Goal: Transaction & Acquisition: Book appointment/travel/reservation

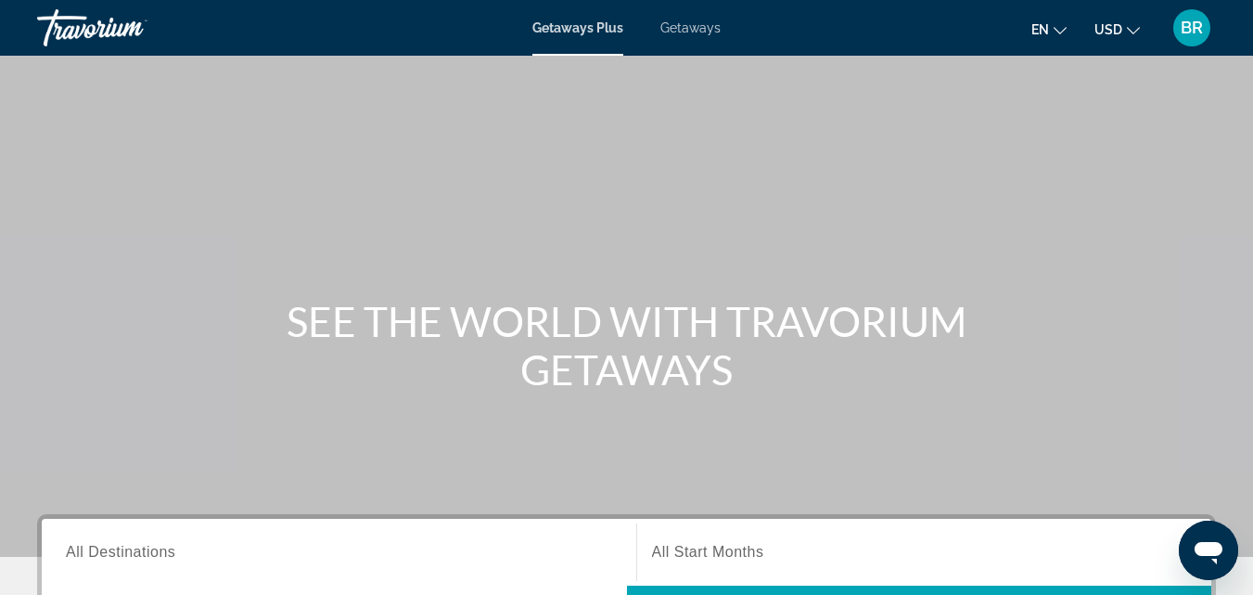
click at [390, 553] on input "Destination All Destinations" at bounding box center [339, 553] width 546 height 22
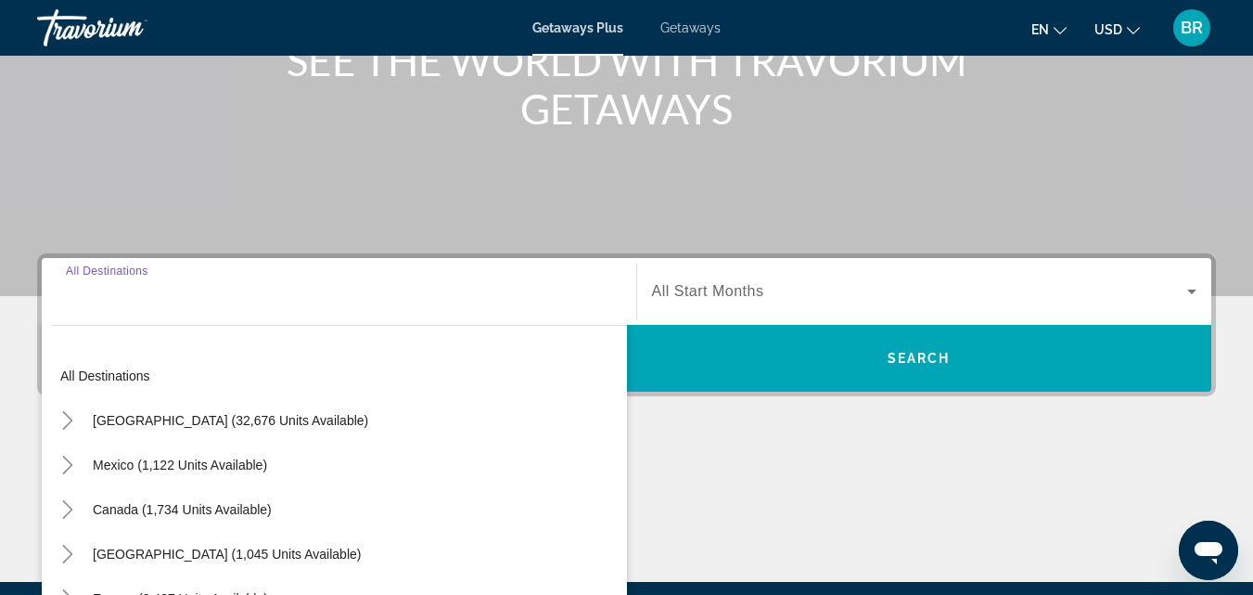
scroll to position [454, 0]
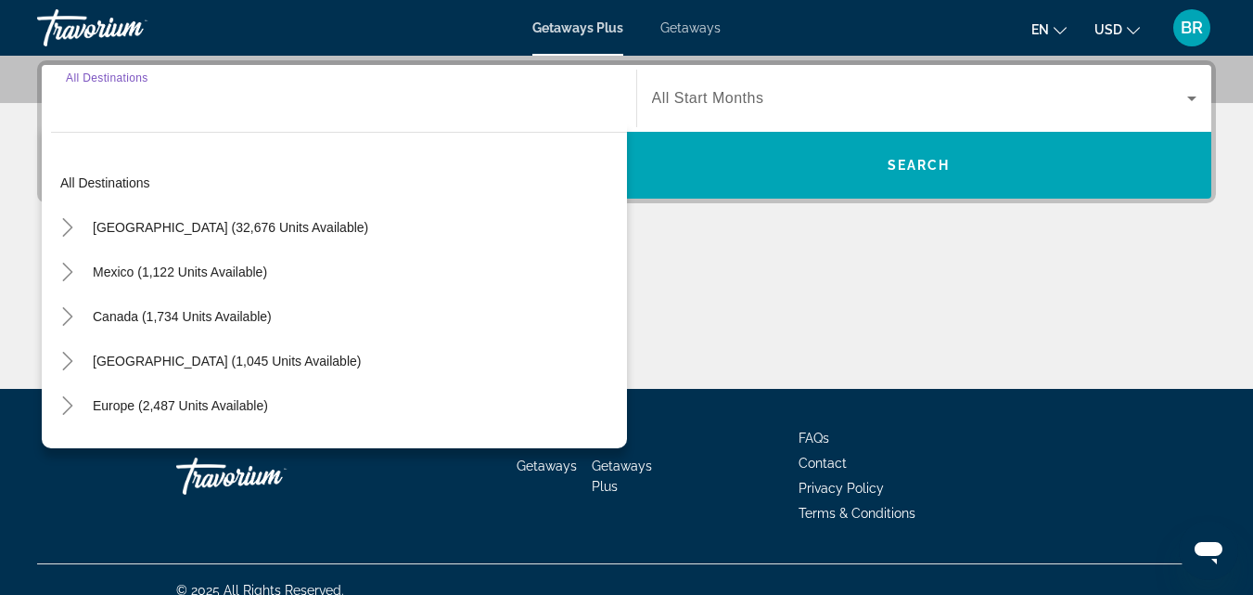
click at [208, 88] on input "Destination All Destinations" at bounding box center [339, 99] width 546 height 22
click at [230, 104] on input "Destination All Destinations" at bounding box center [339, 99] width 546 height 22
click at [245, 405] on span "Europe (2,487 units available)" at bounding box center [180, 405] width 175 height 15
type input "**********"
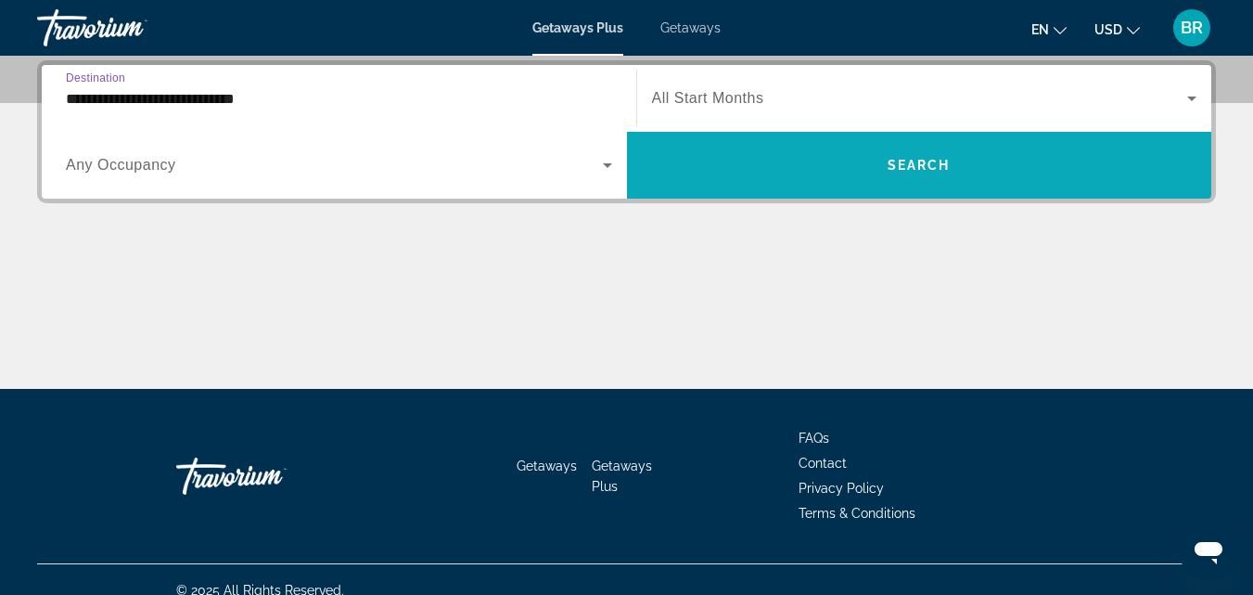
click at [798, 148] on span "Search widget" at bounding box center [919, 165] width 585 height 45
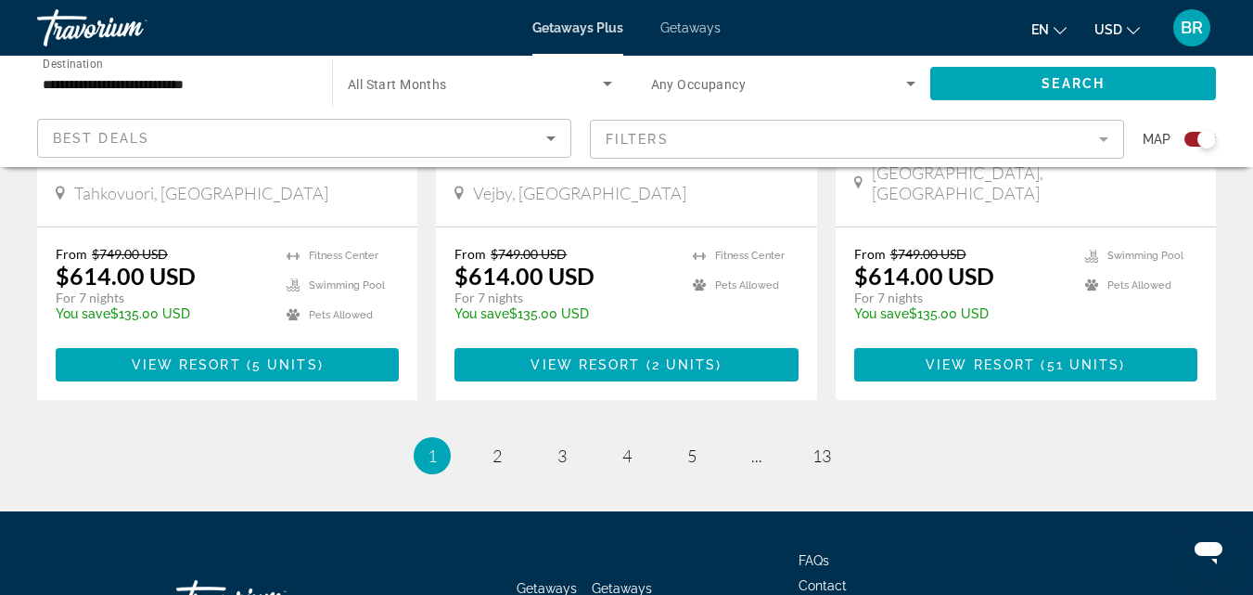
scroll to position [3066, 0]
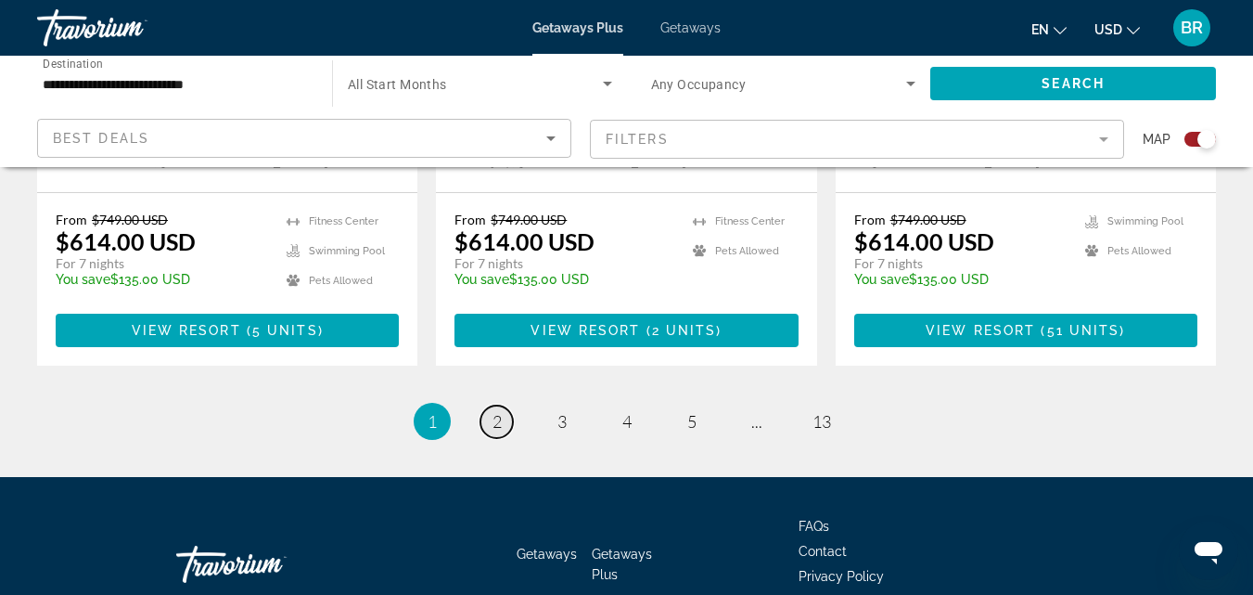
click at [501, 411] on span "2" at bounding box center [497, 421] width 9 height 20
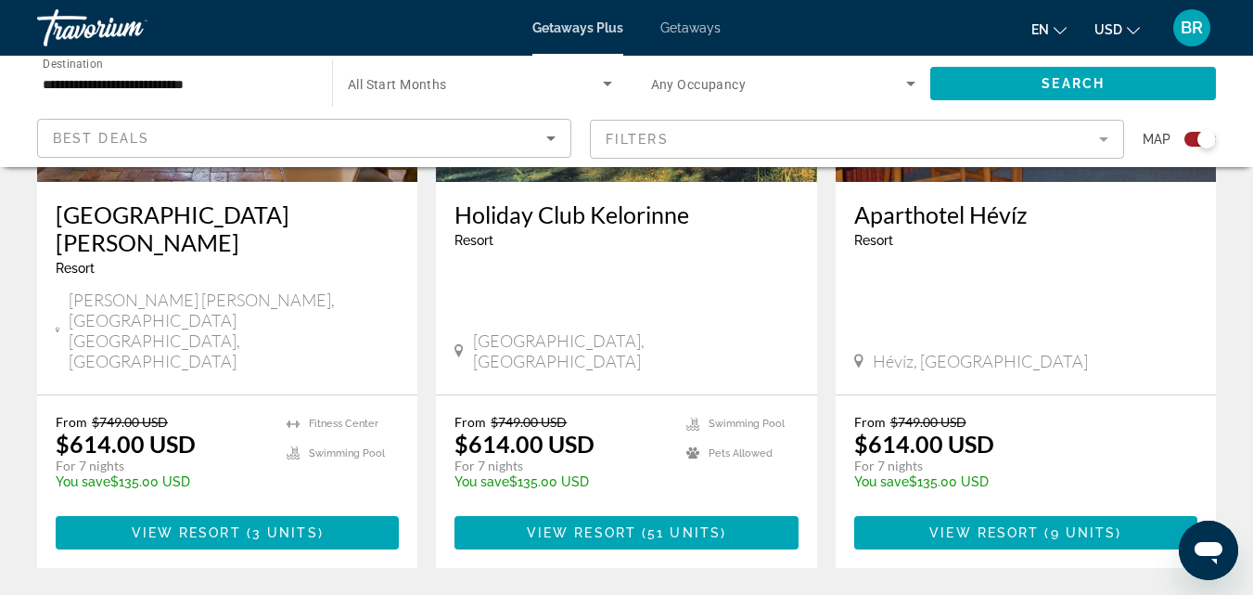
scroll to position [2993, 0]
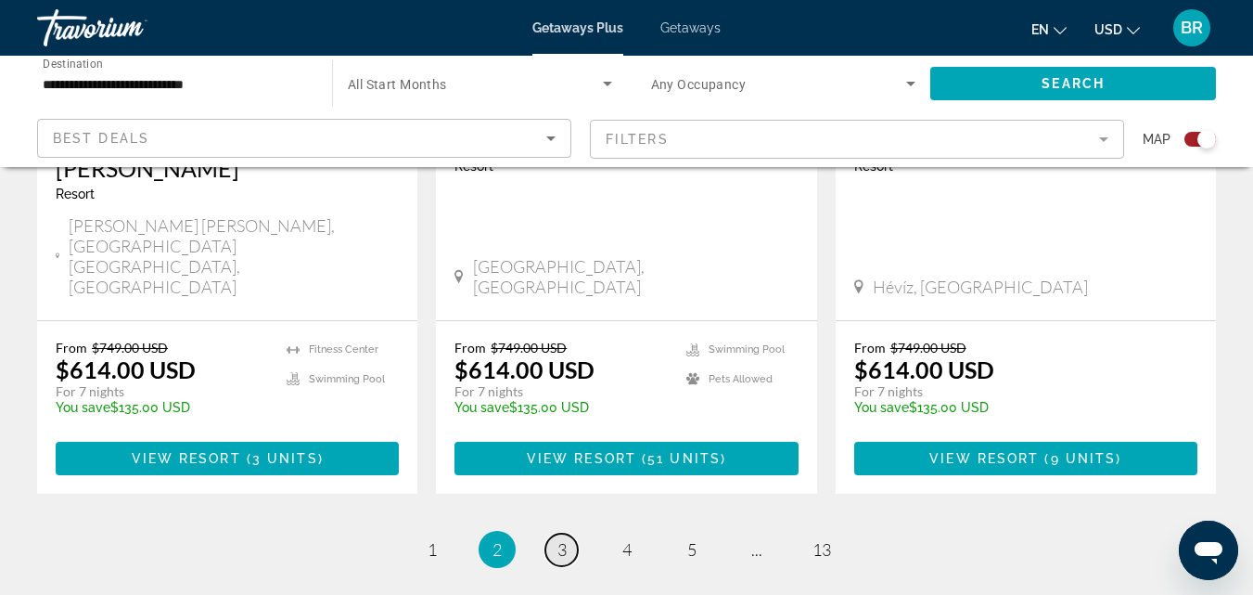
click at [562, 539] on span "3" at bounding box center [562, 549] width 9 height 20
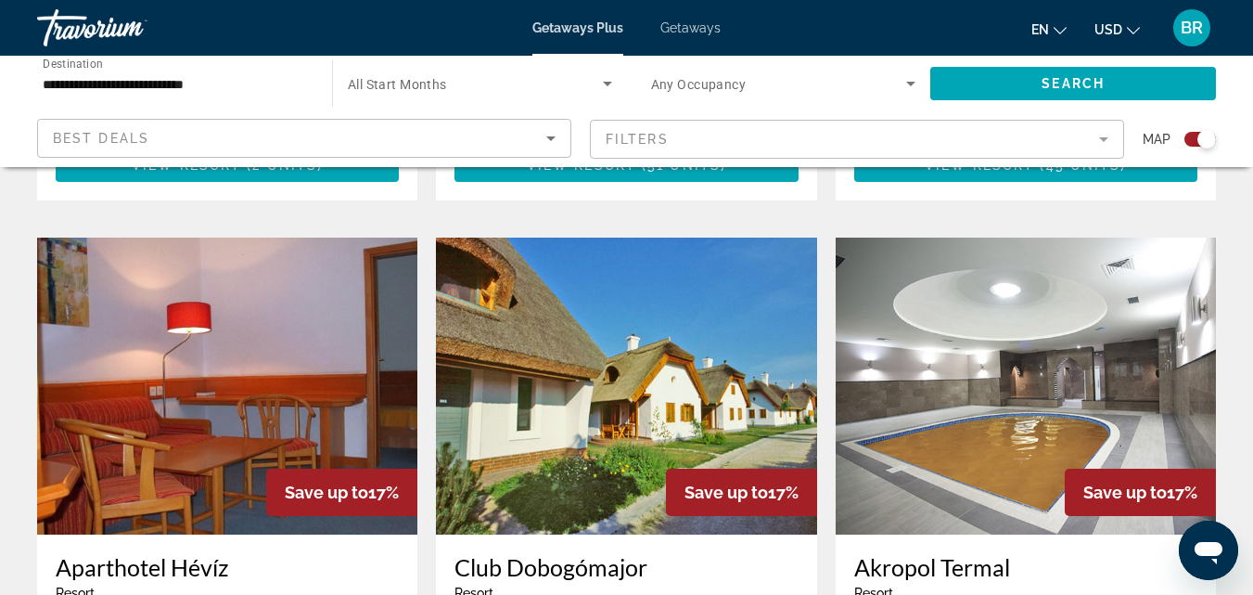
scroll to position [1818, 0]
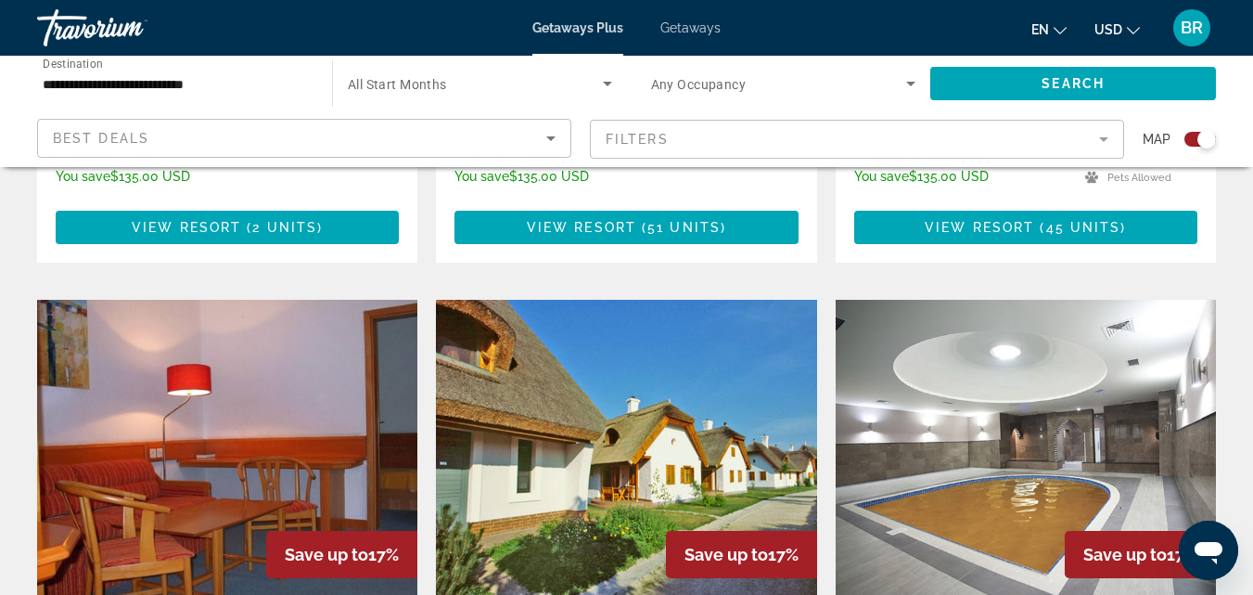
click at [559, 420] on img "Main content" at bounding box center [626, 448] width 380 height 297
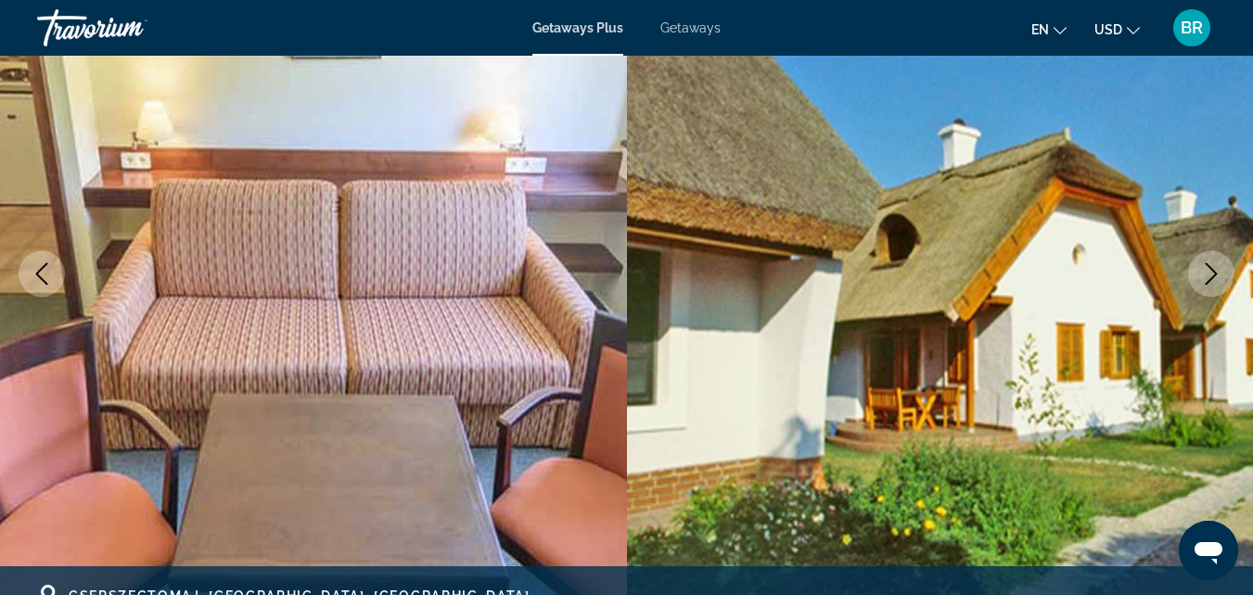
scroll to position [235, 0]
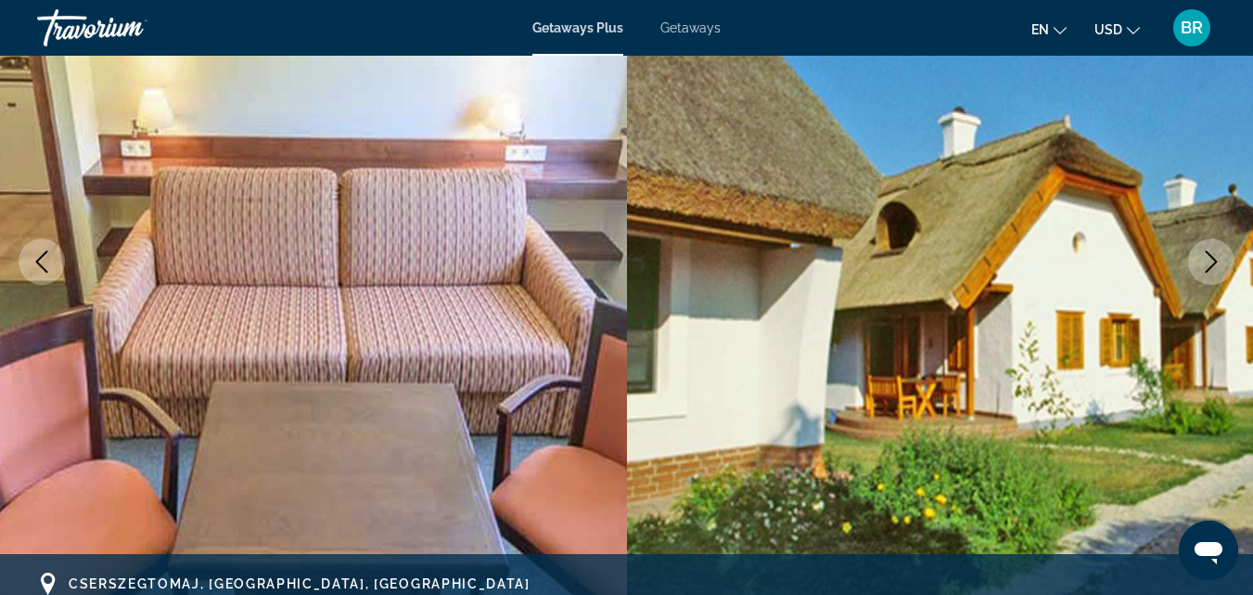
click at [762, 392] on img "Main content" at bounding box center [940, 261] width 627 height 881
click at [923, 272] on img "Main content" at bounding box center [940, 261] width 627 height 881
click at [1204, 258] on icon "Next image" at bounding box center [1212, 262] width 22 height 22
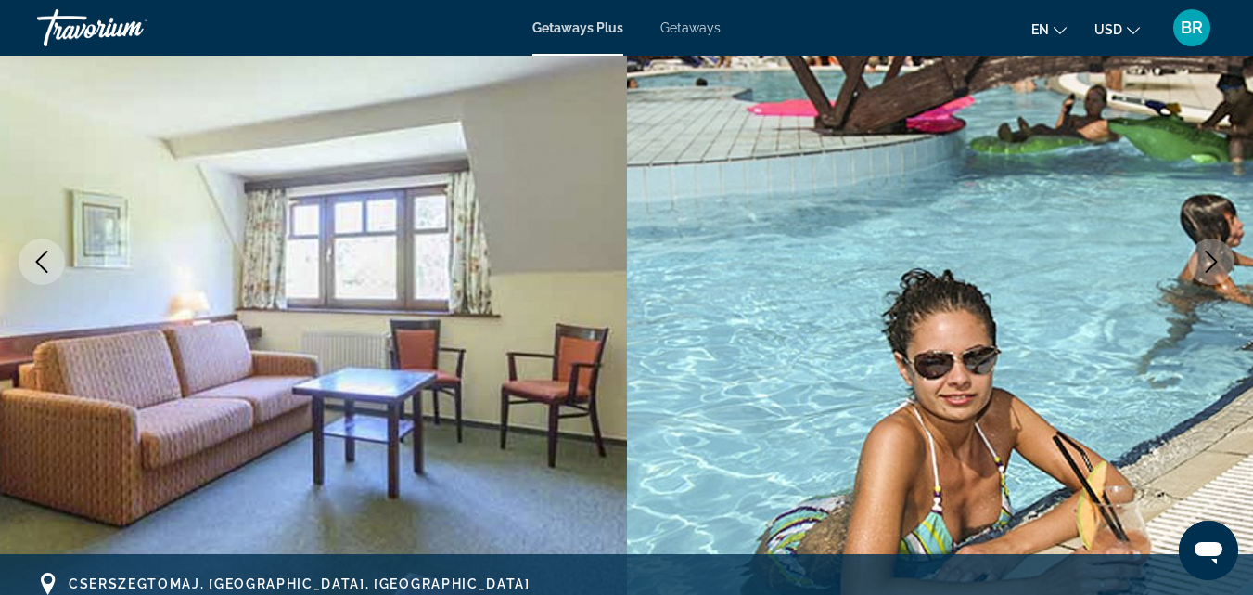
click at [1213, 262] on icon "Next image" at bounding box center [1212, 262] width 22 height 22
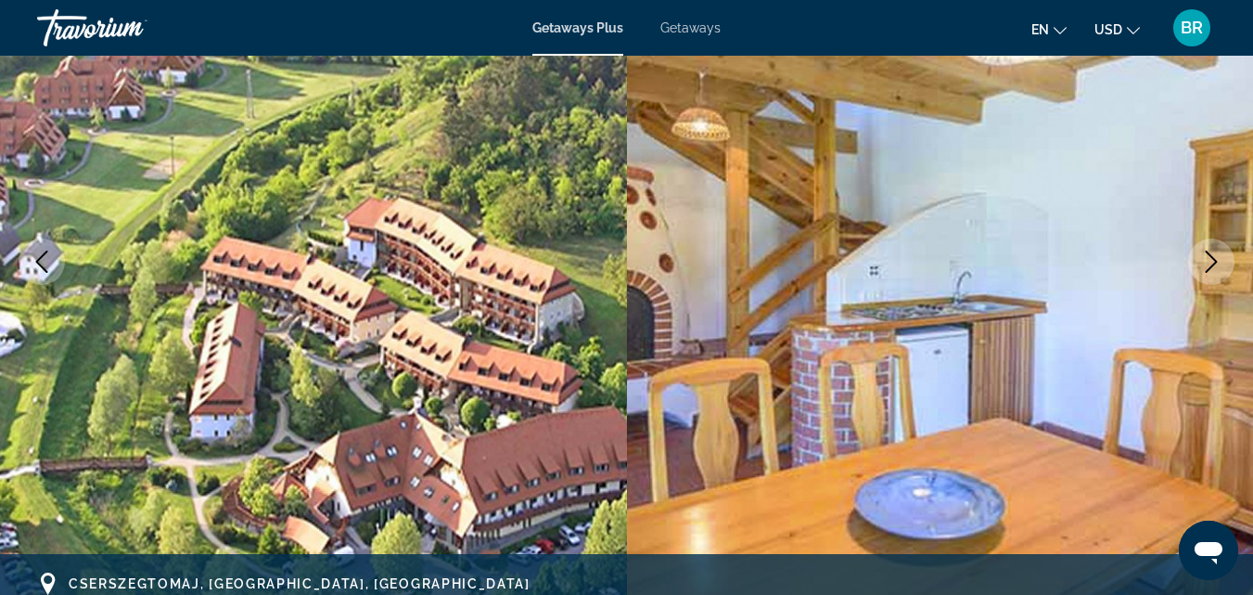
click at [1213, 262] on icon "Next image" at bounding box center [1212, 262] width 22 height 22
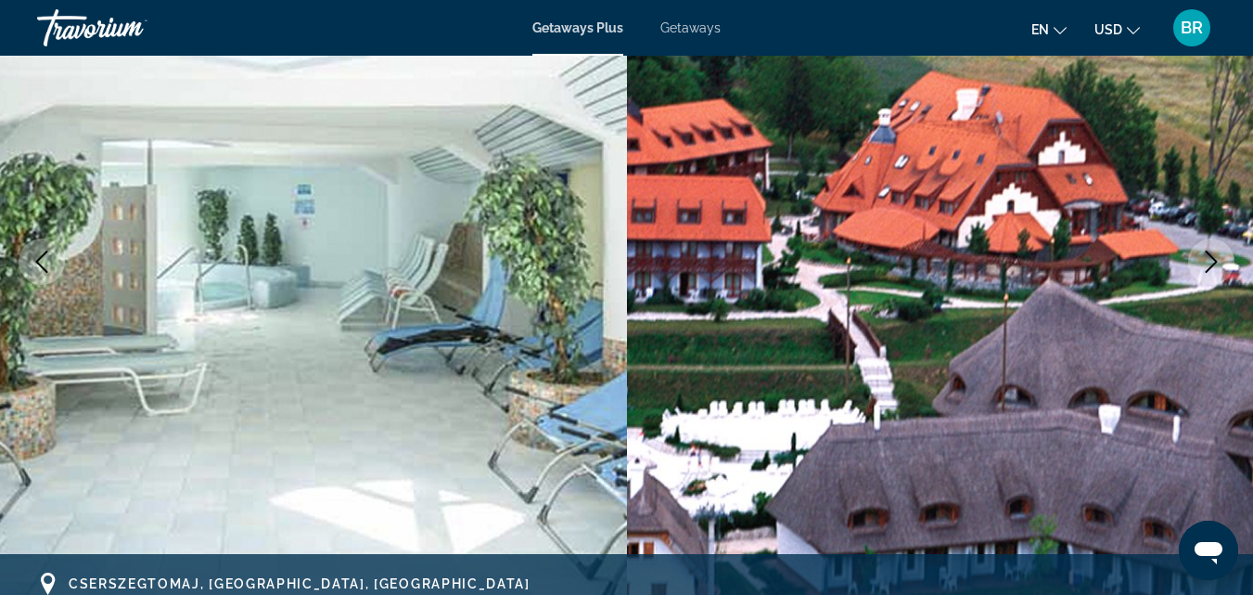
click at [1213, 262] on icon "Next image" at bounding box center [1212, 262] width 22 height 22
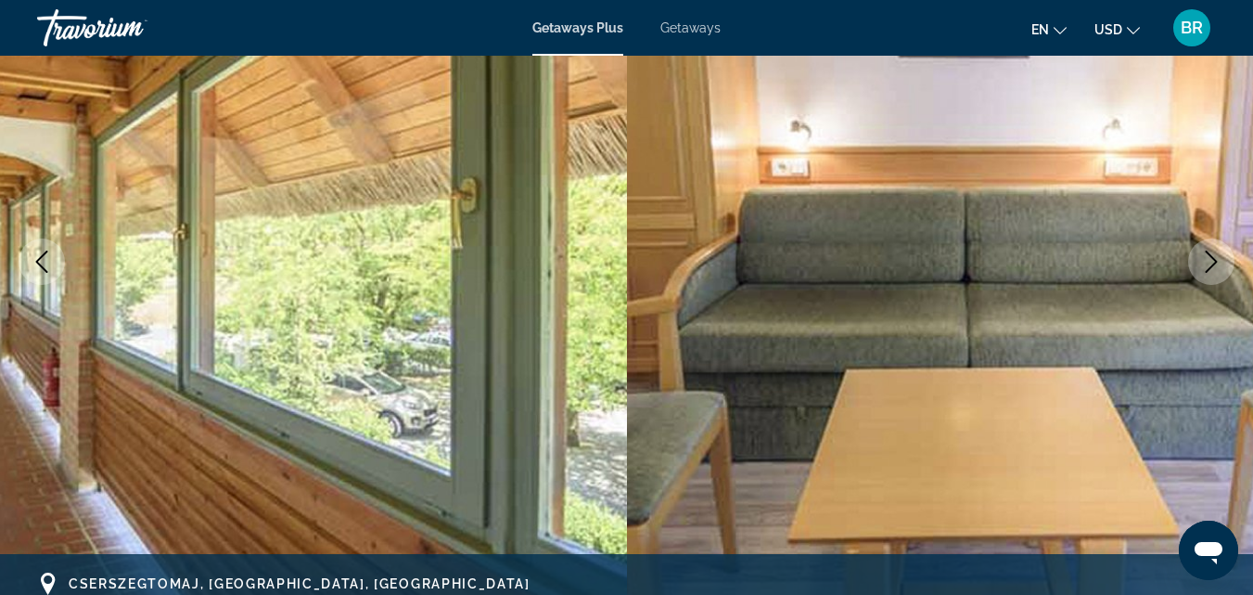
click at [1213, 262] on icon "Next image" at bounding box center [1212, 262] width 22 height 22
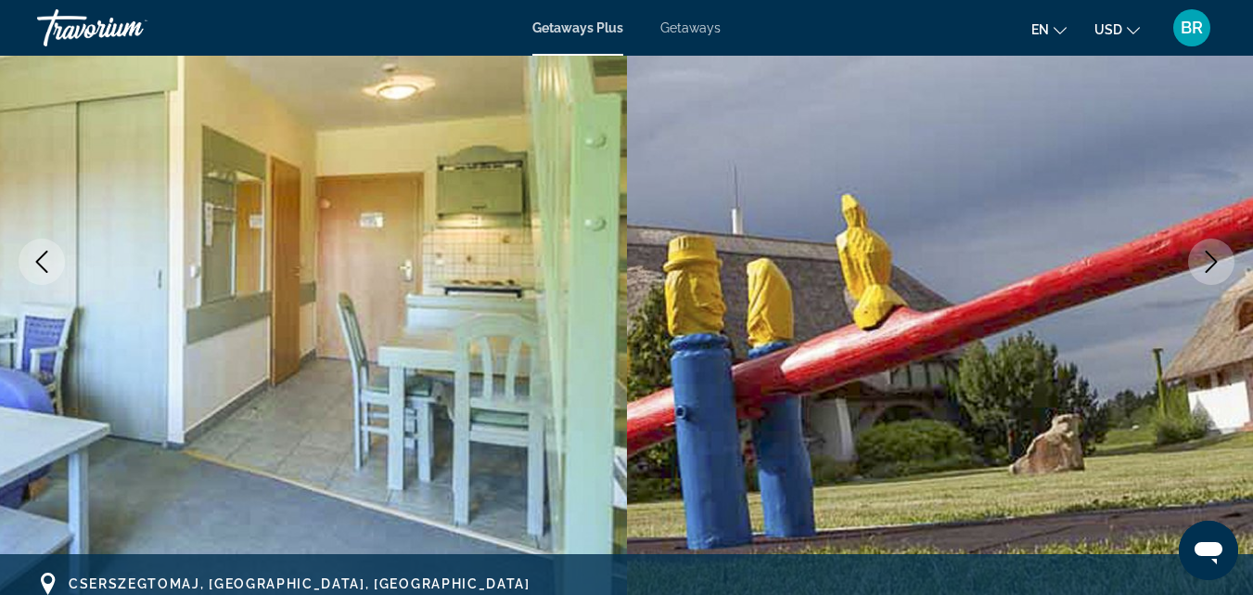
click at [1213, 262] on icon "Next image" at bounding box center [1212, 262] width 22 height 22
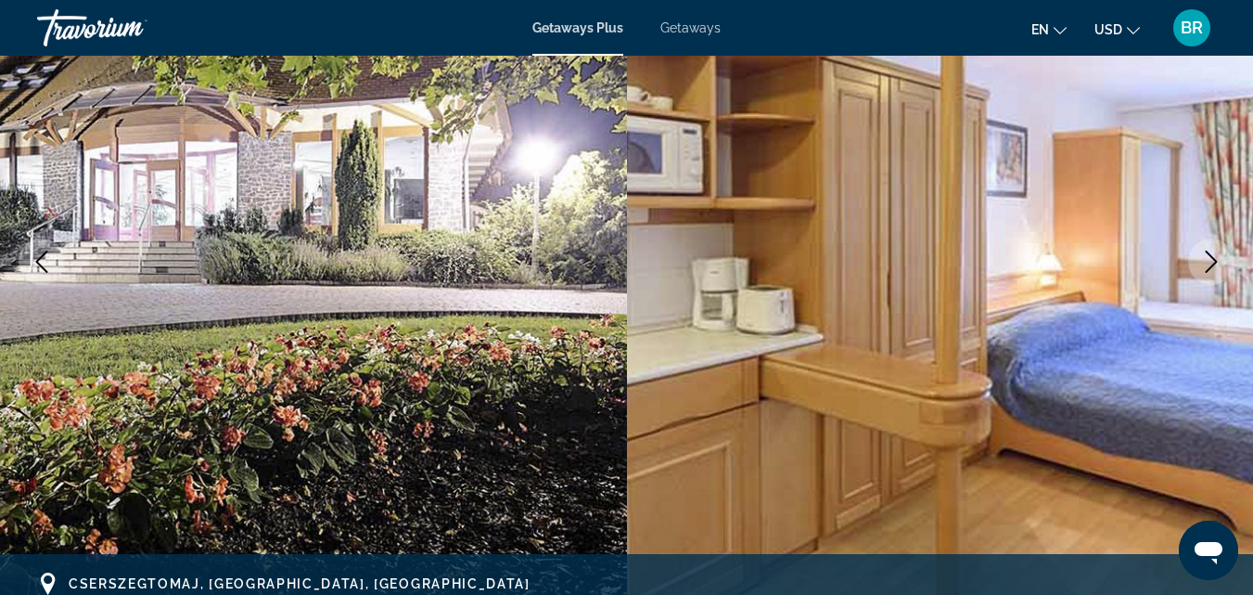
click at [1213, 262] on icon "Next image" at bounding box center [1212, 262] width 22 height 22
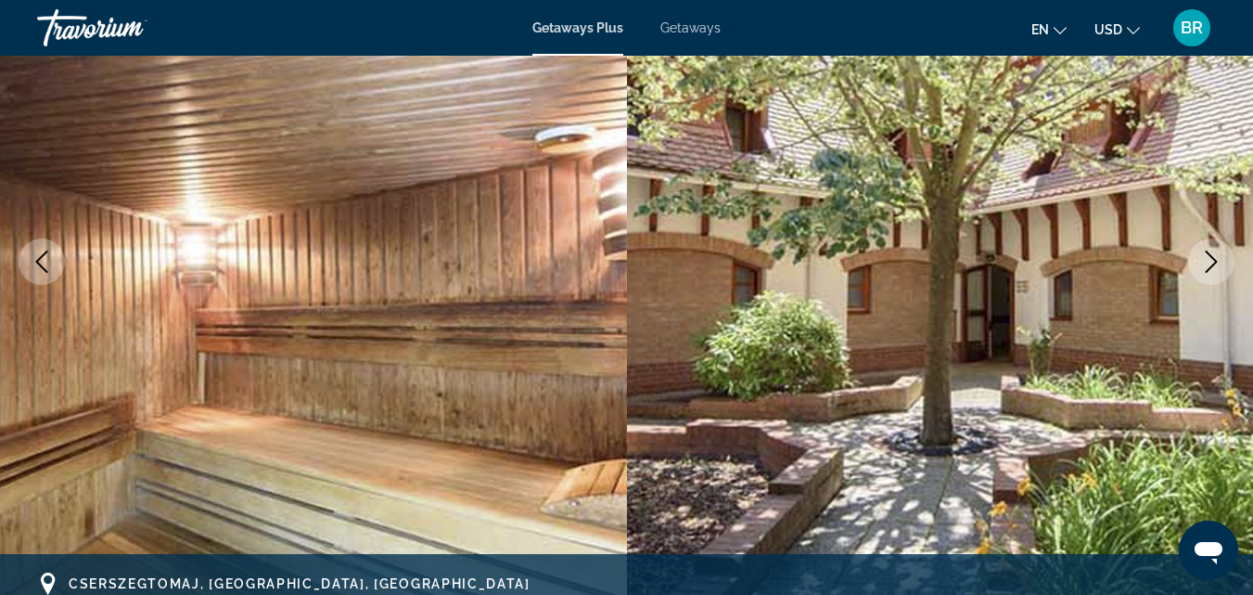
click at [1213, 262] on icon "Next image" at bounding box center [1212, 262] width 22 height 22
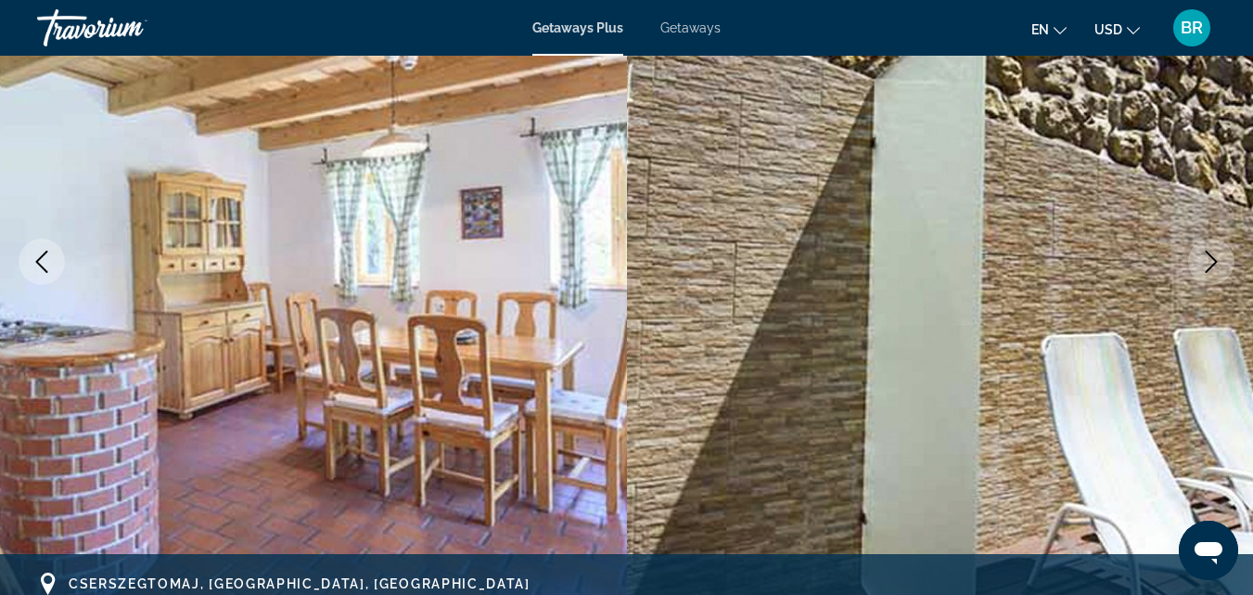
click at [1213, 262] on icon "Next image" at bounding box center [1212, 262] width 22 height 22
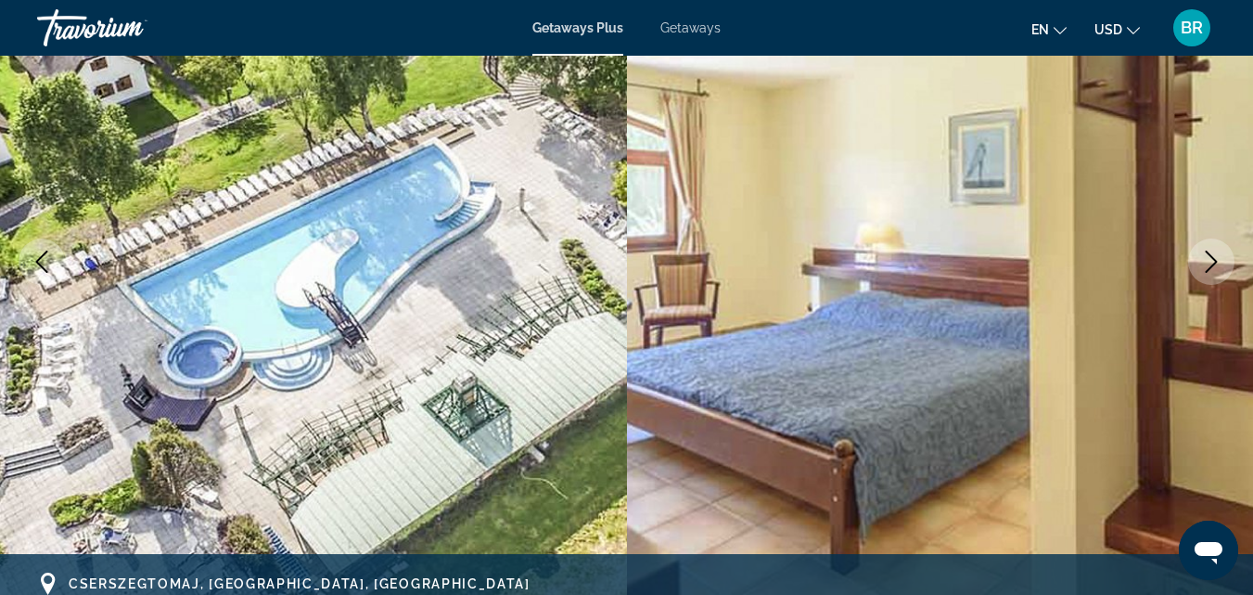
click at [1213, 262] on icon "Next image" at bounding box center [1212, 262] width 22 height 22
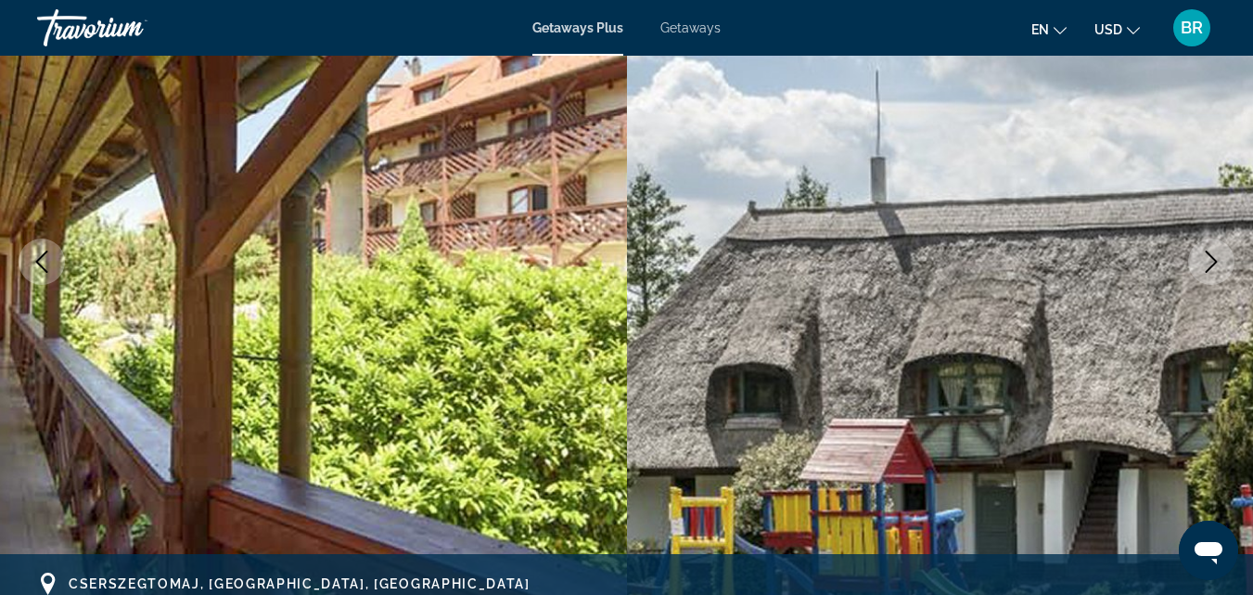
click at [1213, 262] on icon "Next image" at bounding box center [1212, 262] width 22 height 22
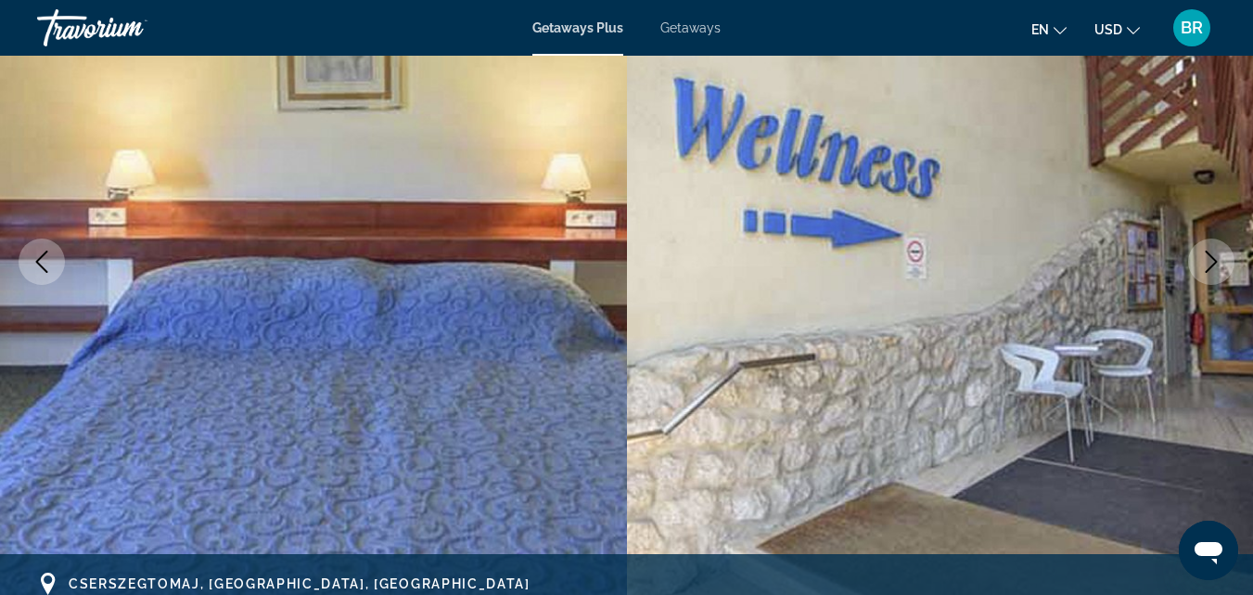
click at [1213, 262] on icon "Next image" at bounding box center [1212, 262] width 22 height 22
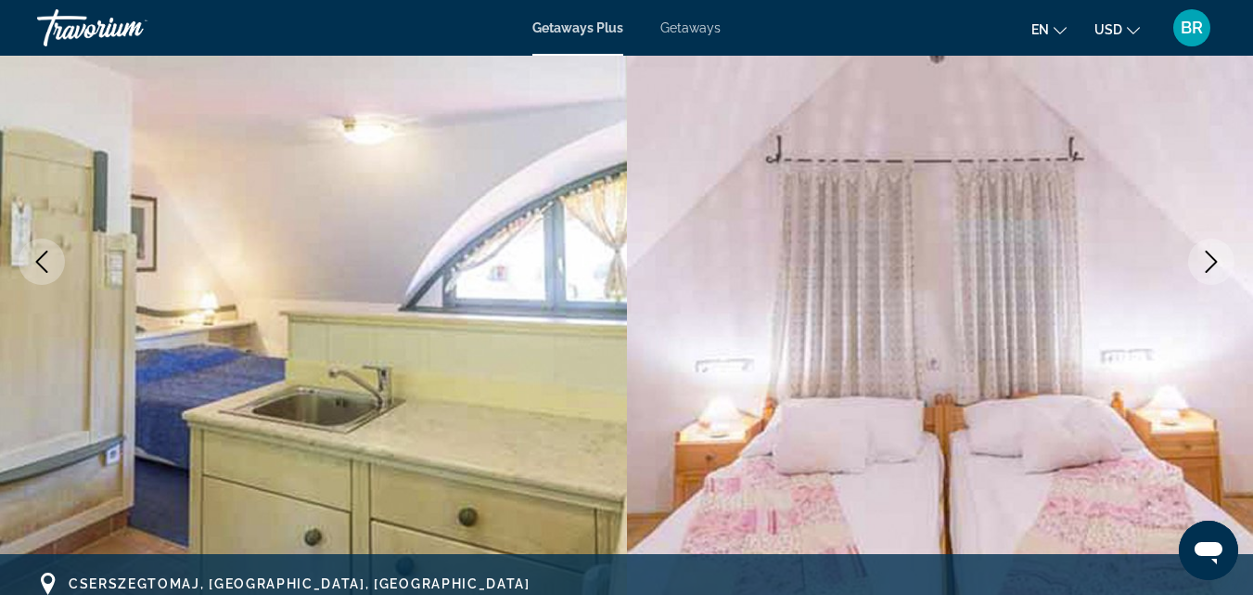
click at [1213, 262] on icon "Next image" at bounding box center [1212, 262] width 22 height 22
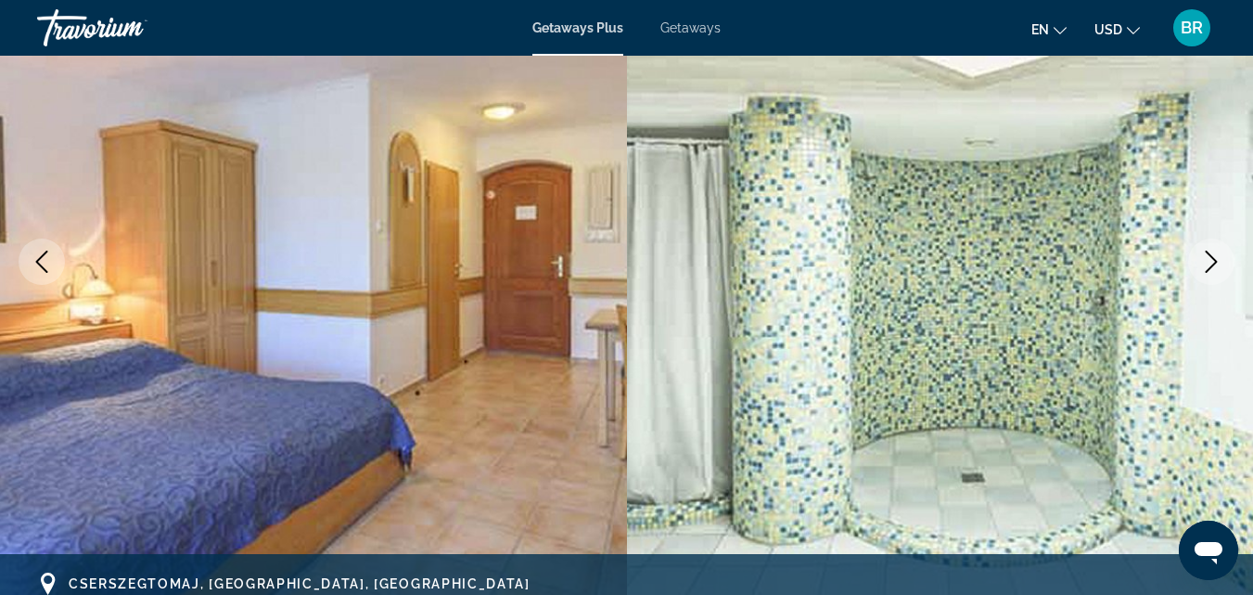
click at [1213, 262] on icon "Next image" at bounding box center [1212, 262] width 22 height 22
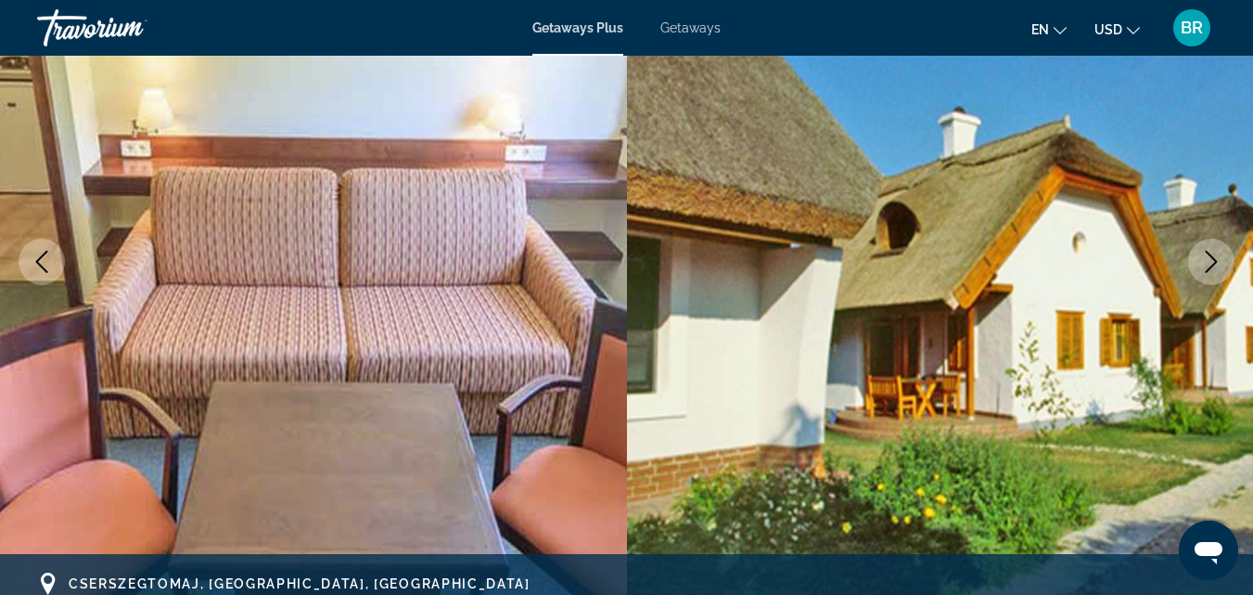
click at [1213, 262] on icon "Next image" at bounding box center [1212, 262] width 22 height 22
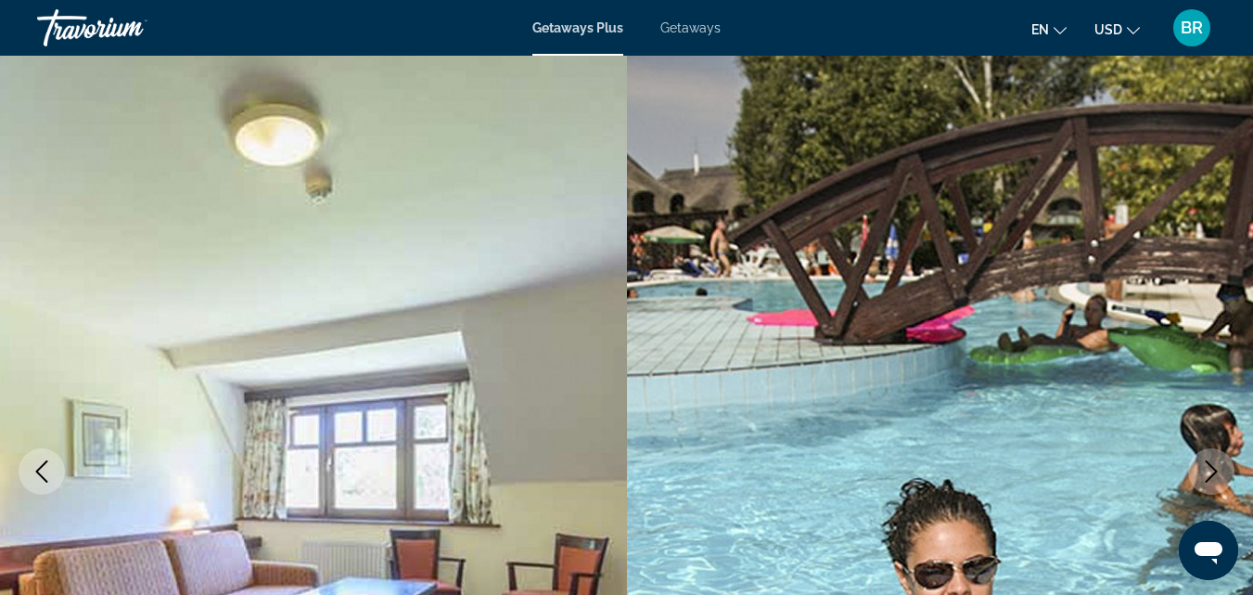
scroll to position [0, 0]
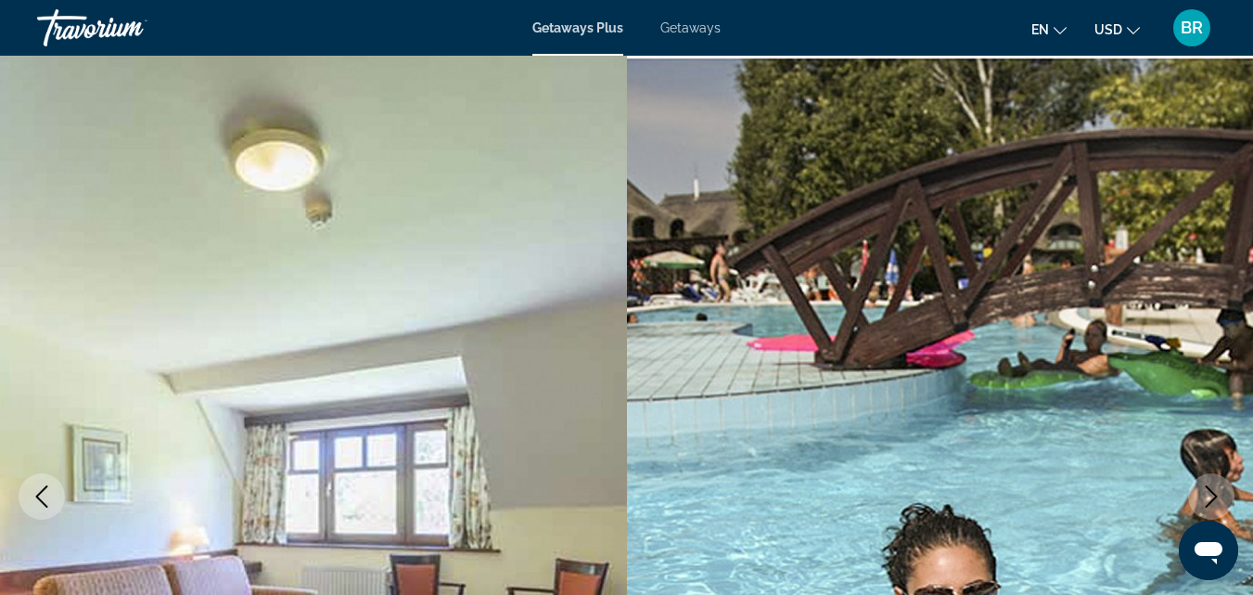
click at [685, 29] on span "Getaways" at bounding box center [691, 27] width 60 height 15
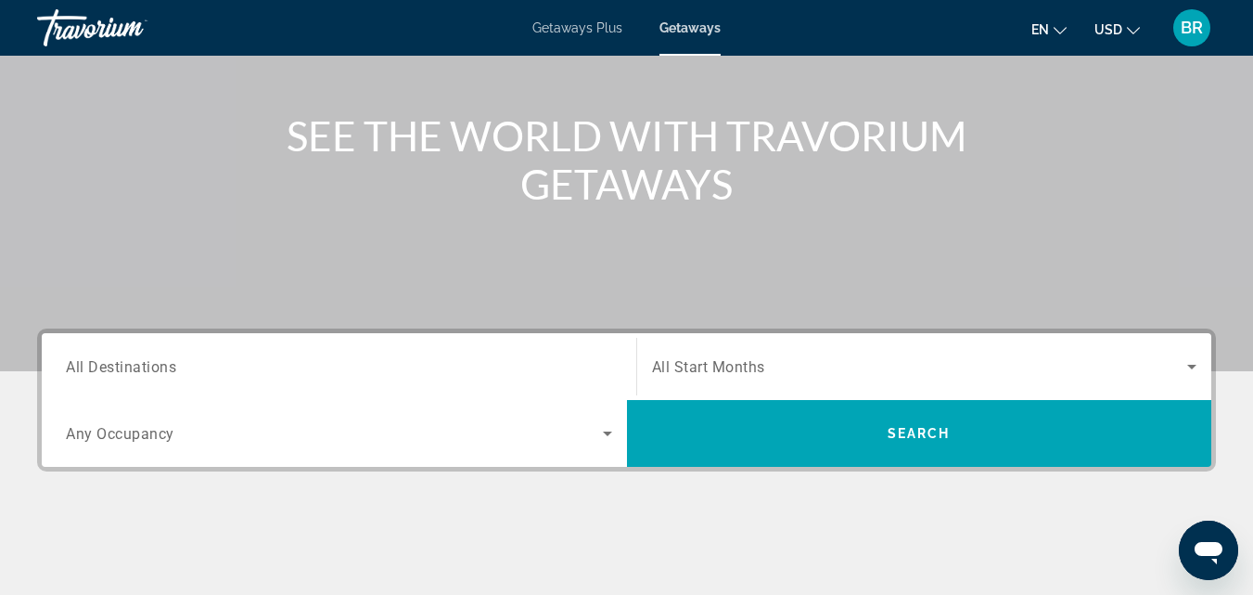
scroll to position [211, 0]
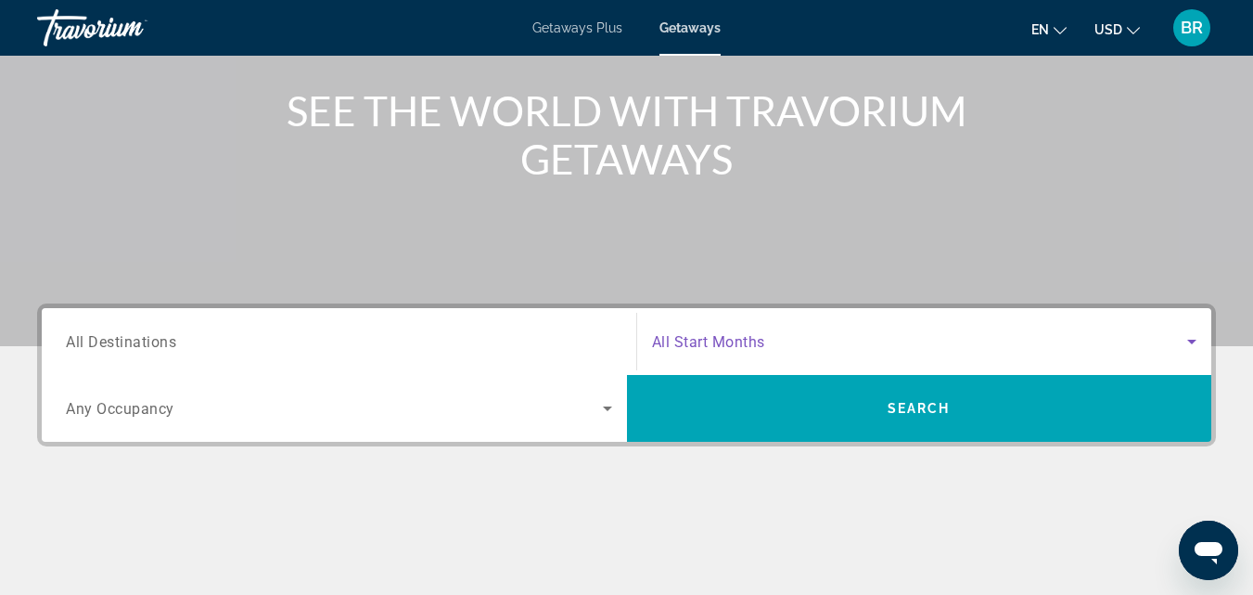
click at [1189, 341] on icon "Search widget" at bounding box center [1192, 342] width 9 height 5
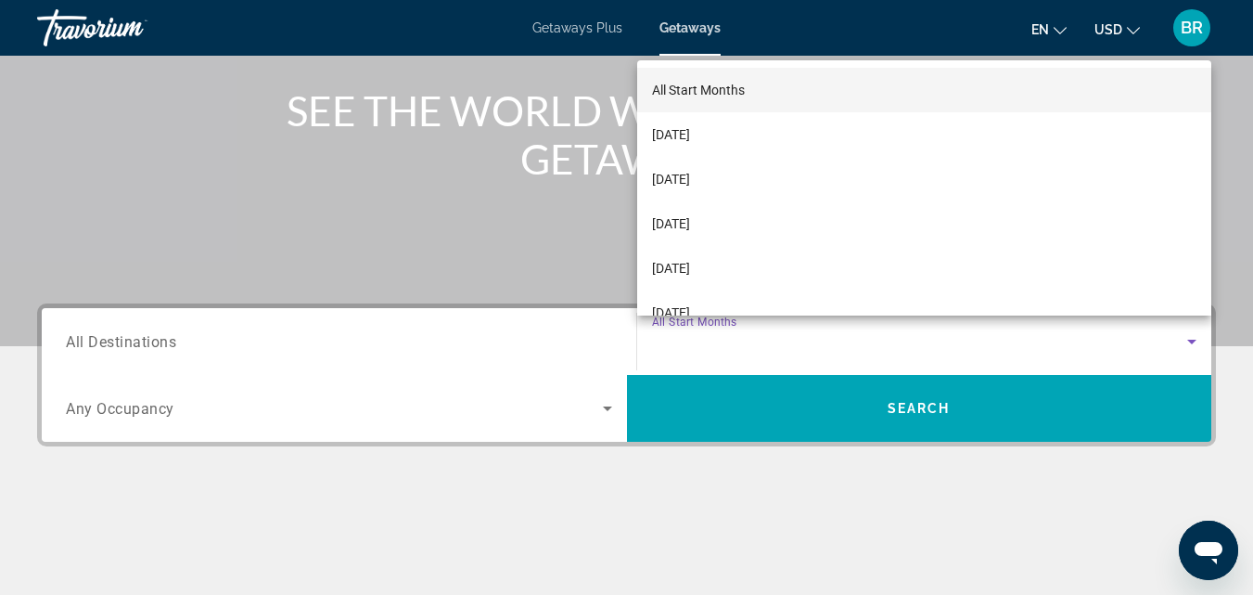
scroll to position [212, 0]
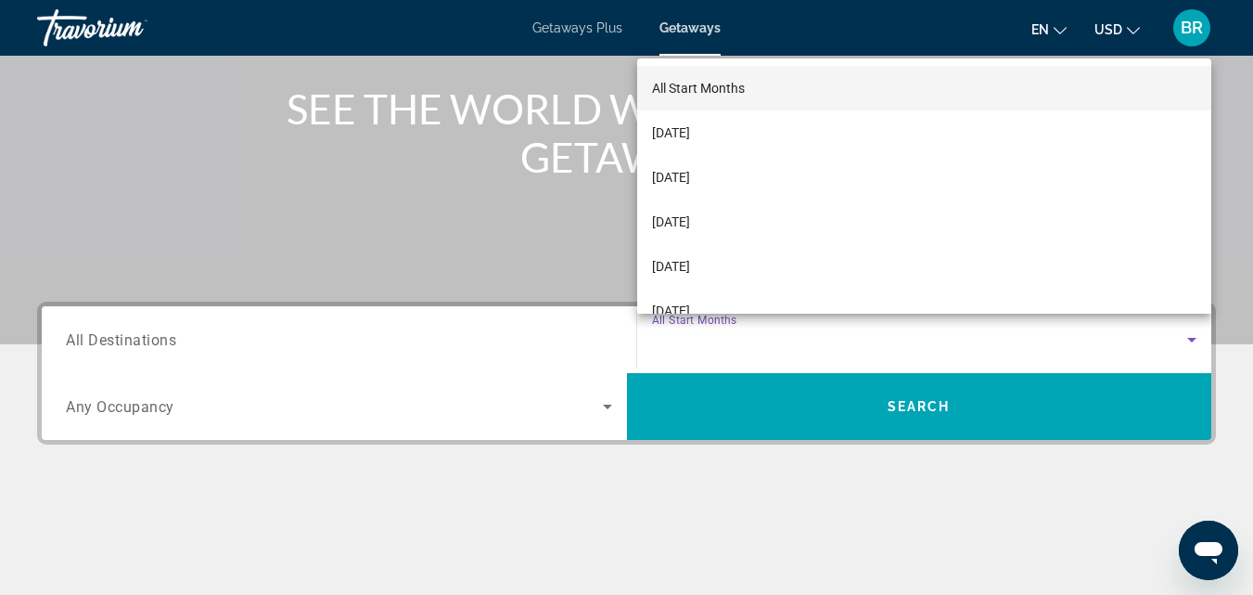
click at [1194, 339] on div at bounding box center [626, 297] width 1253 height 595
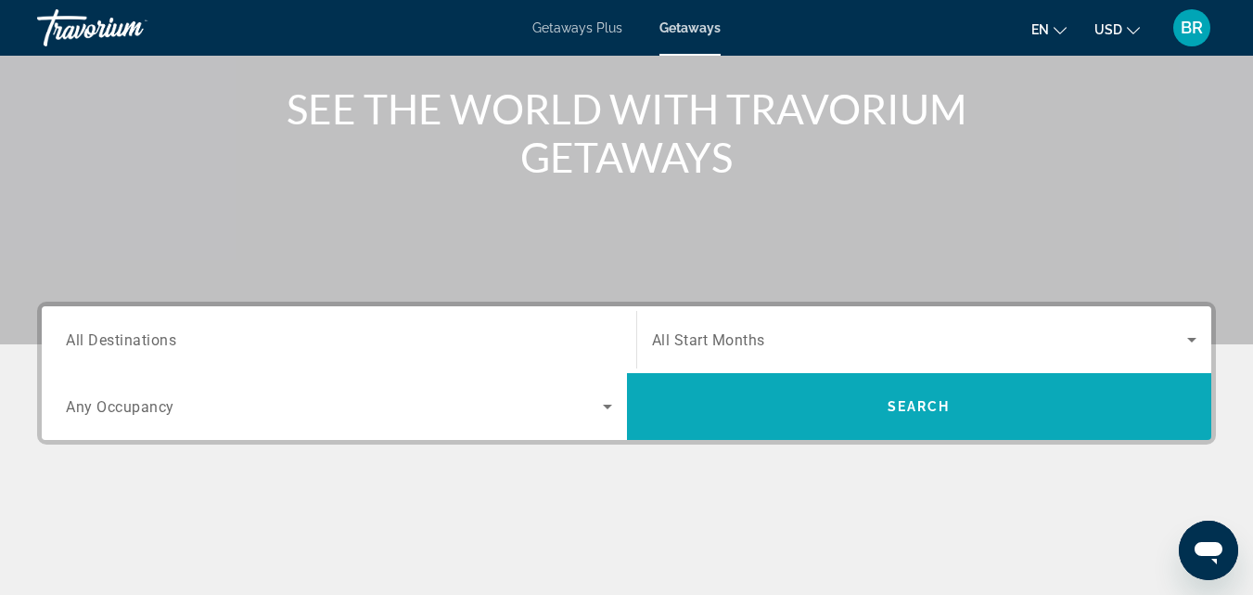
click at [799, 429] on span "Search widget" at bounding box center [919, 406] width 585 height 67
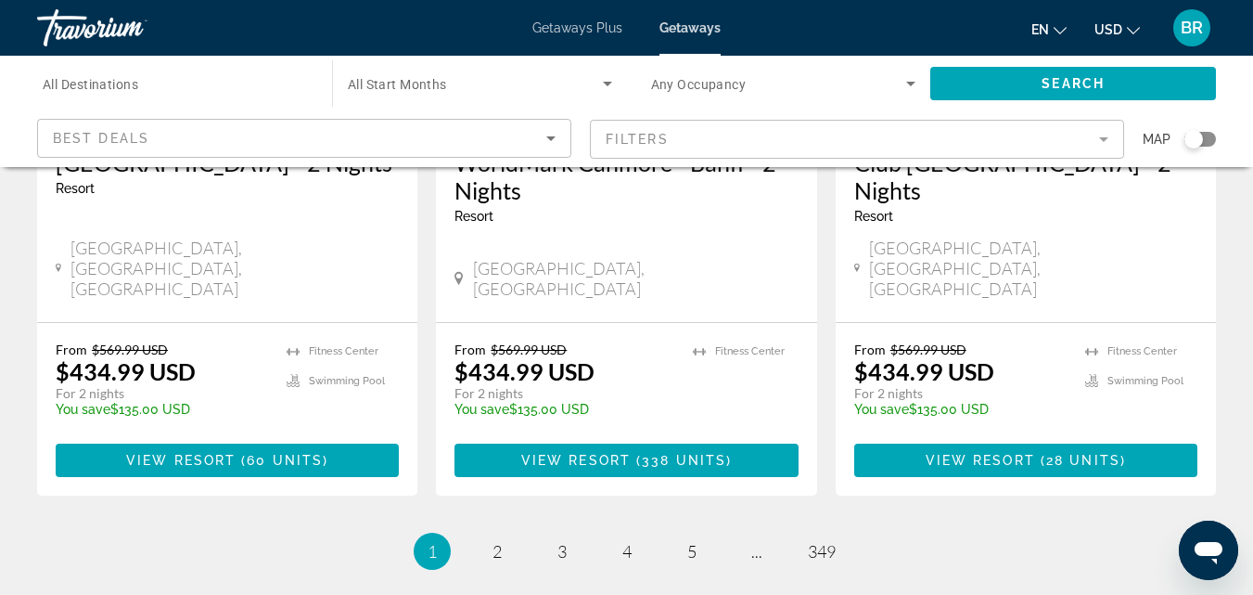
scroll to position [2575, 0]
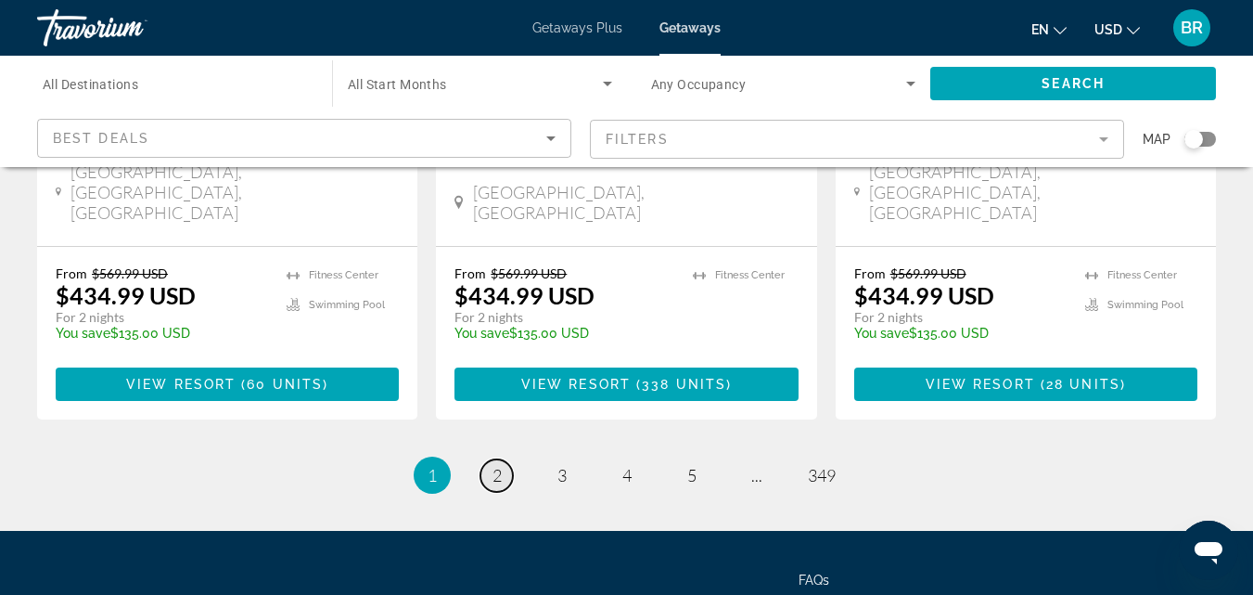
click at [497, 465] on span "2" at bounding box center [497, 475] width 9 height 20
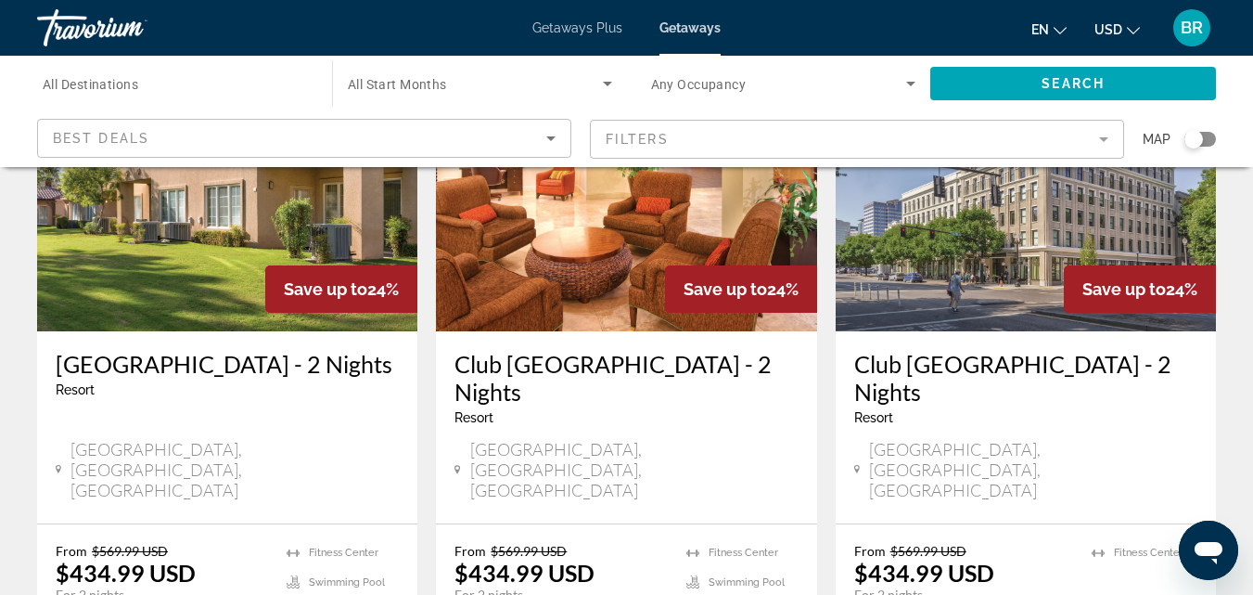
scroll to position [235, 0]
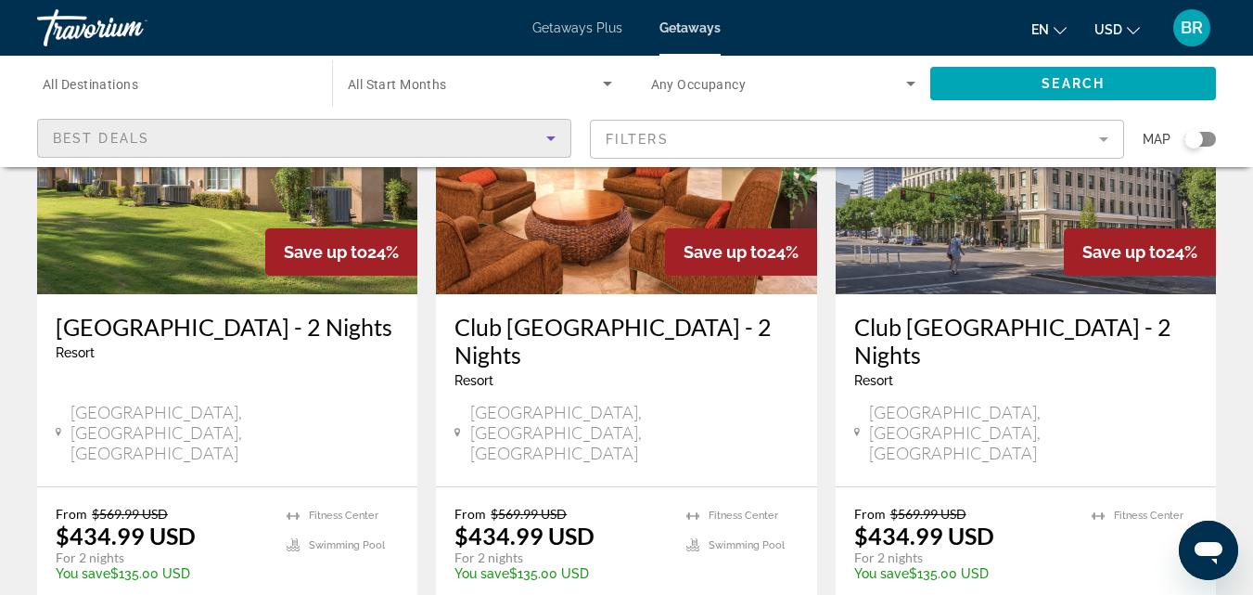
click at [552, 135] on icon "Sort by" at bounding box center [551, 138] width 22 height 22
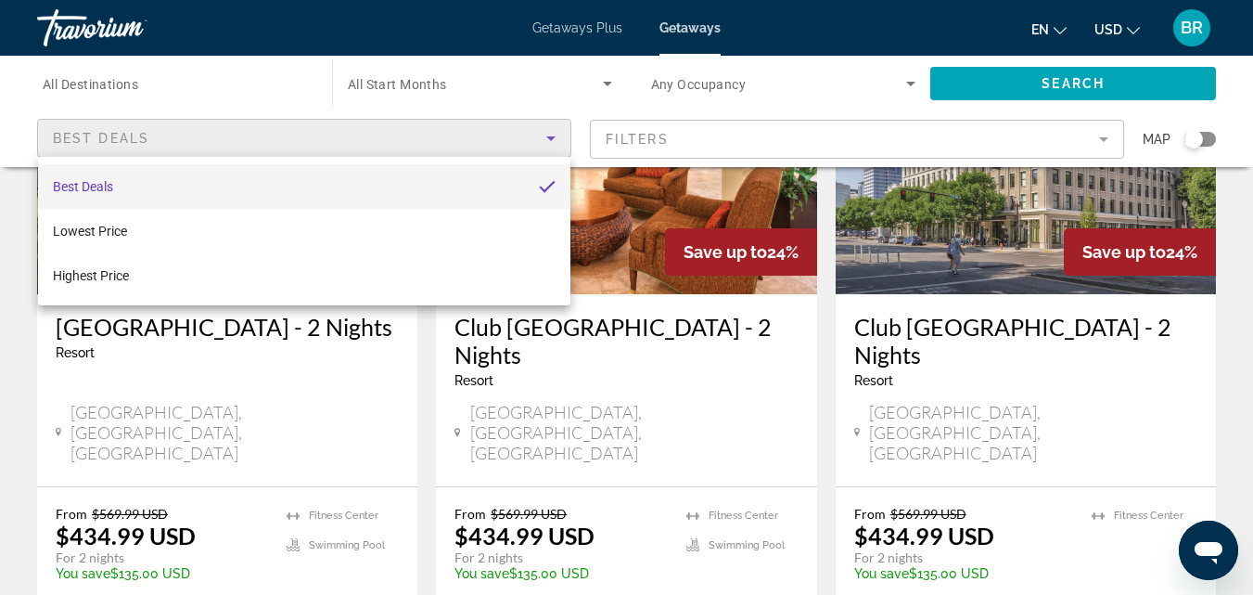
click at [1108, 135] on div at bounding box center [626, 297] width 1253 height 595
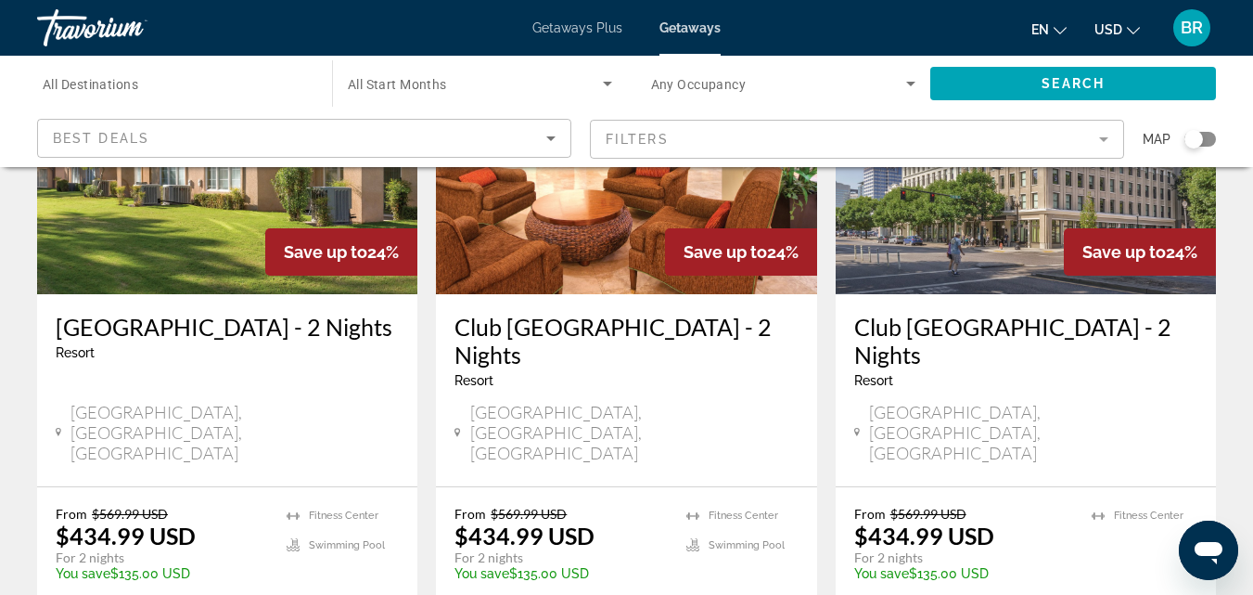
click at [1104, 139] on mat-form-field "Filters" at bounding box center [857, 139] width 534 height 39
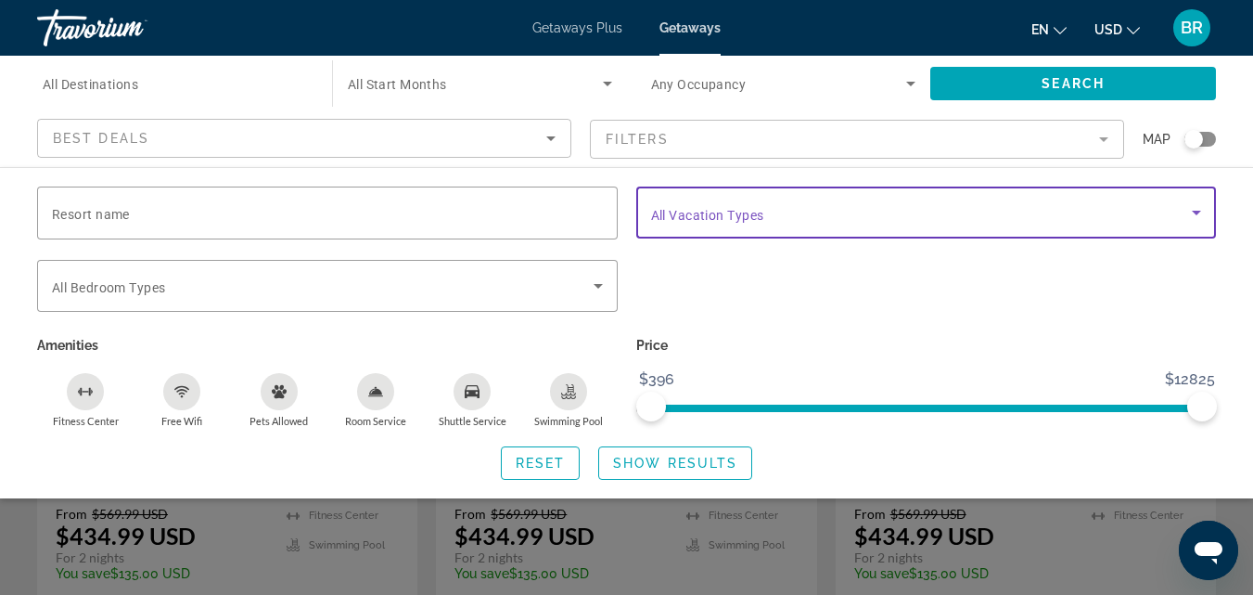
click at [1198, 213] on icon "Search widget" at bounding box center [1196, 213] width 9 height 5
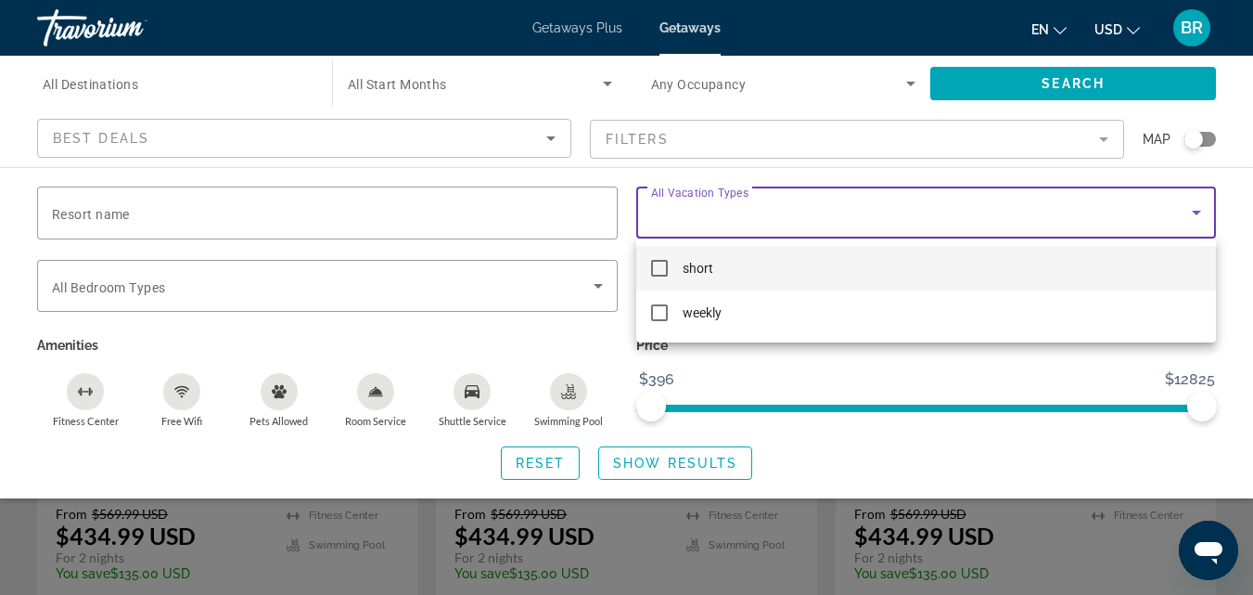
click at [1248, 291] on div at bounding box center [626, 297] width 1253 height 595
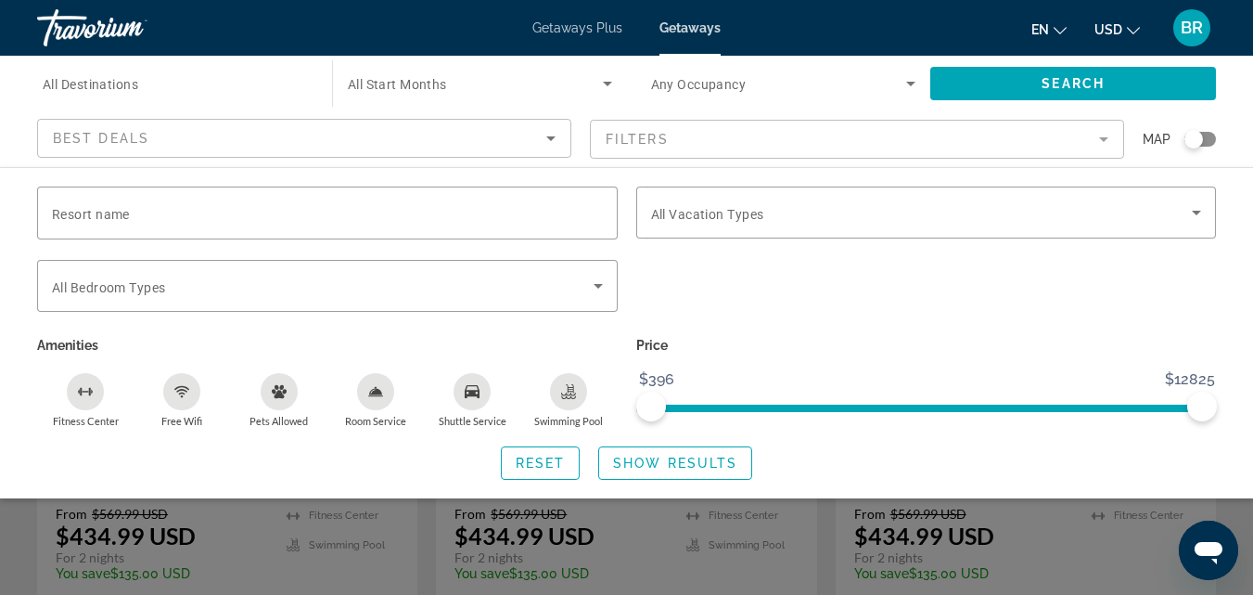
click at [768, 545] on div "Search widget" at bounding box center [626, 436] width 1253 height 316
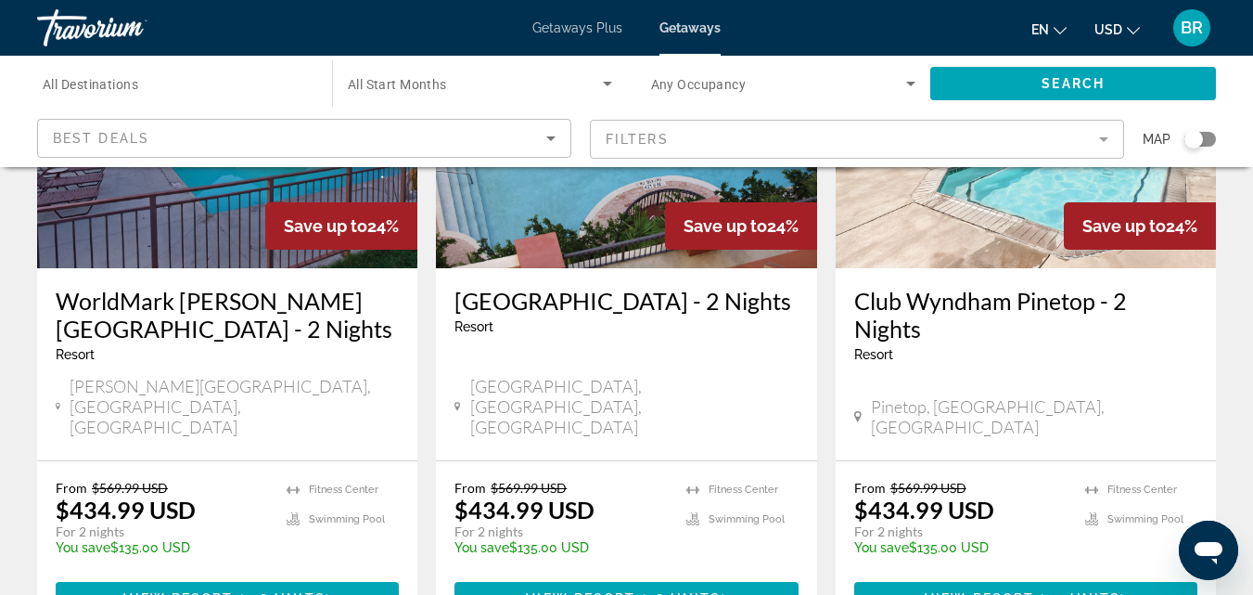
scroll to position [2449, 0]
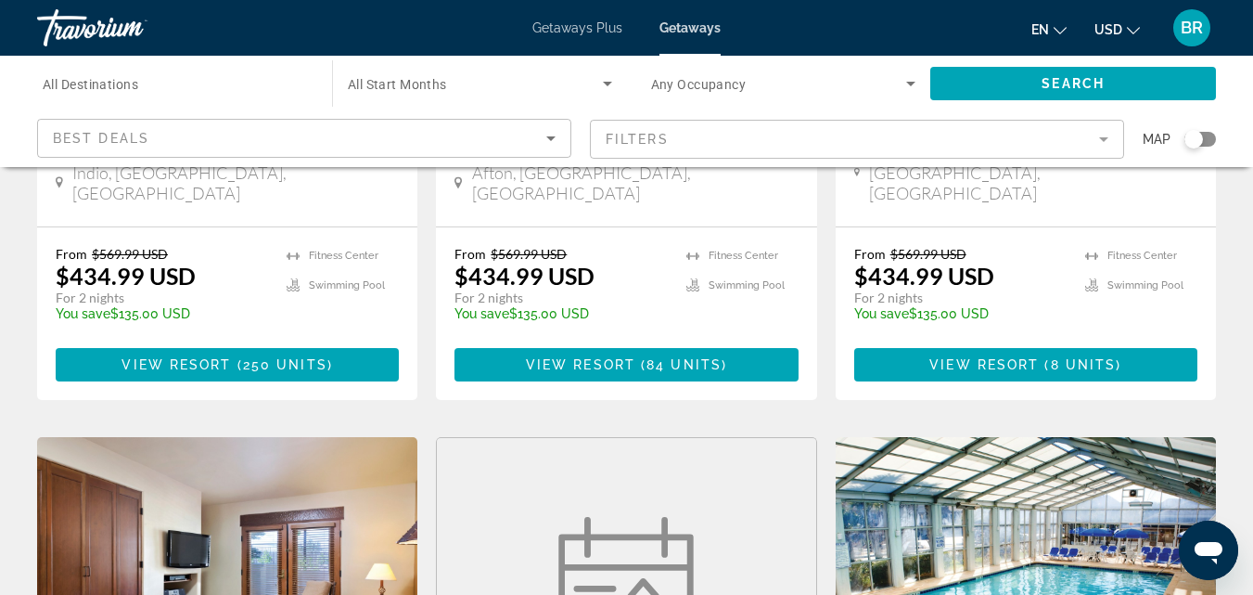
scroll to position [1125, 0]
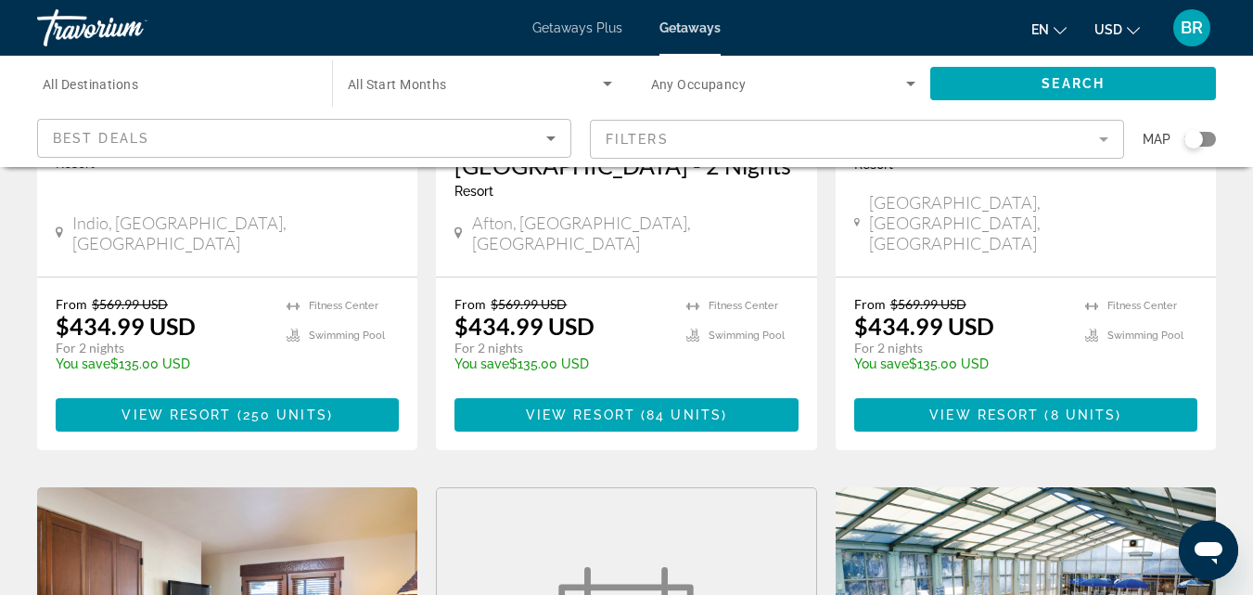
click at [611, 79] on icon "Search widget" at bounding box center [608, 83] width 22 height 22
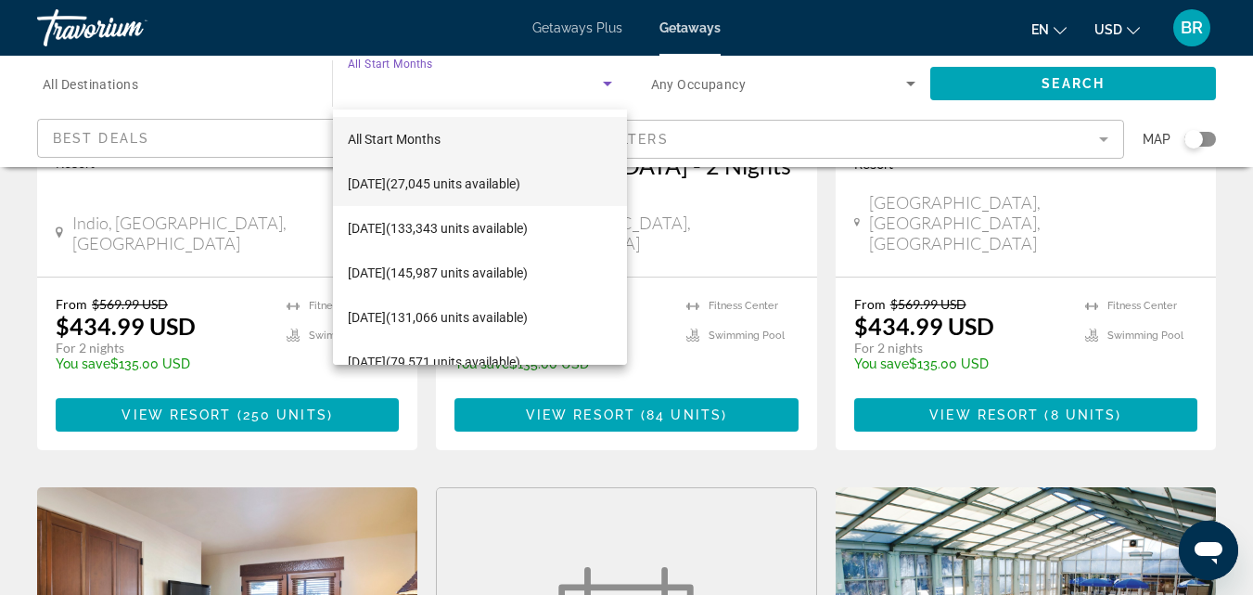
click at [504, 176] on span "September 2025 (27,045 units available)" at bounding box center [434, 184] width 173 height 22
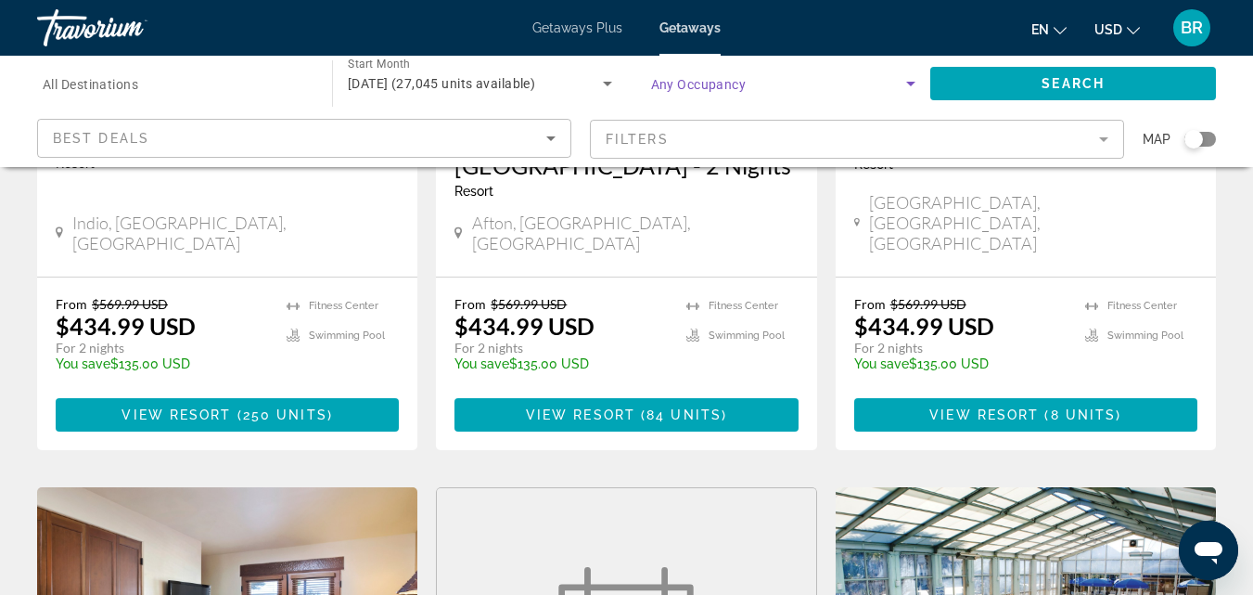
click at [912, 79] on icon "Search widget" at bounding box center [911, 83] width 22 height 22
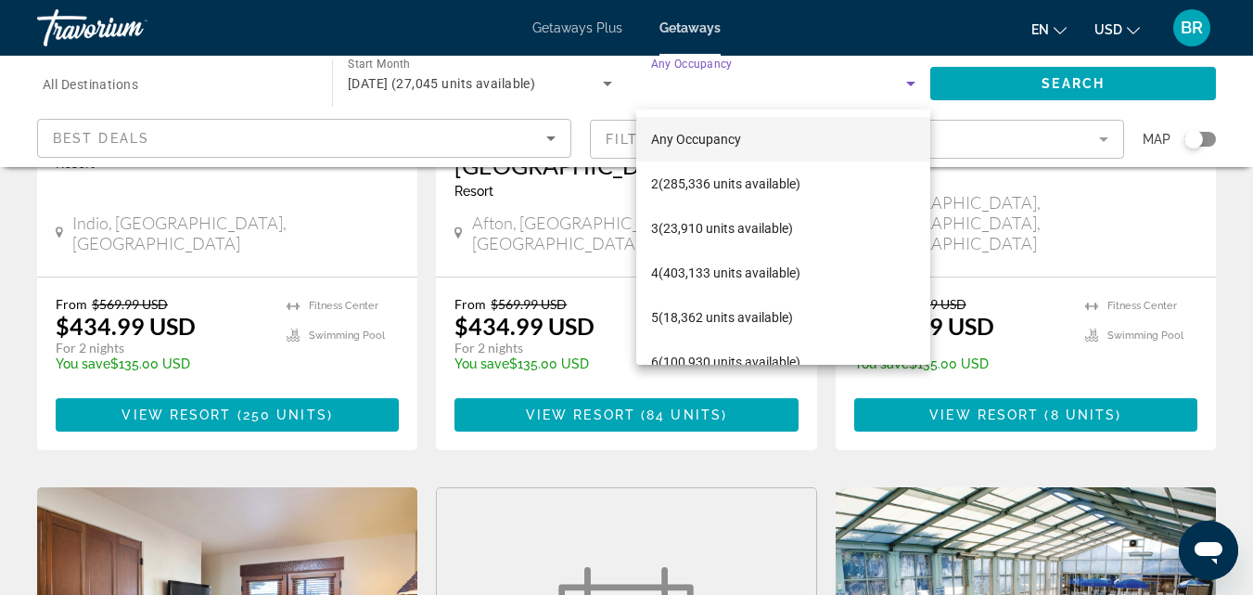
click at [551, 136] on div at bounding box center [626, 297] width 1253 height 595
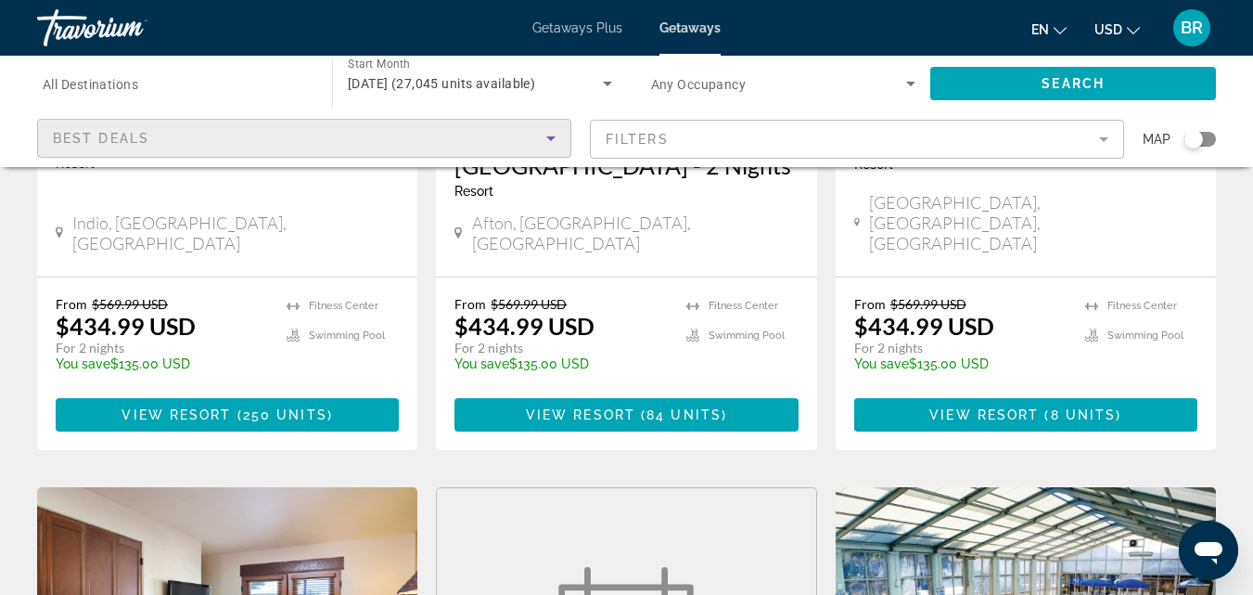
click at [551, 136] on icon "Sort by" at bounding box center [550, 138] width 9 height 5
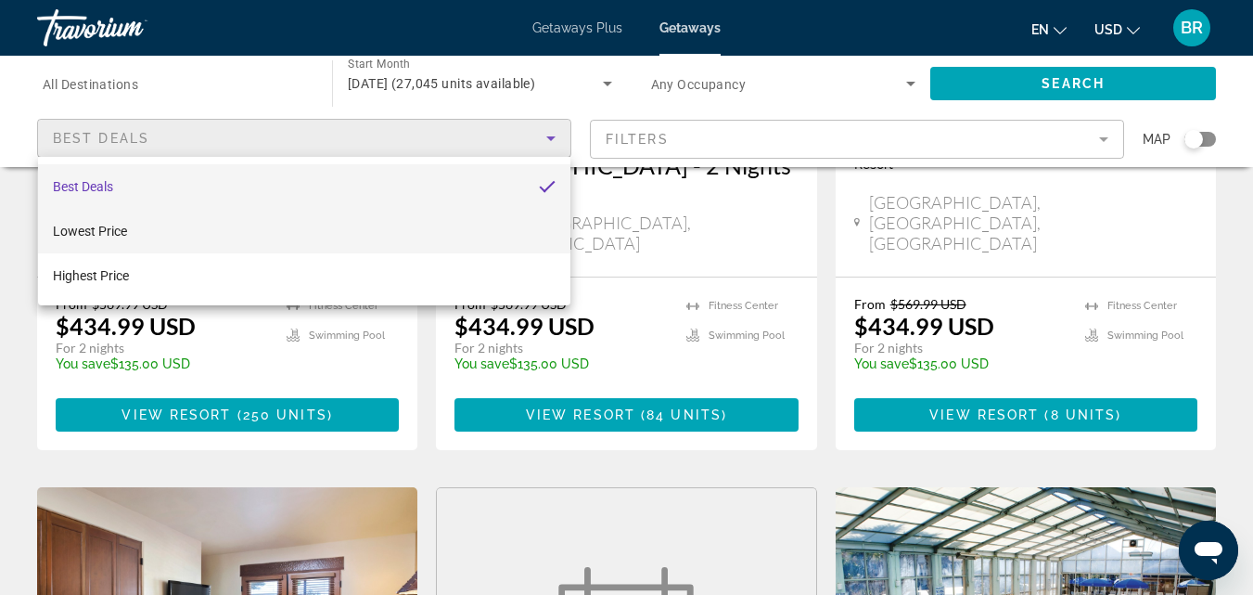
click at [122, 224] on span "Lowest Price" at bounding box center [90, 231] width 74 height 15
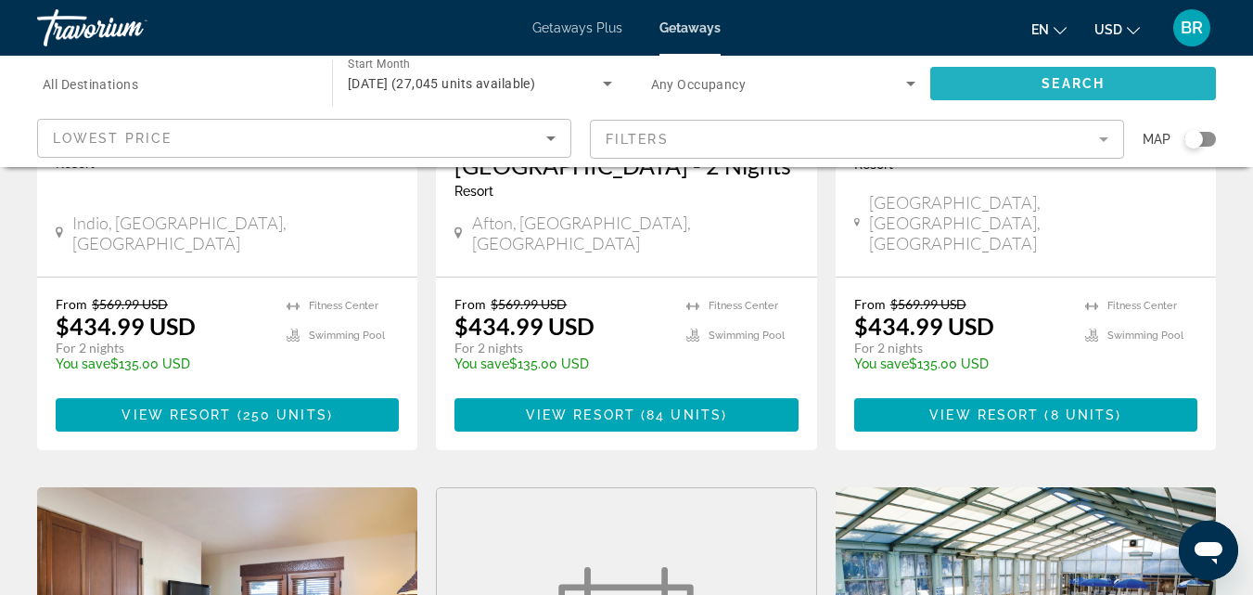
click at [995, 81] on span "Search widget" at bounding box center [1074, 83] width 286 height 45
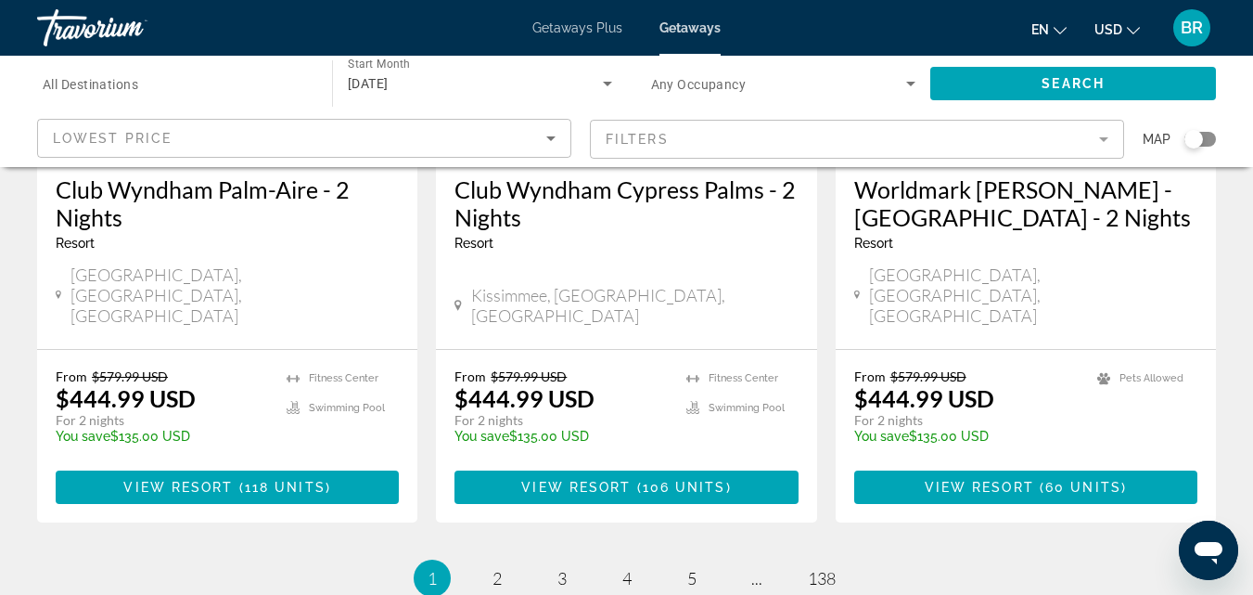
scroll to position [2537, 0]
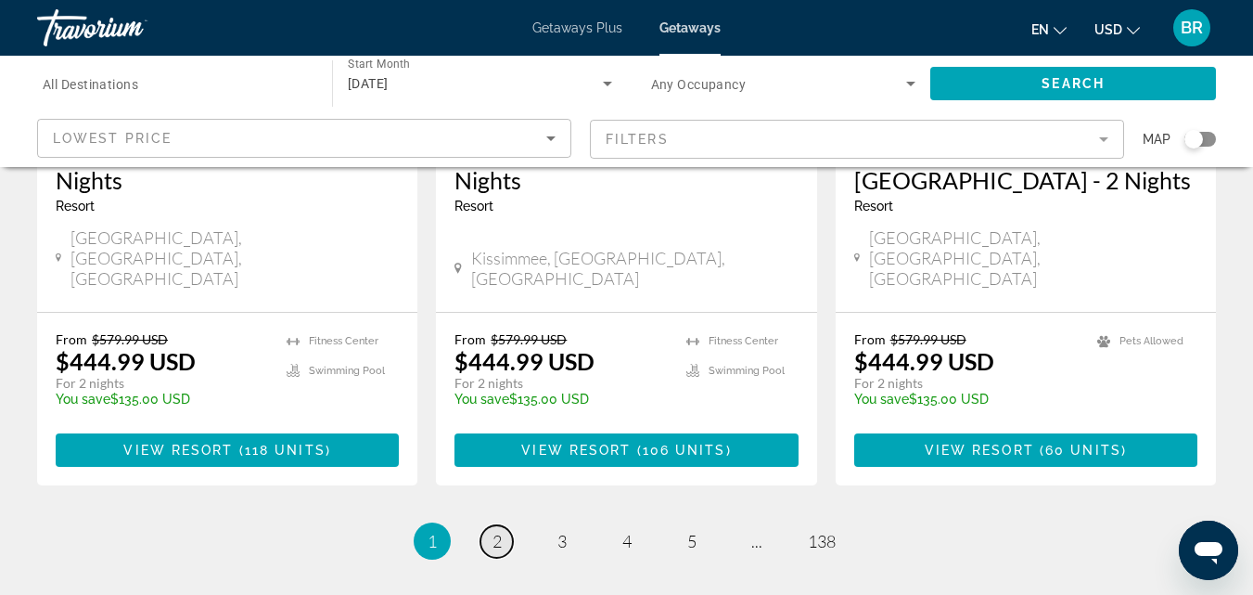
click at [494, 531] on span "2" at bounding box center [497, 541] width 9 height 20
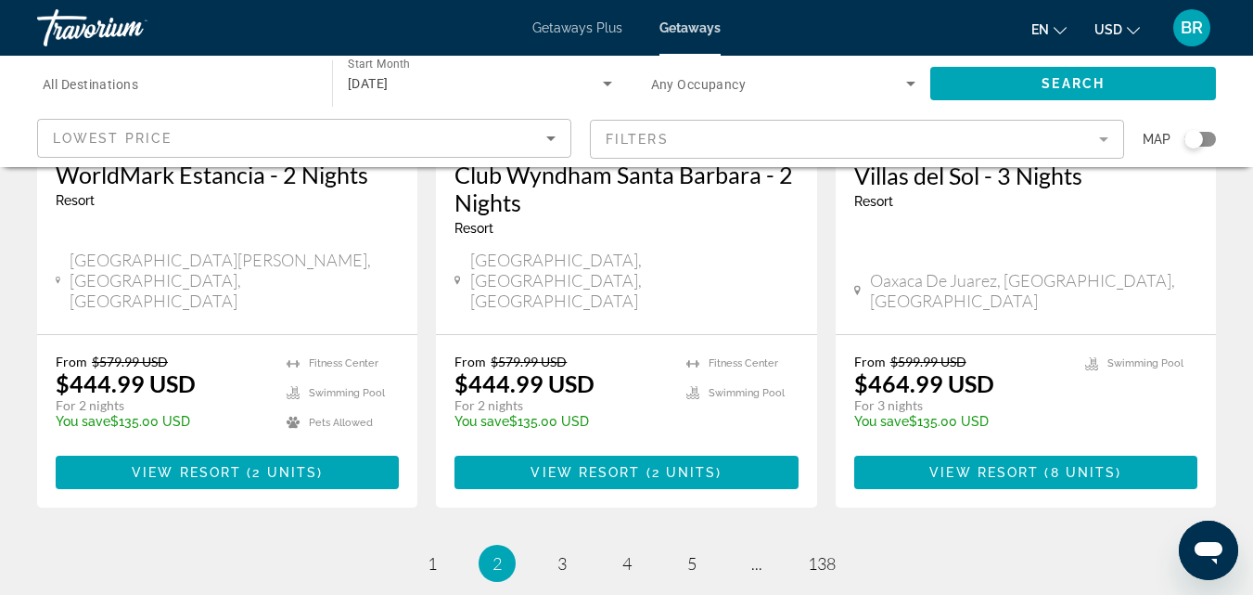
scroll to position [2575, 0]
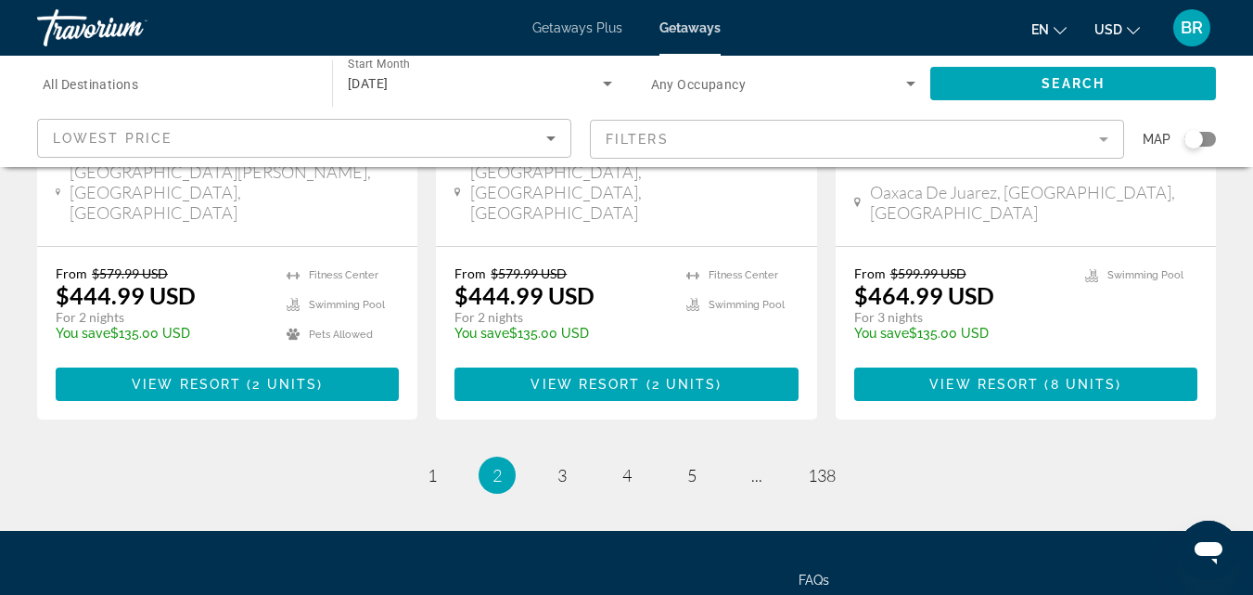
click at [914, 83] on icon "Search widget" at bounding box center [910, 84] width 9 height 5
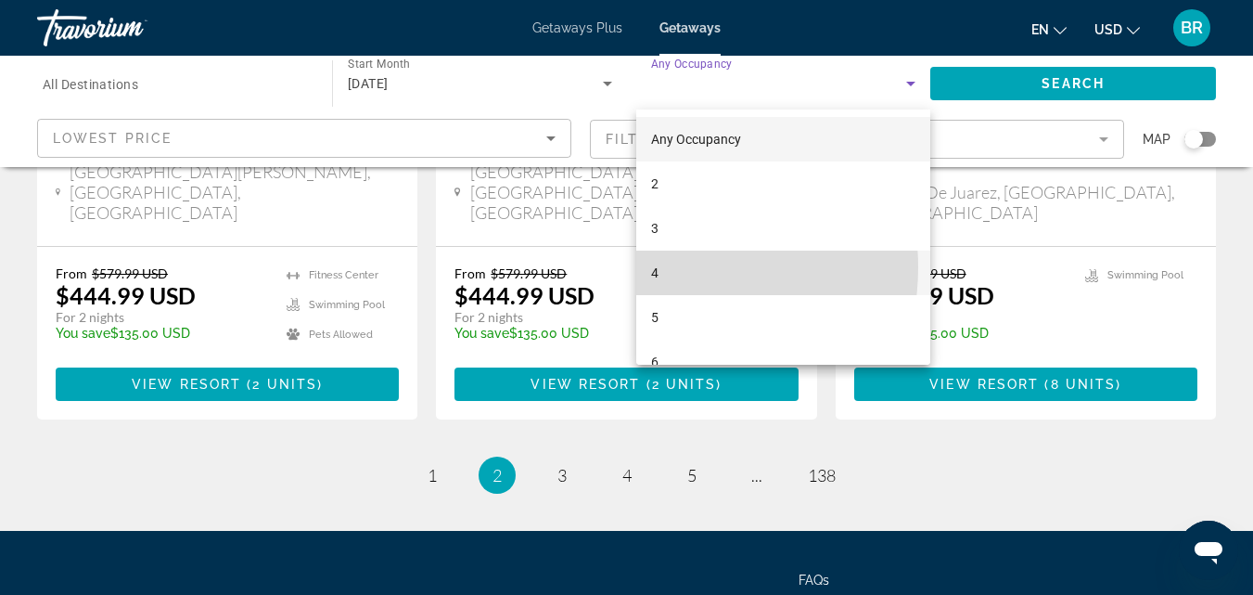
click at [666, 267] on mat-option "4" at bounding box center [783, 273] width 295 height 45
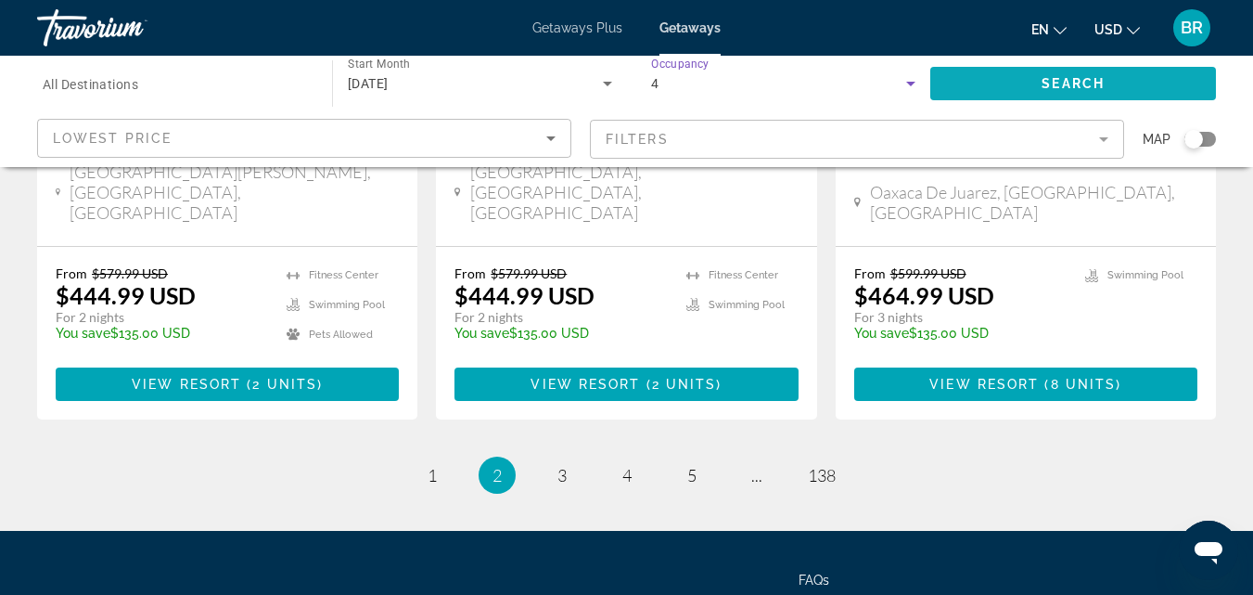
click at [1017, 77] on span "Search widget" at bounding box center [1074, 83] width 286 height 45
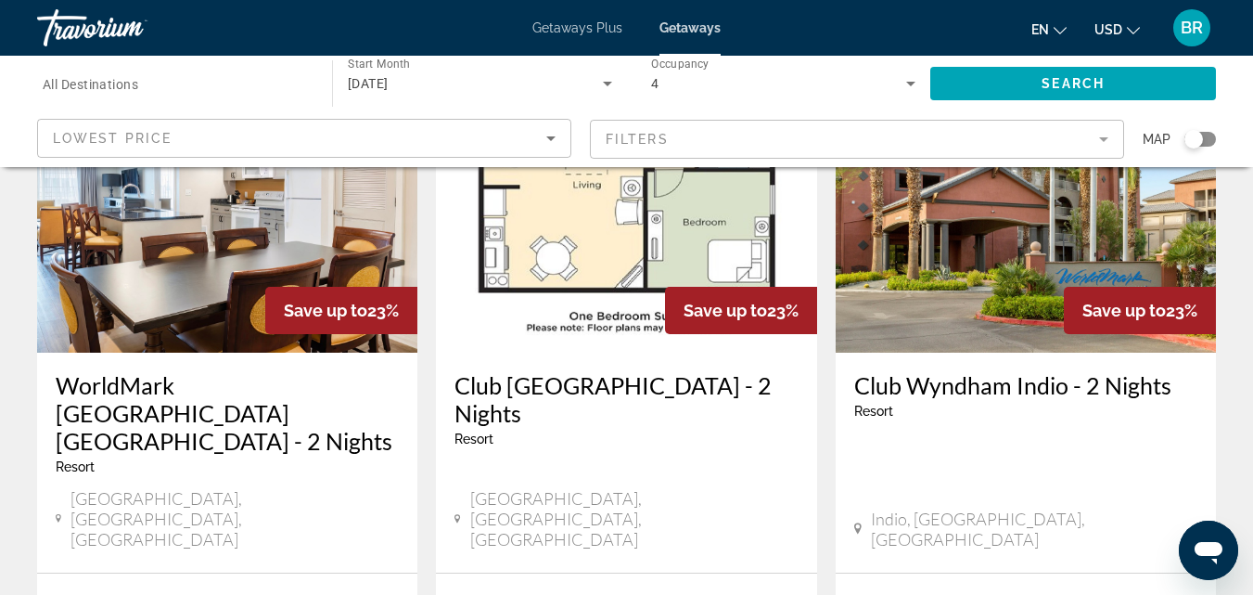
scroll to position [2325, 0]
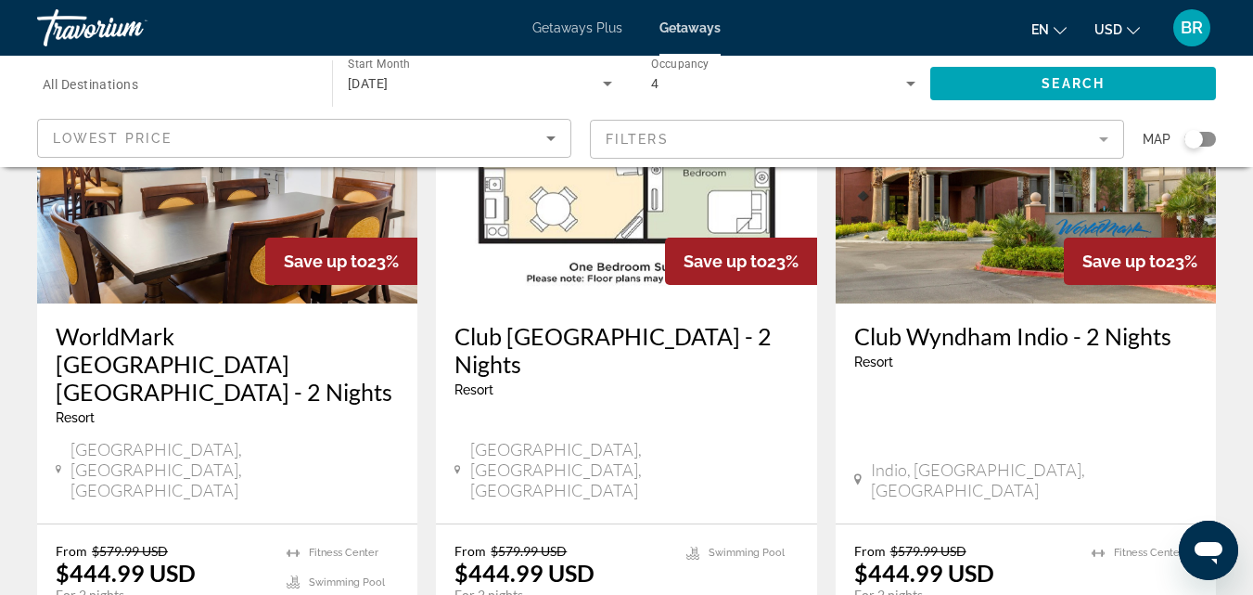
click at [568, 28] on span "Getaways Plus" at bounding box center [578, 27] width 90 height 15
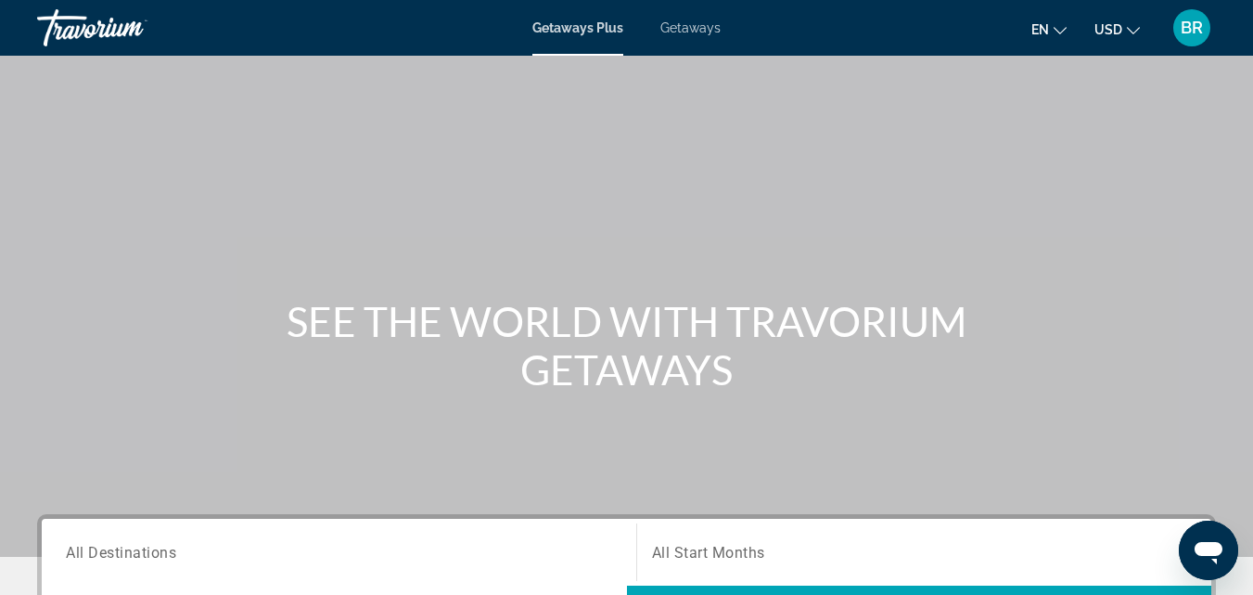
scroll to position [475, 0]
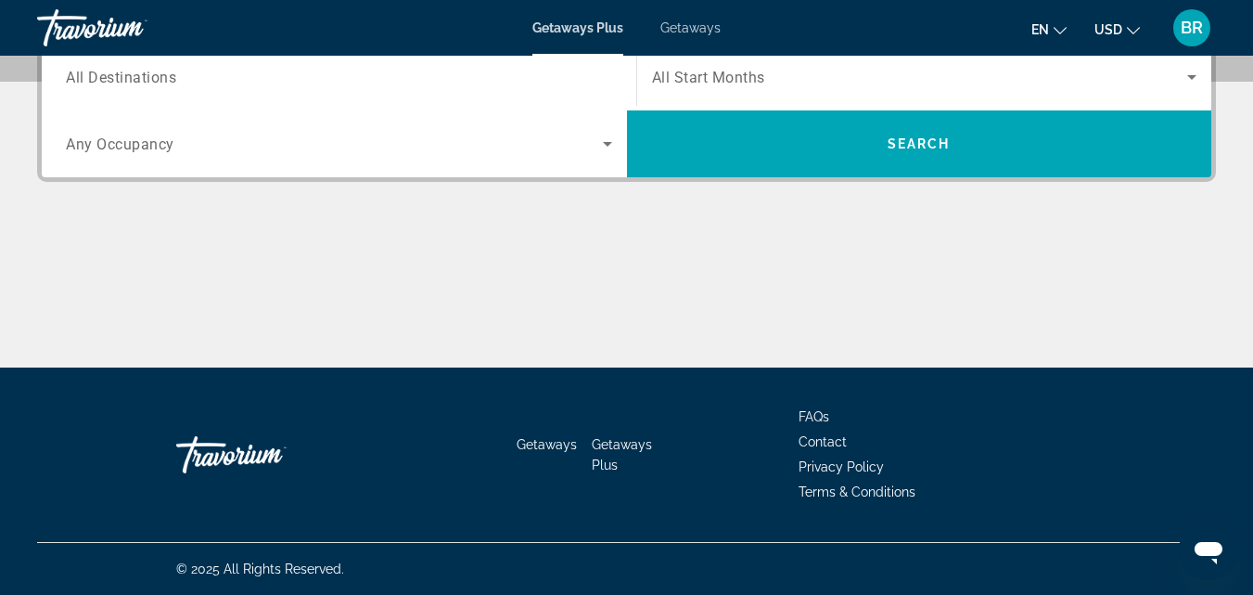
click at [607, 144] on icon "Search widget" at bounding box center [607, 144] width 9 height 5
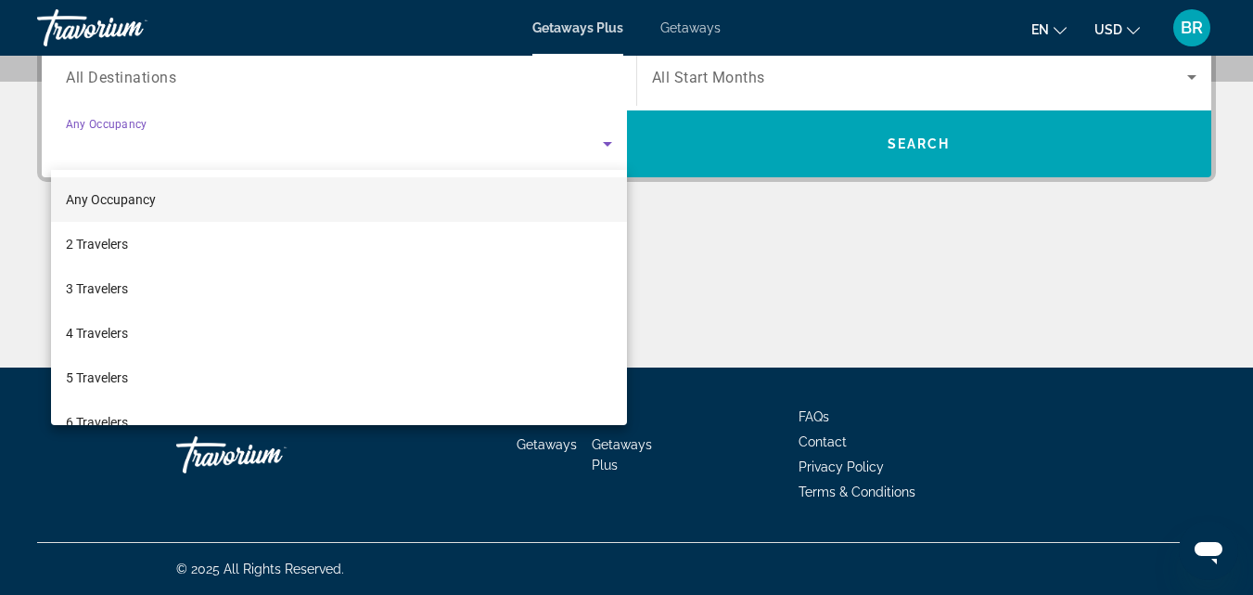
scroll to position [454, 0]
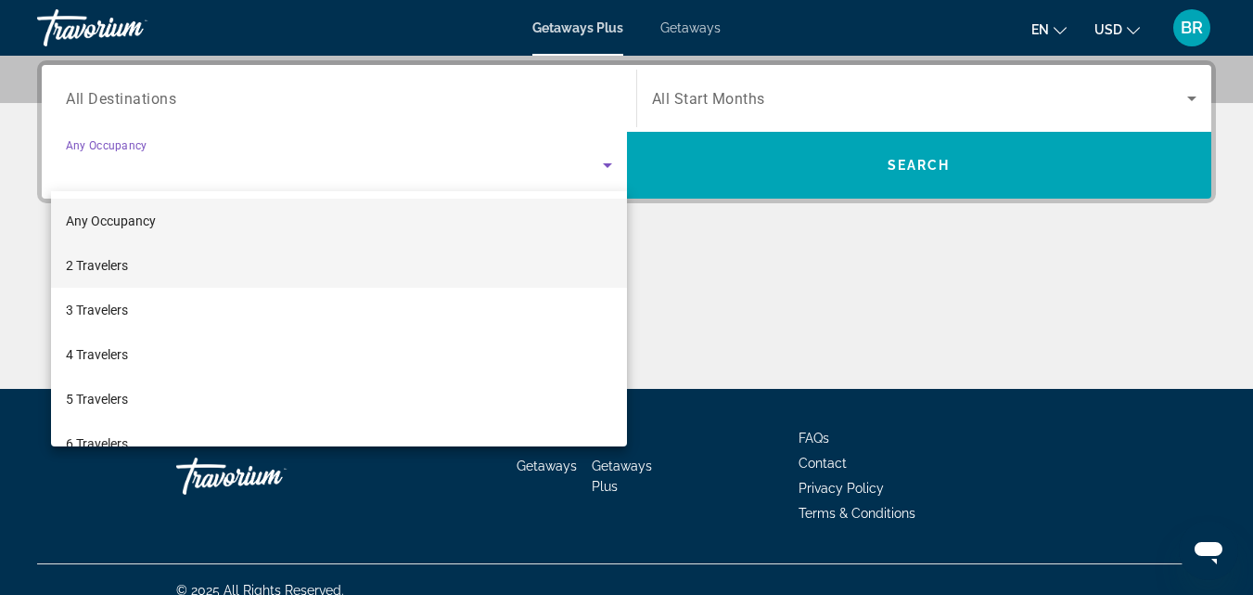
click at [154, 263] on mat-option "2 Travelers" at bounding box center [339, 265] width 576 height 45
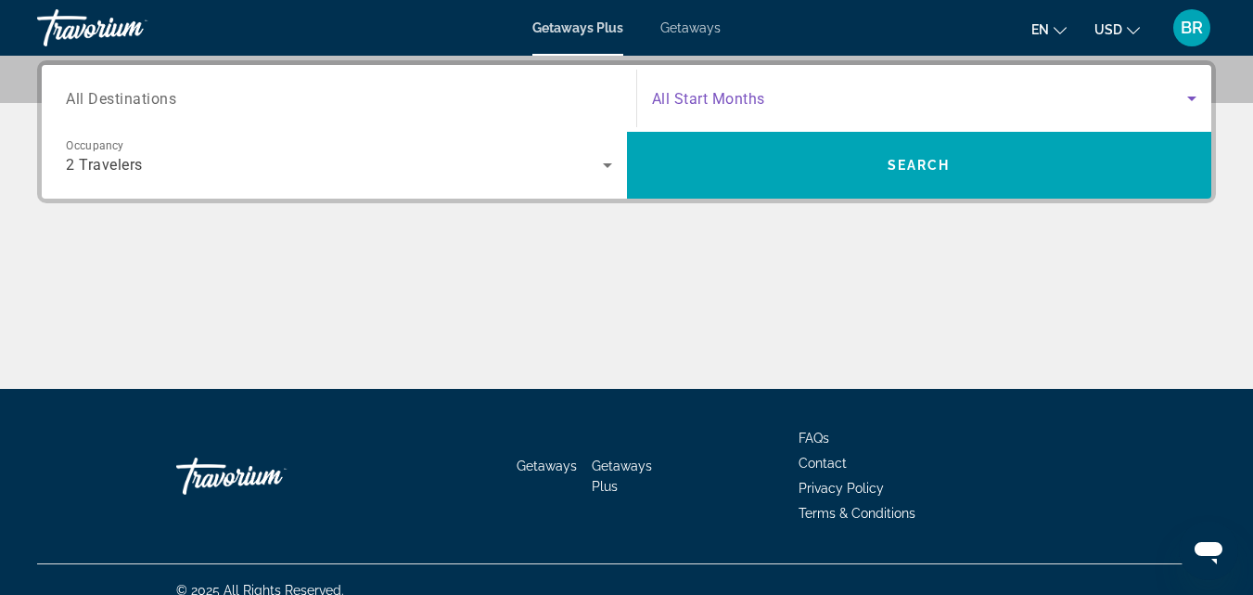
click at [1190, 97] on icon "Search widget" at bounding box center [1192, 98] width 9 height 5
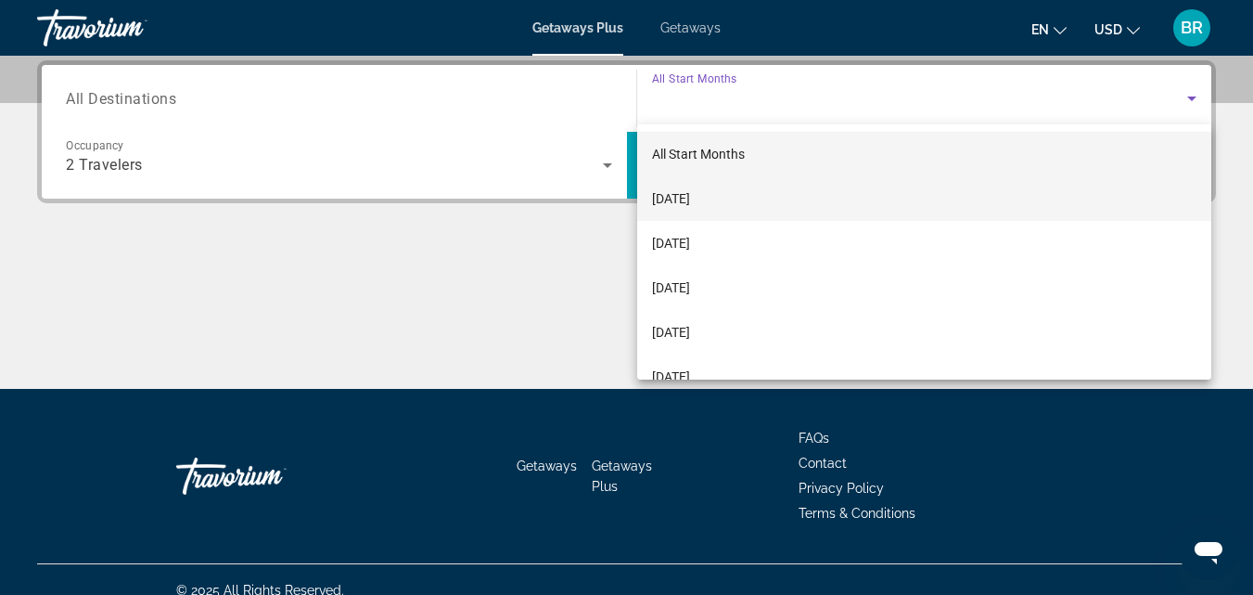
click at [756, 192] on mat-option "September 2025" at bounding box center [924, 198] width 575 height 45
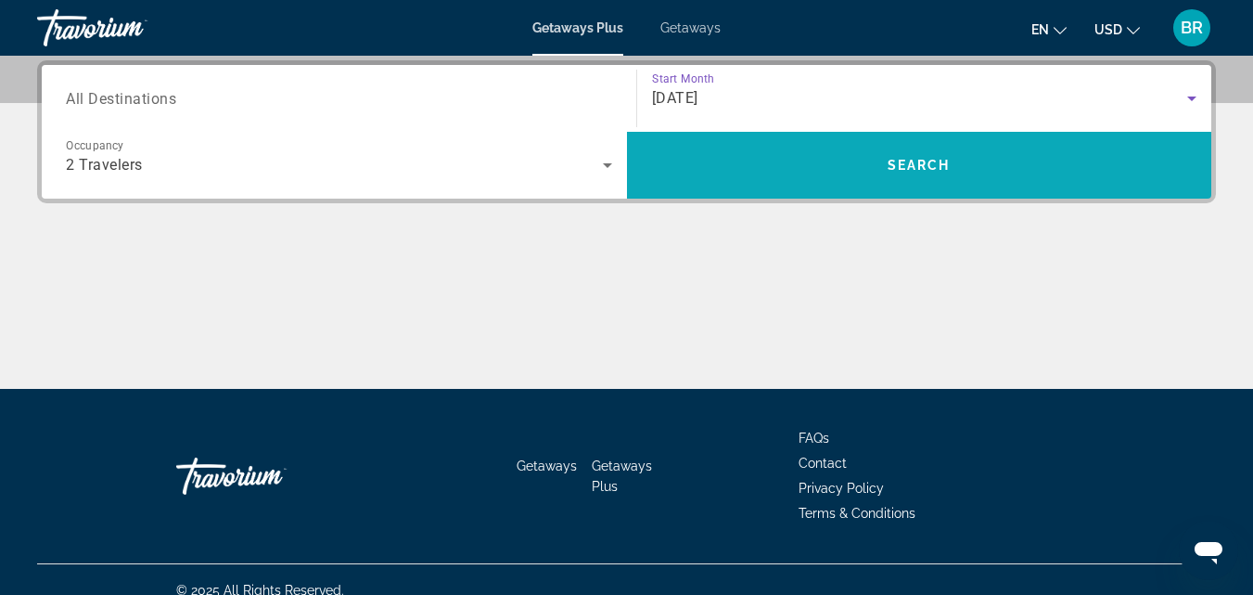
click at [945, 169] on span "Search" at bounding box center [919, 165] width 63 height 15
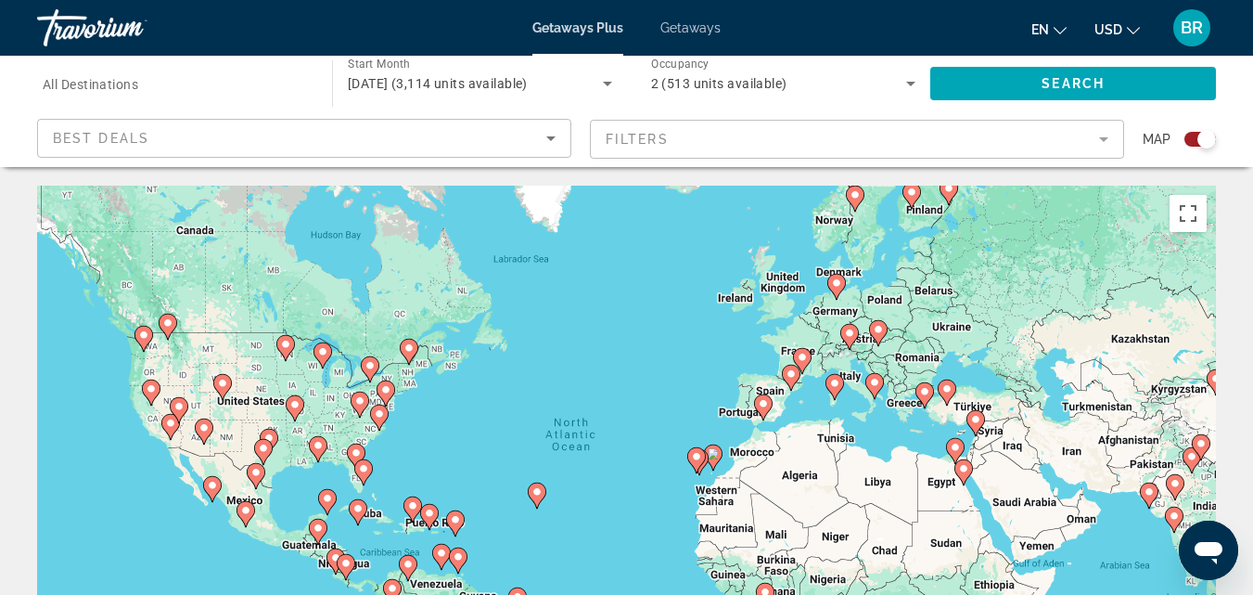
click at [1105, 137] on mat-form-field "Filters" at bounding box center [857, 139] width 534 height 39
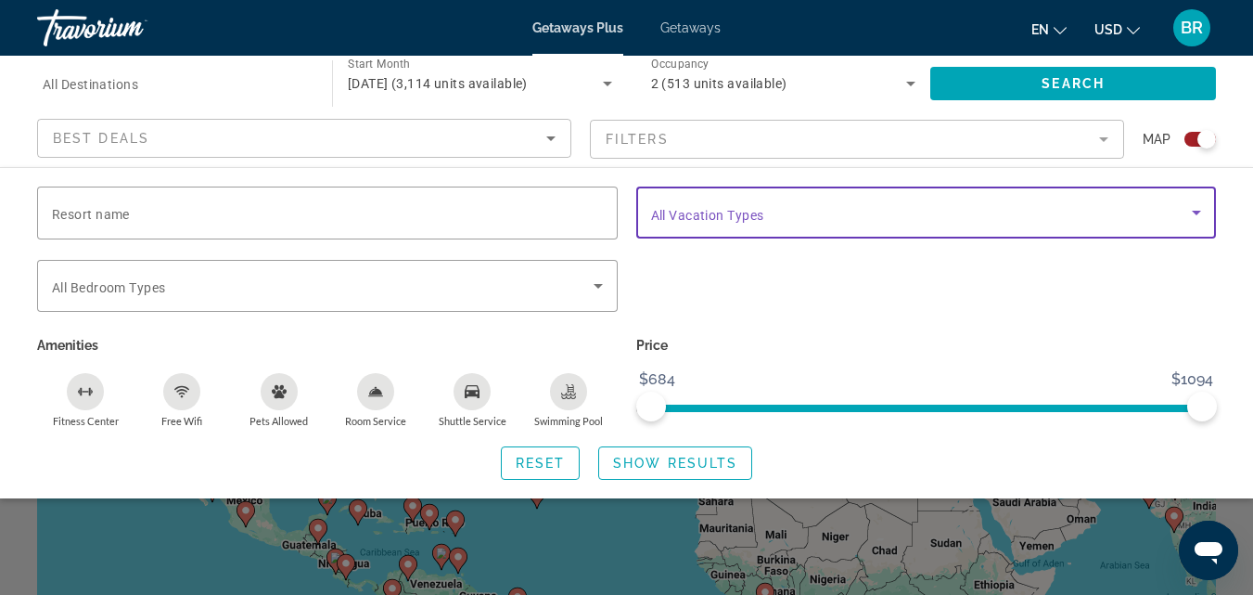
click at [1198, 212] on icon "Search widget" at bounding box center [1196, 213] width 9 height 5
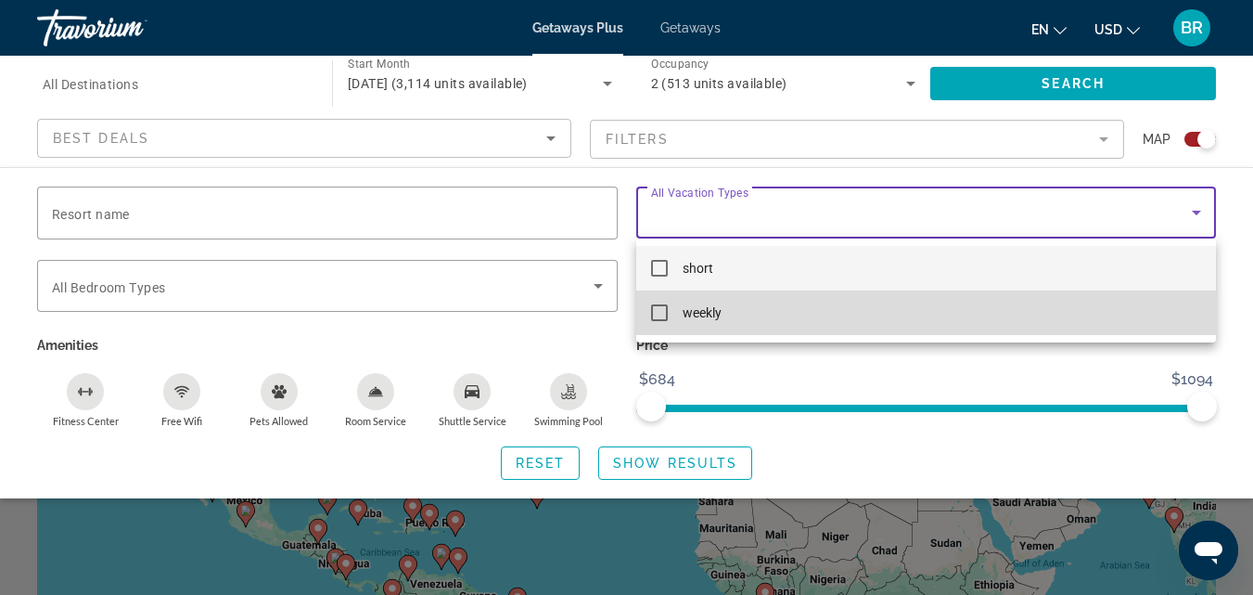
click at [663, 306] on mat-pseudo-checkbox at bounding box center [659, 312] width 17 height 17
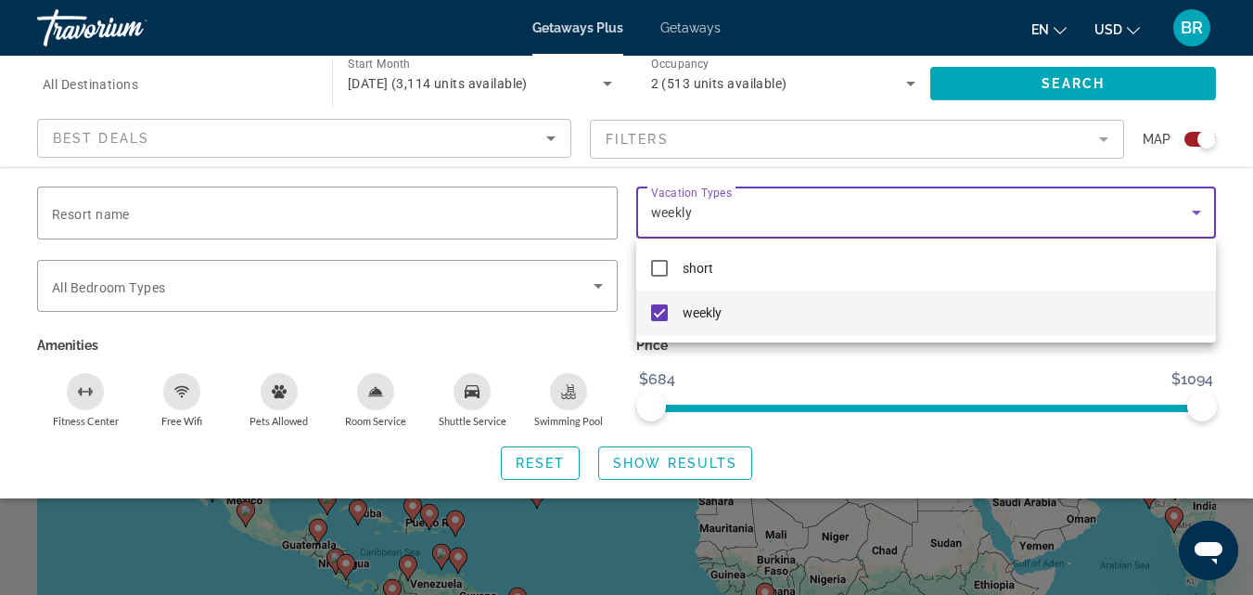
scroll to position [520, 0]
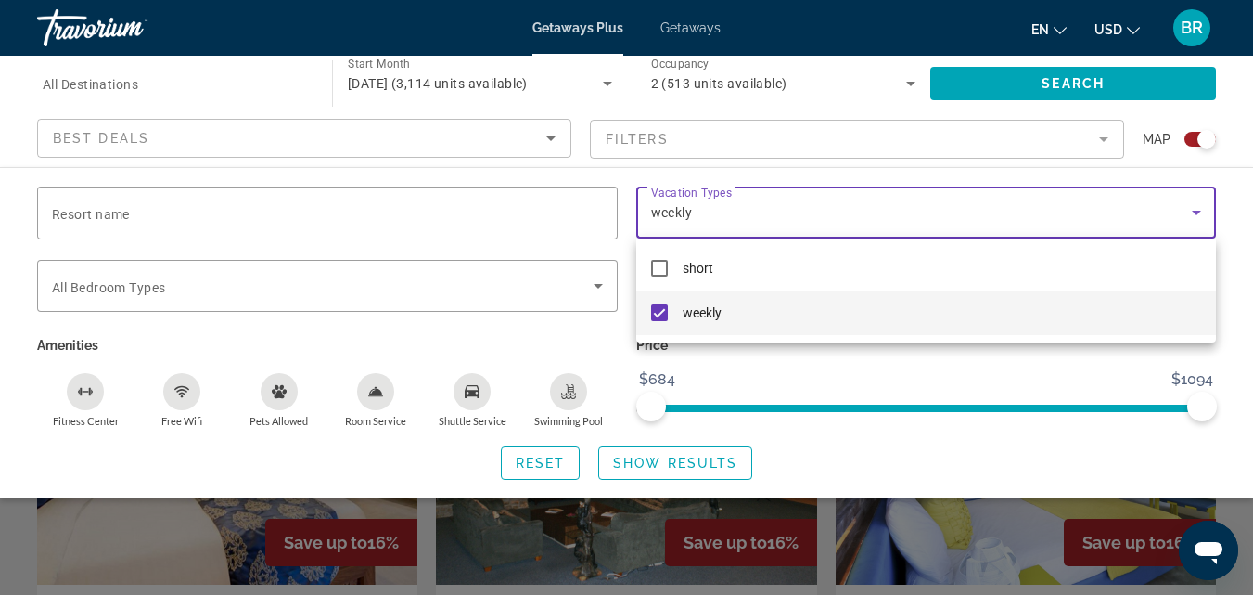
click at [1086, 80] on div at bounding box center [626, 297] width 1253 height 595
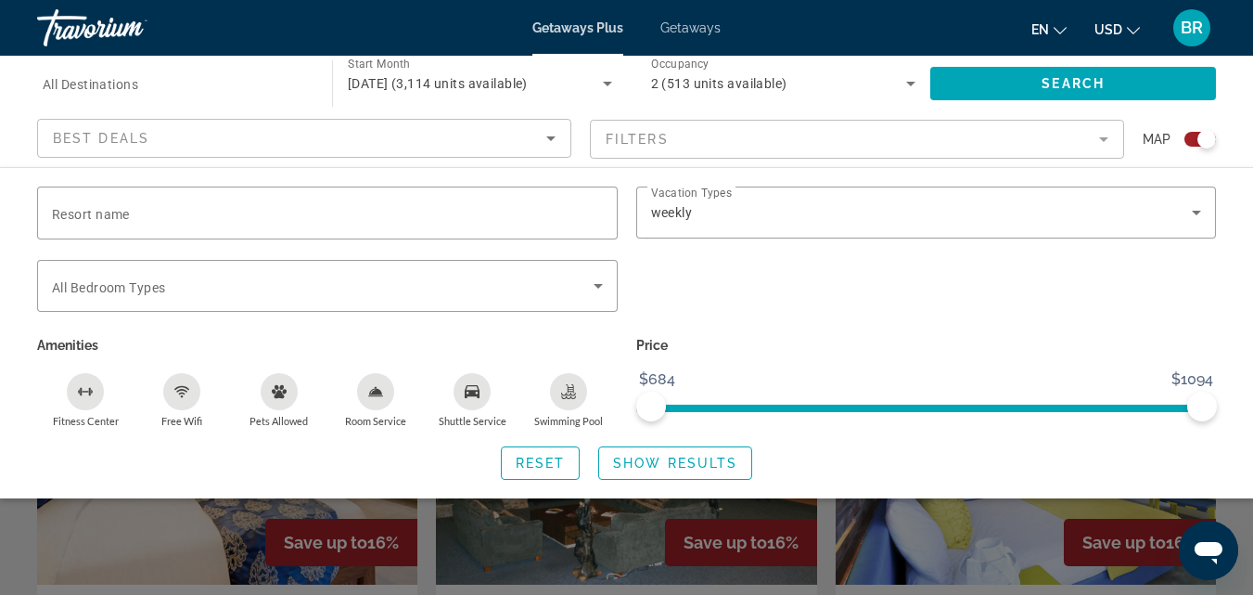
click at [855, 561] on div "Search widget" at bounding box center [626, 436] width 1253 height 316
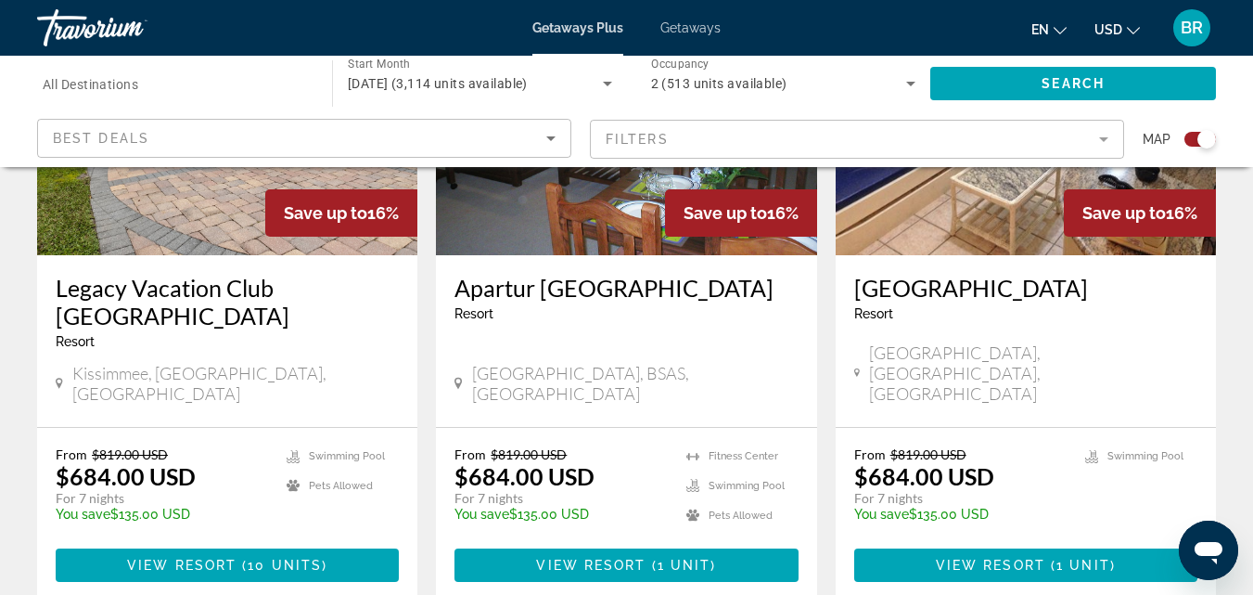
scroll to position [2932, 0]
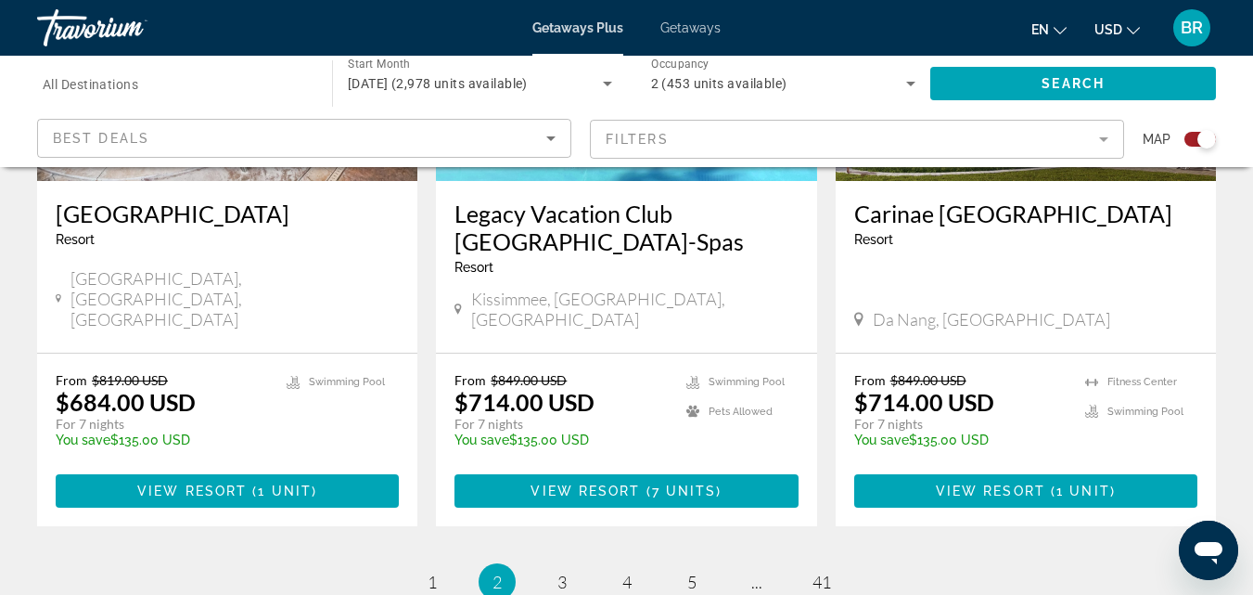
scroll to position [2957, 0]
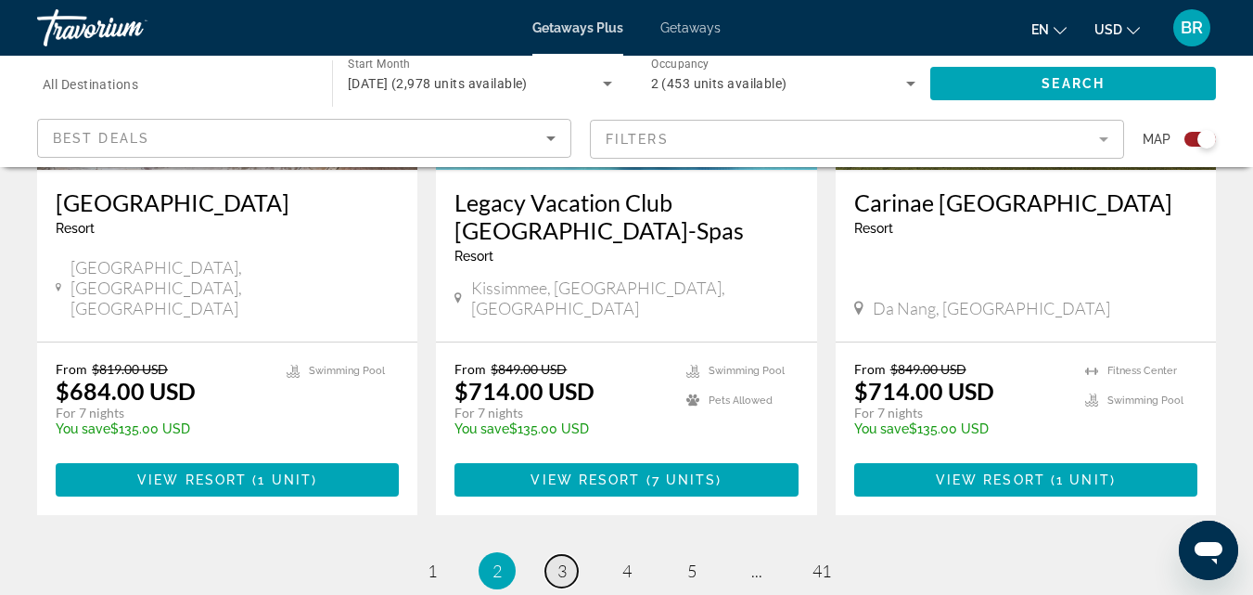
click at [565, 560] on span "3" at bounding box center [562, 570] width 9 height 20
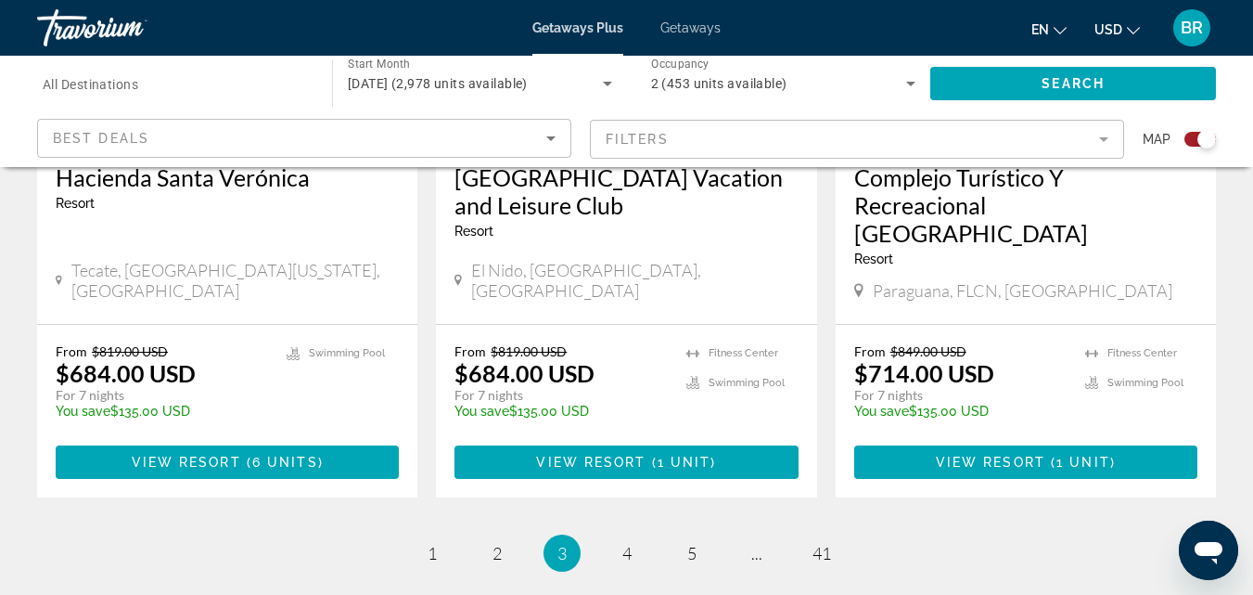
scroll to position [3068, 0]
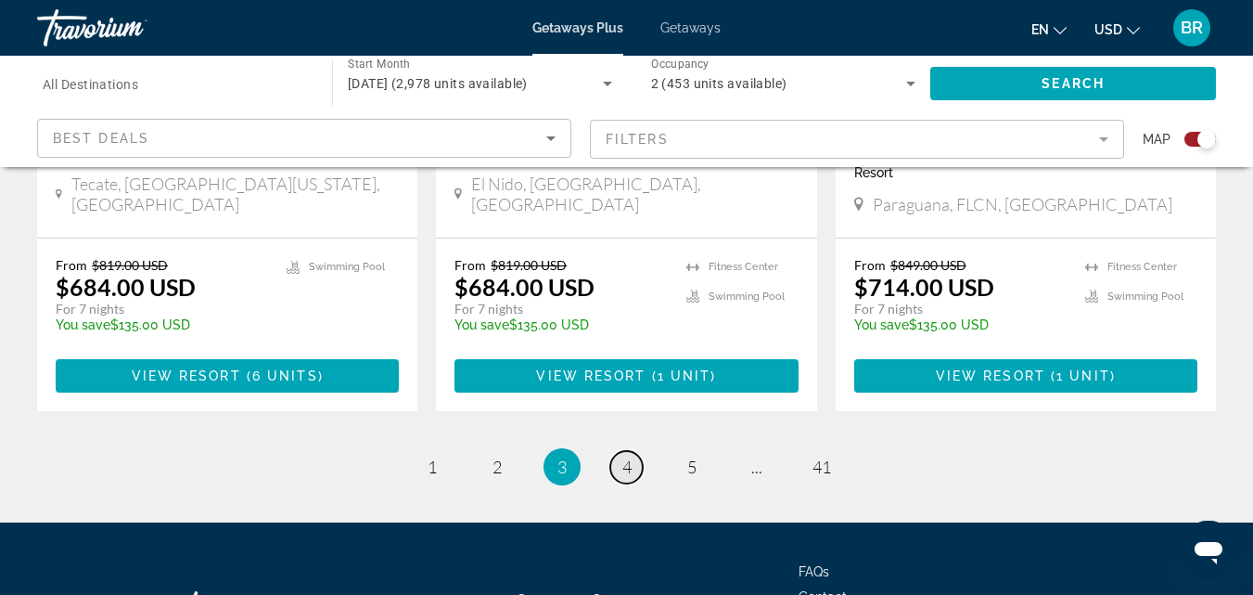
click at [633, 451] on link "page 4" at bounding box center [627, 467] width 32 height 32
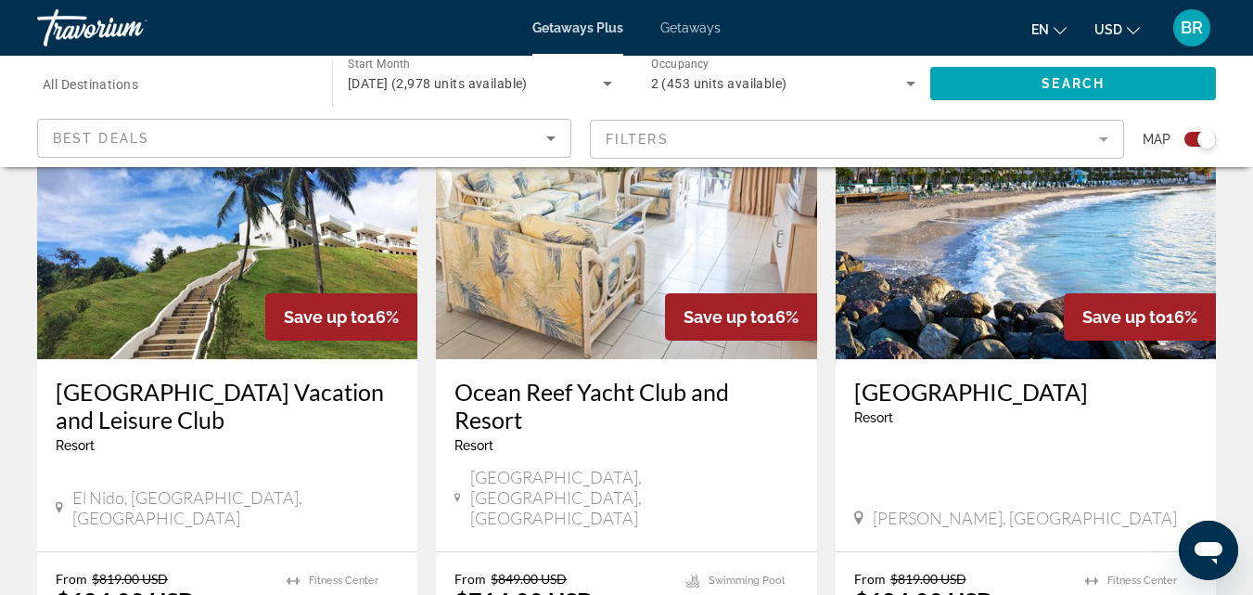
scroll to position [1498, 0]
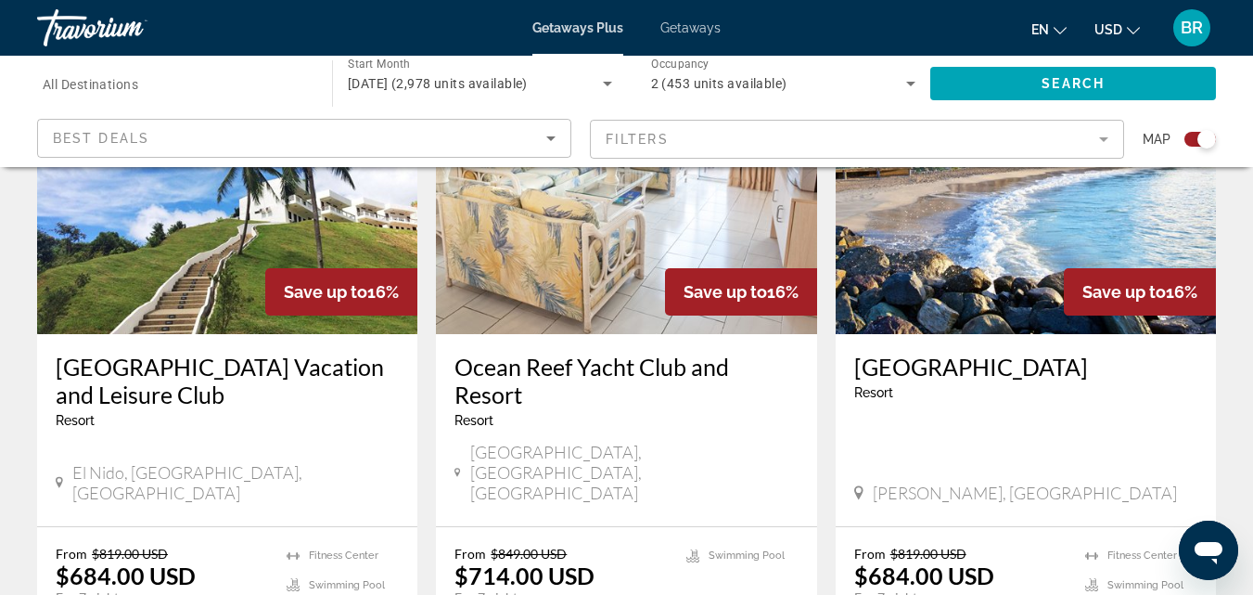
click at [829, 55] on mat-toolbar "Getaways Plus Getaways en English Español Français Italiano Português русский U…" at bounding box center [626, 28] width 1253 height 56
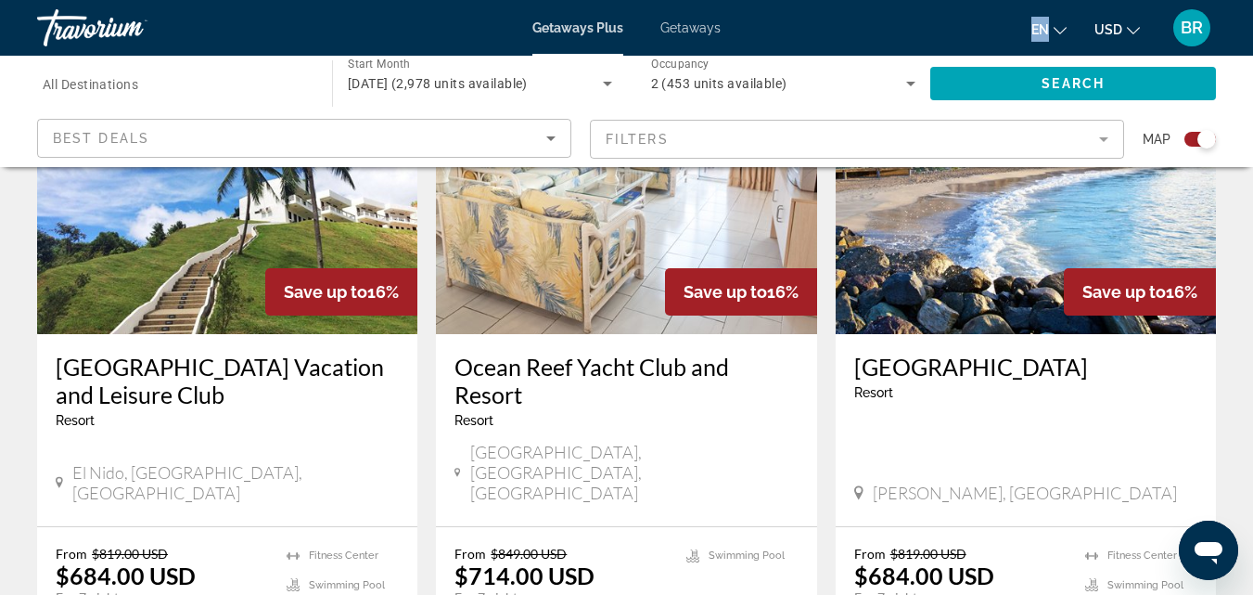
click at [829, 55] on mat-toolbar "Getaways Plus Getaways en English Español Français Italiano Português русский U…" at bounding box center [626, 28] width 1253 height 56
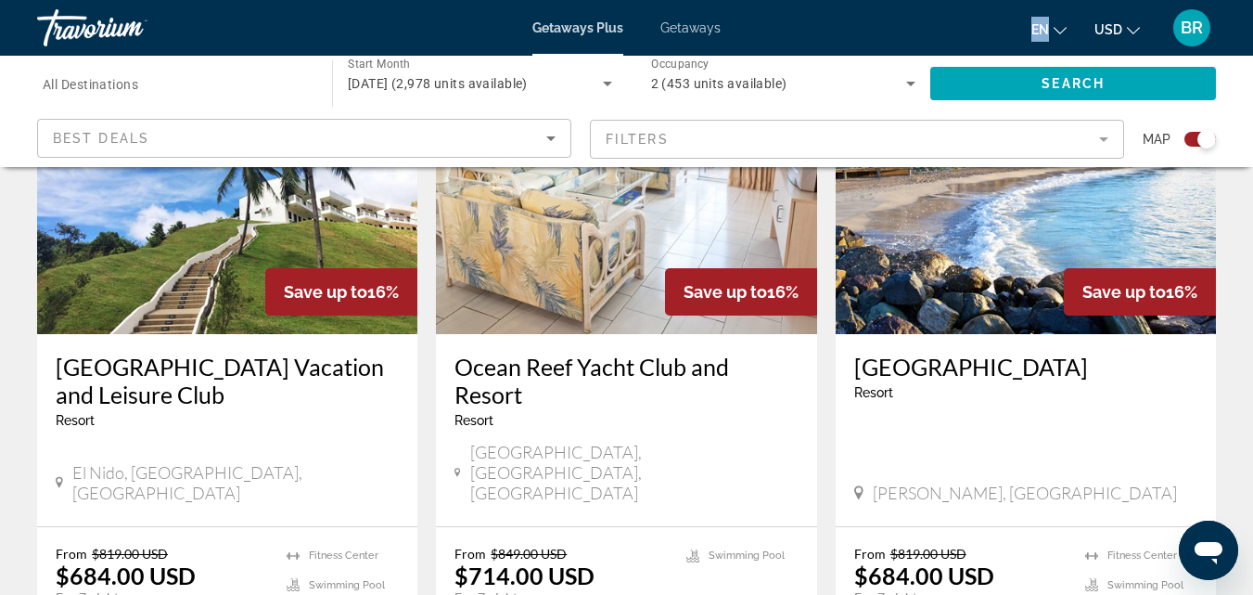
click at [829, 55] on mat-toolbar "Getaways Plus Getaways en English Español Français Italiano Português русский U…" at bounding box center [626, 28] width 1253 height 56
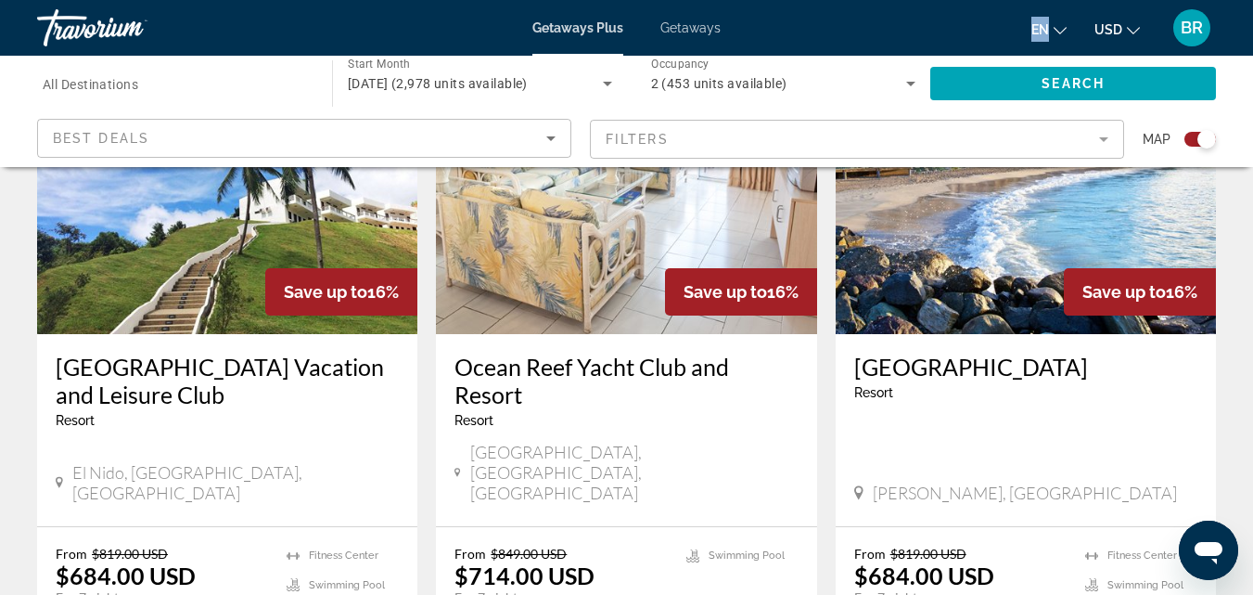
click at [829, 55] on mat-toolbar "Getaways Plus Getaways en English Español Français Italiano Português русский U…" at bounding box center [626, 28] width 1253 height 56
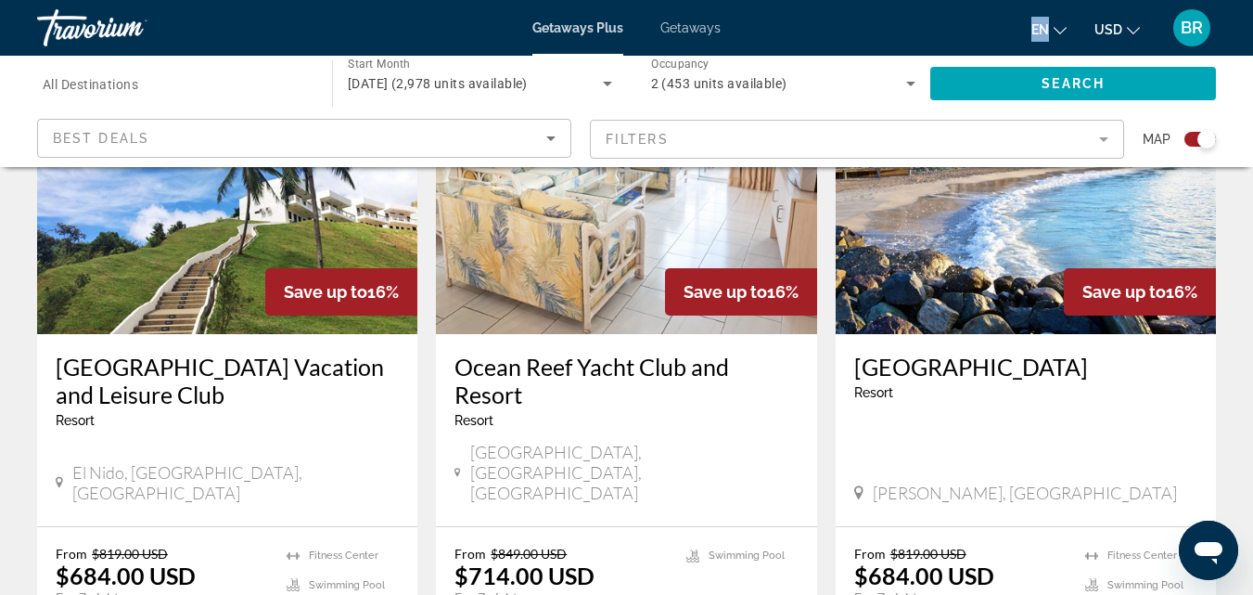
click at [829, 55] on mat-toolbar "Getaways Plus Getaways en English Español Français Italiano Português русский U…" at bounding box center [626, 28] width 1253 height 56
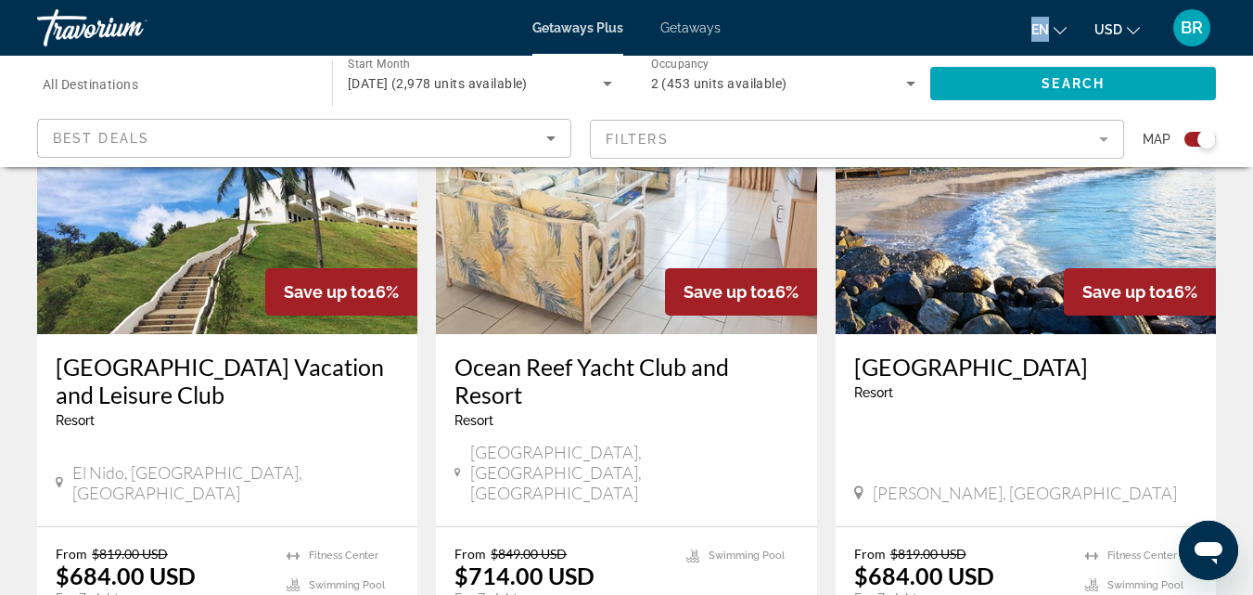
click at [829, 55] on mat-toolbar "Getaways Plus Getaways en English Español Français Italiano Português русский U…" at bounding box center [626, 28] width 1253 height 56
click at [595, 30] on span "Getaways Plus" at bounding box center [578, 27] width 91 height 15
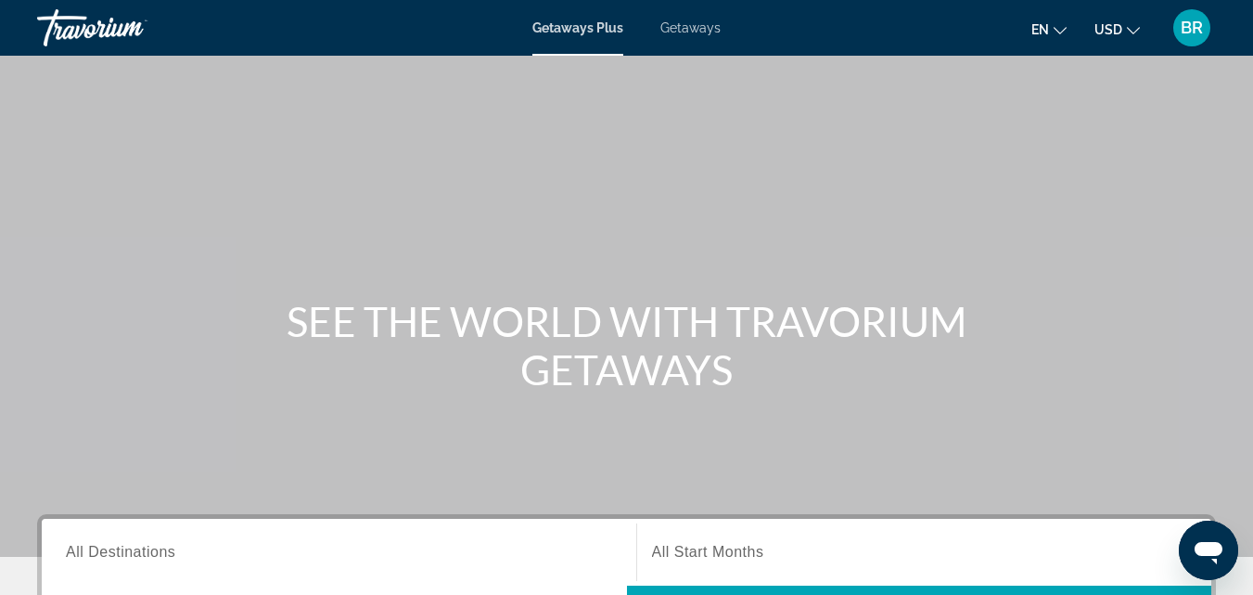
click at [573, 30] on span "Getaways Plus" at bounding box center [578, 27] width 91 height 15
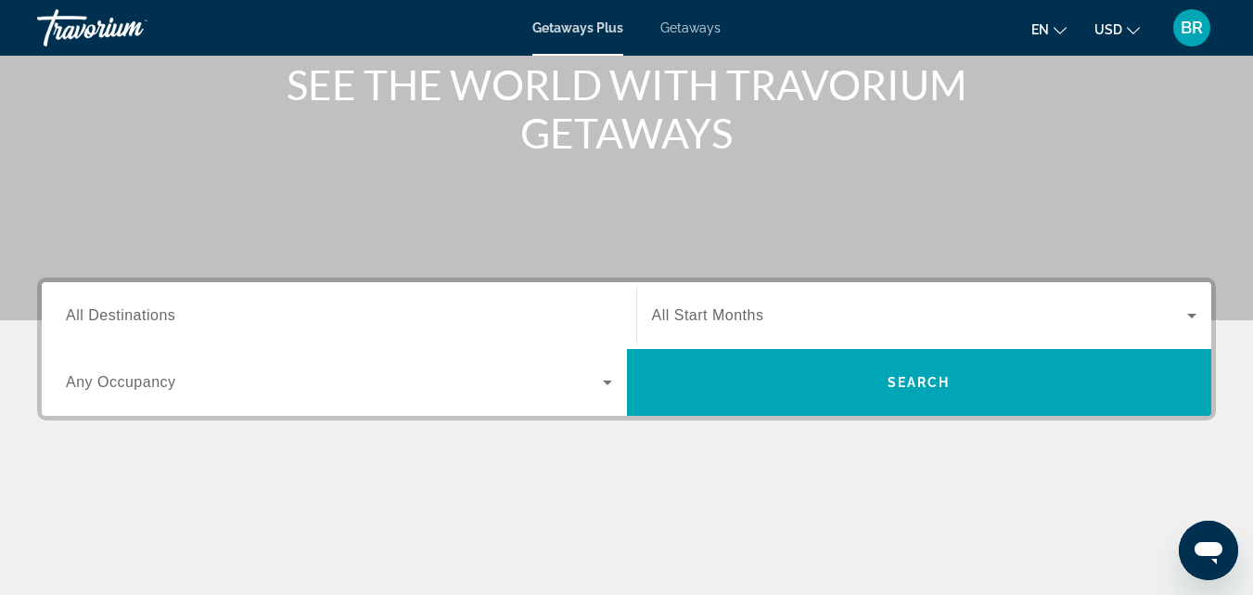
scroll to position [262, 0]
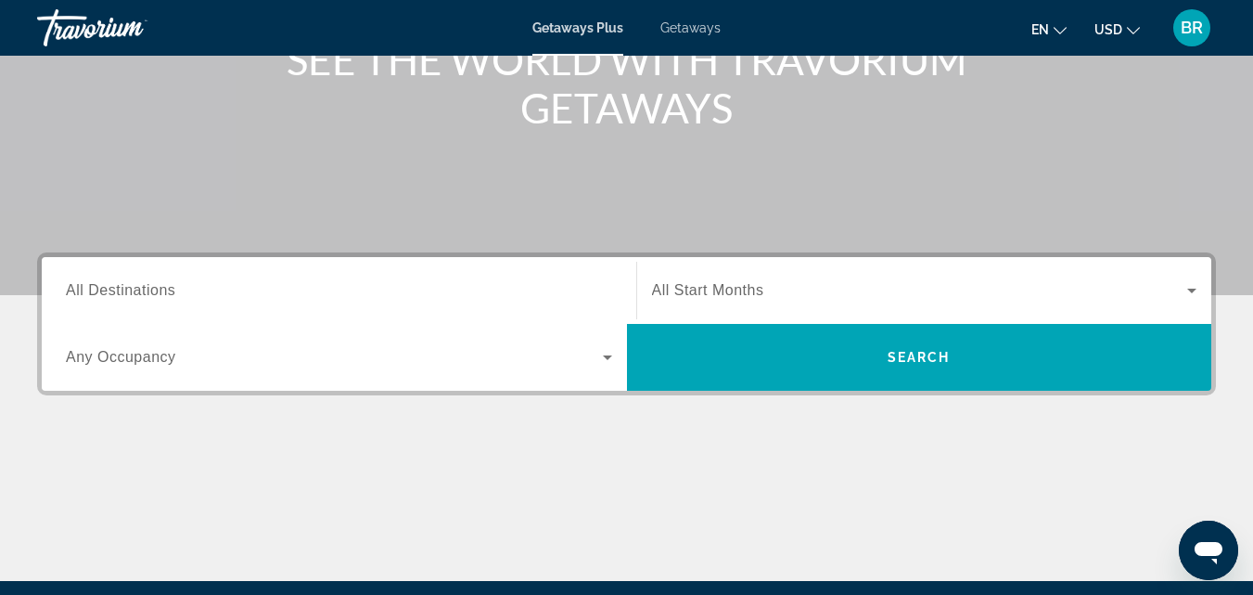
click at [289, 276] on div "Search widget" at bounding box center [339, 290] width 546 height 53
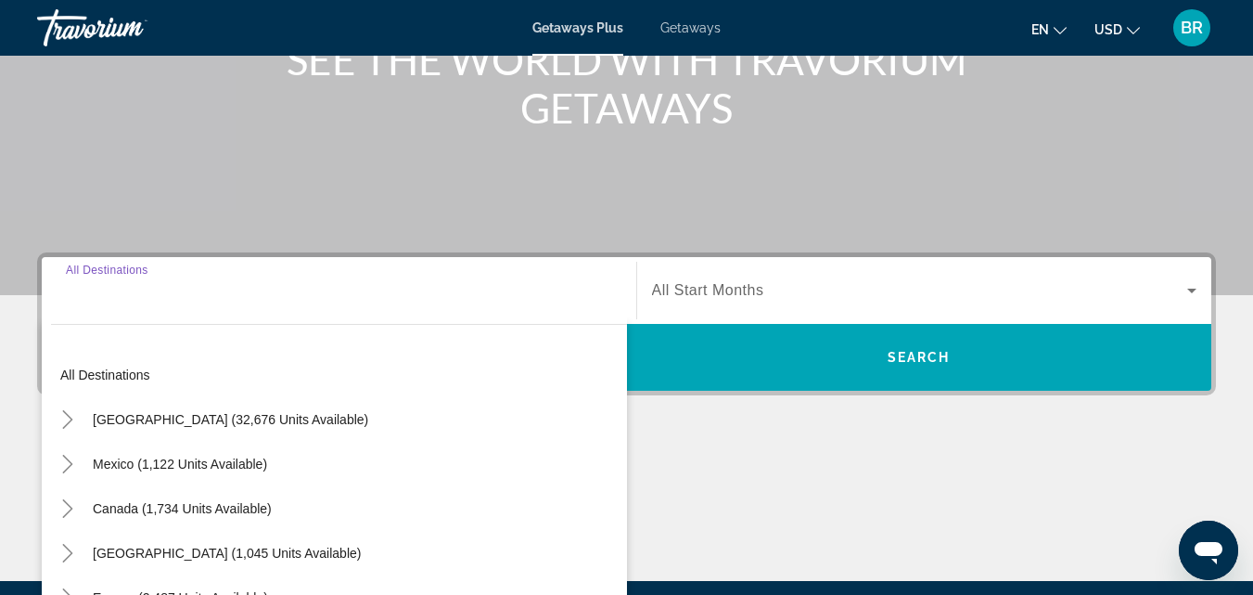
scroll to position [454, 0]
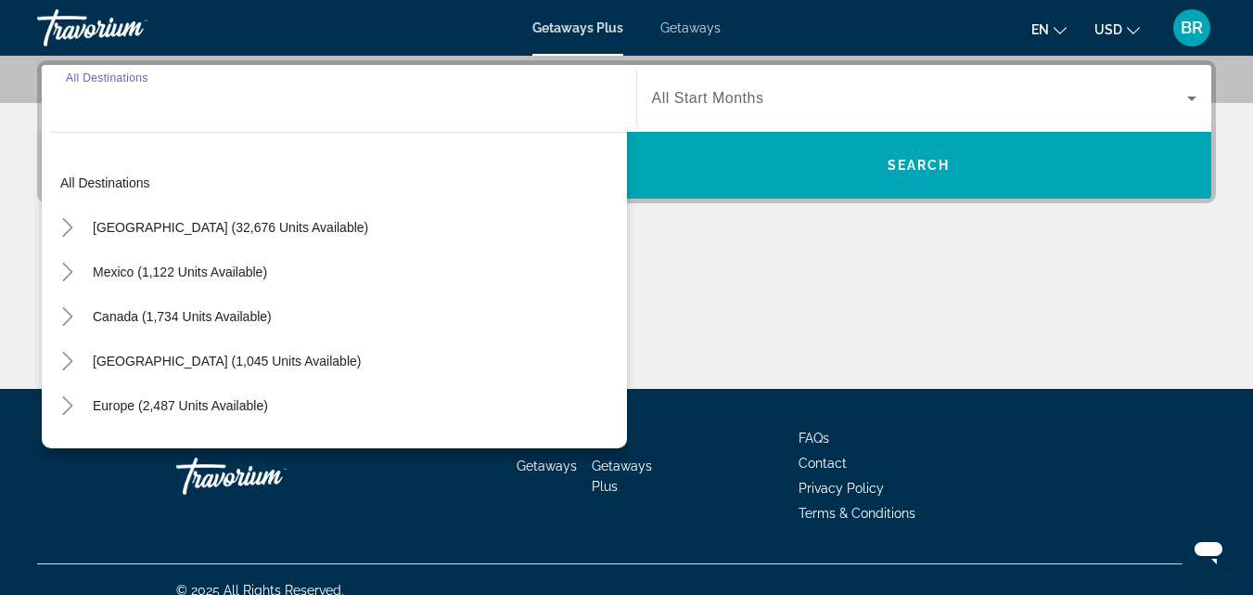
click at [225, 105] on input "Destination All Destinations" at bounding box center [339, 99] width 546 height 22
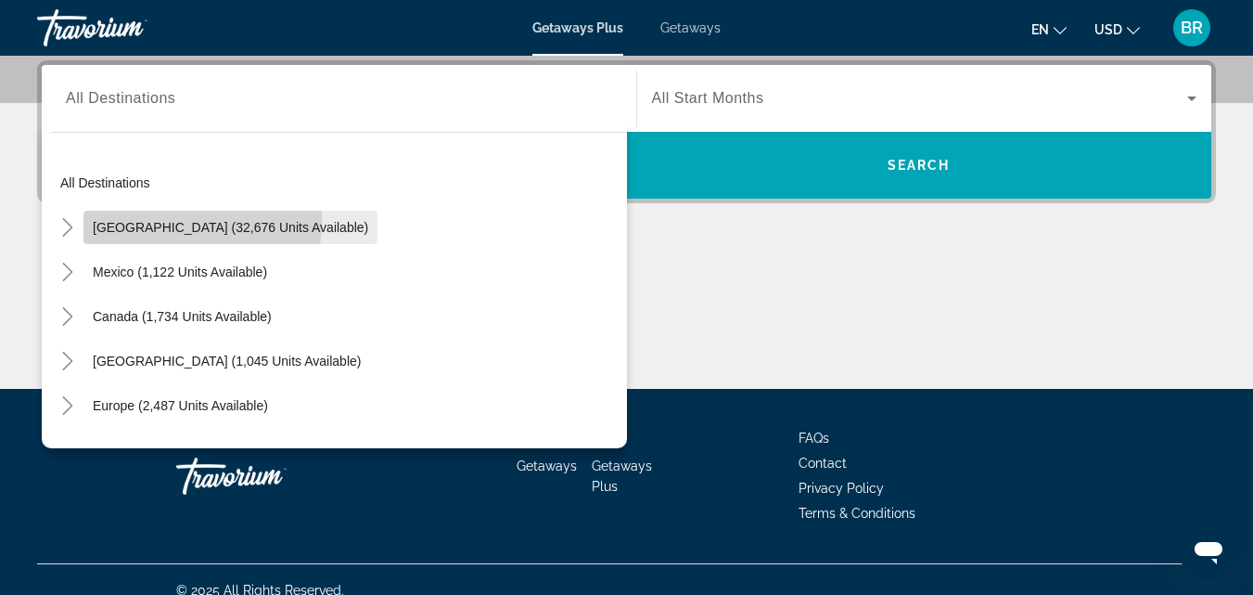
click at [135, 219] on span "Search widget" at bounding box center [231, 227] width 294 height 45
type input "**********"
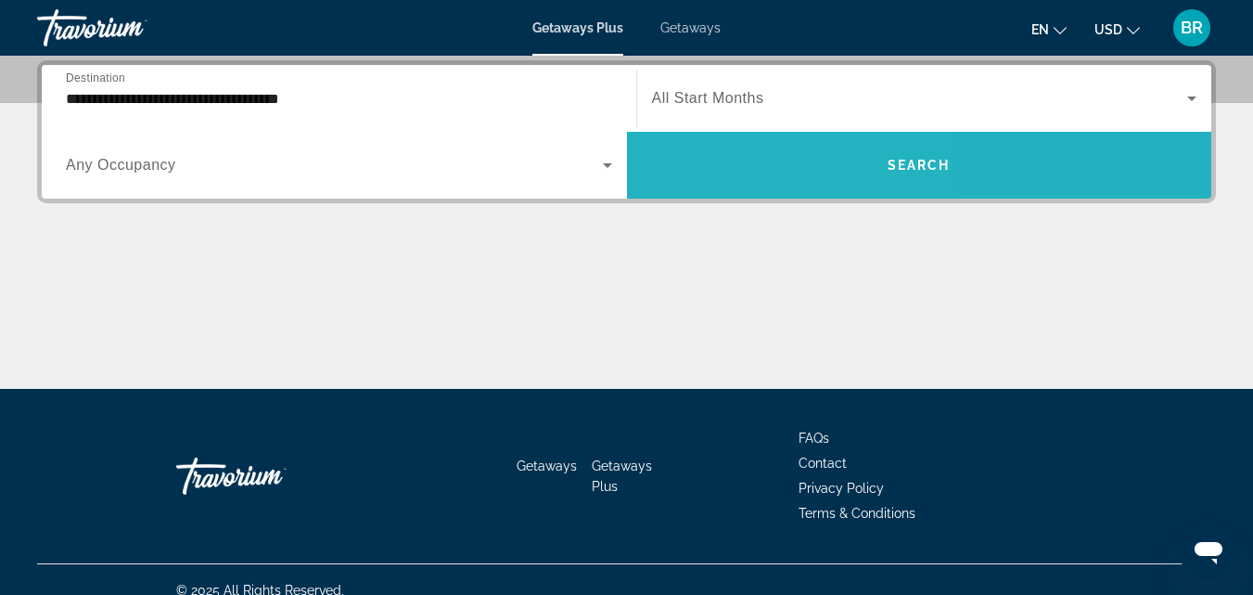
click at [730, 160] on span "Search widget" at bounding box center [919, 165] width 585 height 45
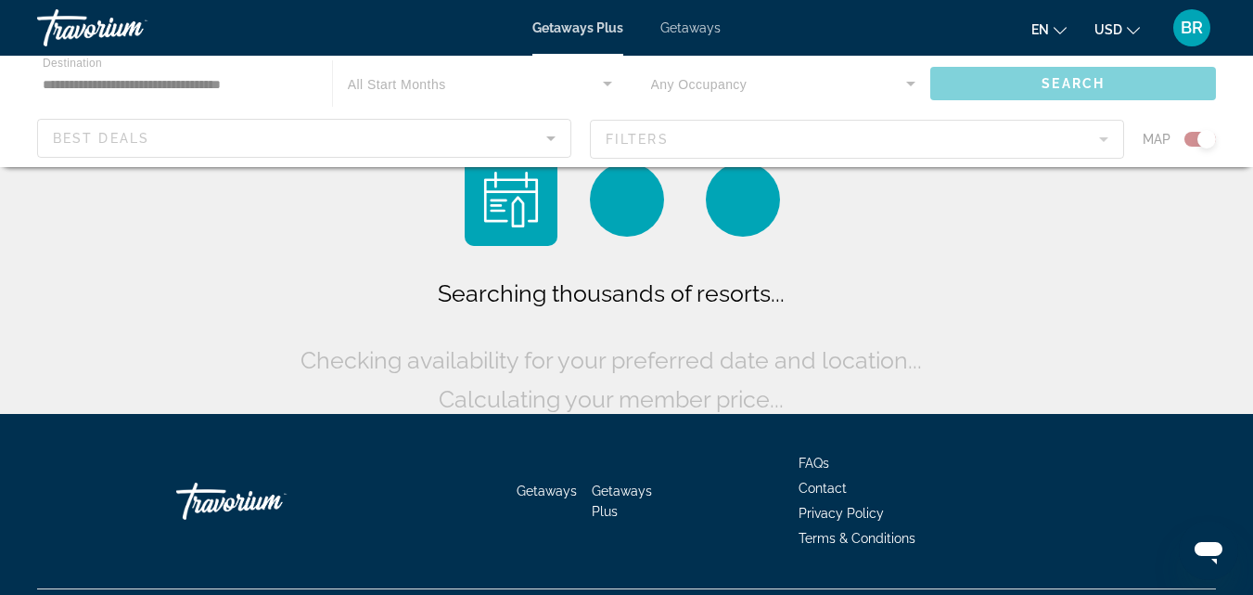
click at [651, 138] on div "Main content" at bounding box center [626, 111] width 1253 height 111
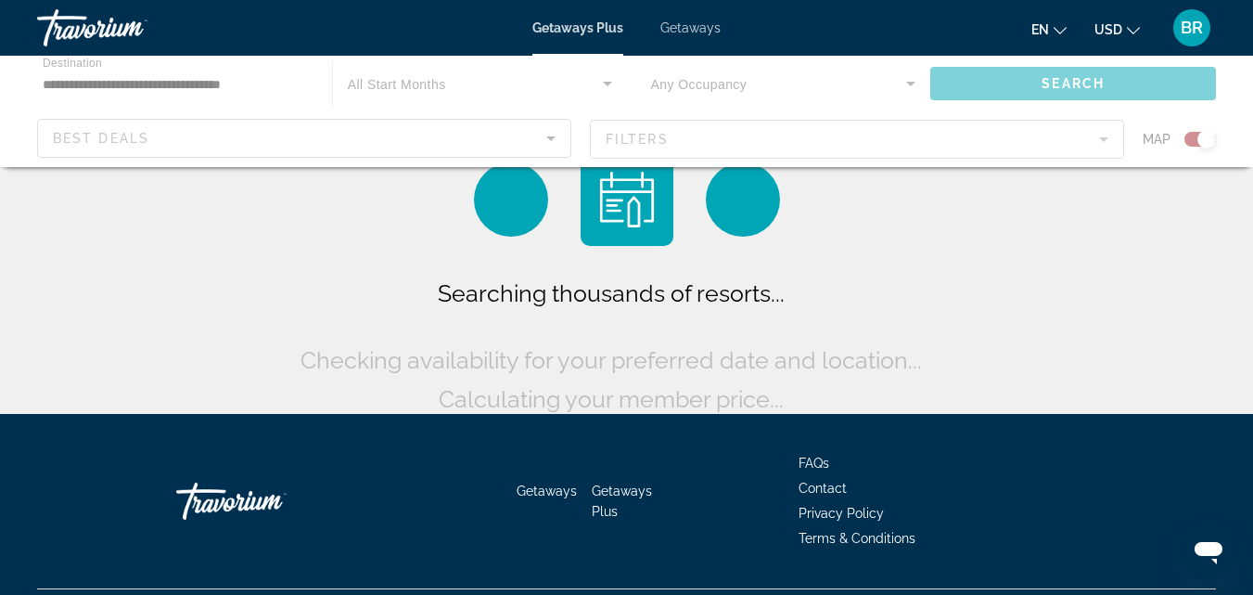
click at [651, 138] on div "Main content" at bounding box center [626, 111] width 1253 height 111
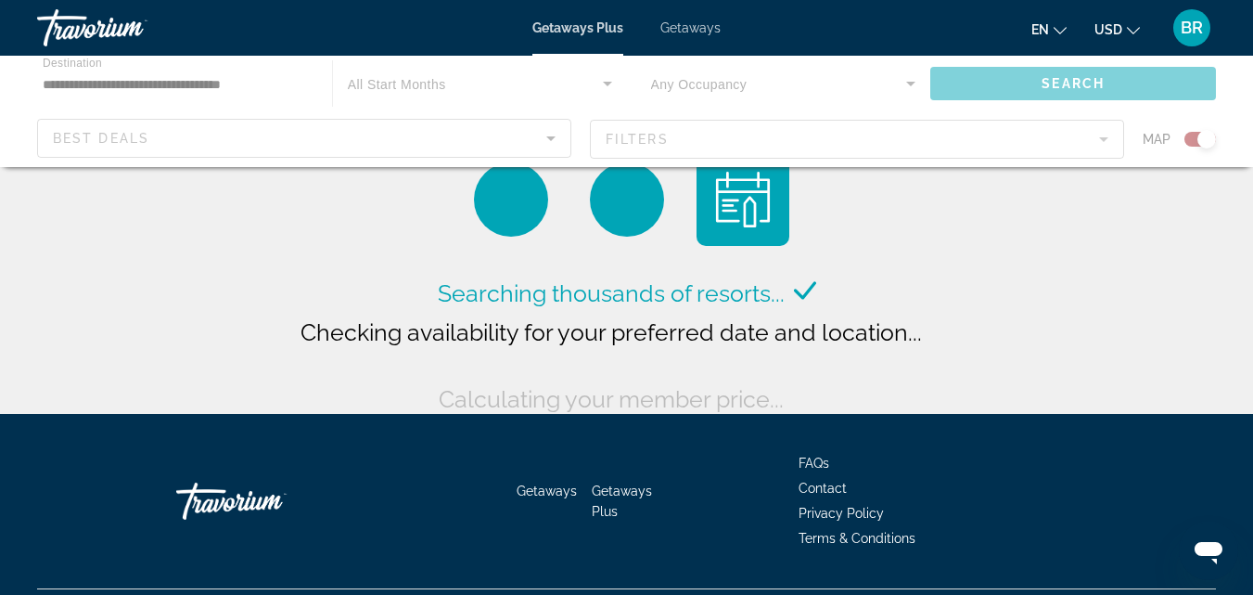
click at [651, 138] on div "Main content" at bounding box center [626, 111] width 1253 height 111
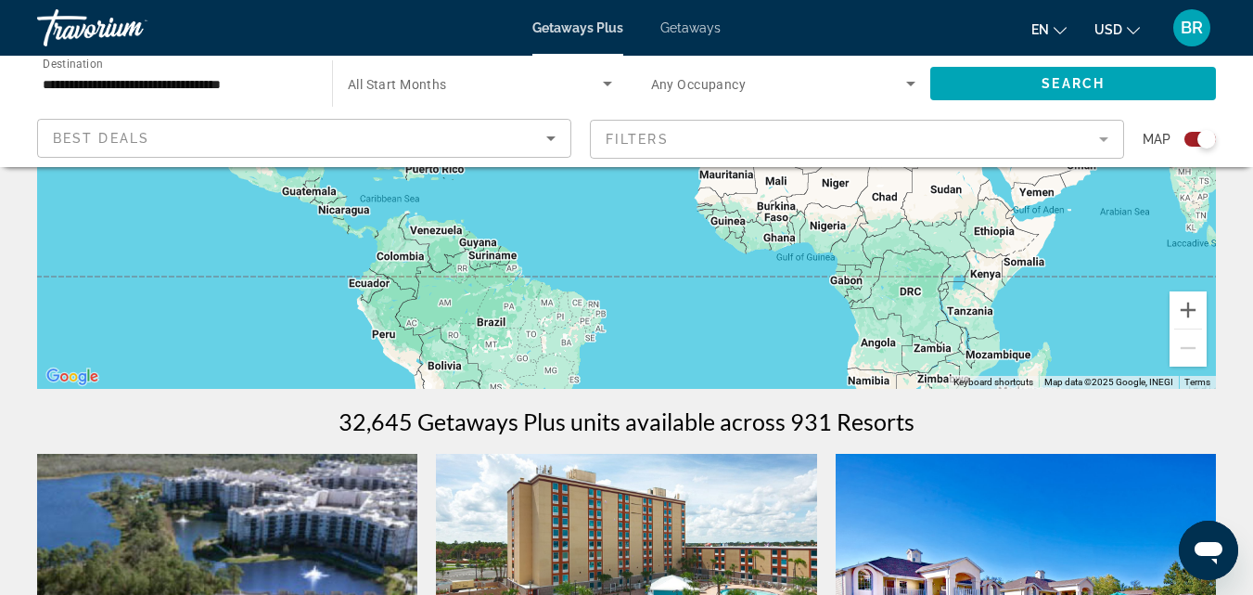
scroll to position [360, 0]
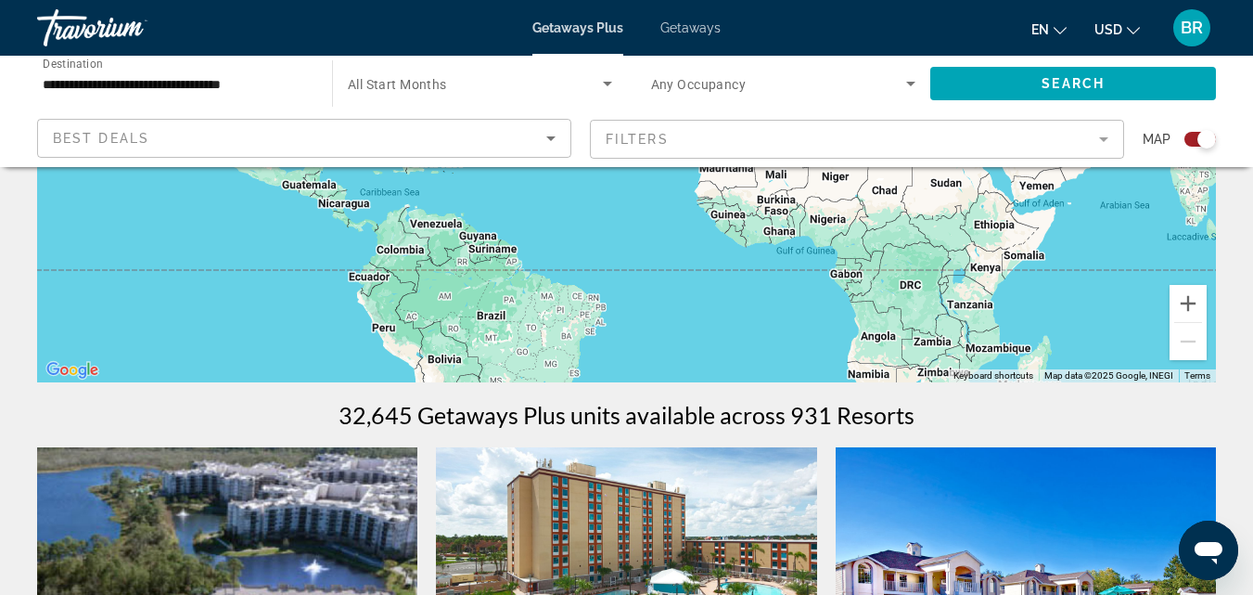
click at [509, 304] on div "To activate drag with keyboard, press Alt + Enter. Once in keyboard drag state,…" at bounding box center [626, 104] width 1179 height 557
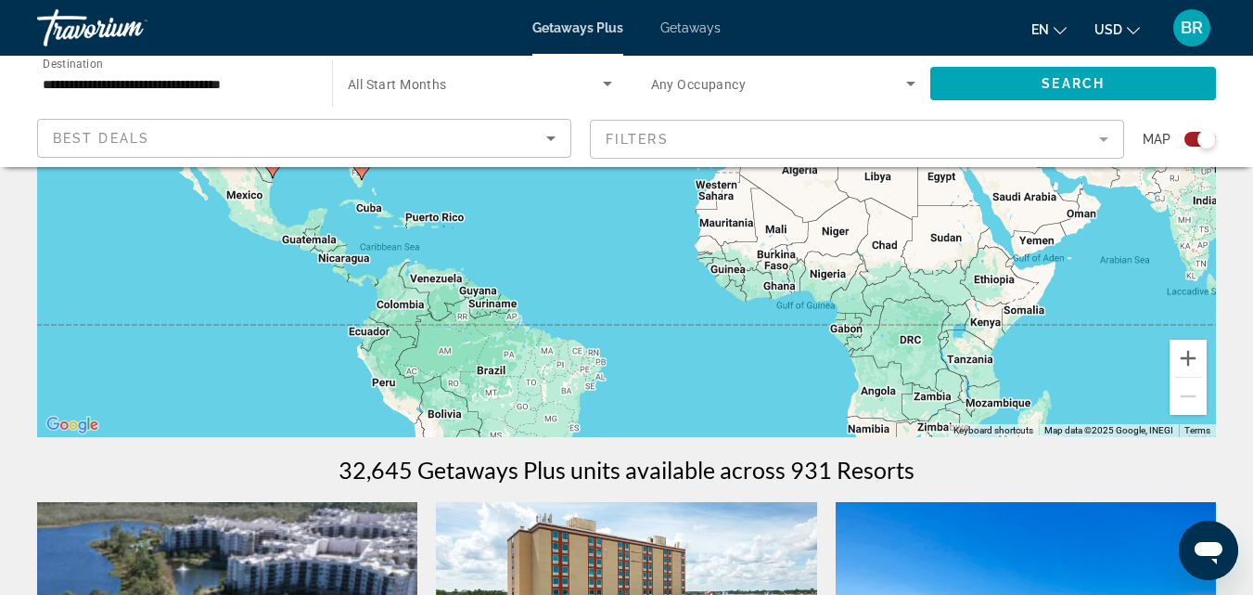
scroll to position [311, 0]
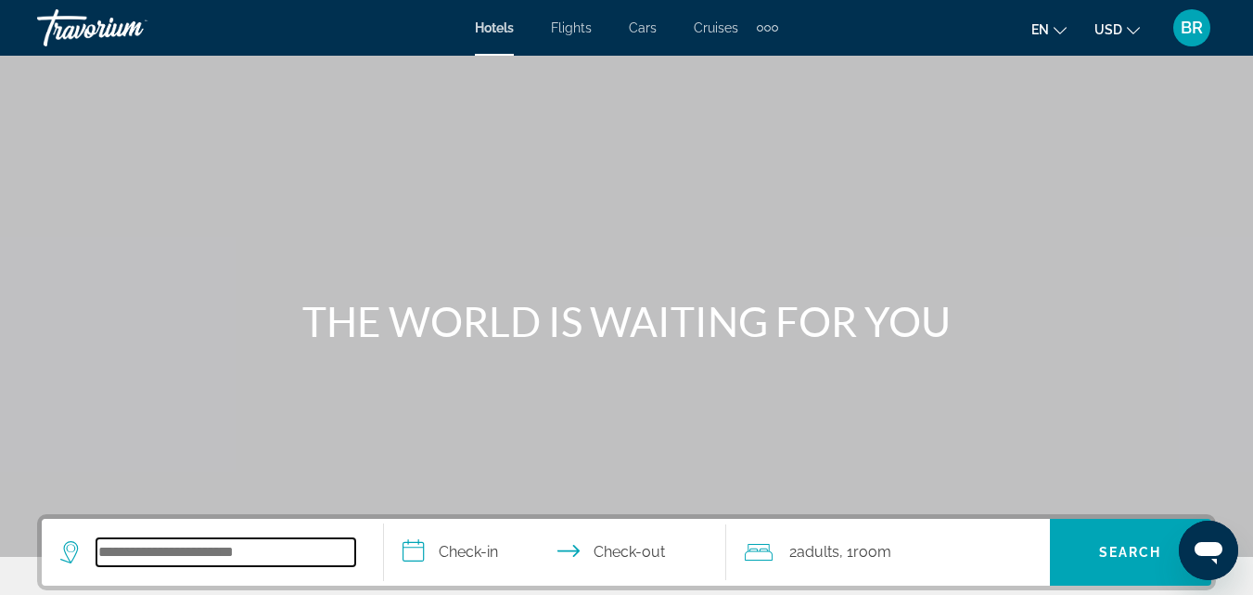
click at [140, 550] on input "Search widget" at bounding box center [225, 552] width 259 height 28
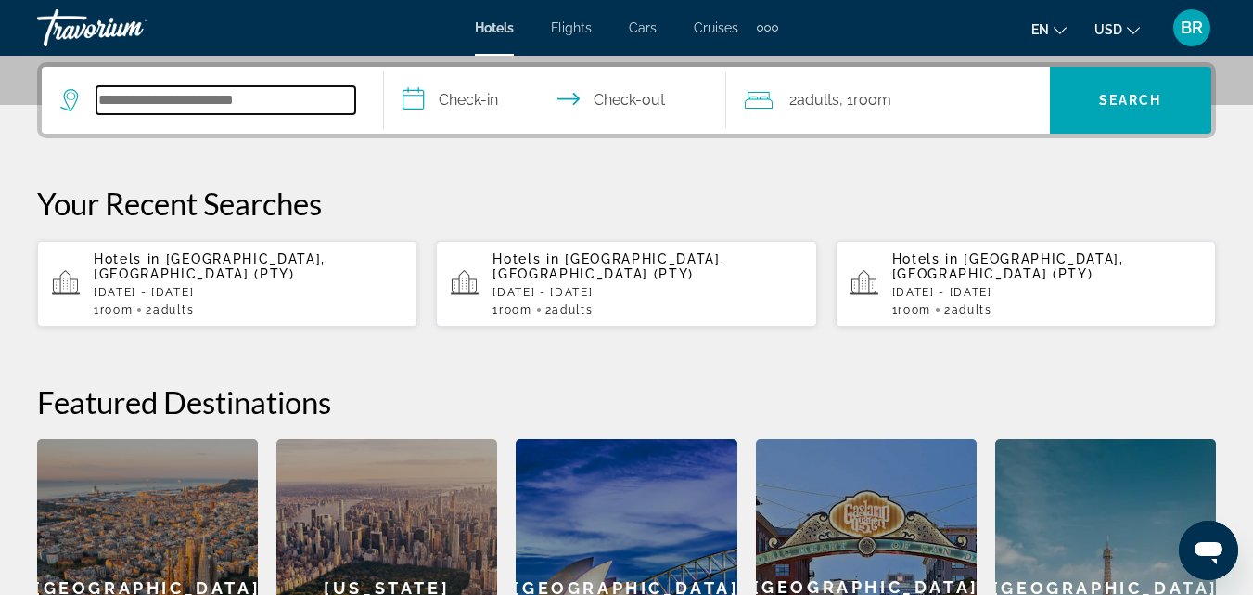
scroll to position [454, 0]
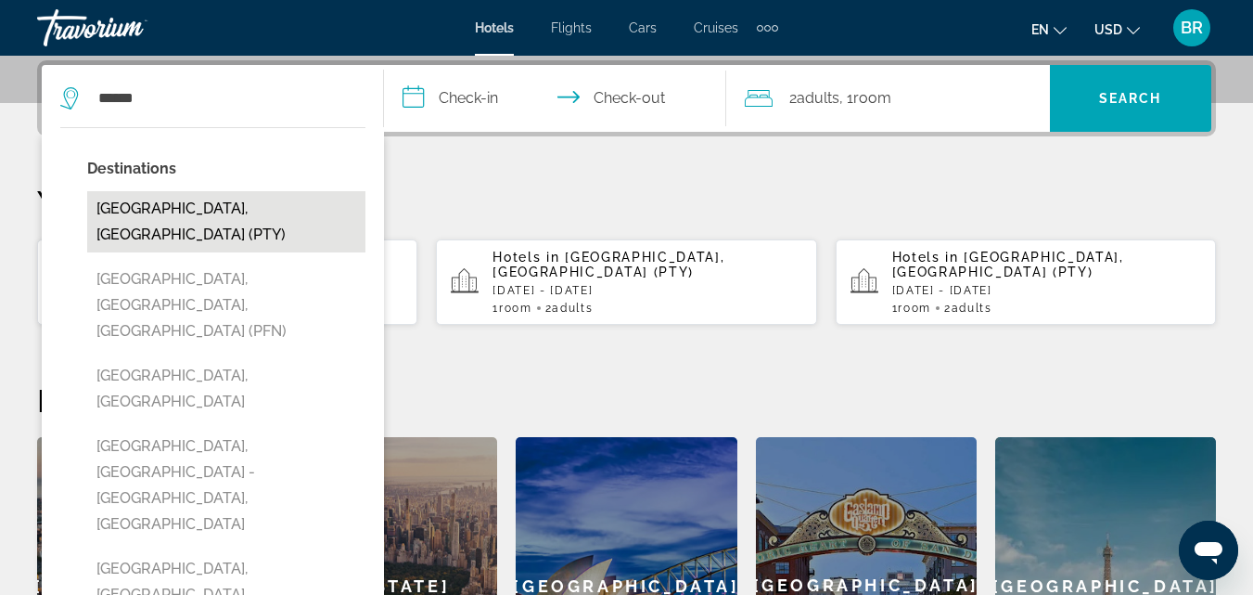
click at [184, 222] on button "Panama City, Panama (PTY)" at bounding box center [226, 221] width 278 height 61
type input "**********"
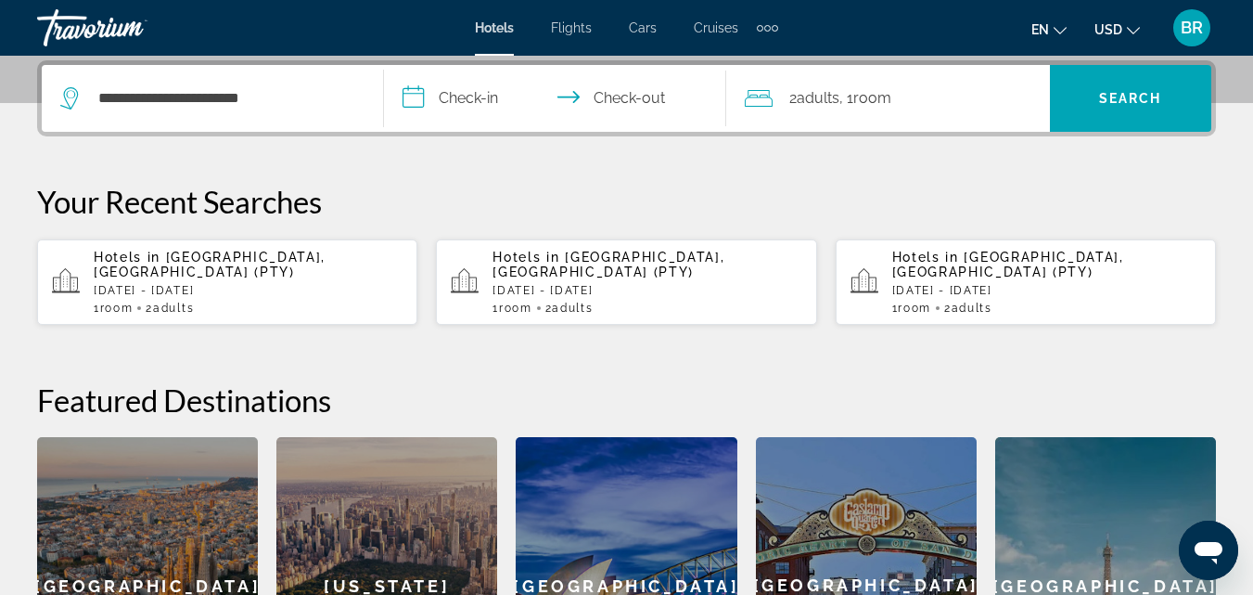
click at [416, 99] on input "**********" at bounding box center [559, 101] width 350 height 72
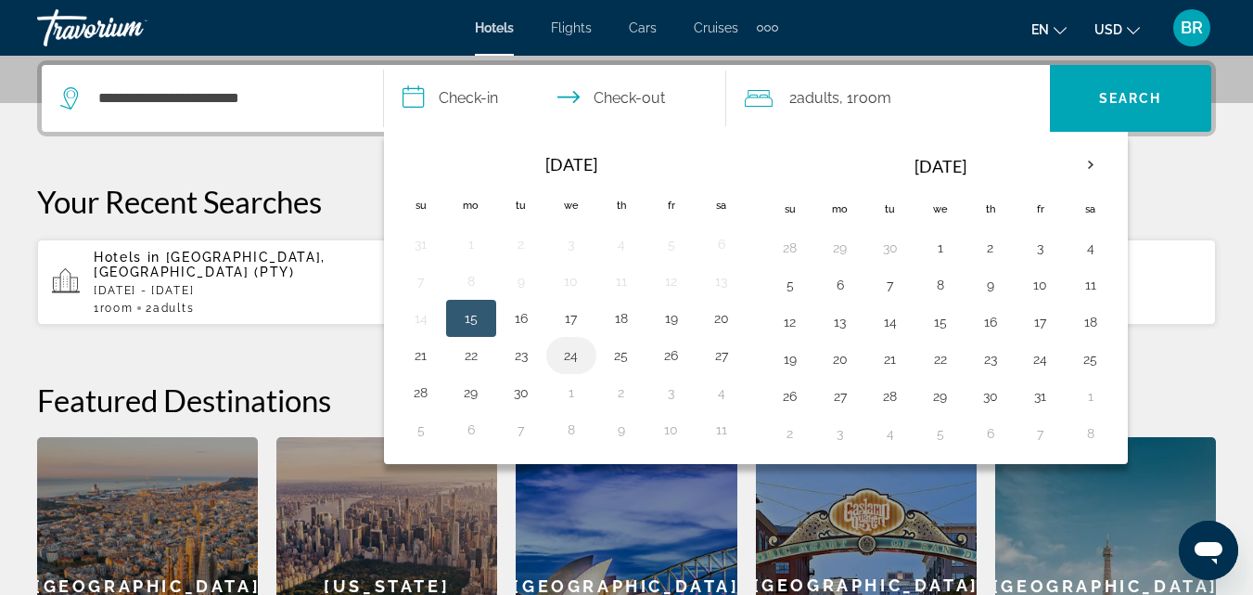
click at [577, 361] on button "24" at bounding box center [572, 355] width 30 height 26
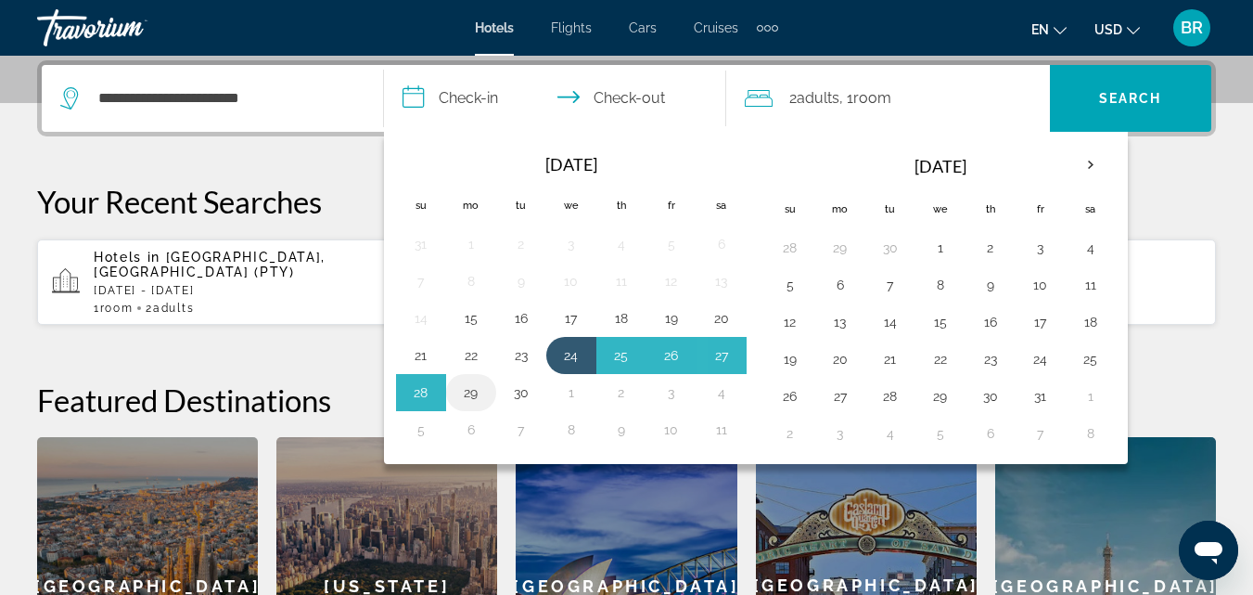
click at [473, 394] on button "29" at bounding box center [471, 392] width 30 height 26
type input "**********"
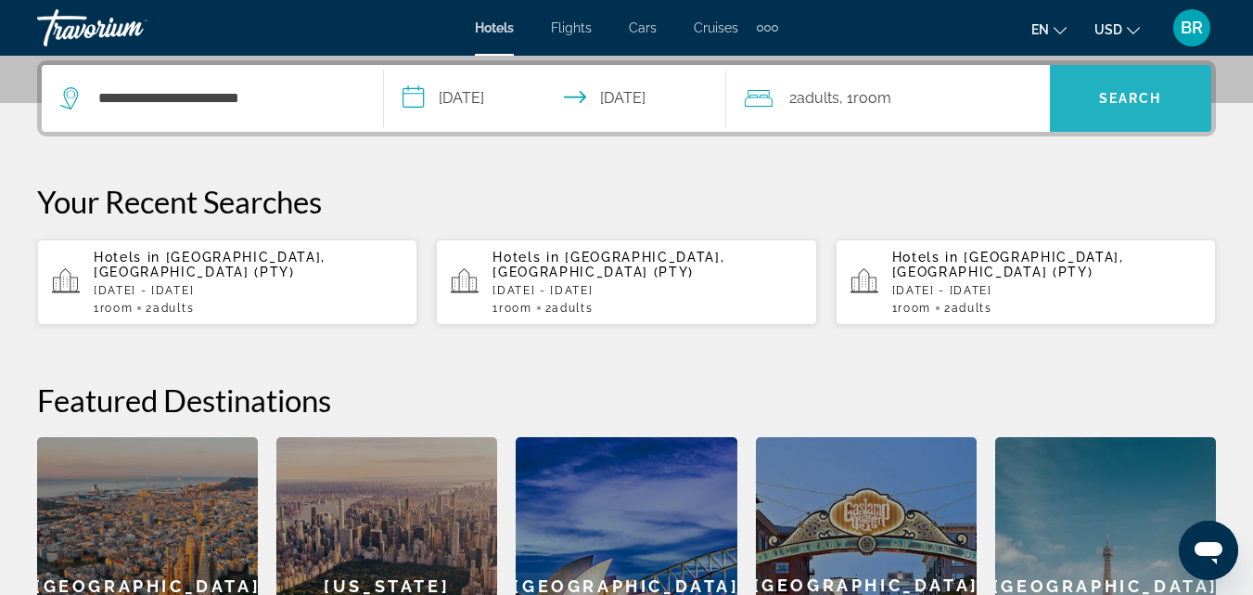
click at [1147, 99] on span "Search" at bounding box center [1130, 98] width 63 height 15
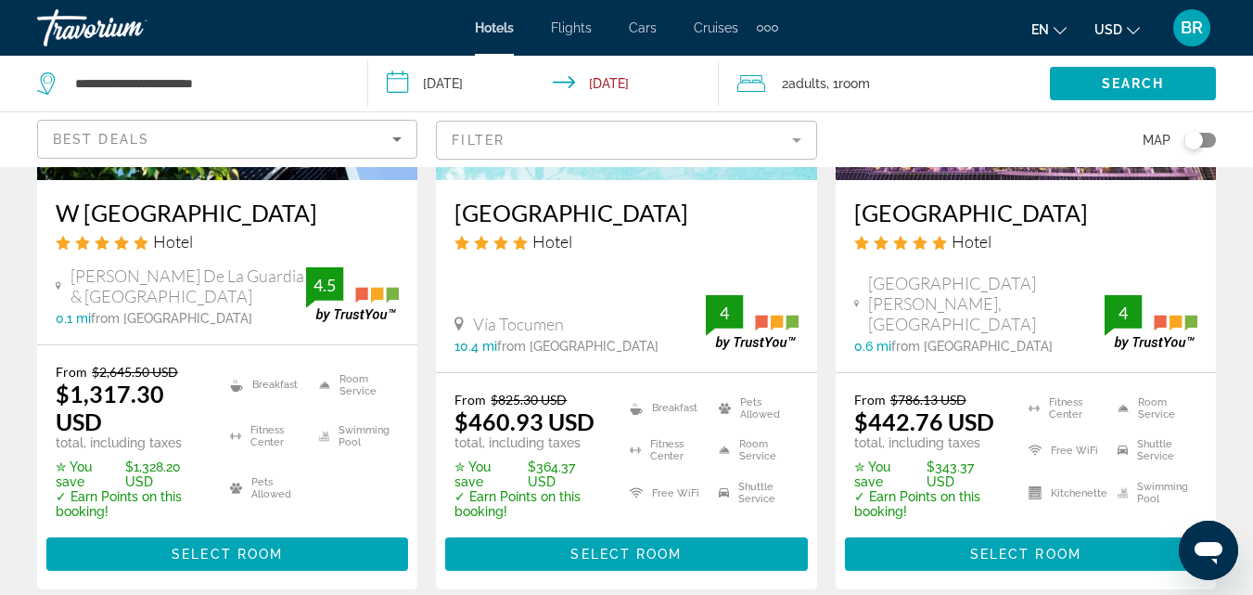
scroll to position [1098, 0]
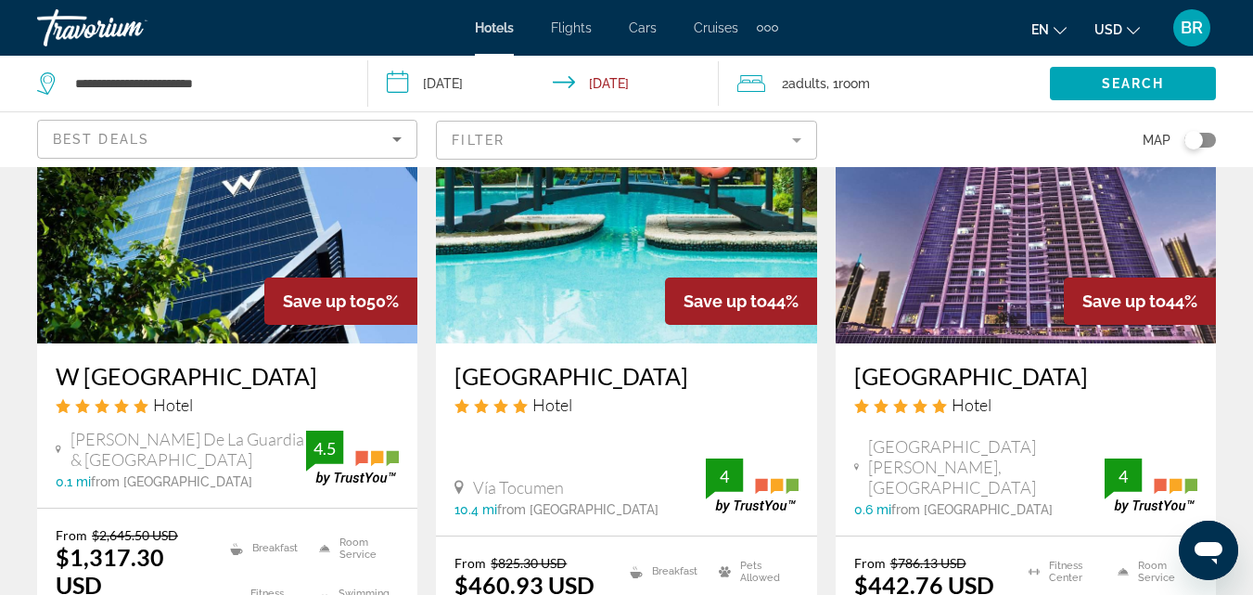
scroll to position [906, 0]
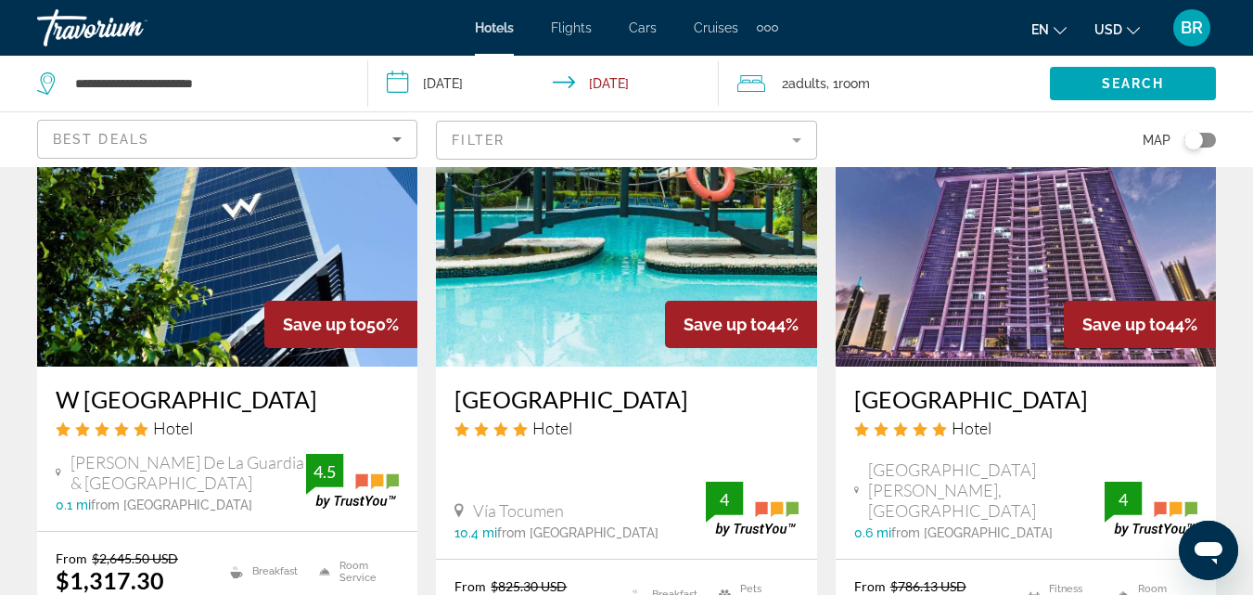
click at [1133, 253] on img "Main content" at bounding box center [1026, 218] width 380 height 297
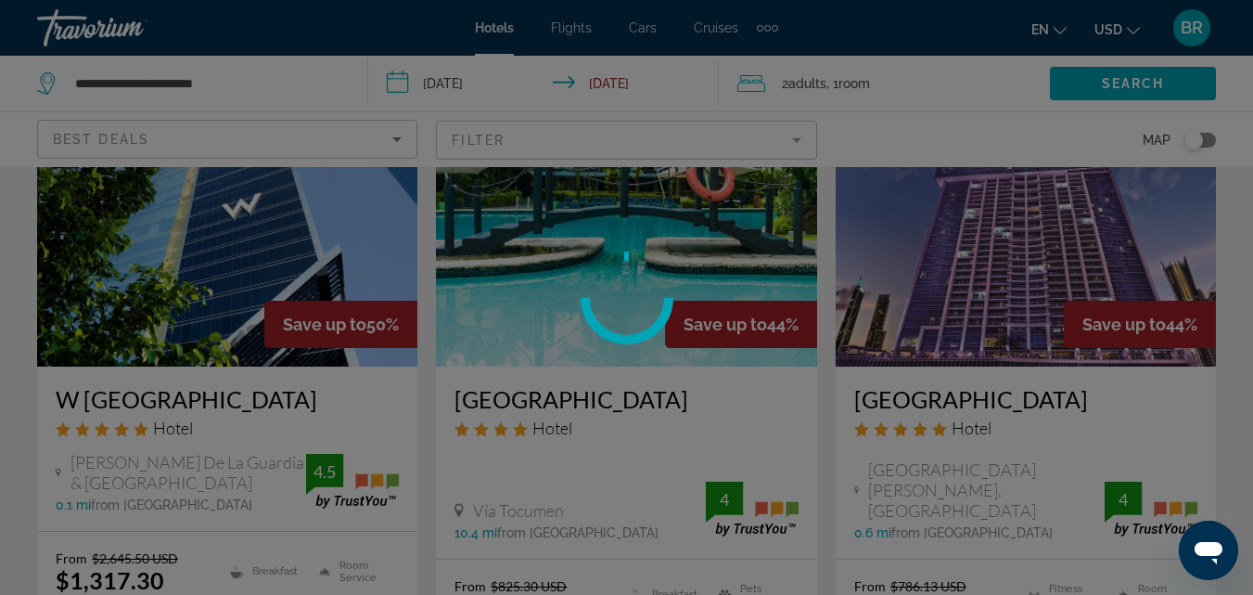
click at [1133, 253] on div at bounding box center [626, 297] width 1253 height 595
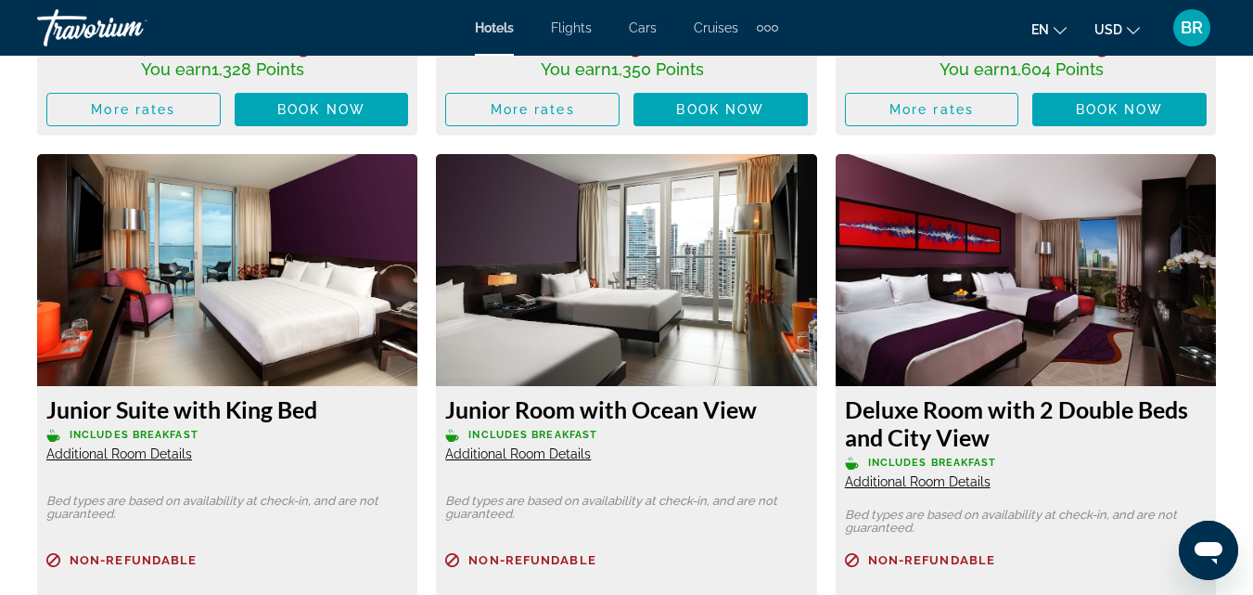
scroll to position [3403, 0]
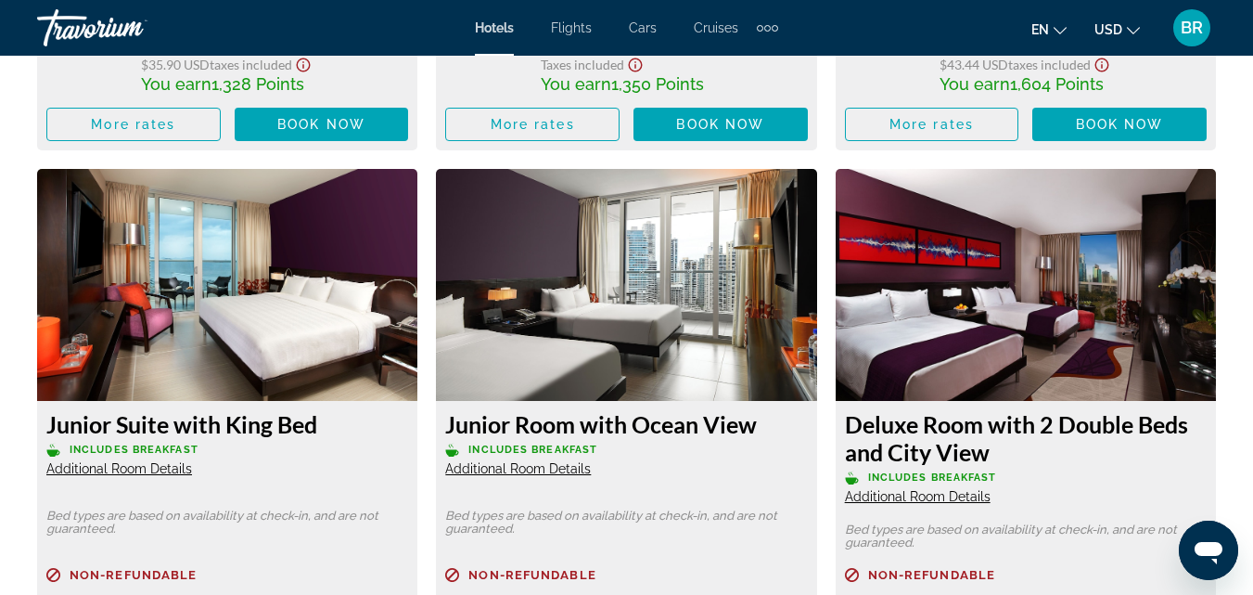
click at [147, 343] on img "Main content" at bounding box center [227, 285] width 380 height 232
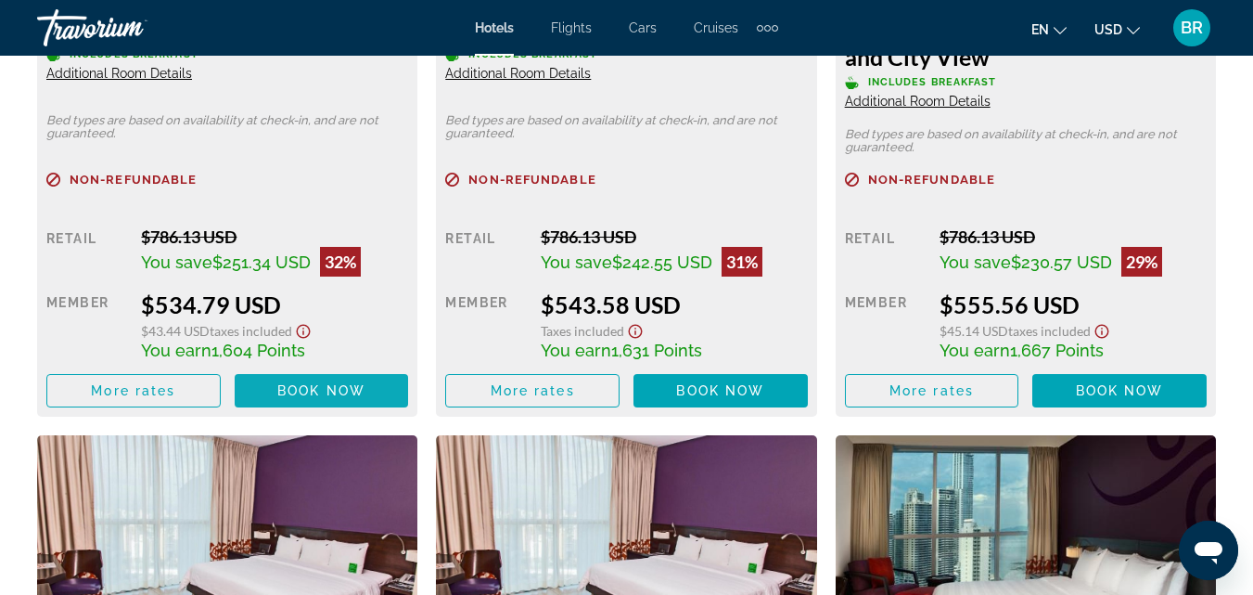
click at [303, 368] on span "Main content" at bounding box center [322, 390] width 174 height 45
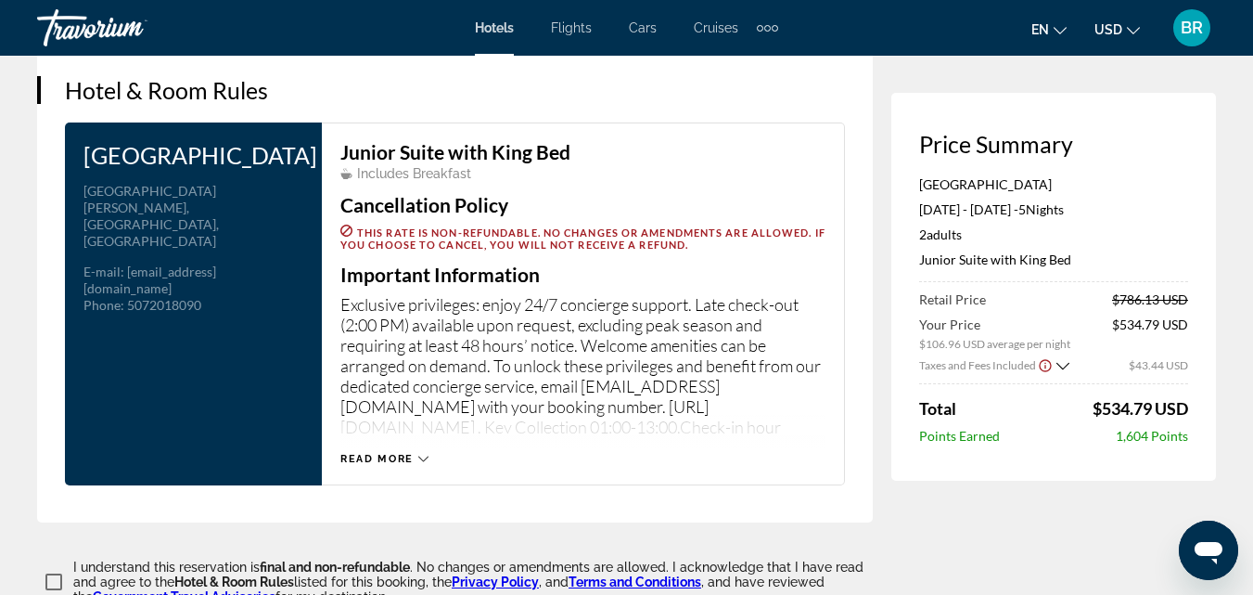
scroll to position [2470, 0]
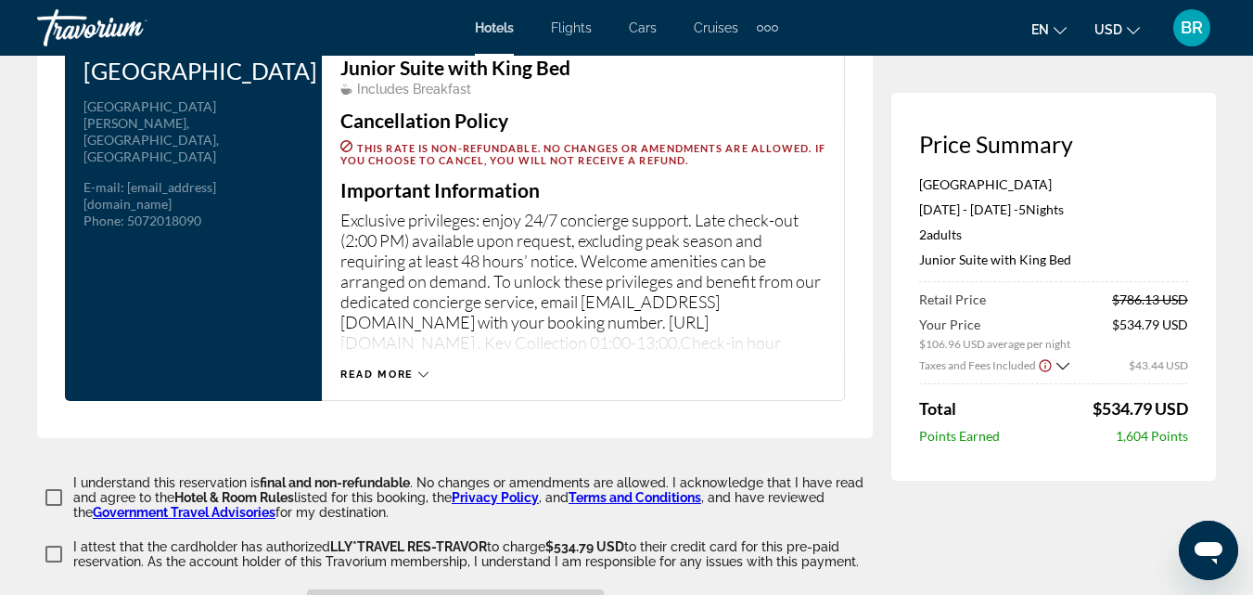
click at [416, 368] on div "Read more" at bounding box center [385, 374] width 88 height 12
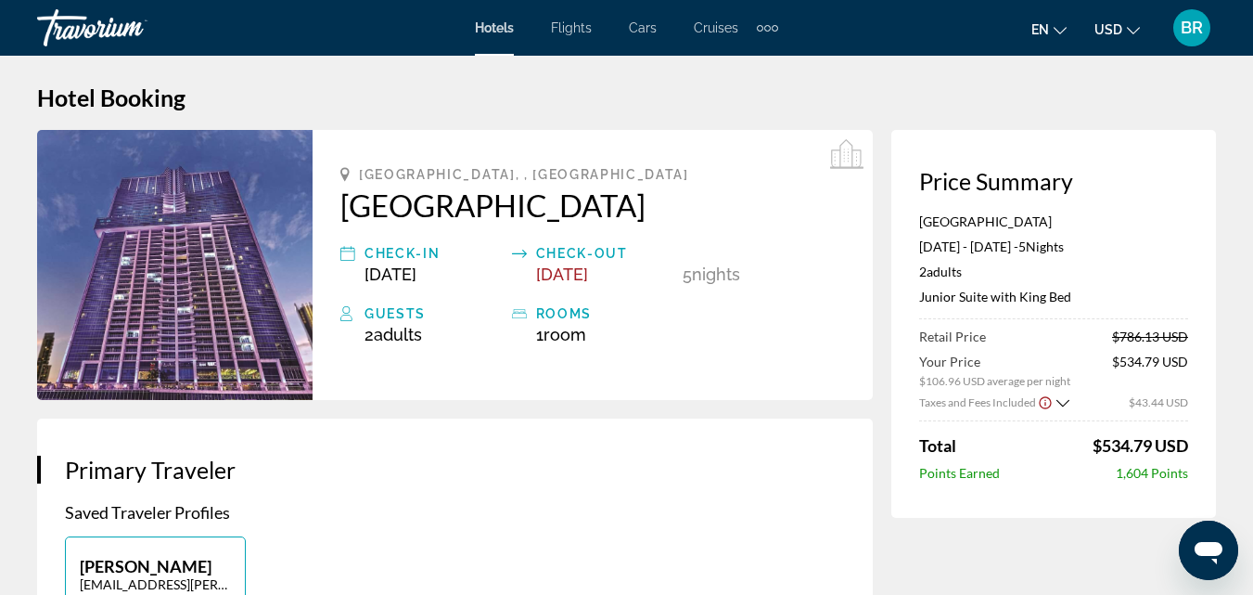
scroll to position [0, 0]
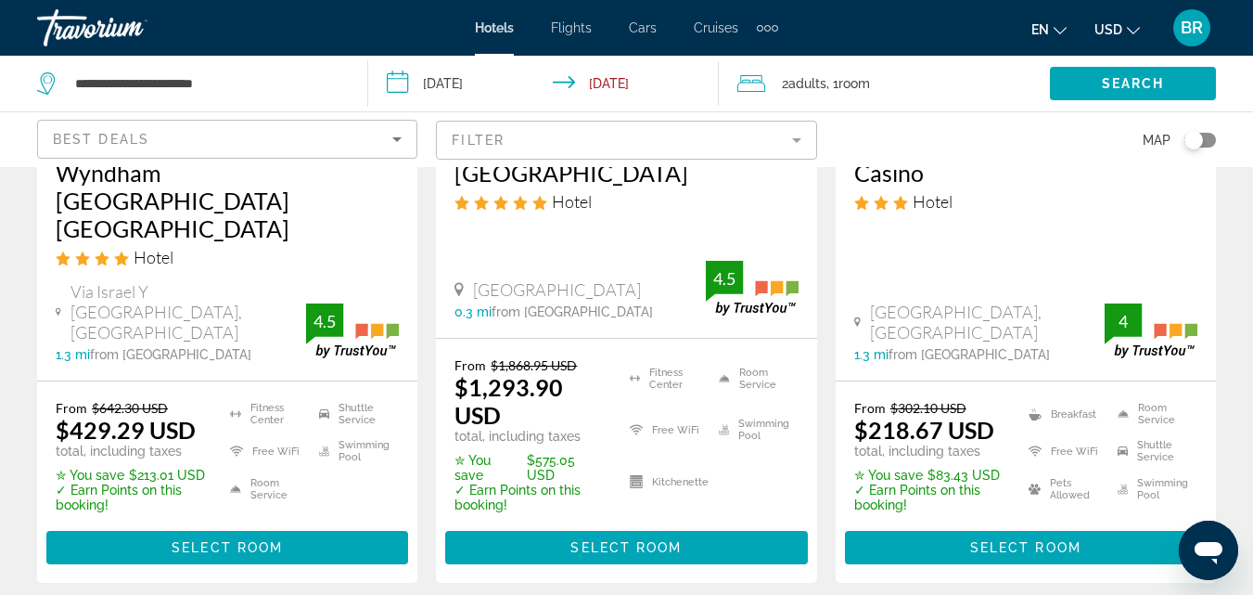
scroll to position [2782, 0]
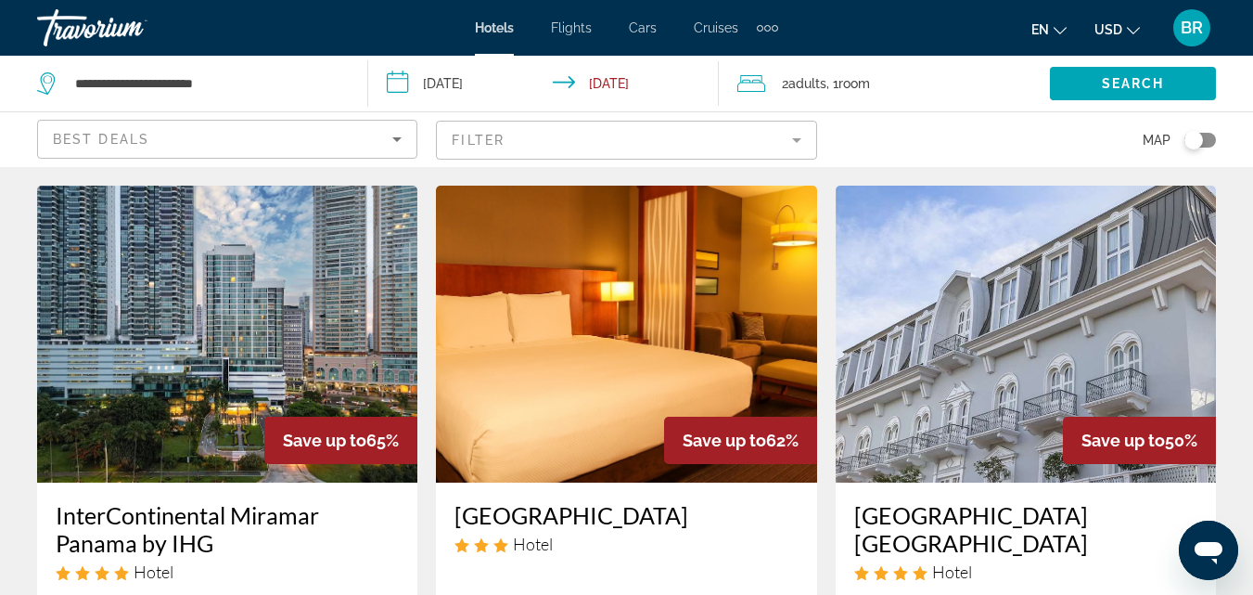
scroll to position [0, 0]
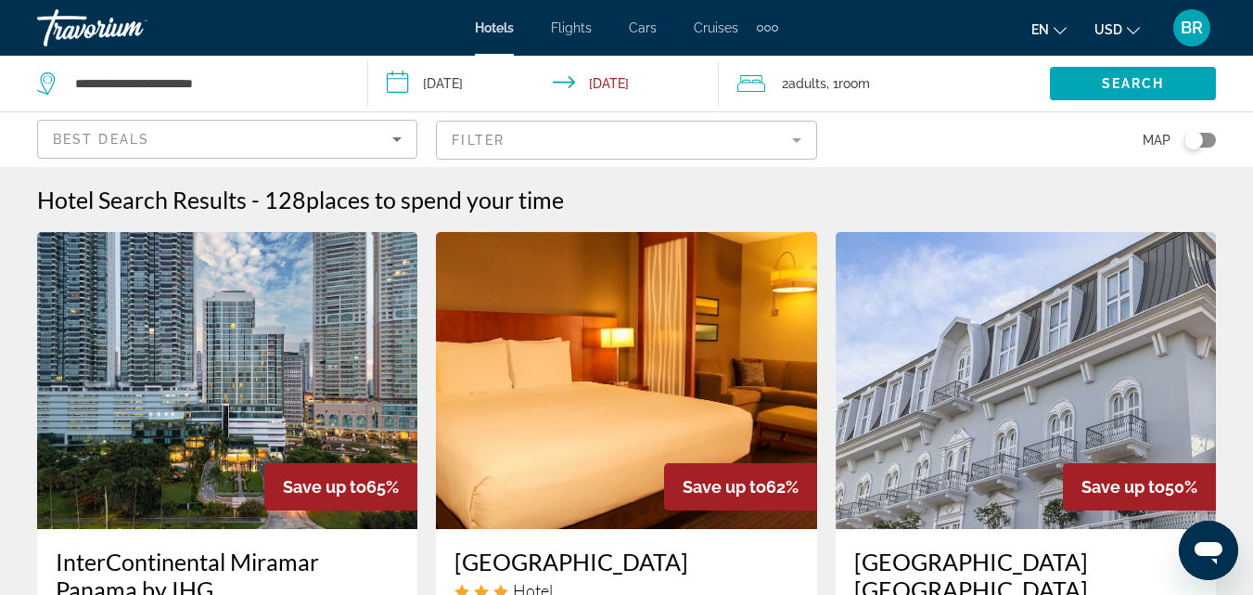
click at [735, 149] on mat-form-field "Filter" at bounding box center [626, 140] width 380 height 39
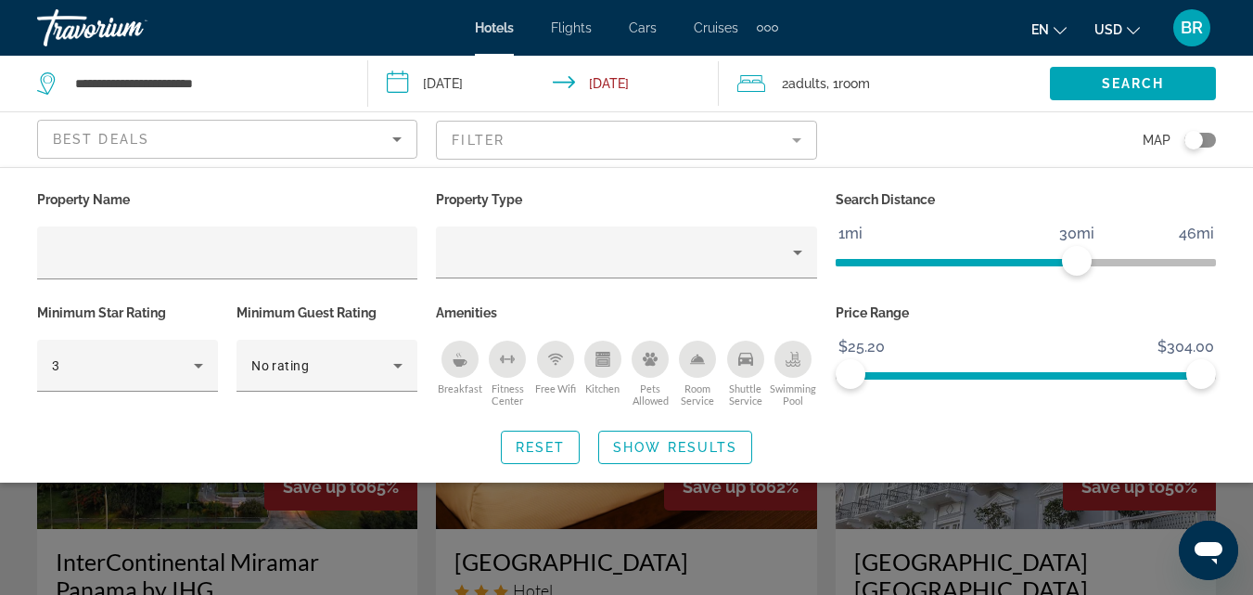
click at [328, 225] on div "Property Name" at bounding box center [227, 242] width 399 height 113
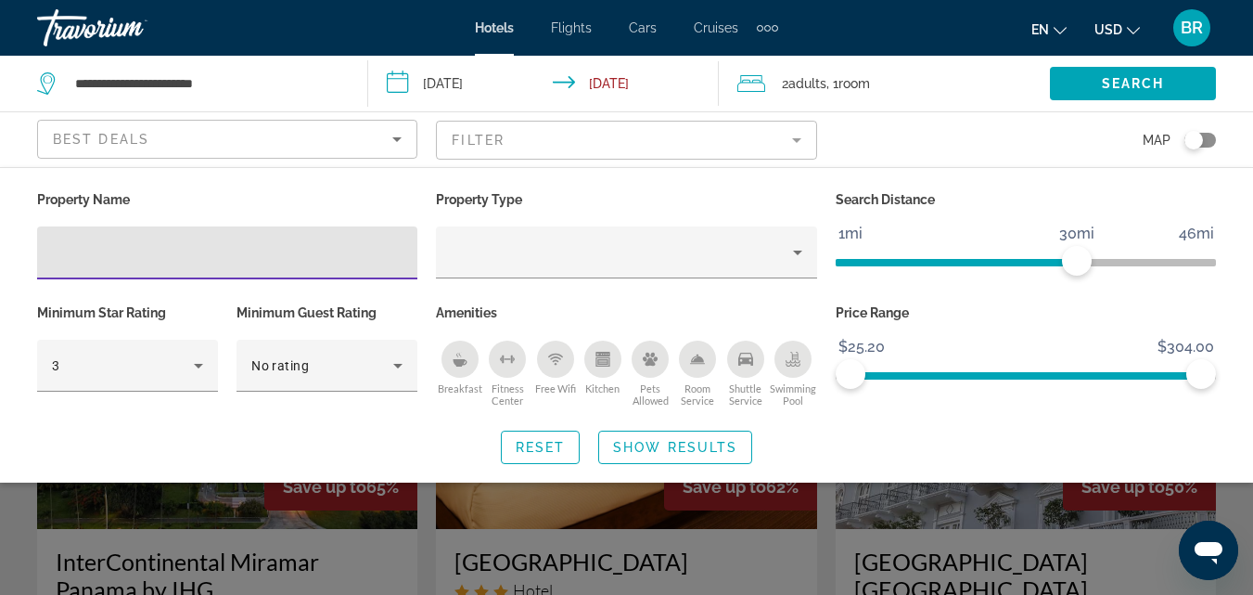
click at [279, 257] on input "Hotel Filters" at bounding box center [227, 253] width 351 height 22
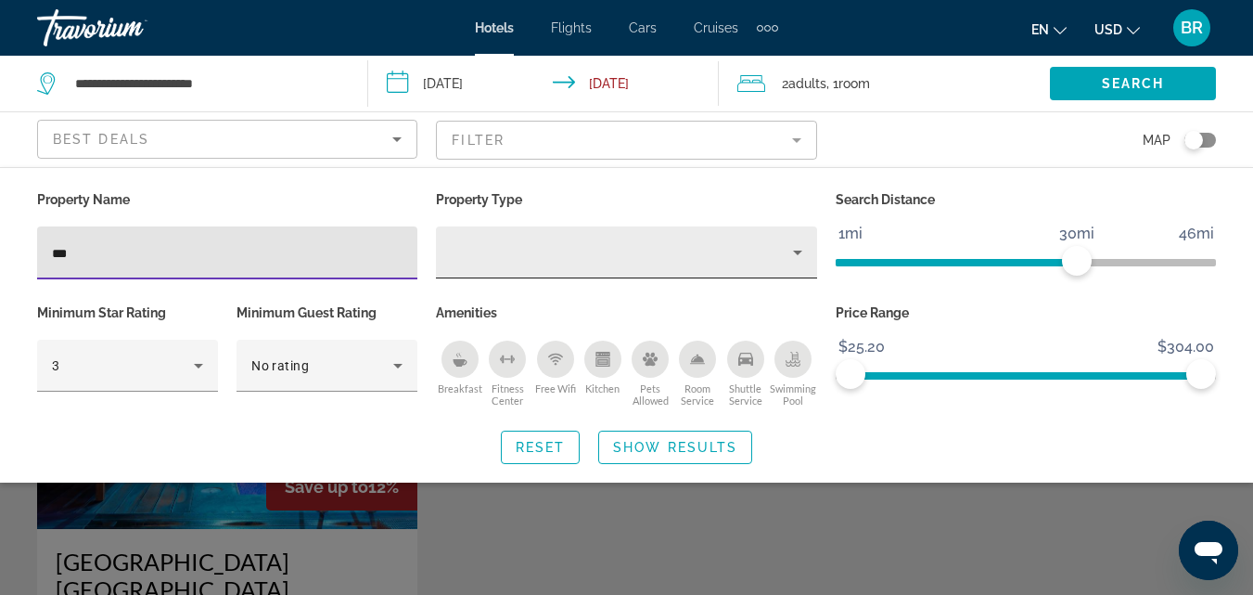
type input "***"
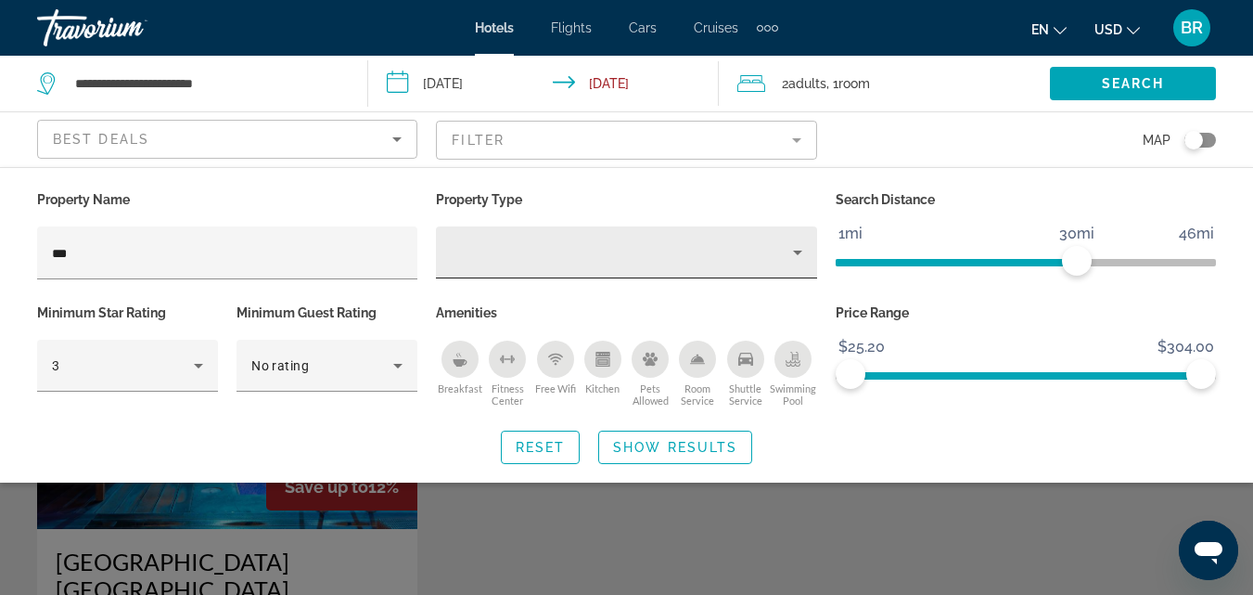
click at [523, 240] on div "Hotel Filters" at bounding box center [626, 252] width 351 height 52
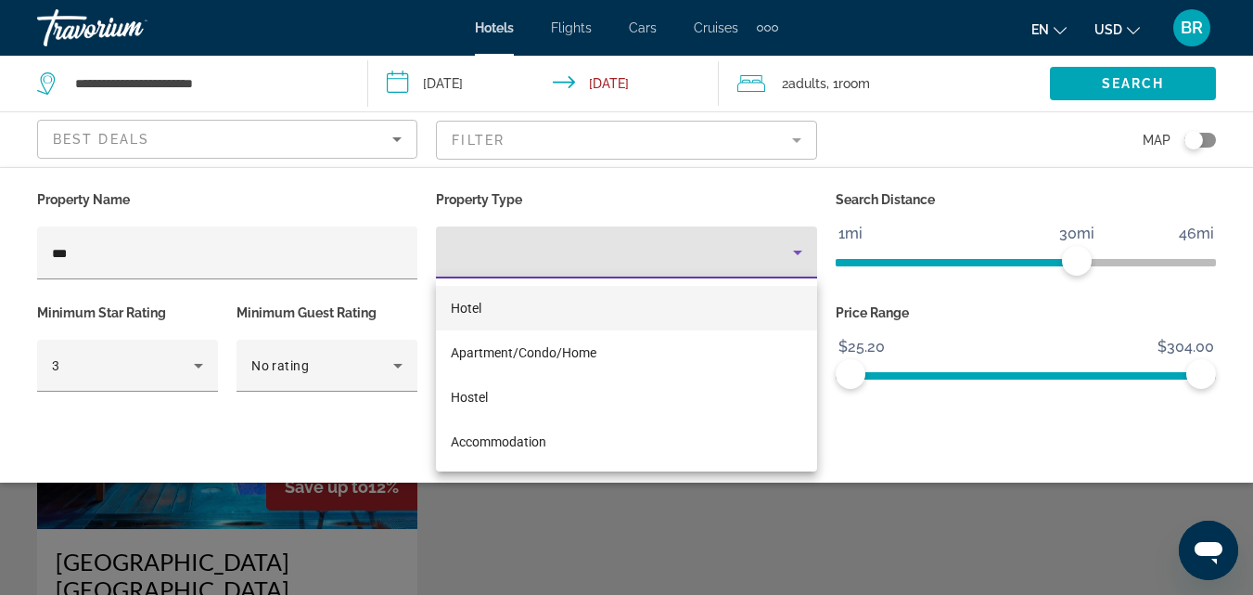
click at [371, 281] on div at bounding box center [626, 297] width 1253 height 595
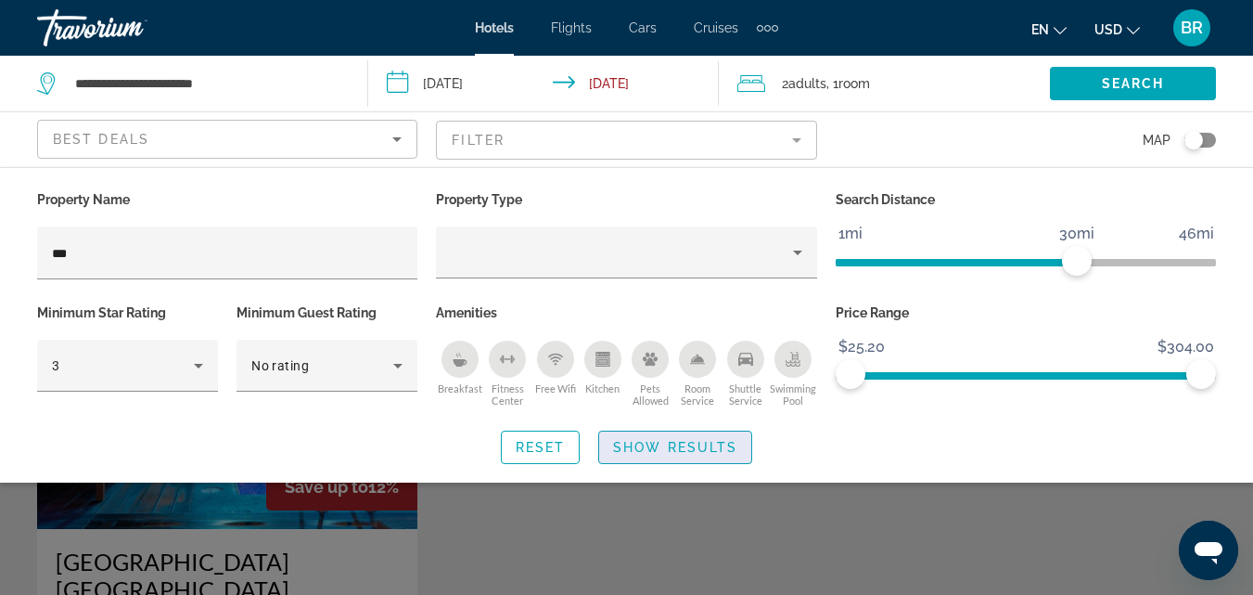
click at [643, 453] on span "Show Results" at bounding box center [675, 447] width 124 height 15
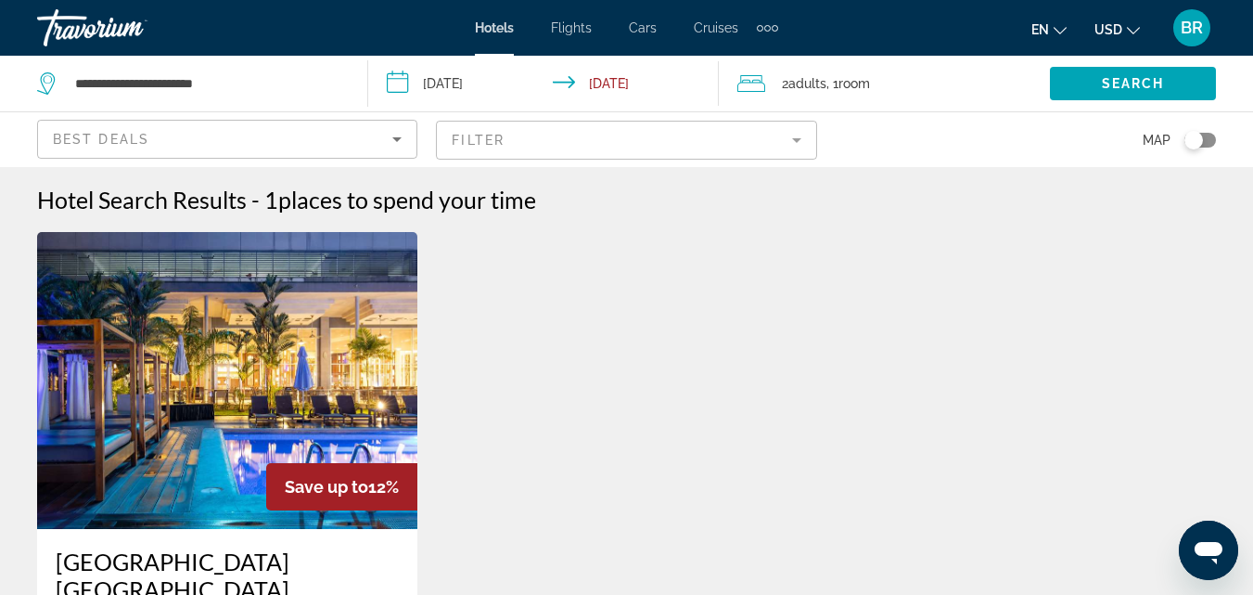
click at [341, 419] on img "Main content" at bounding box center [227, 380] width 380 height 297
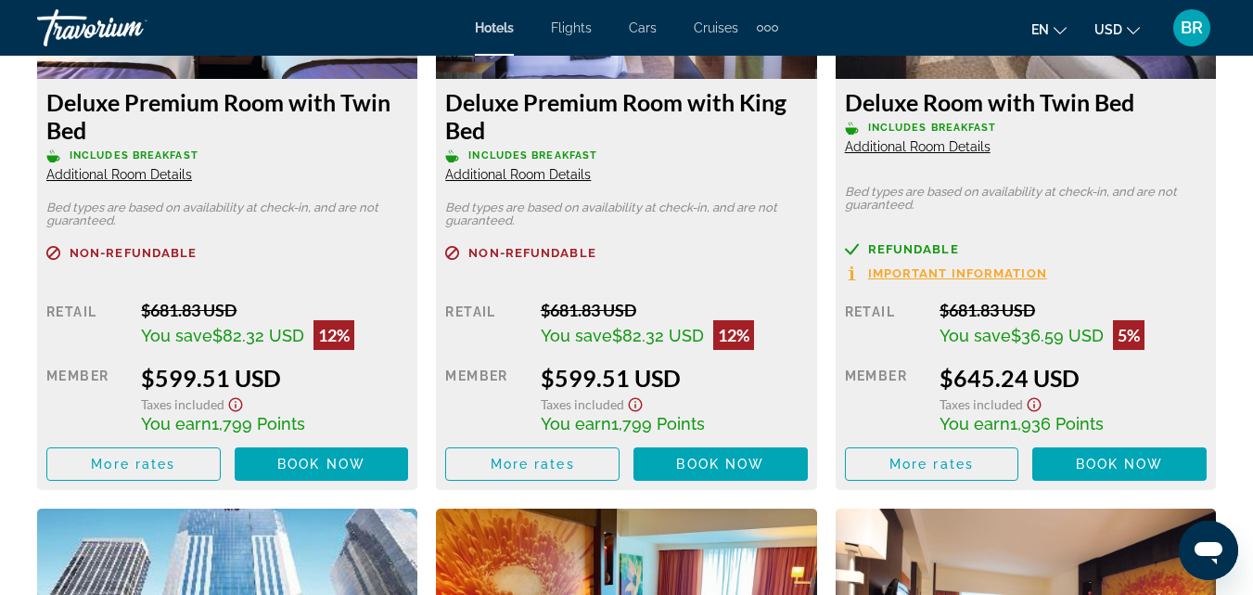
scroll to position [3048, 0]
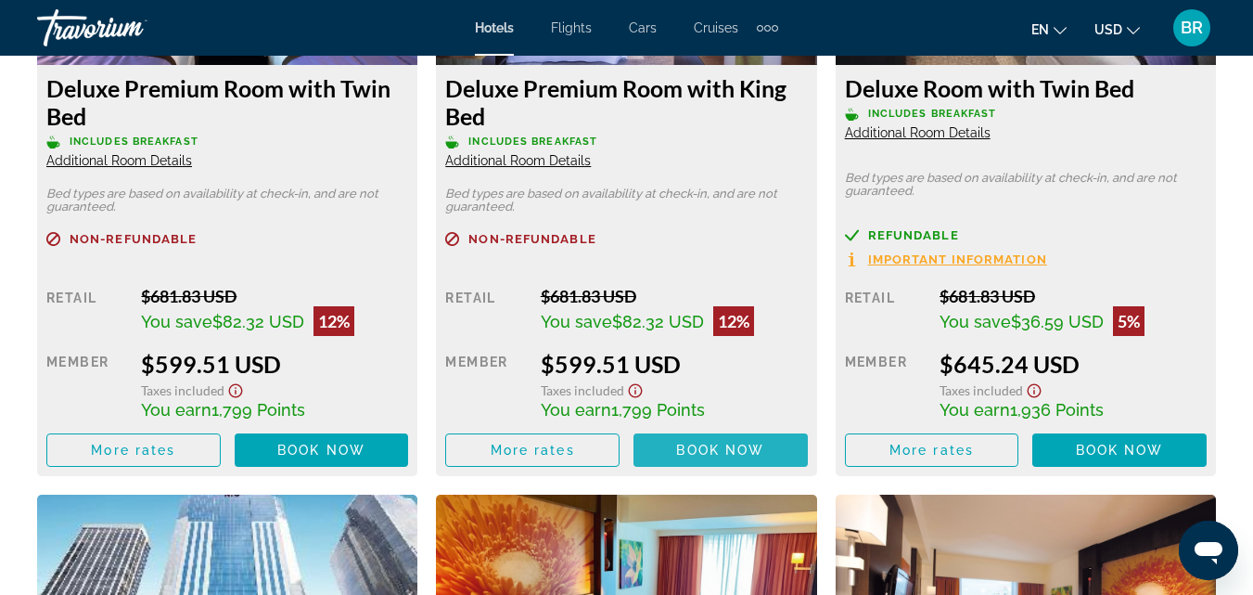
click at [699, 449] on span "Book now" at bounding box center [720, 450] width 88 height 15
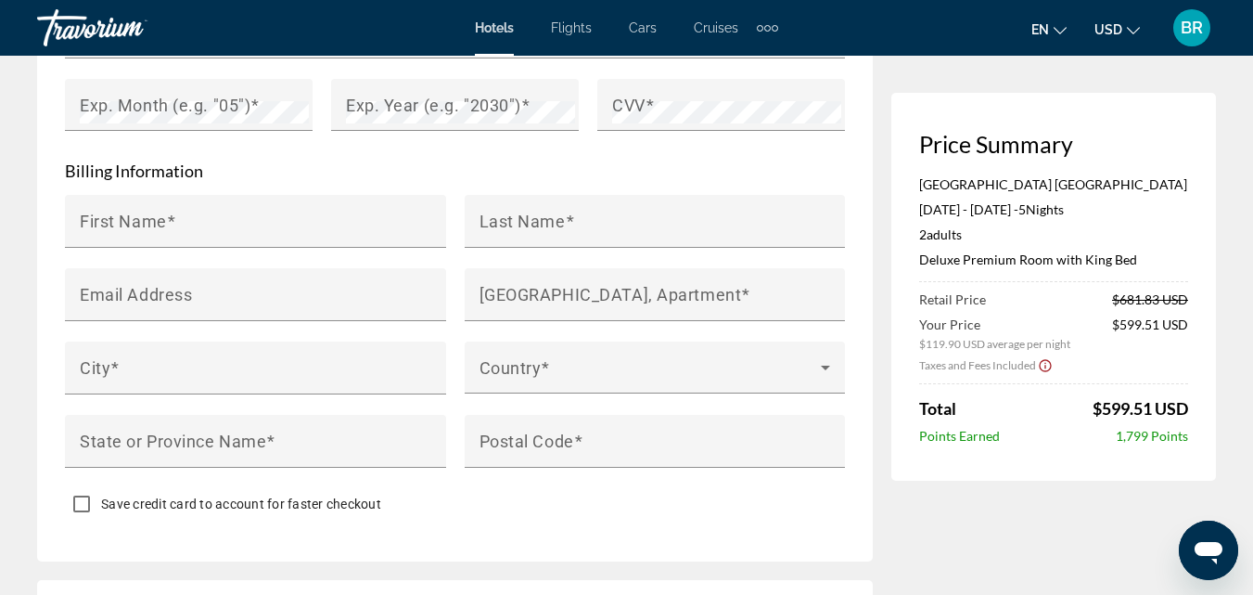
scroll to position [1834, 0]
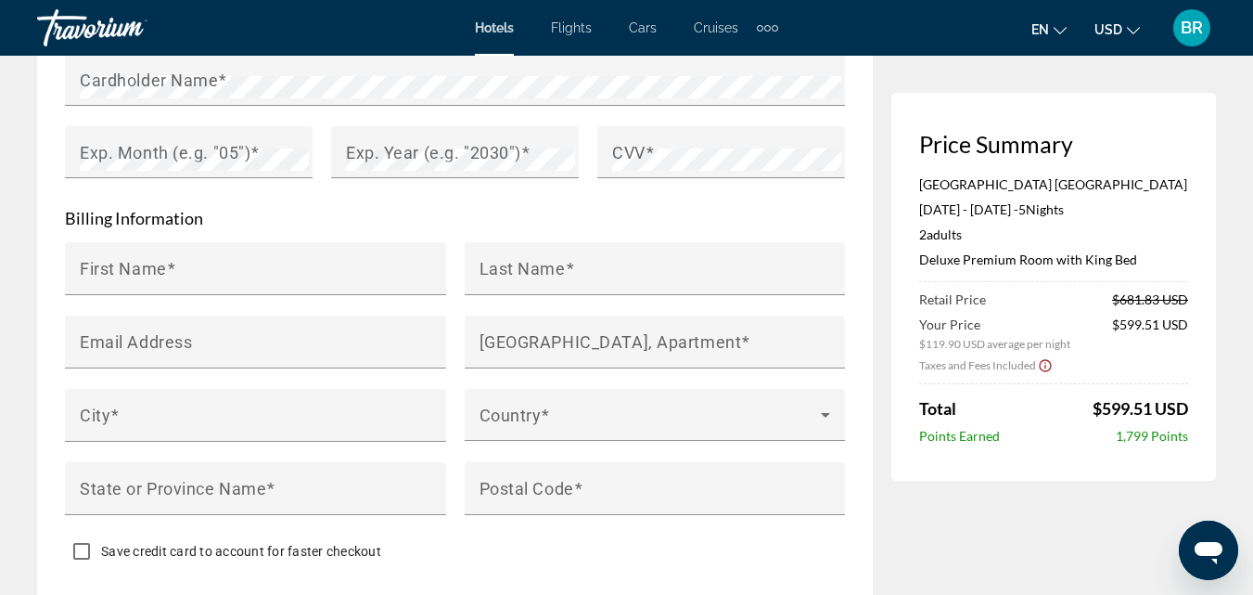
drag, startPoint x: 1242, startPoint y: 311, endPoint x: 1245, endPoint y: 237, distance: 74.3
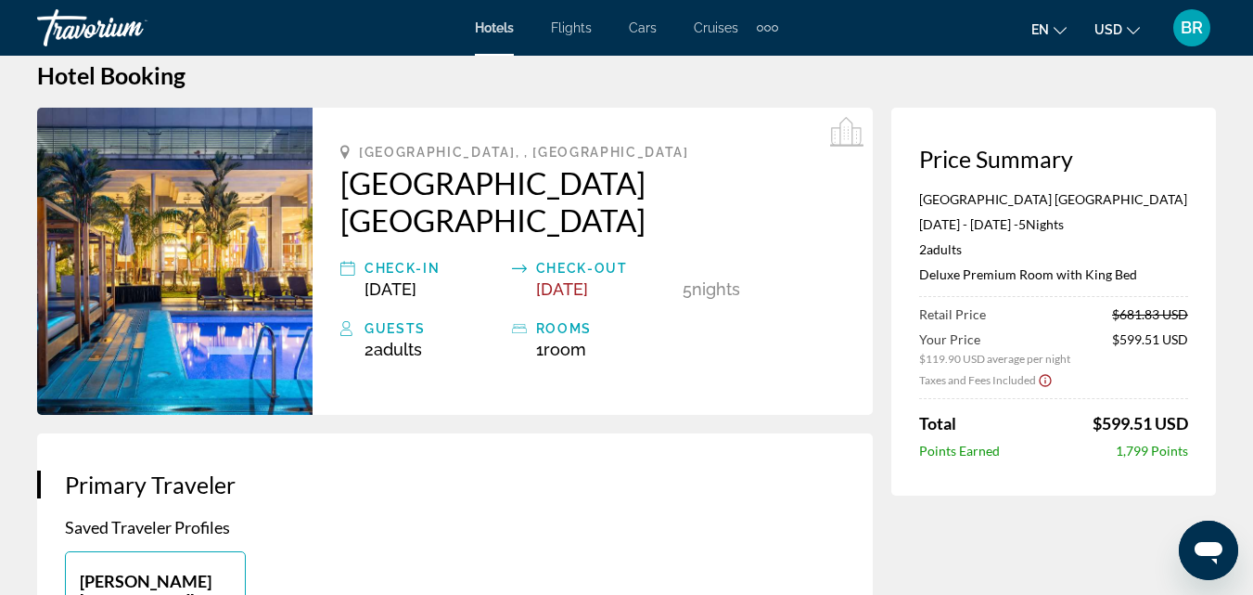
scroll to position [0, 0]
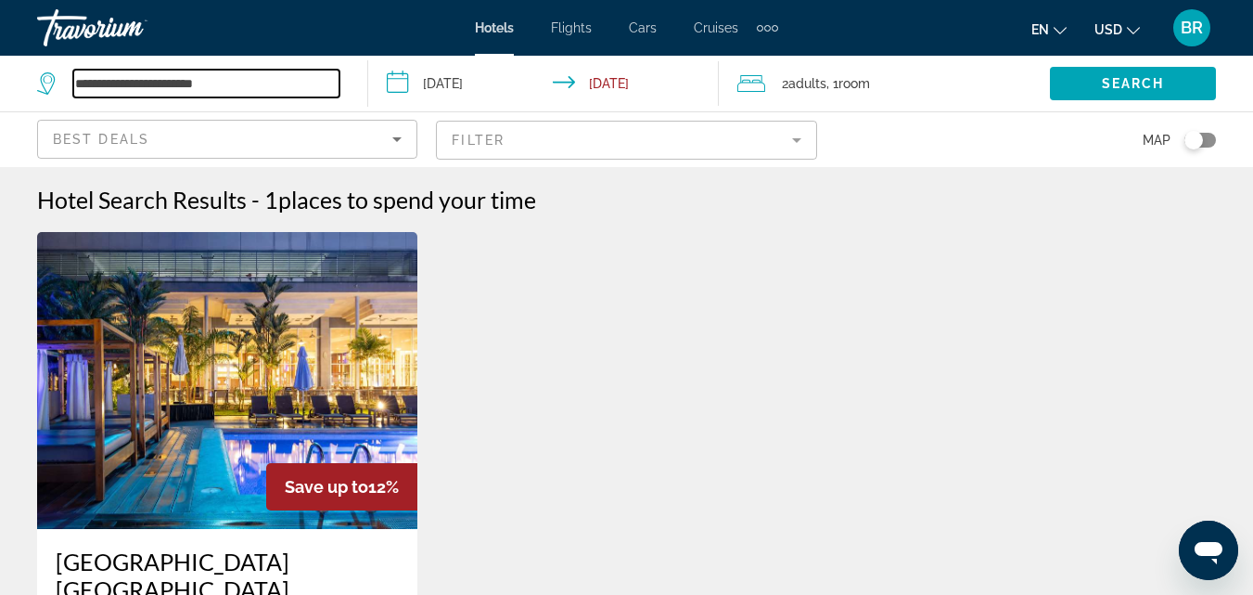
click at [225, 86] on input "**********" at bounding box center [206, 84] width 266 height 28
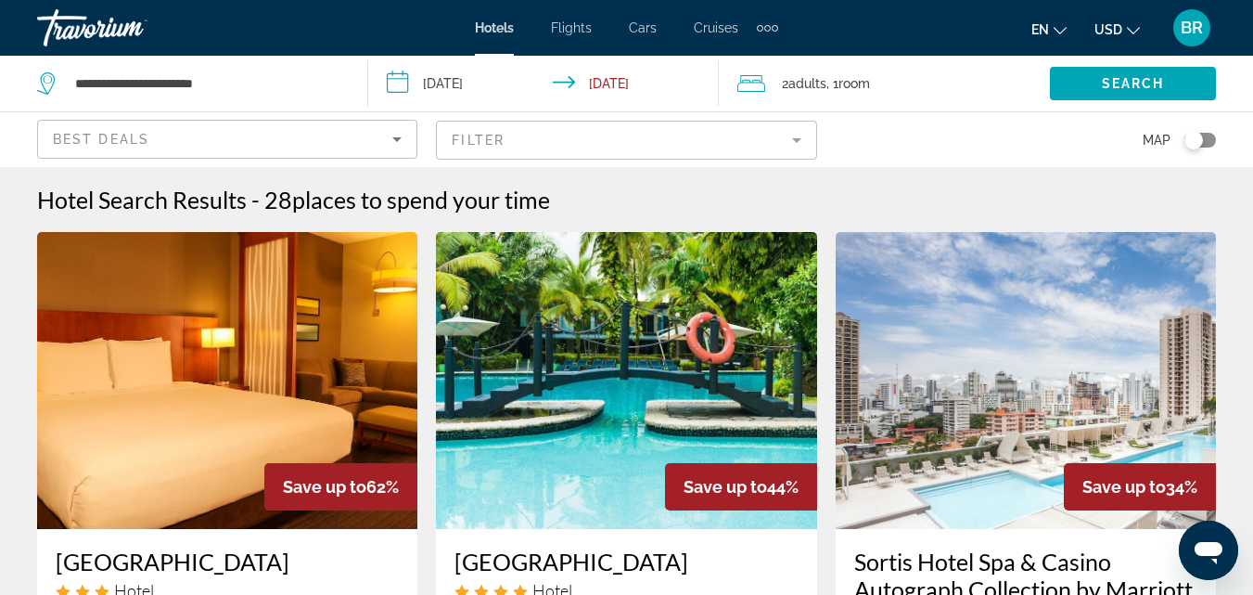
click at [802, 137] on mat-form-field "Filter" at bounding box center [626, 140] width 380 height 39
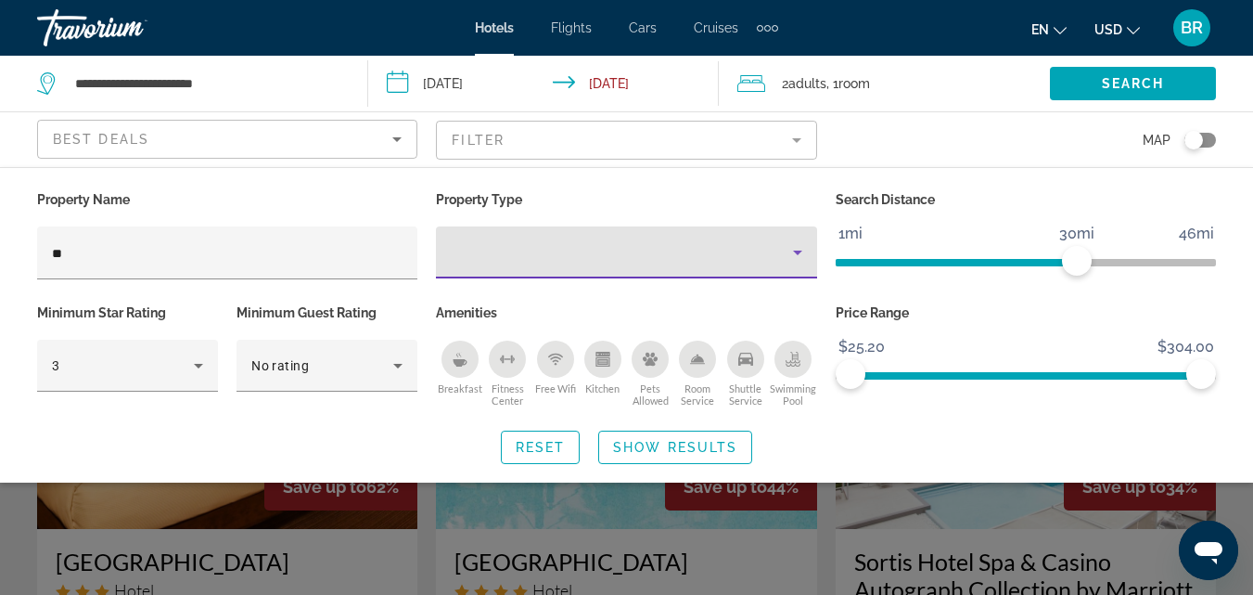
click at [804, 253] on icon "Property type" at bounding box center [798, 252] width 22 height 22
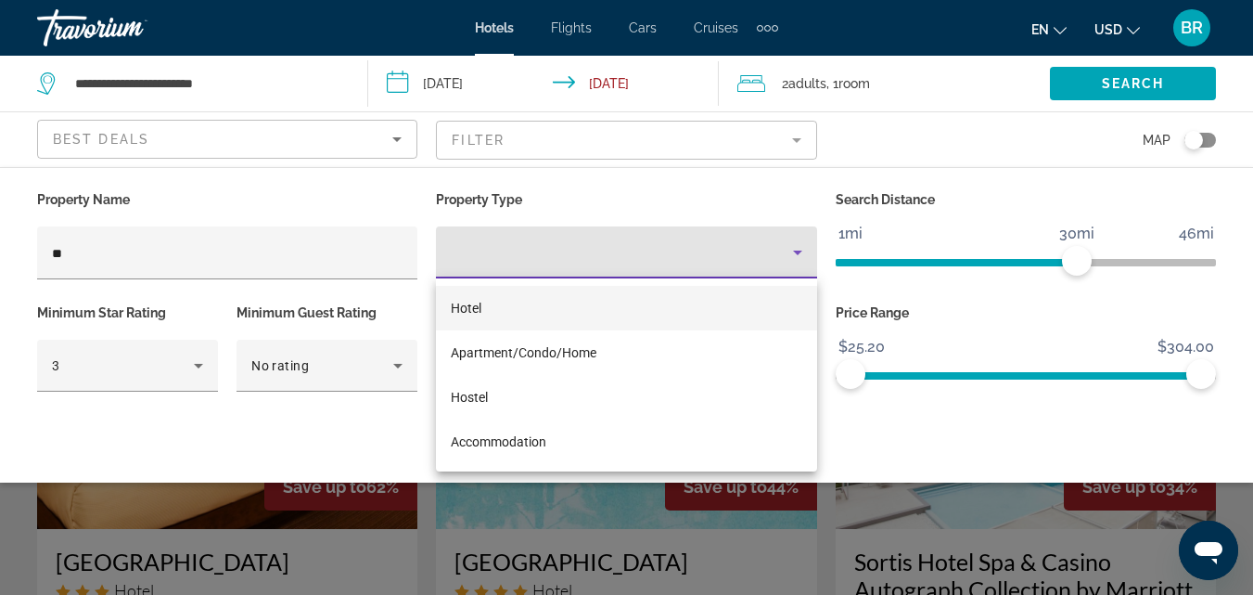
click at [130, 446] on div at bounding box center [626, 297] width 1253 height 595
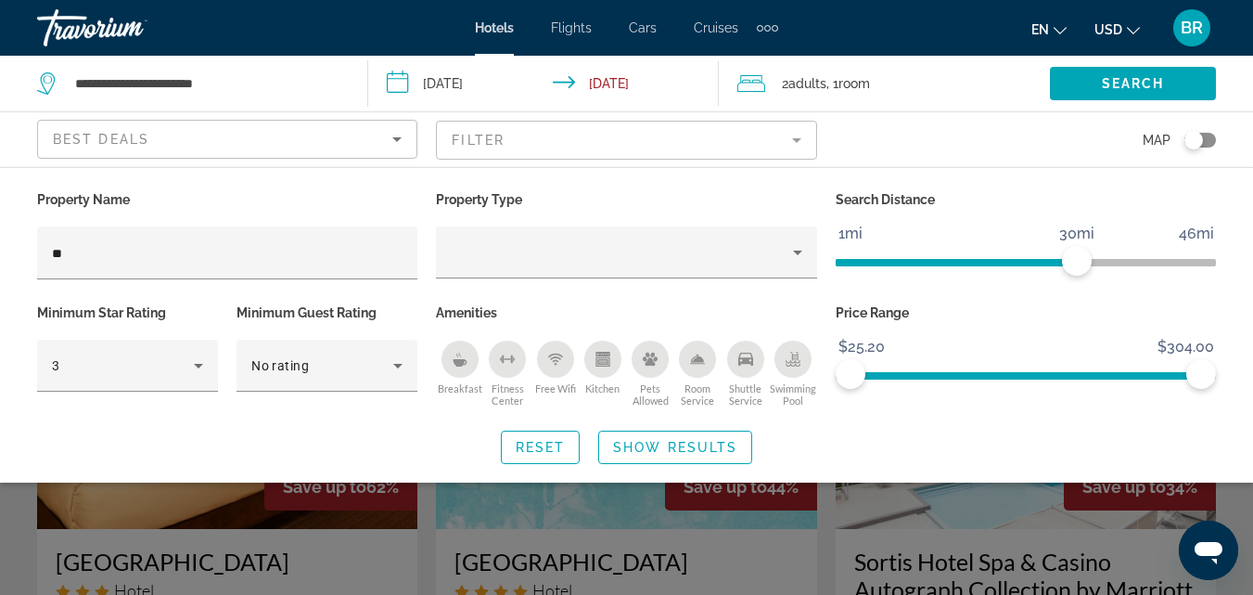
click at [130, 446] on div "Reset Show Results" at bounding box center [626, 447] width 1179 height 33
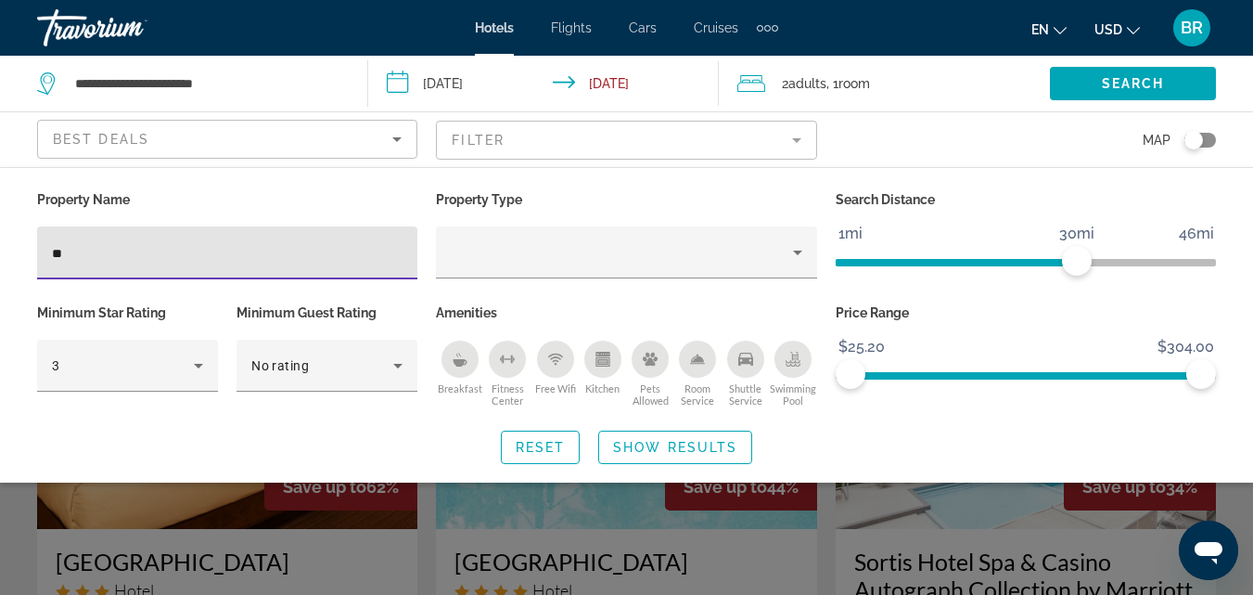
drag, startPoint x: 177, startPoint y: 247, endPoint x: 2, endPoint y: 291, distance: 180.9
click at [6, 294] on div "Property Name ** Property Type Search Distance 1mi 46mi 30mi Minimum Star Ratin…" at bounding box center [626, 324] width 1253 height 277
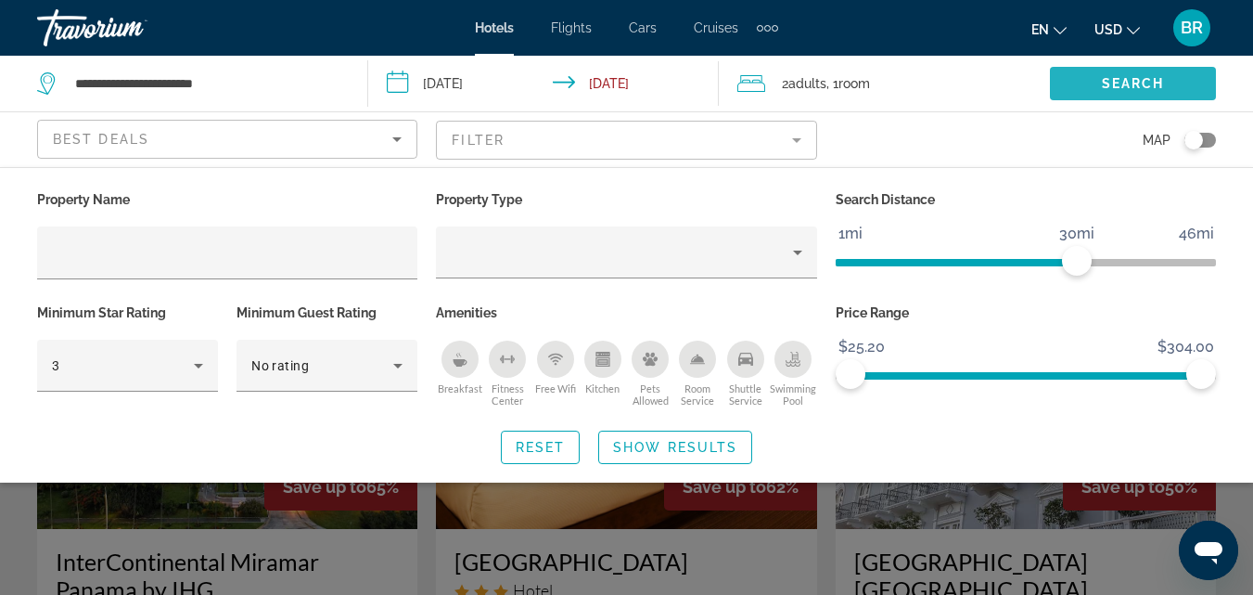
click at [1129, 81] on span "Search" at bounding box center [1133, 83] width 63 height 15
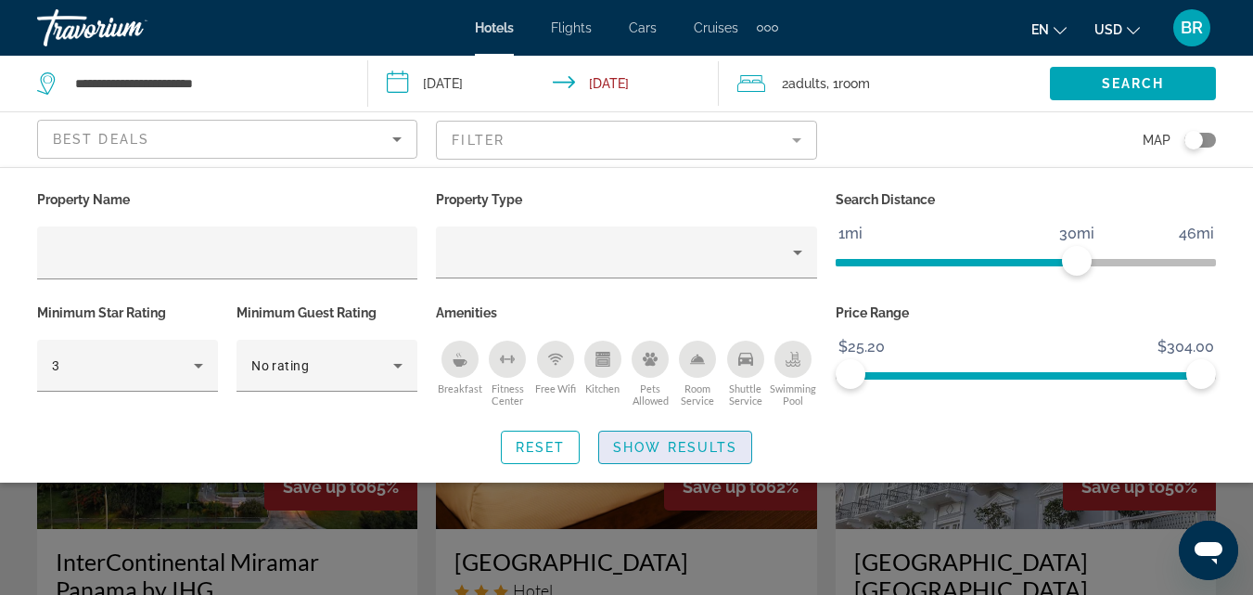
click at [689, 442] on span "Show Results" at bounding box center [675, 447] width 124 height 15
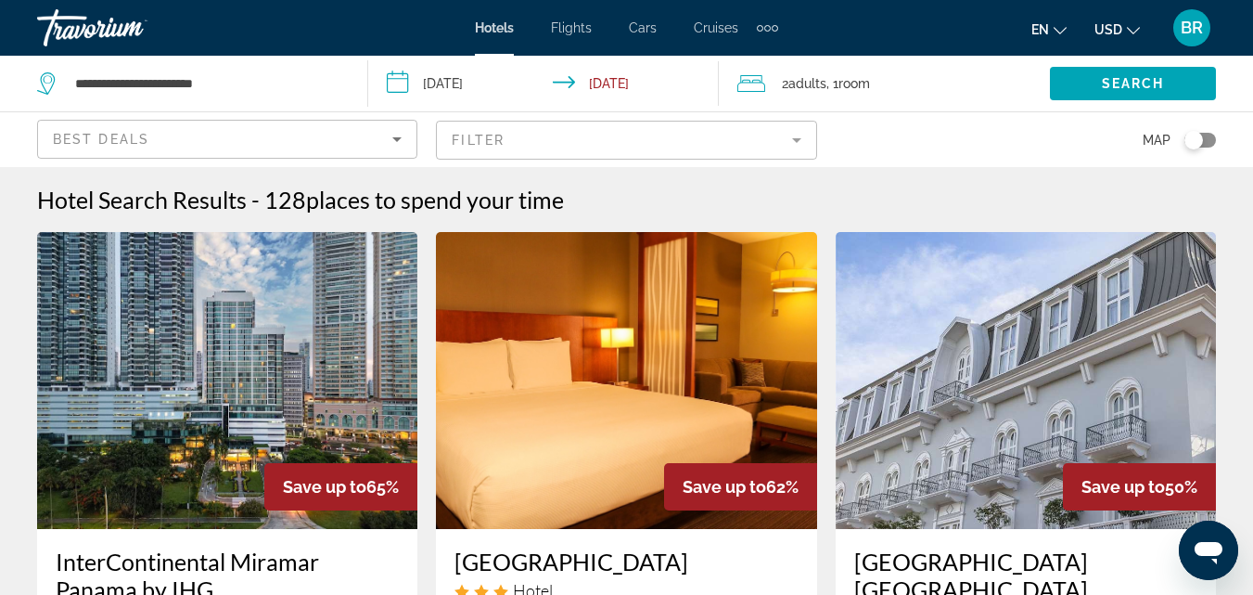
click at [746, 131] on mat-form-field "Filter" at bounding box center [626, 140] width 380 height 39
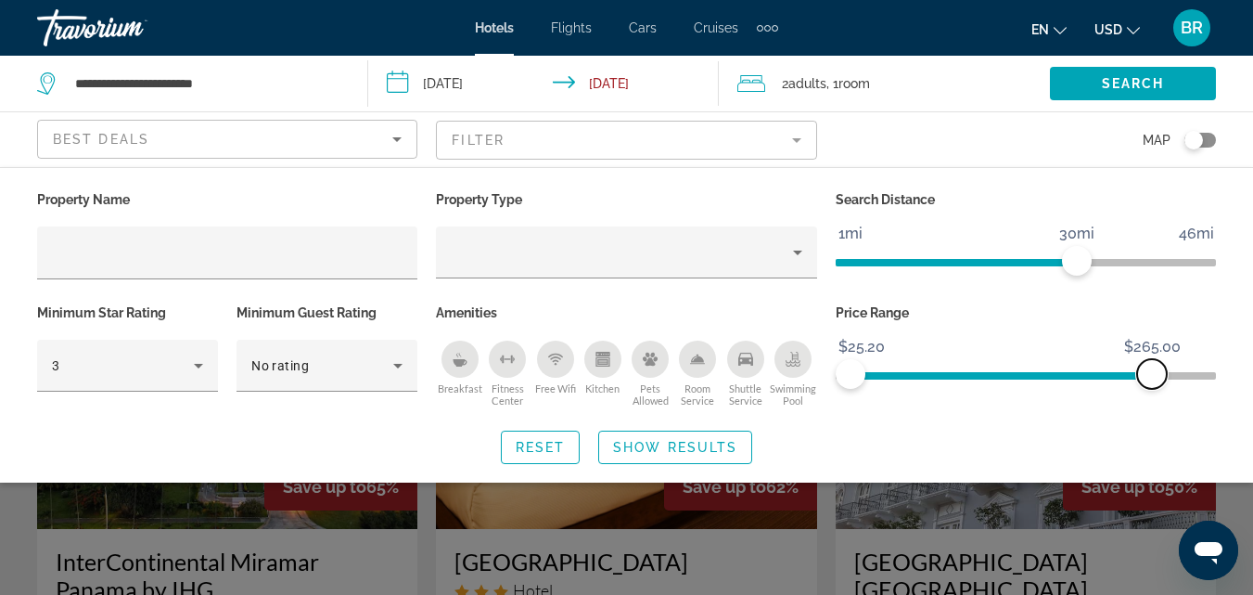
drag, startPoint x: 1201, startPoint y: 368, endPoint x: 1152, endPoint y: 376, distance: 48.8
click at [1152, 376] on span "ngx-slider-max" at bounding box center [1153, 374] width 30 height 30
click at [1105, 73] on span "Search widget" at bounding box center [1133, 83] width 166 height 45
click at [1062, 256] on span "ngx-slider" at bounding box center [1062, 261] width 30 height 30
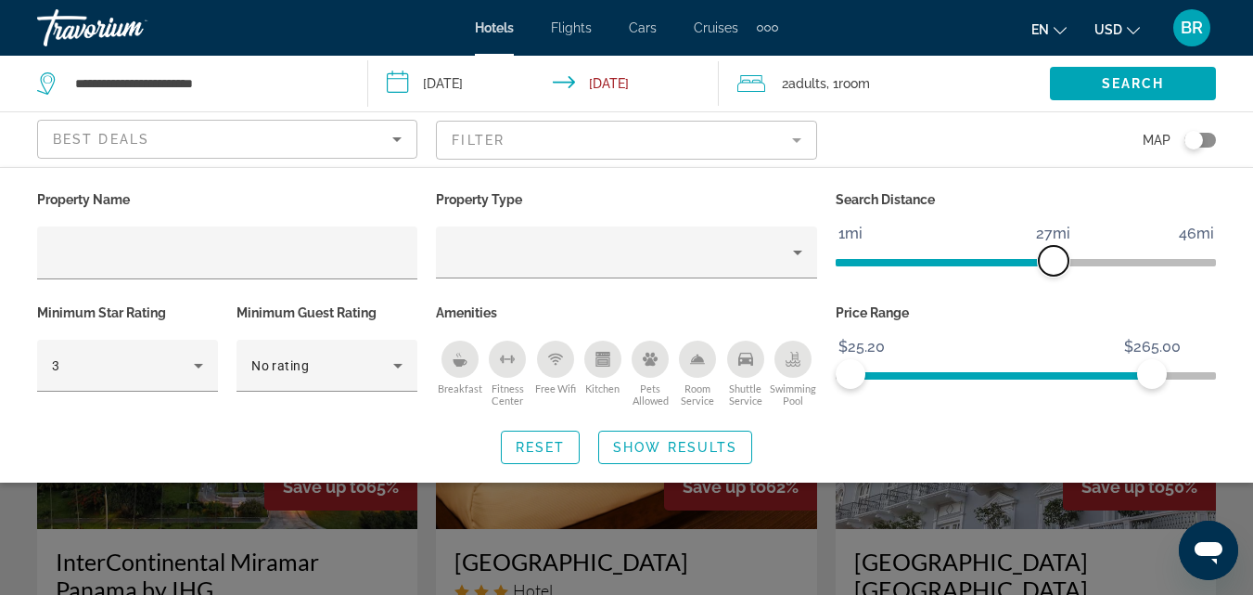
drag, startPoint x: 1063, startPoint y: 256, endPoint x: 1054, endPoint y: 257, distance: 9.3
click at [1054, 257] on span "ngx-slider" at bounding box center [1054, 261] width 30 height 30
click at [698, 442] on span "Show Results" at bounding box center [675, 447] width 124 height 15
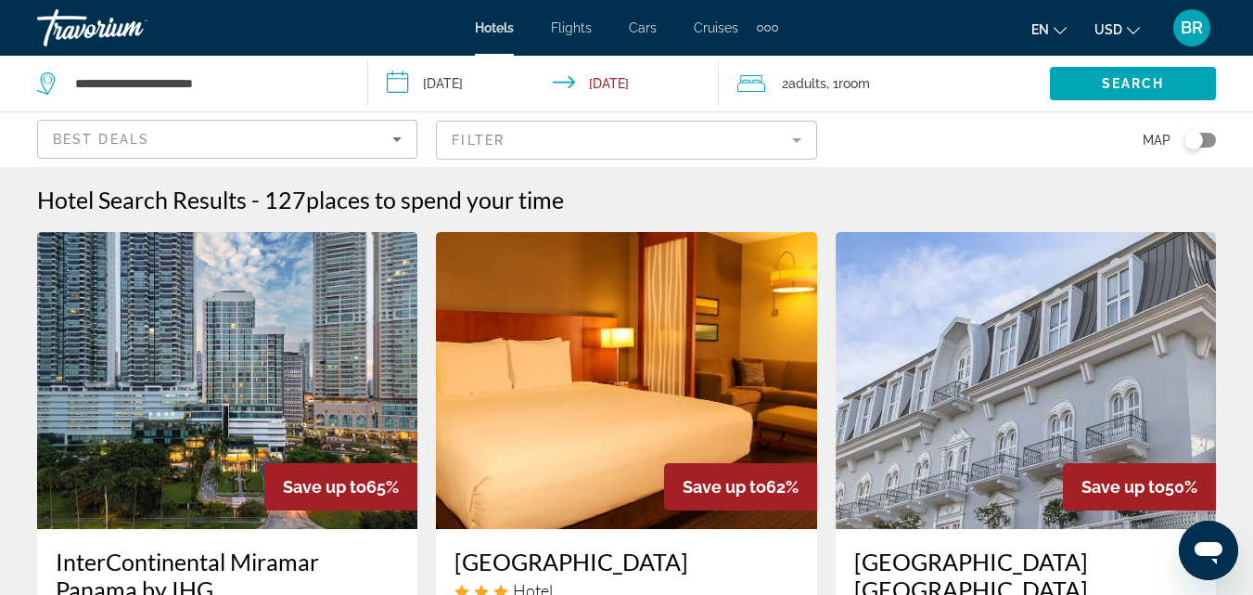
click at [739, 149] on mat-form-field "Filter" at bounding box center [626, 140] width 380 height 39
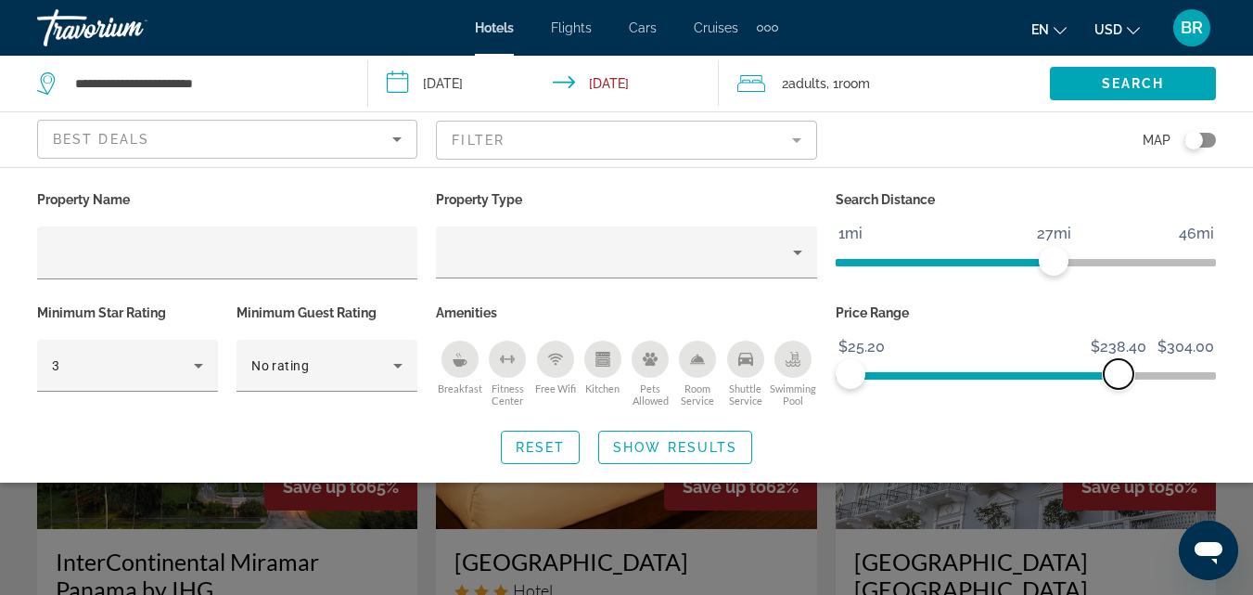
drag, startPoint x: 1150, startPoint y: 379, endPoint x: 1119, endPoint y: 380, distance: 31.6
click at [1119, 380] on span "ngx-slider-max" at bounding box center [1119, 374] width 30 height 30
drag, startPoint x: 1053, startPoint y: 260, endPoint x: 1031, endPoint y: 261, distance: 22.3
click at [1031, 261] on span "ngx-slider" at bounding box center [1030, 261] width 30 height 30
drag, startPoint x: 1031, startPoint y: 261, endPoint x: 1000, endPoint y: 270, distance: 32.0
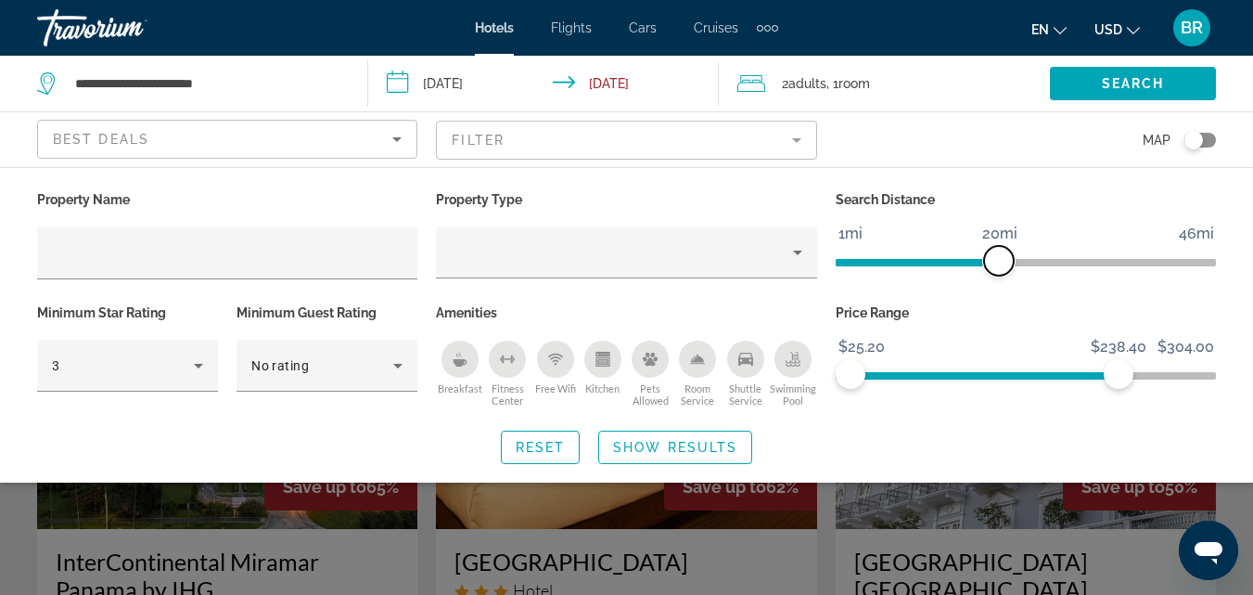
click at [1000, 270] on span "ngx-slider" at bounding box center [999, 261] width 30 height 30
click at [679, 438] on span "Search widget" at bounding box center [675, 447] width 152 height 45
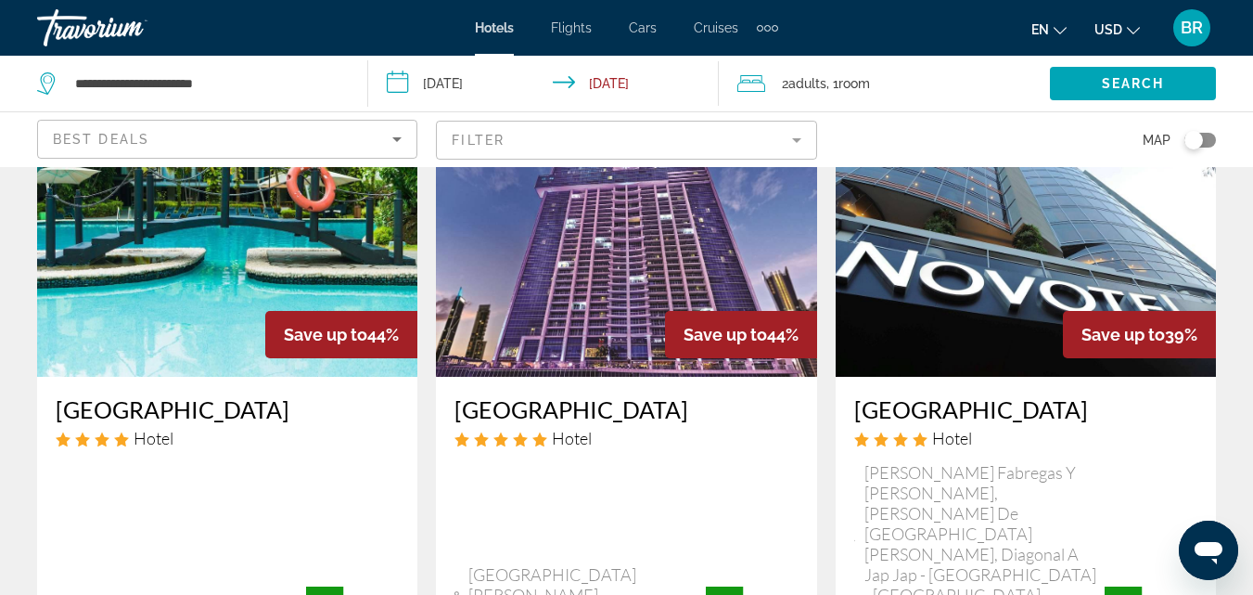
scroll to position [890, 0]
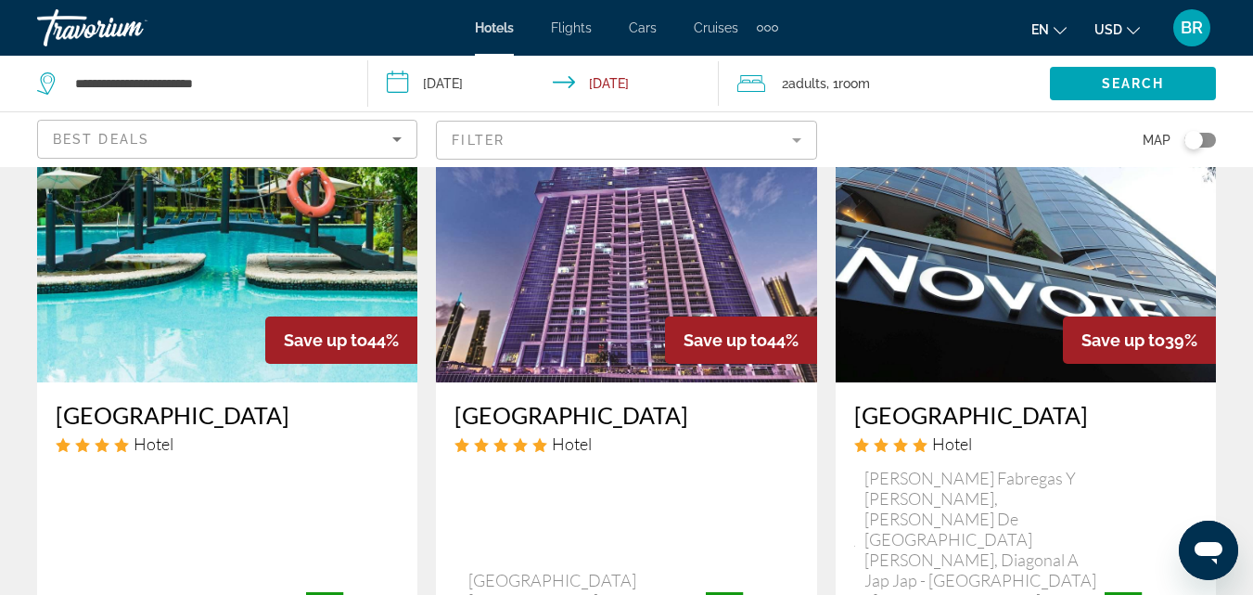
click at [1112, 227] on img "Main content" at bounding box center [1026, 233] width 380 height 297
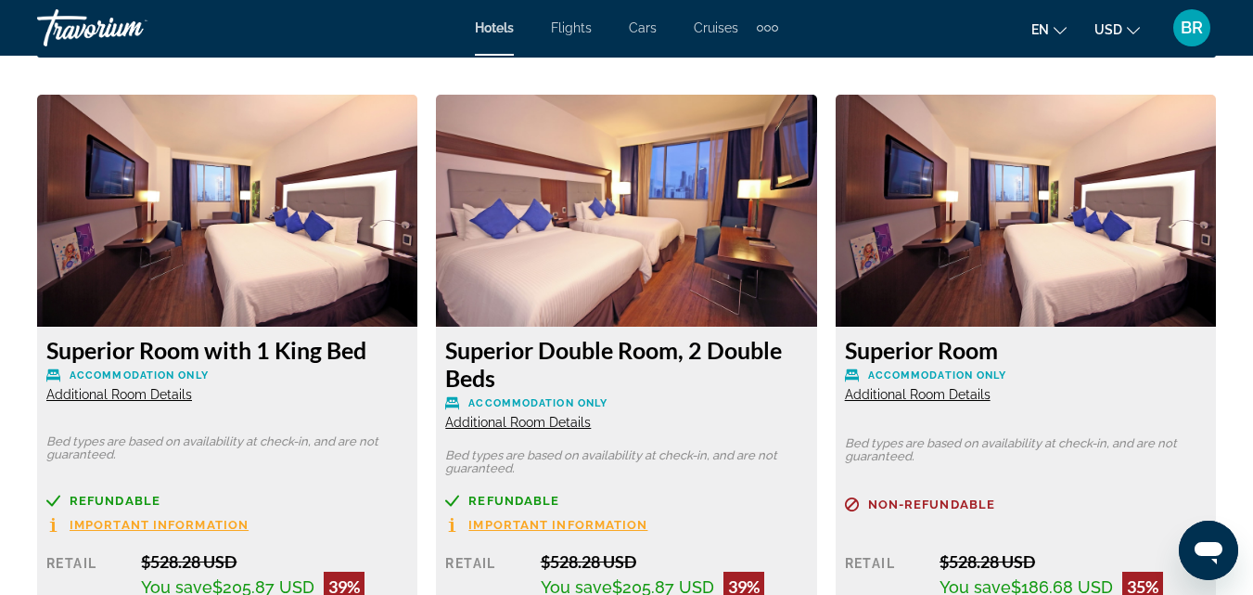
scroll to position [2805, 0]
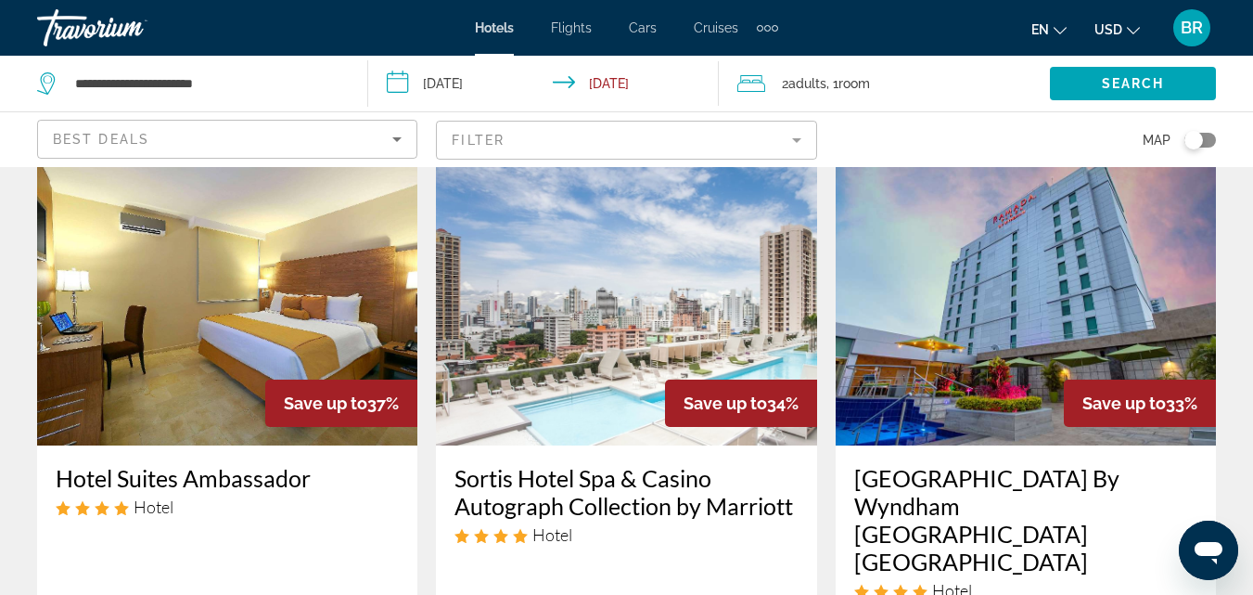
scroll to position [1647, 0]
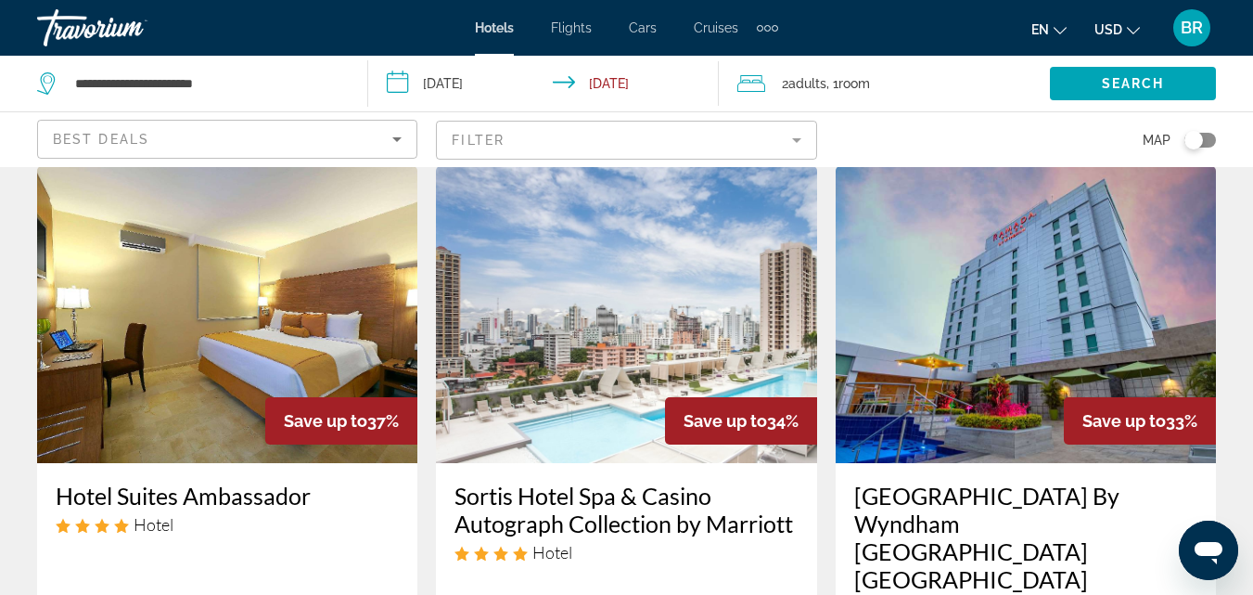
click at [582, 337] on img "Main content" at bounding box center [626, 314] width 380 height 297
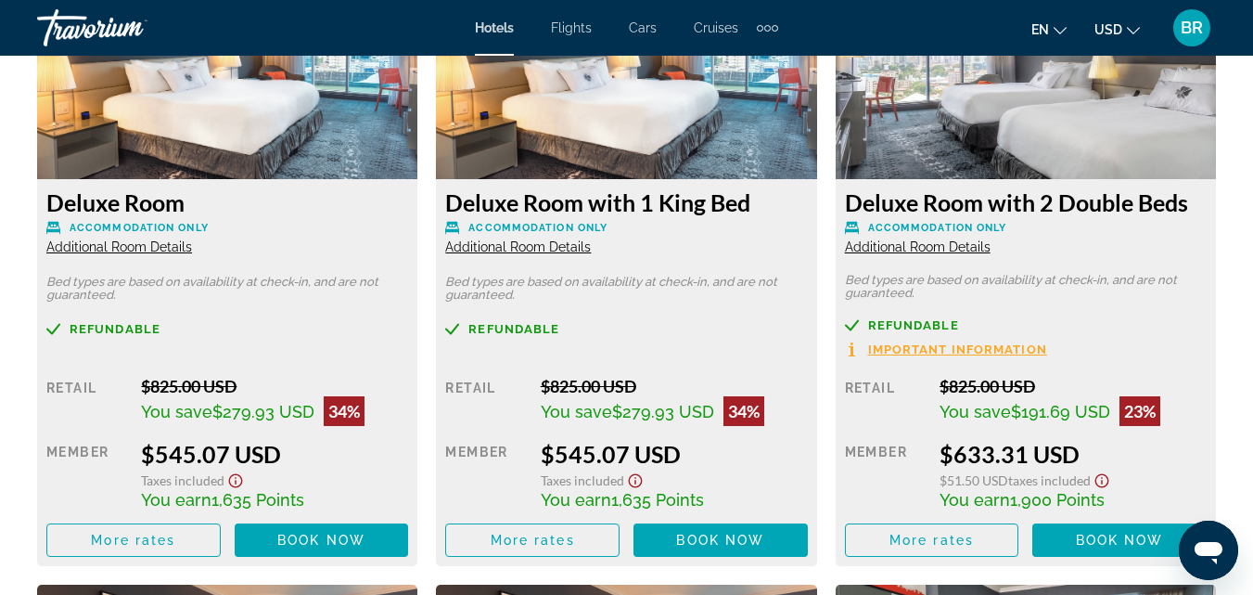
scroll to position [2950, 0]
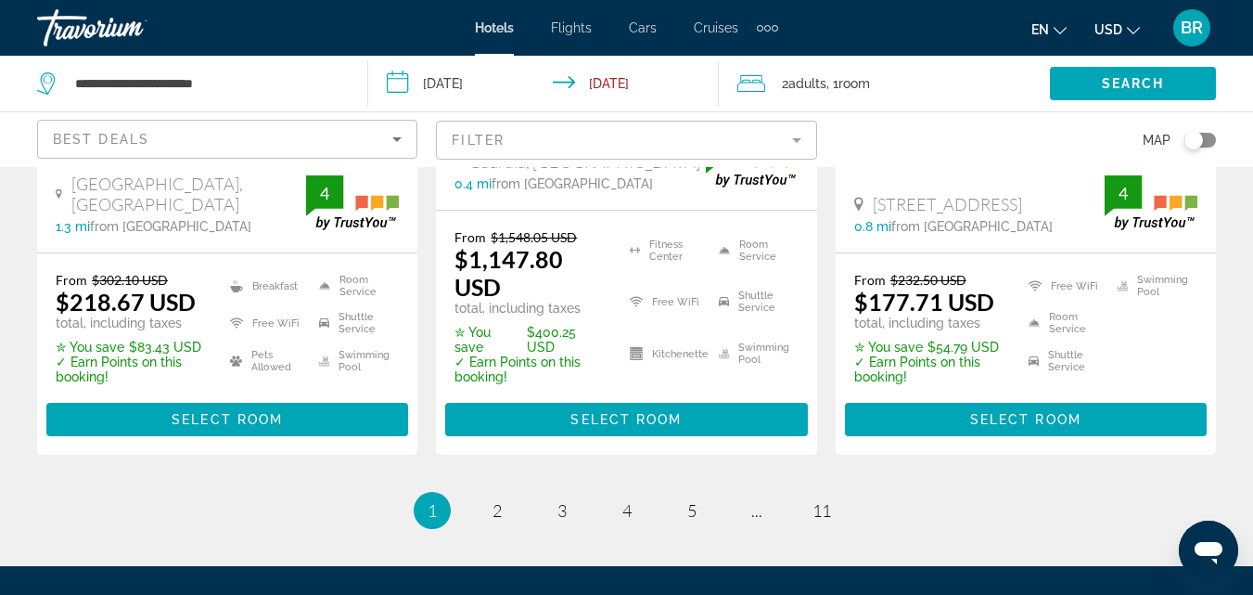
scroll to position [2900, 0]
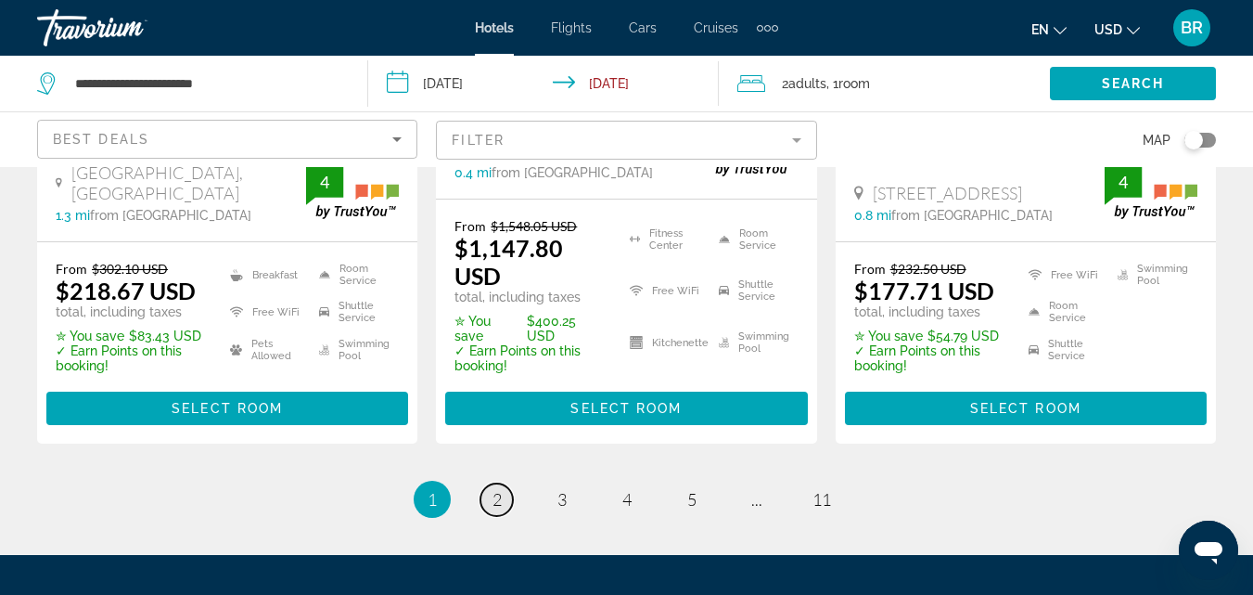
click at [500, 489] on span "2" at bounding box center [497, 499] width 9 height 20
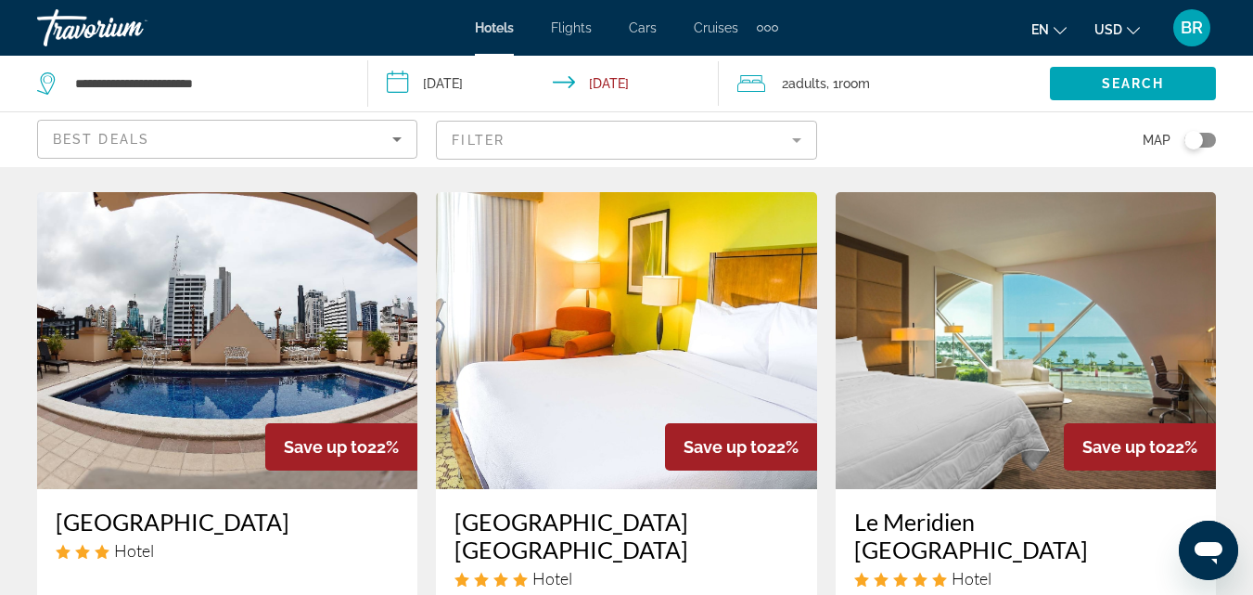
scroll to position [746, 0]
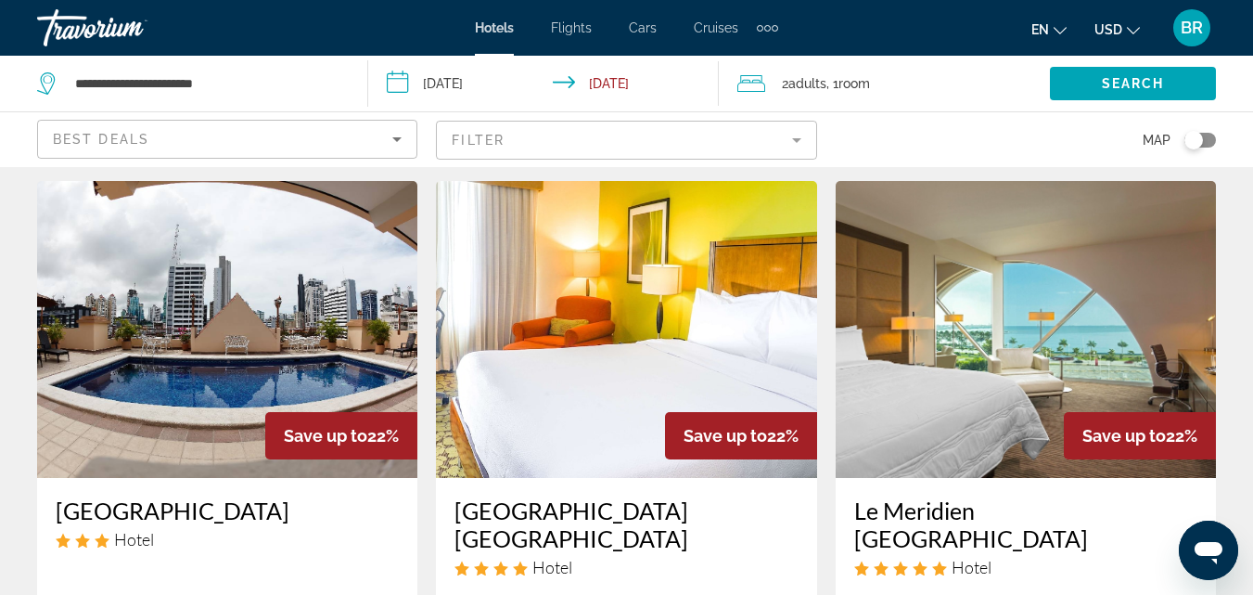
click at [1052, 291] on img "Main content" at bounding box center [1026, 329] width 380 height 297
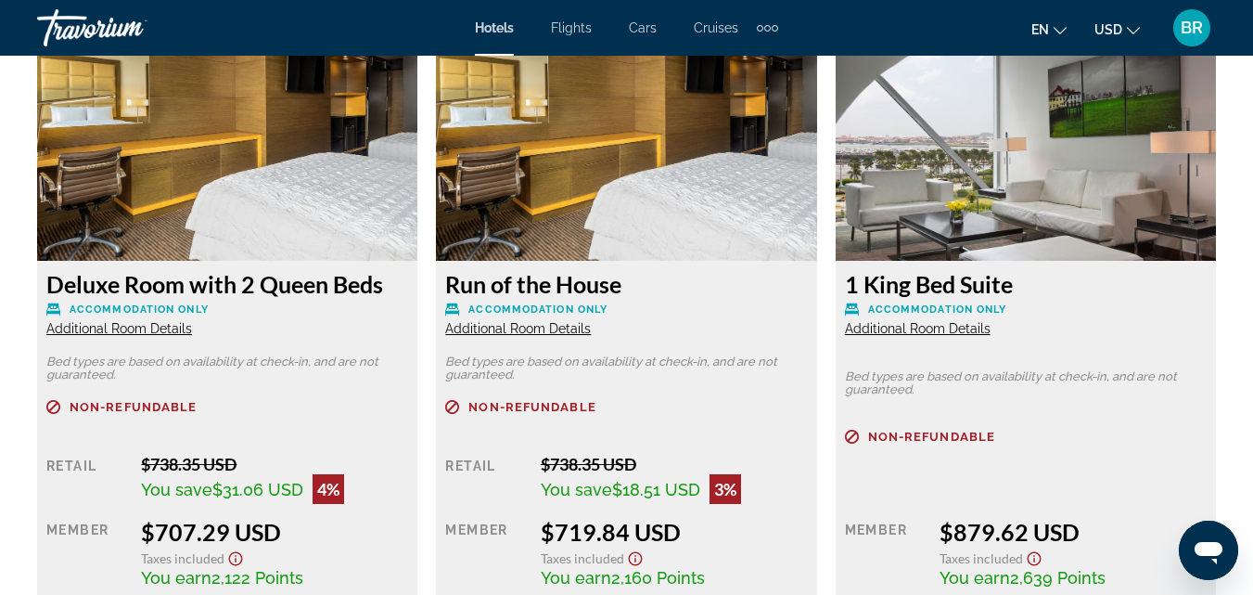
scroll to position [3037, 0]
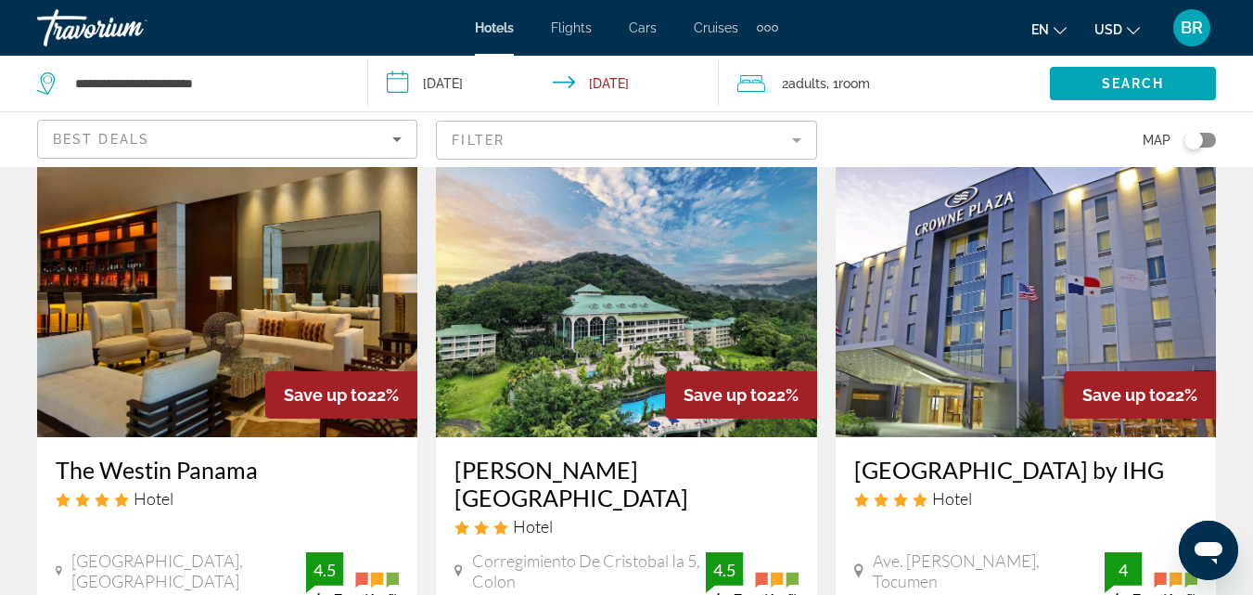
scroll to position [1600, 0]
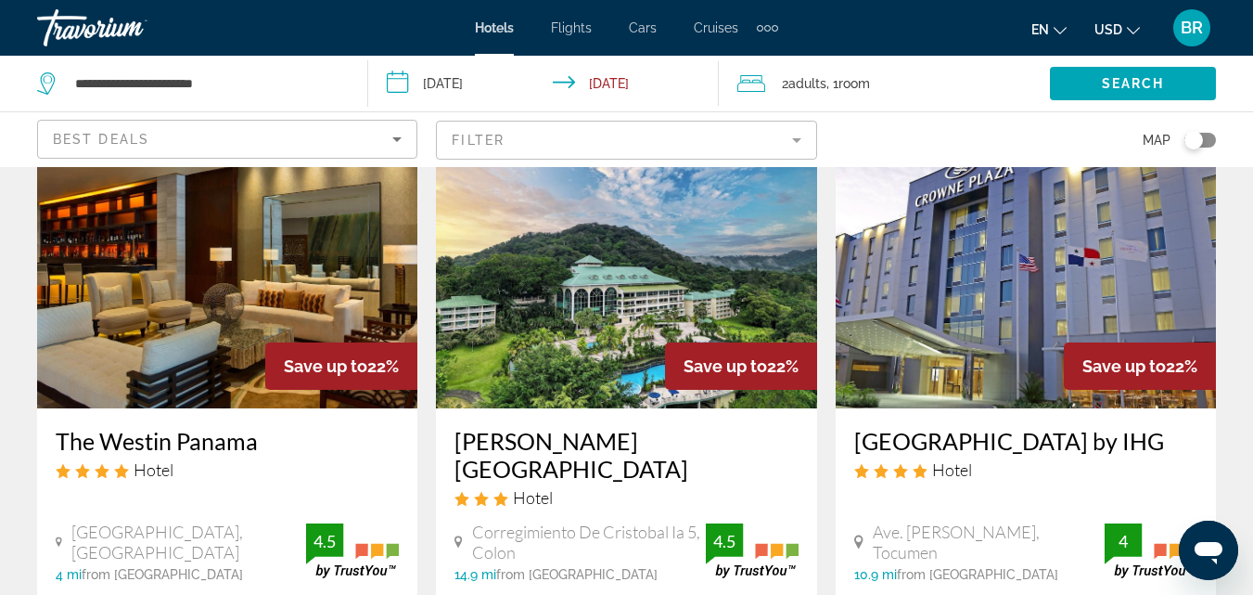
click at [1119, 235] on img "Main content" at bounding box center [1026, 259] width 380 height 297
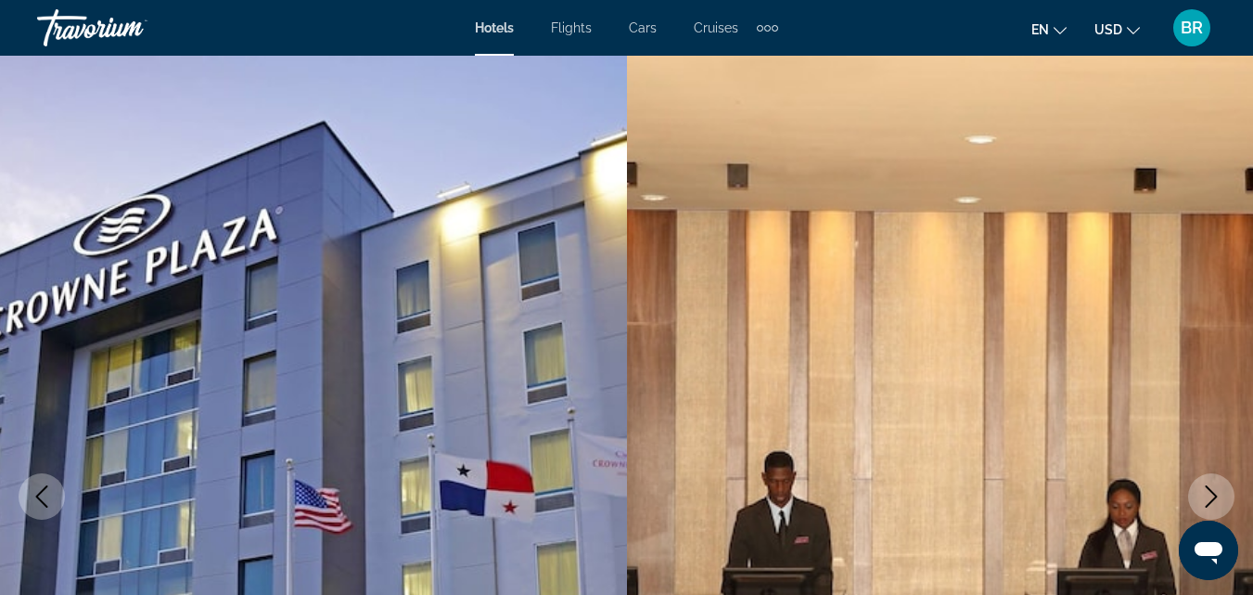
click at [1208, 489] on icon "Next image" at bounding box center [1212, 496] width 22 height 22
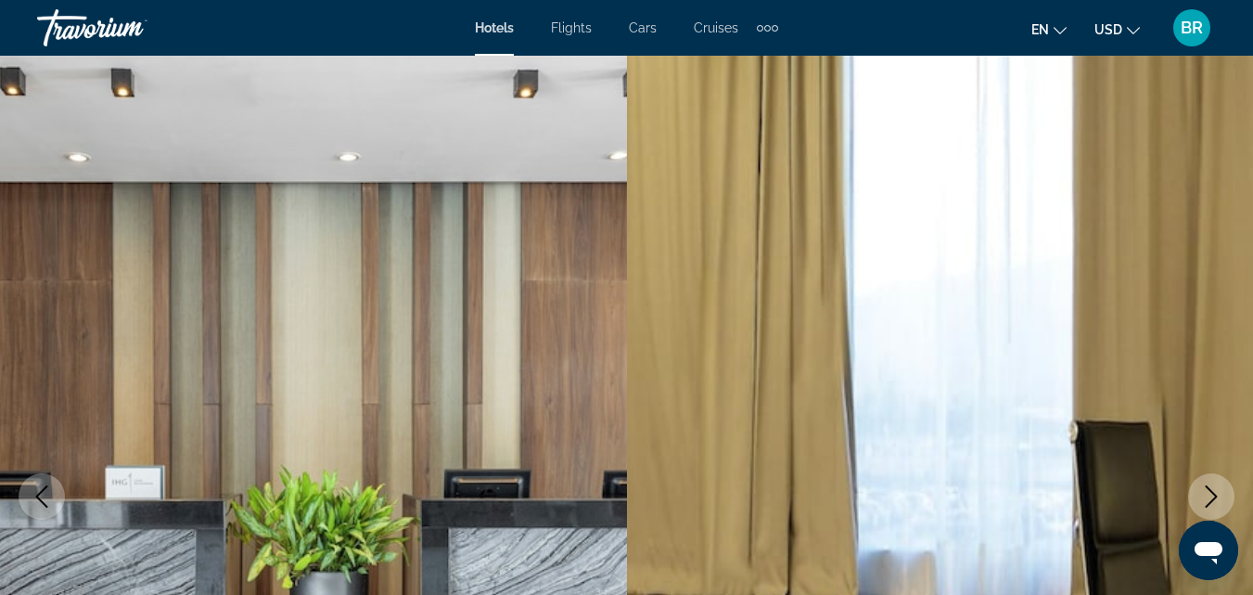
click at [1208, 489] on icon "Next image" at bounding box center [1212, 496] width 22 height 22
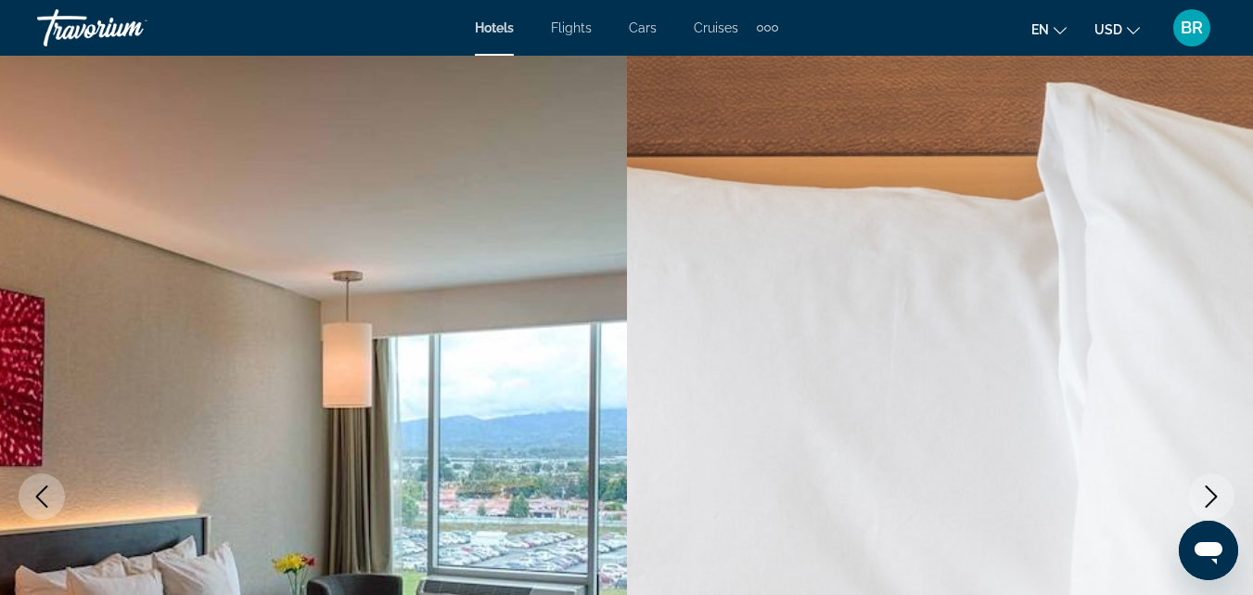
click at [1208, 489] on icon "Next image" at bounding box center [1212, 496] width 22 height 22
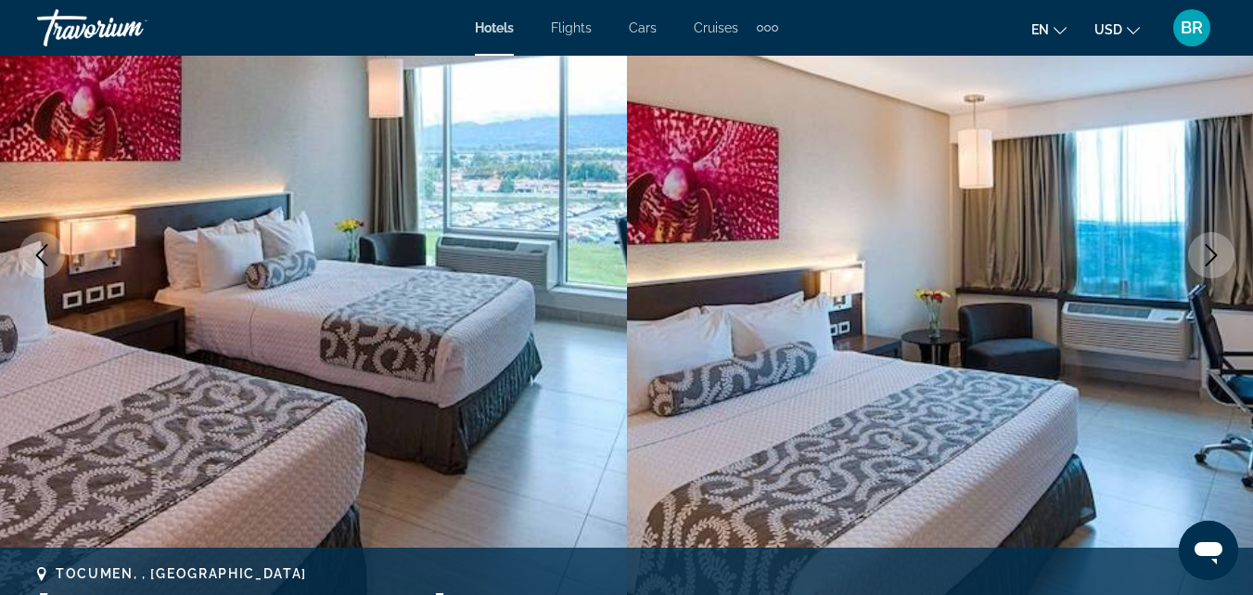
scroll to position [251, 0]
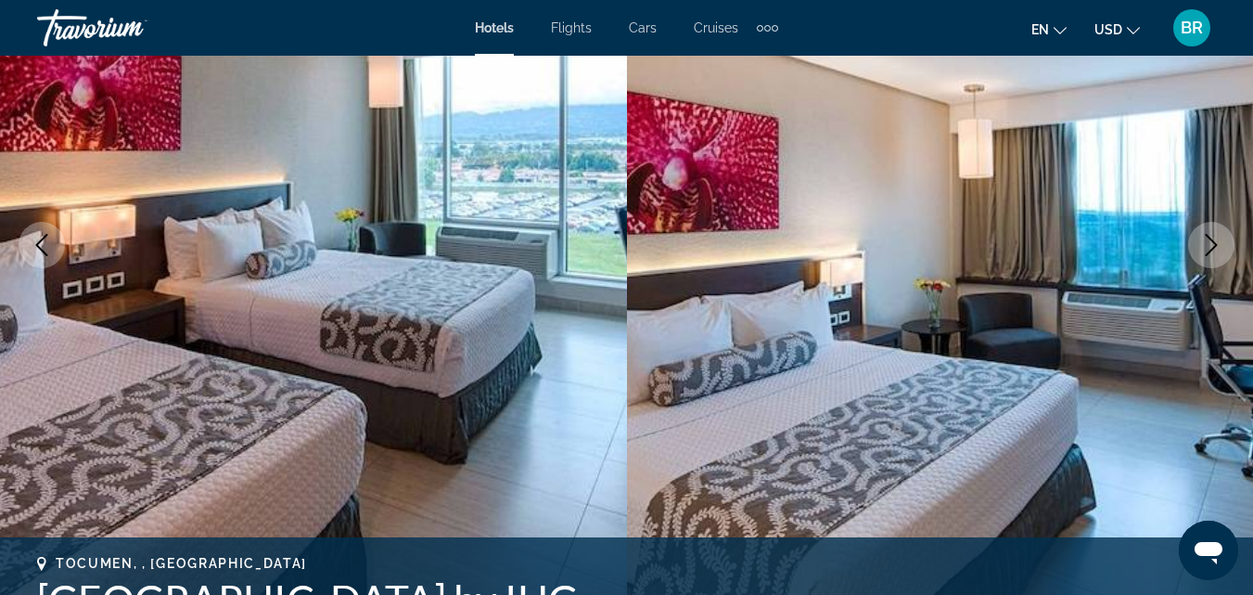
click at [1217, 235] on icon "Next image" at bounding box center [1212, 245] width 22 height 22
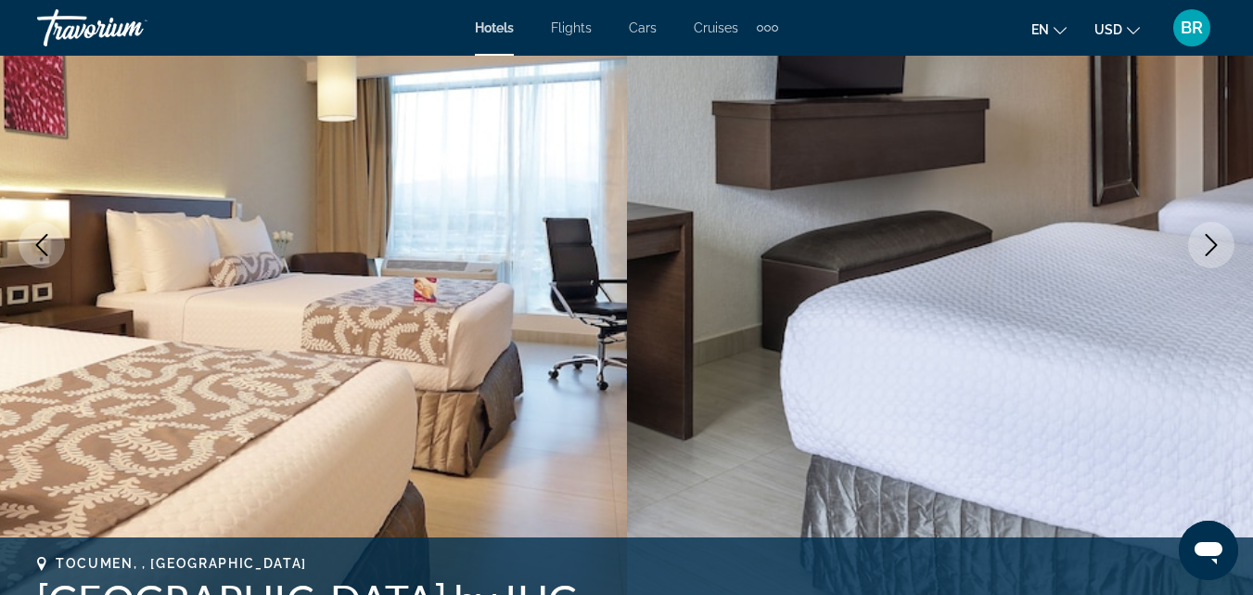
click at [1217, 235] on icon "Next image" at bounding box center [1212, 245] width 22 height 22
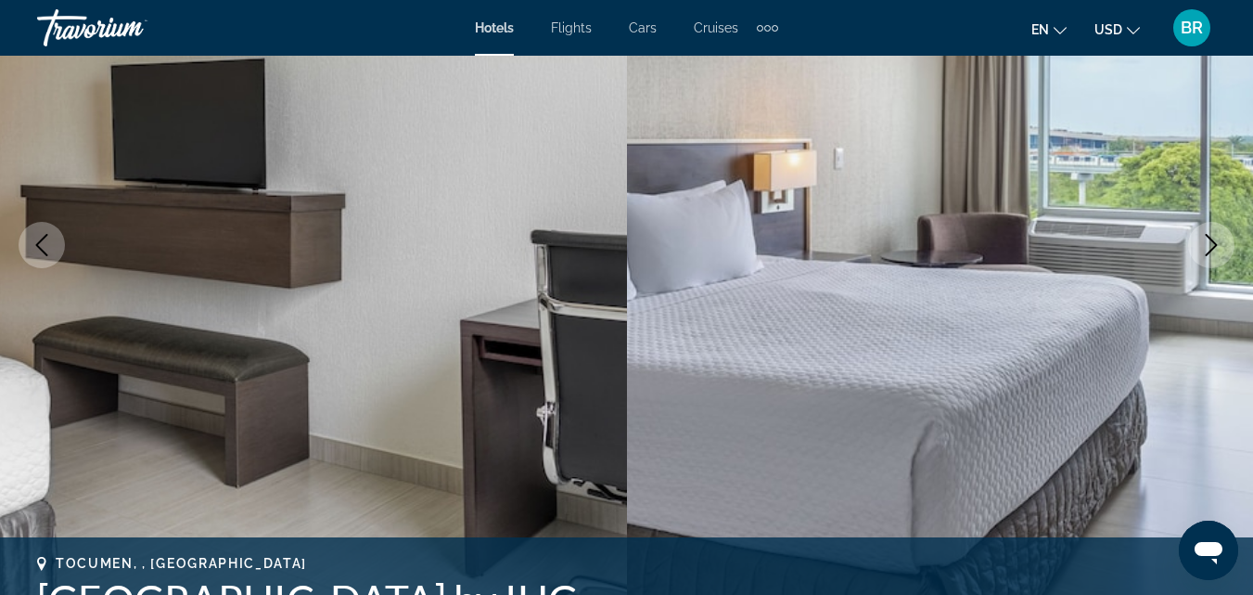
click at [1217, 235] on icon "Next image" at bounding box center [1212, 245] width 22 height 22
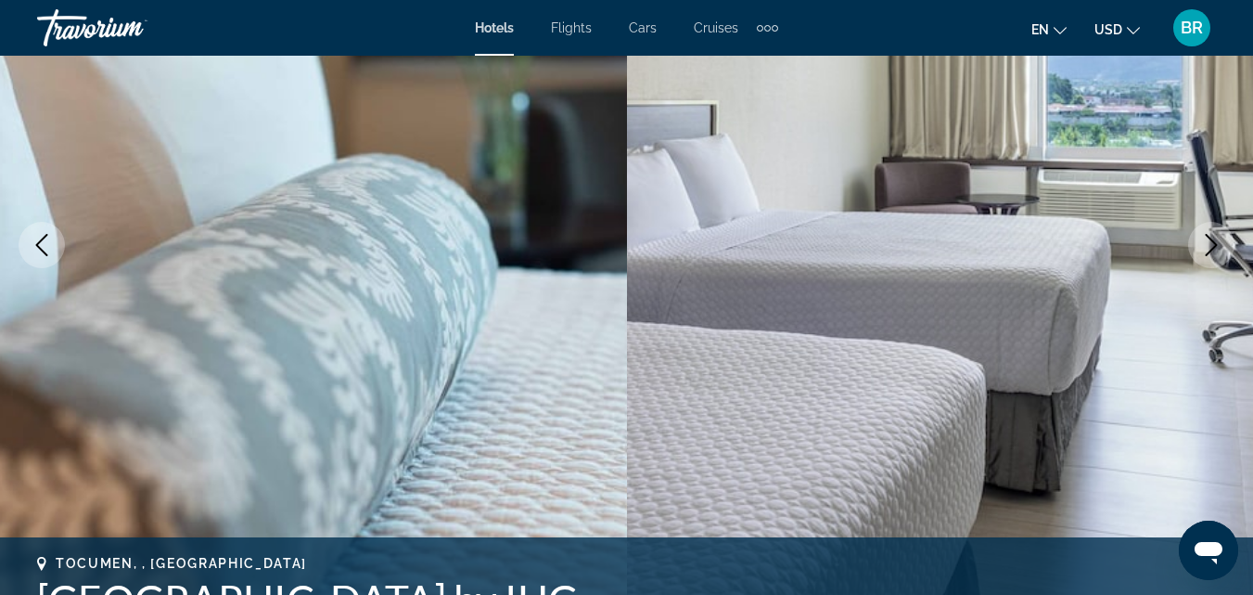
click at [1217, 235] on icon "Next image" at bounding box center [1212, 245] width 22 height 22
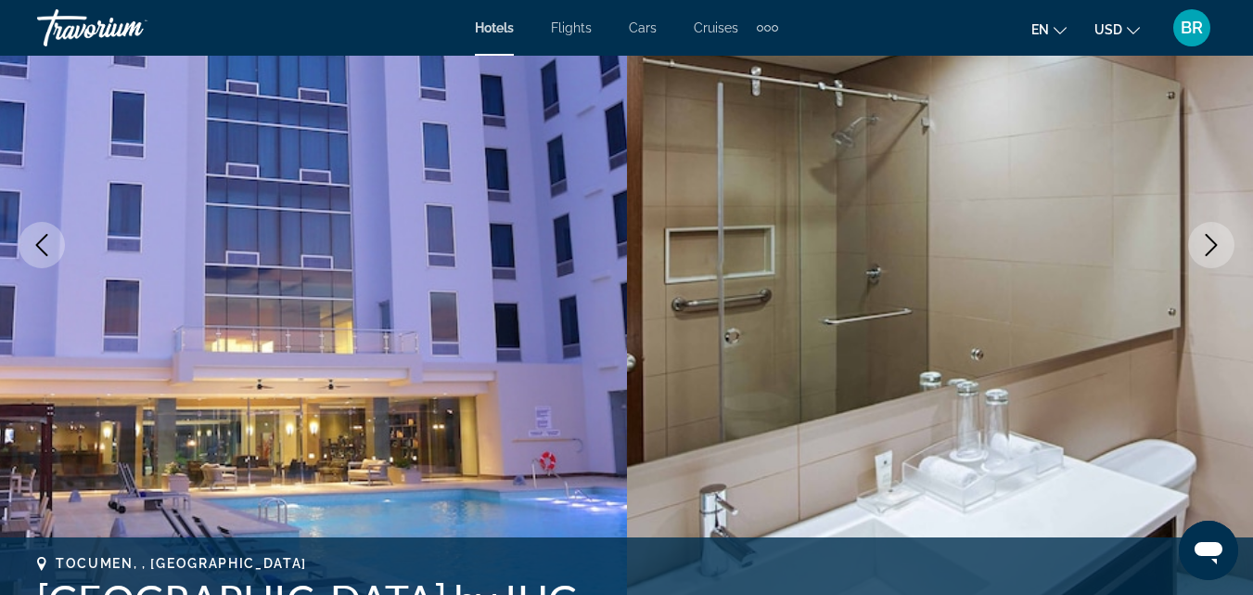
click at [1217, 235] on icon "Next image" at bounding box center [1212, 245] width 22 height 22
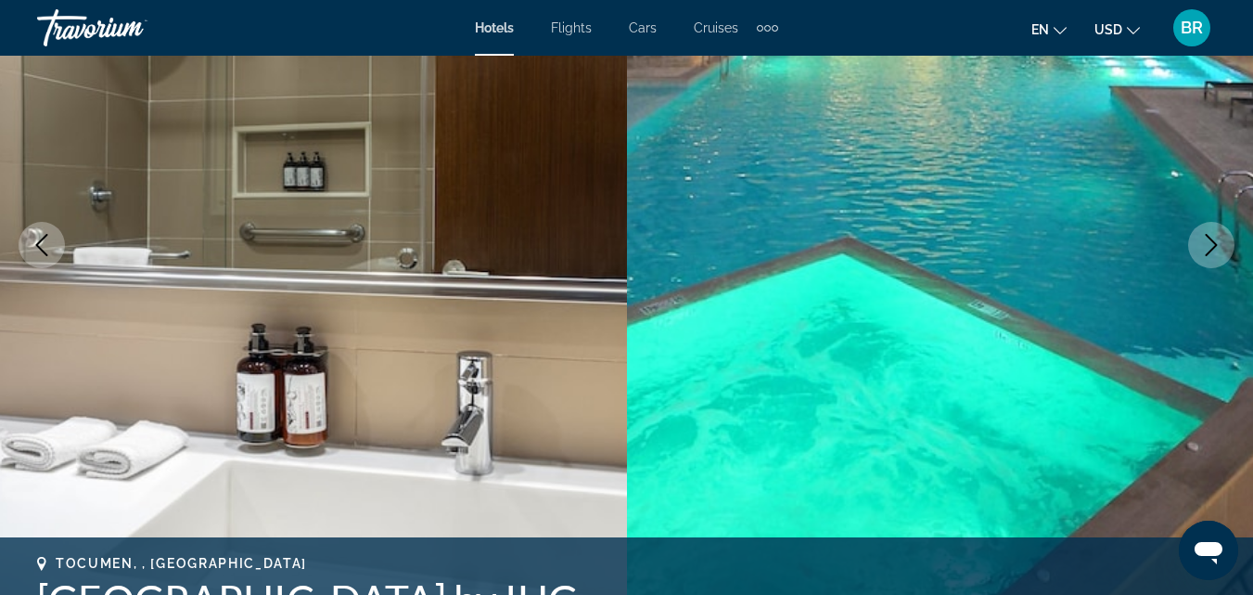
click at [1217, 235] on icon "Next image" at bounding box center [1212, 245] width 22 height 22
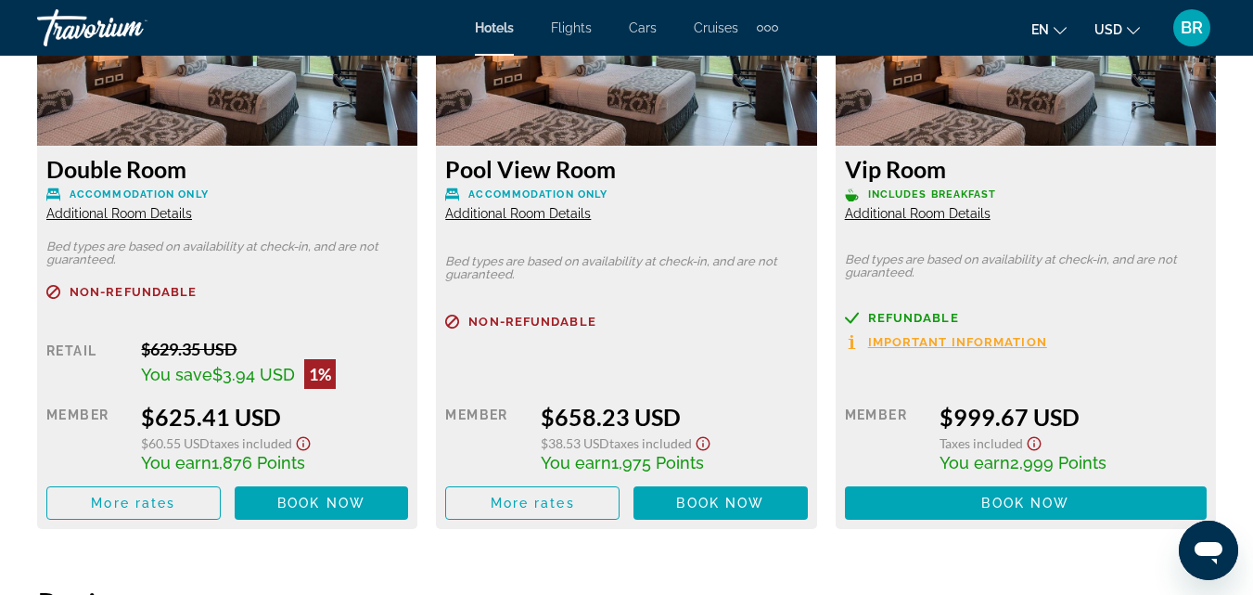
scroll to position [4320, 0]
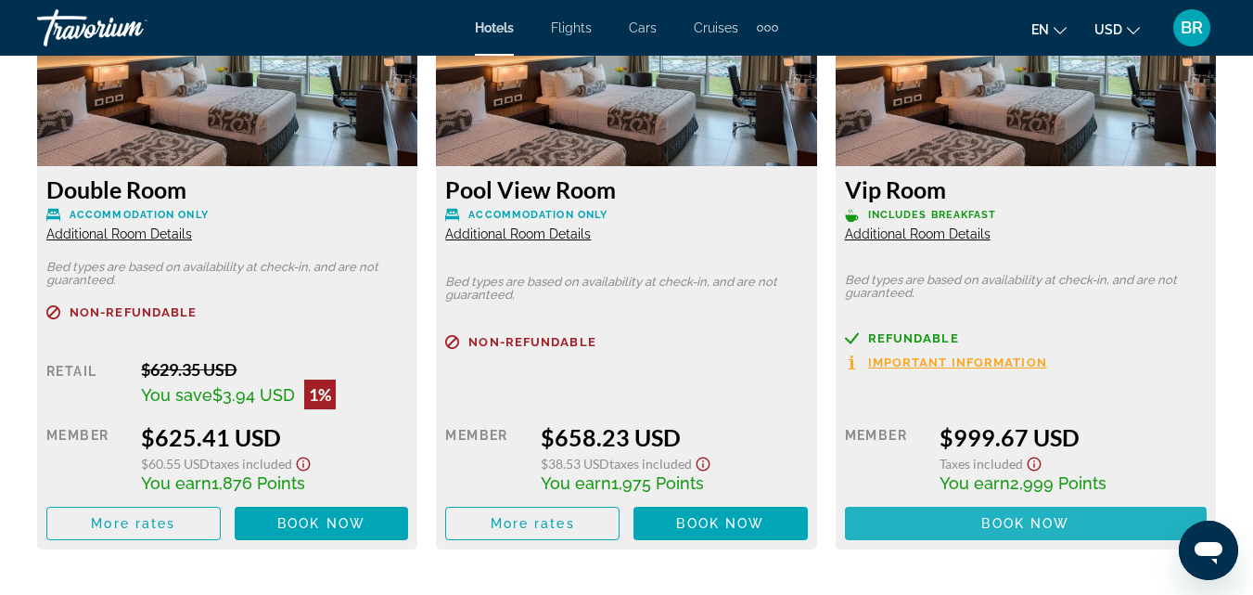
click at [938, 514] on span "Main content" at bounding box center [1026, 523] width 362 height 45
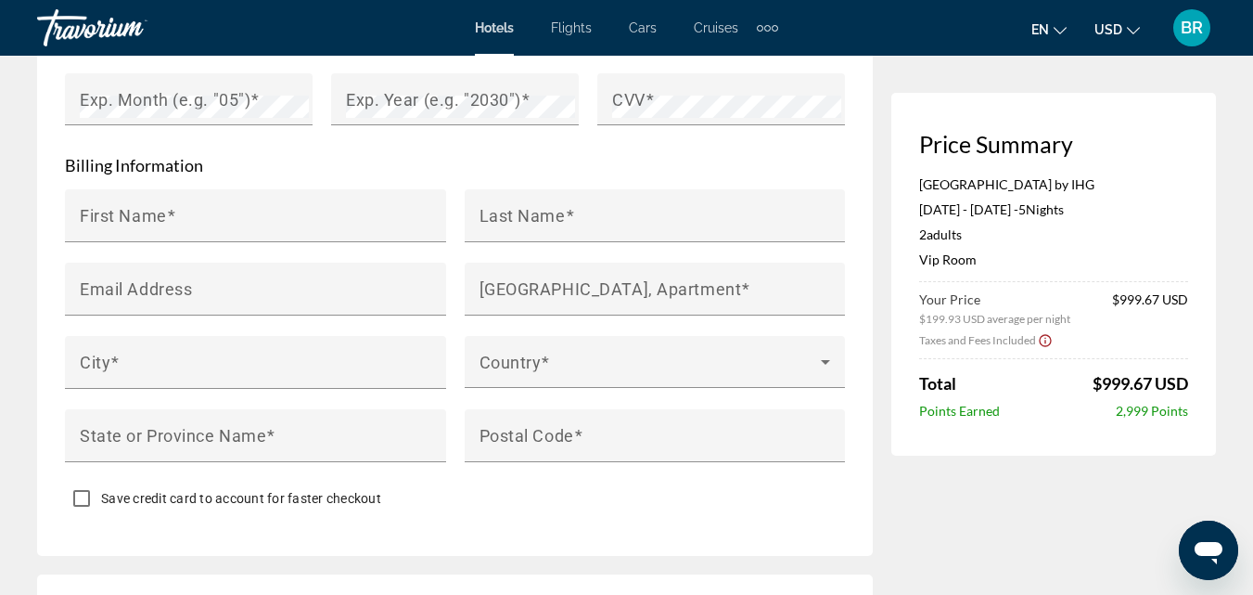
scroll to position [2030, 0]
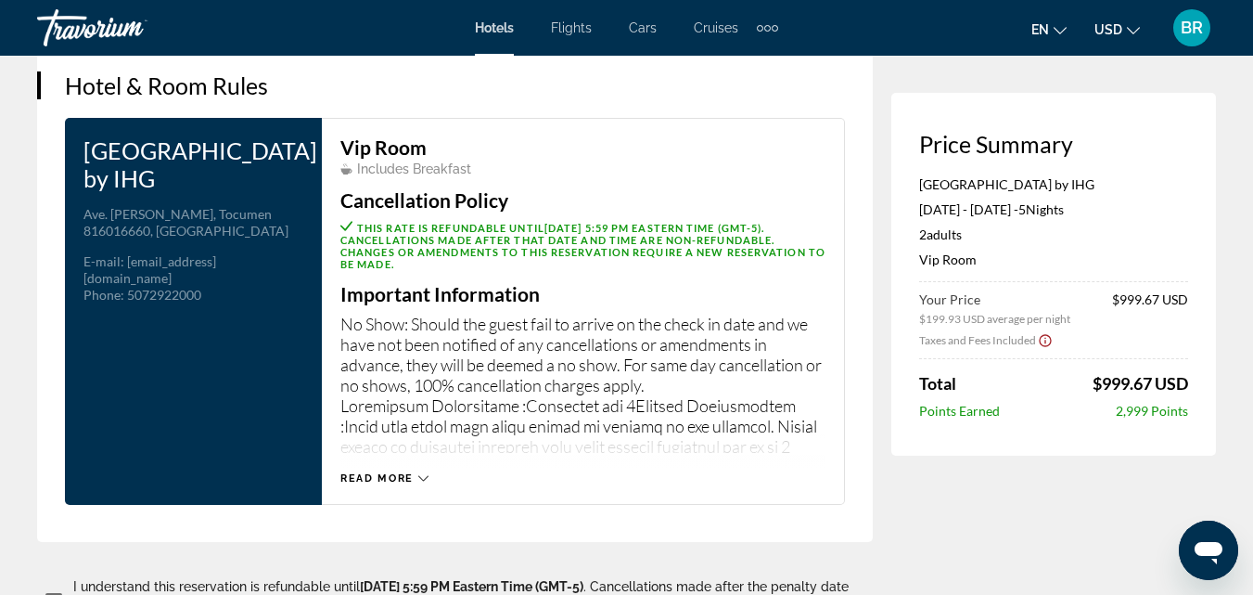
scroll to position [2396, 0]
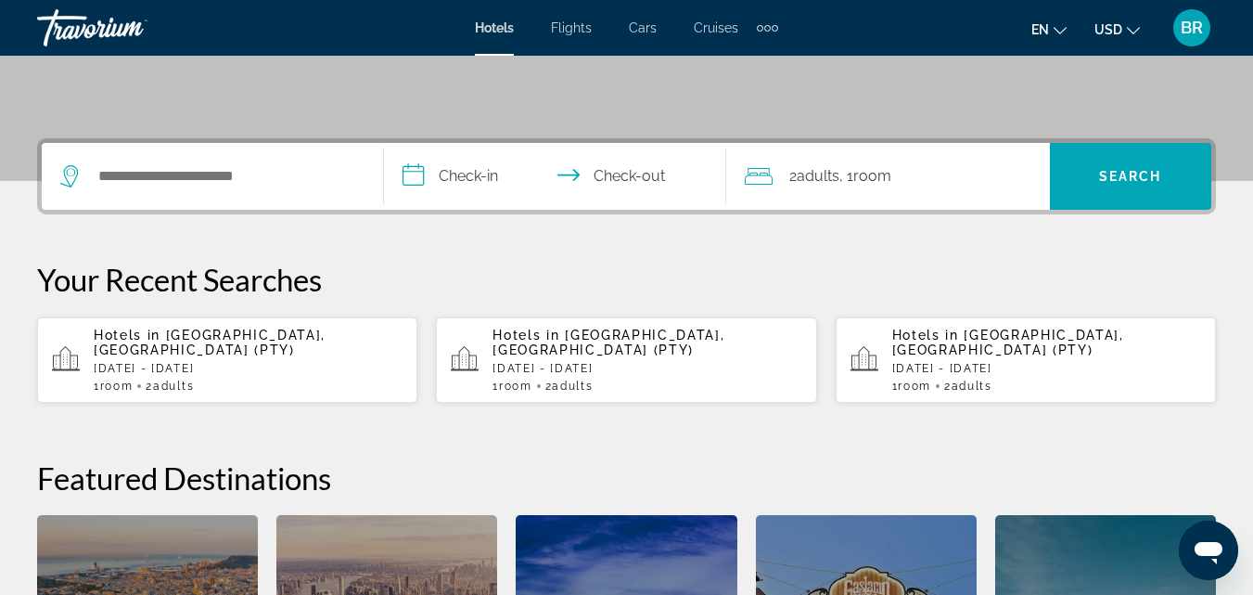
scroll to position [335, 0]
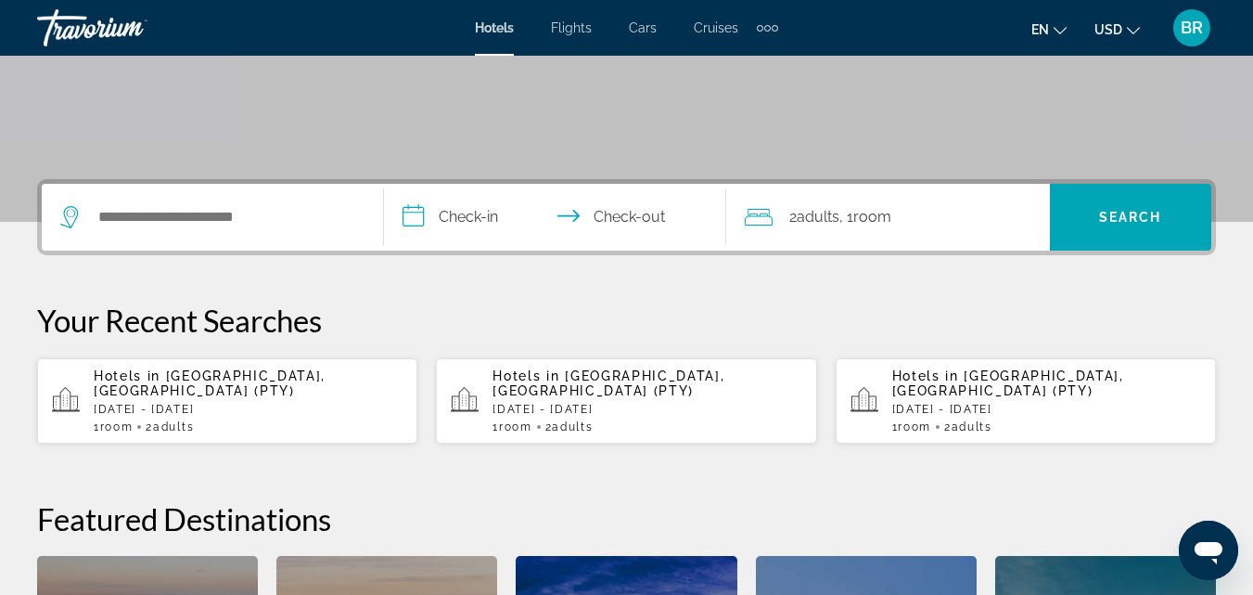
click at [913, 403] on p "[DATE] - [DATE]" at bounding box center [1047, 409] width 309 height 13
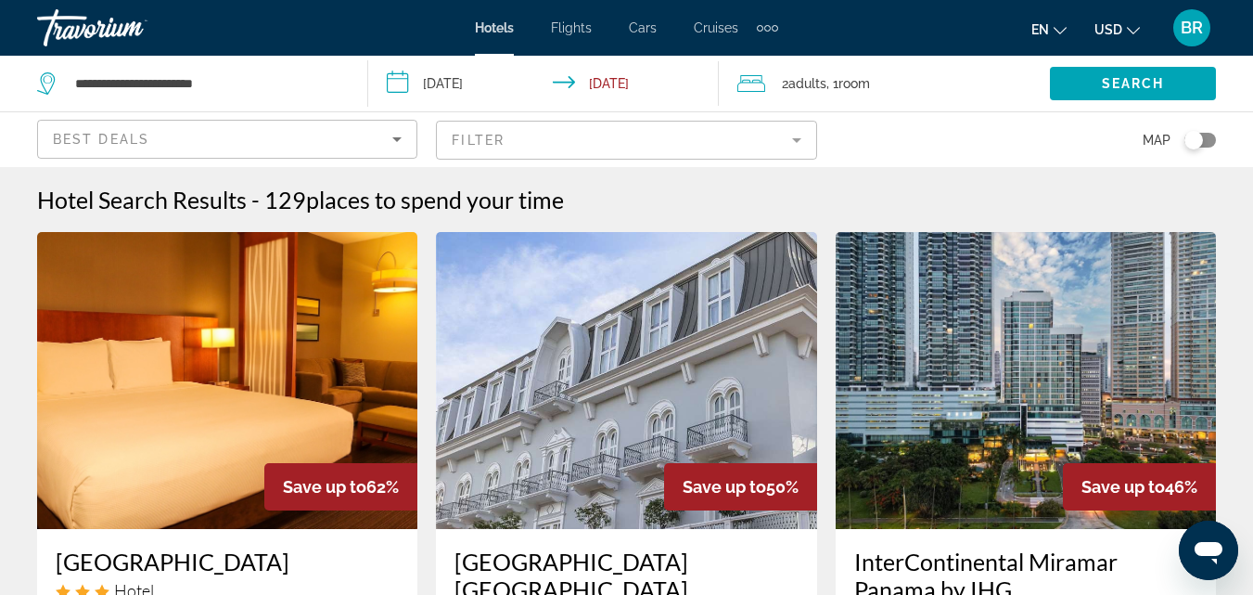
click at [690, 145] on mat-form-field "Filter" at bounding box center [626, 140] width 380 height 39
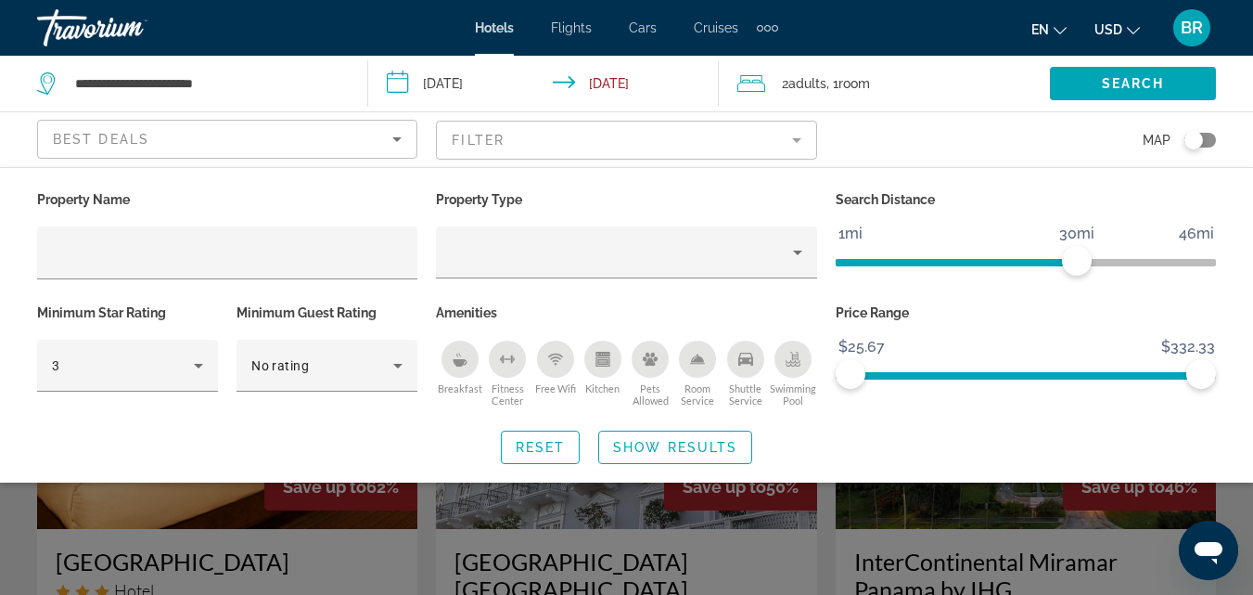
click at [1050, 281] on div "Search Distance 1mi 46mi 30mi" at bounding box center [1026, 242] width 399 height 113
drag, startPoint x: 1075, startPoint y: 265, endPoint x: 983, endPoint y: 279, distance: 93.8
click at [983, 279] on div "Search Distance 1mi 46mi 18mi" at bounding box center [1026, 242] width 399 height 113
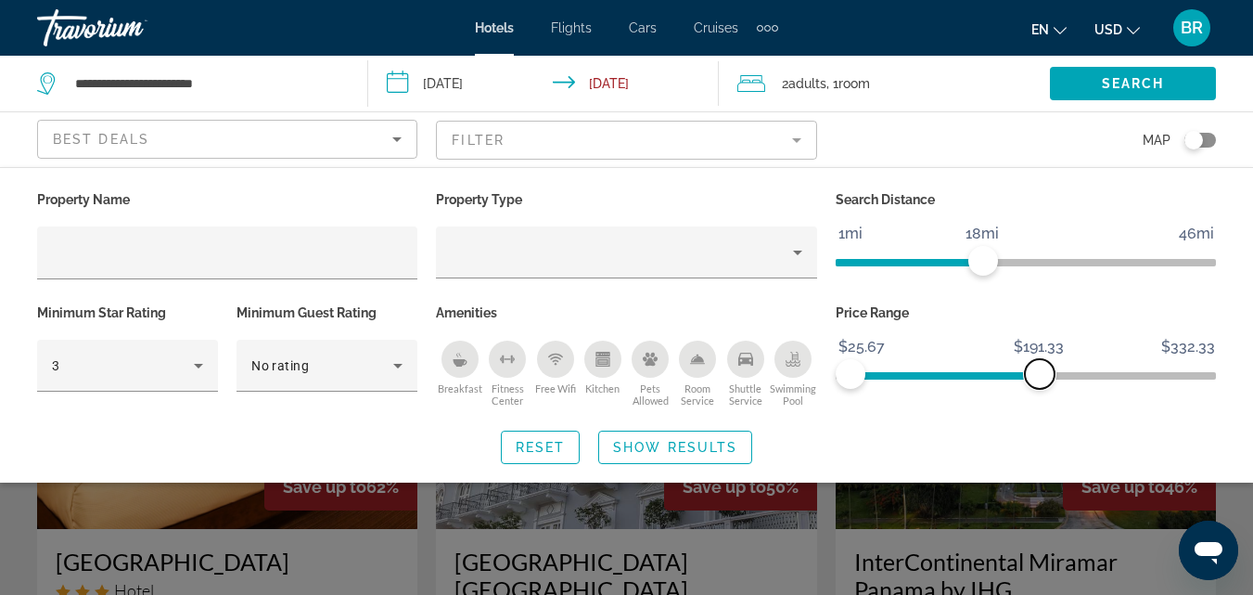
drag, startPoint x: 1210, startPoint y: 370, endPoint x: 1040, endPoint y: 400, distance: 172.4
click at [1040, 400] on div "Price Range $25.67 $332.33 $25.67 $191.33" at bounding box center [1026, 356] width 399 height 112
drag, startPoint x: 1038, startPoint y: 388, endPoint x: 1048, endPoint y: 388, distance: 10.2
click at [1048, 388] on div "Price Range $25.67 $332.33 $25.67 $191.33" at bounding box center [1026, 356] width 399 height 112
drag, startPoint x: 1047, startPoint y: 362, endPoint x: 1035, endPoint y: 365, distance: 12.4
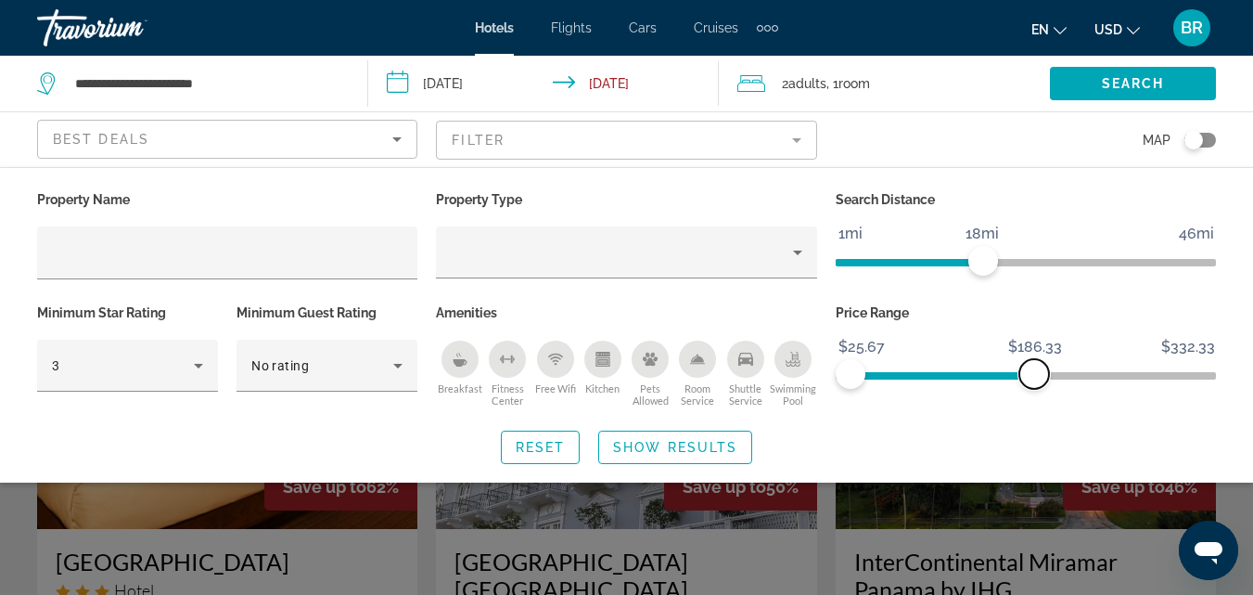
click at [1035, 365] on span "ngx-slider-max" at bounding box center [1035, 374] width 30 height 30
click at [1127, 83] on span "Search" at bounding box center [1133, 83] width 63 height 15
click at [675, 443] on span "Show Results" at bounding box center [675, 447] width 124 height 15
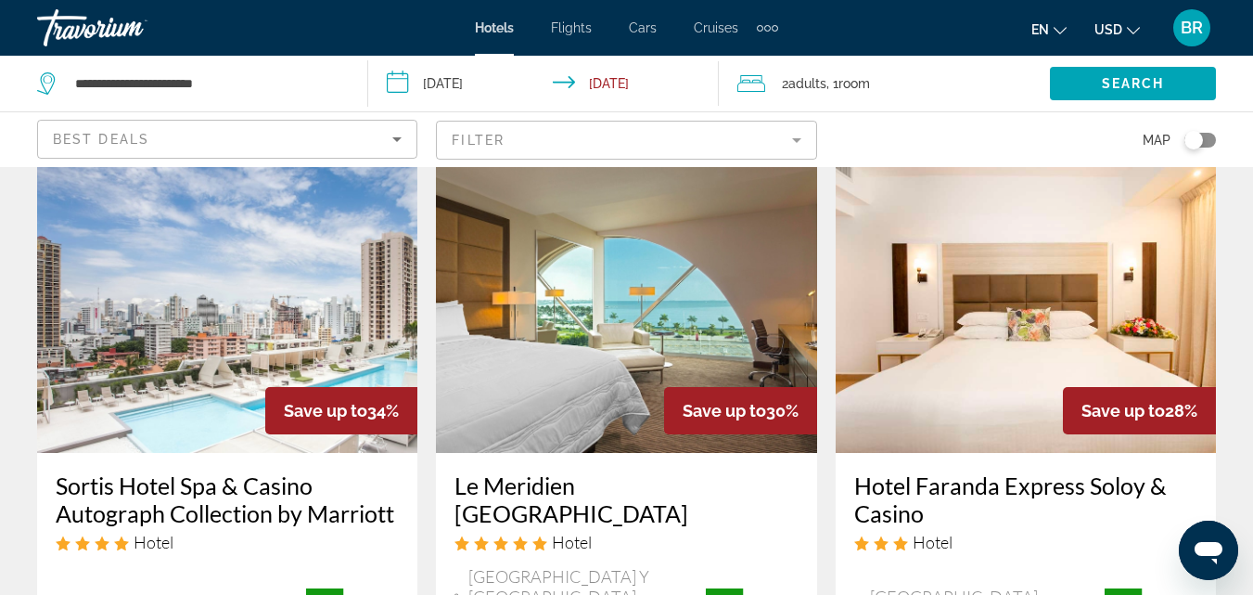
scroll to position [2372, 0]
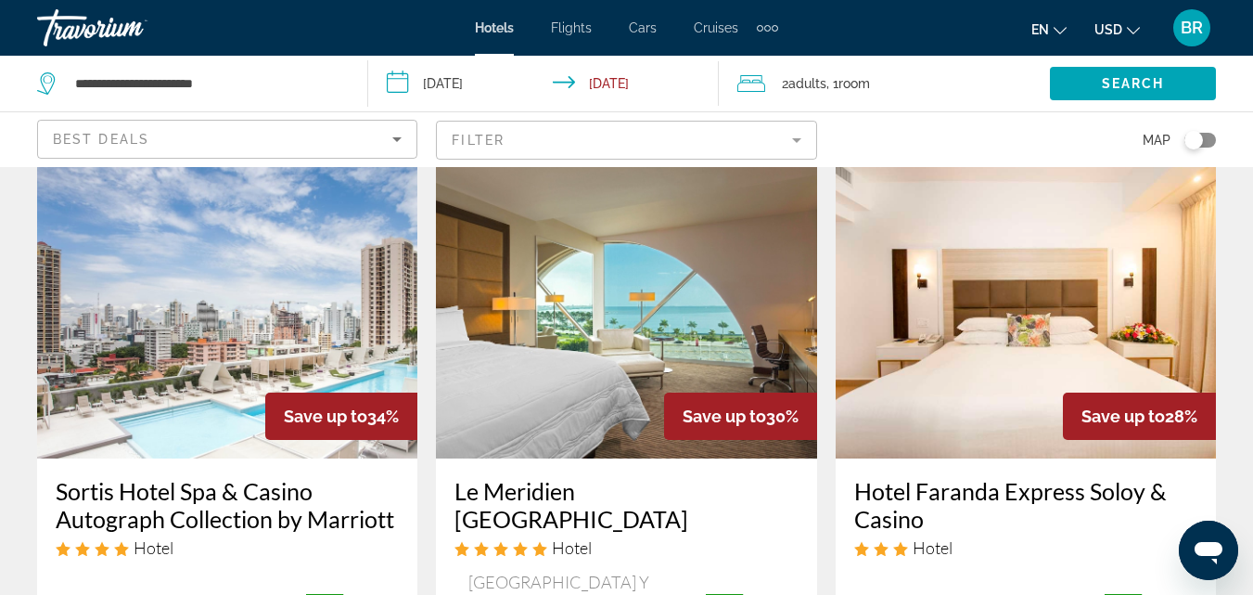
click at [233, 477] on h3 "Sortis Hotel Spa & Casino Autograph Collection by Marriott" at bounding box center [227, 505] width 343 height 56
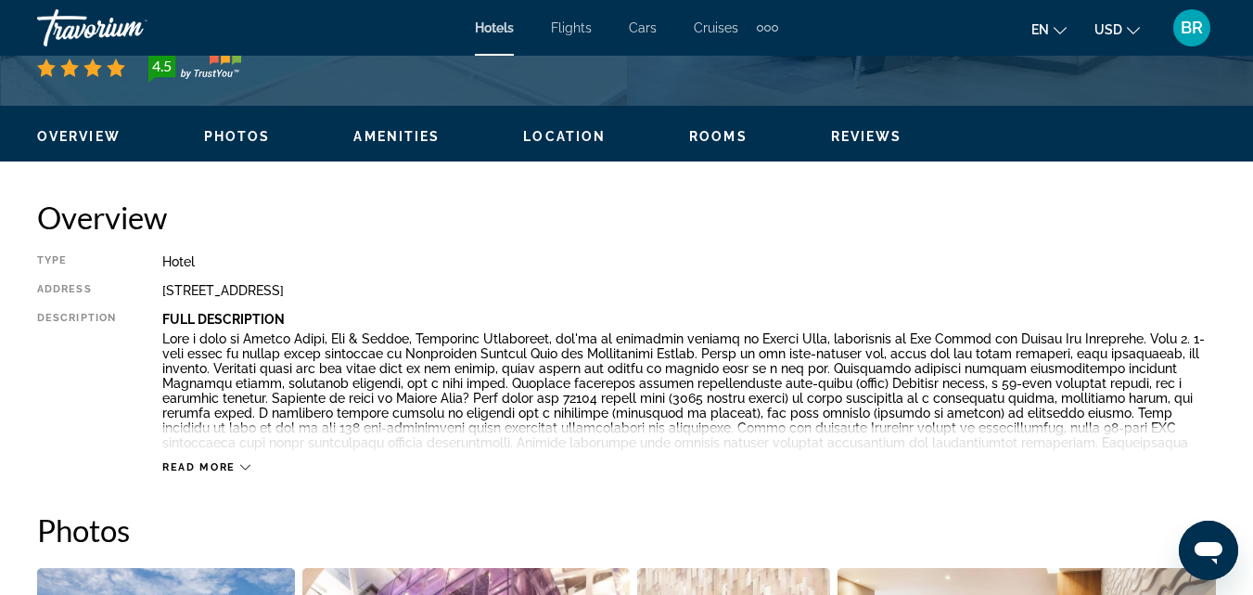
scroll to position [886, 0]
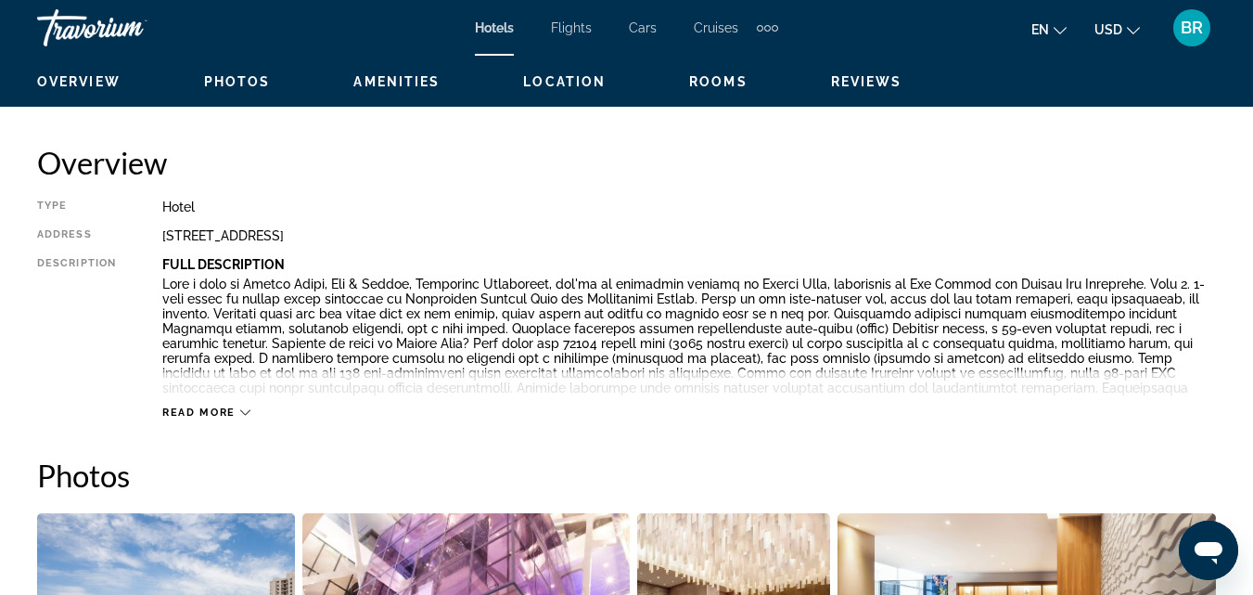
click at [197, 413] on span "Read more" at bounding box center [198, 412] width 73 height 12
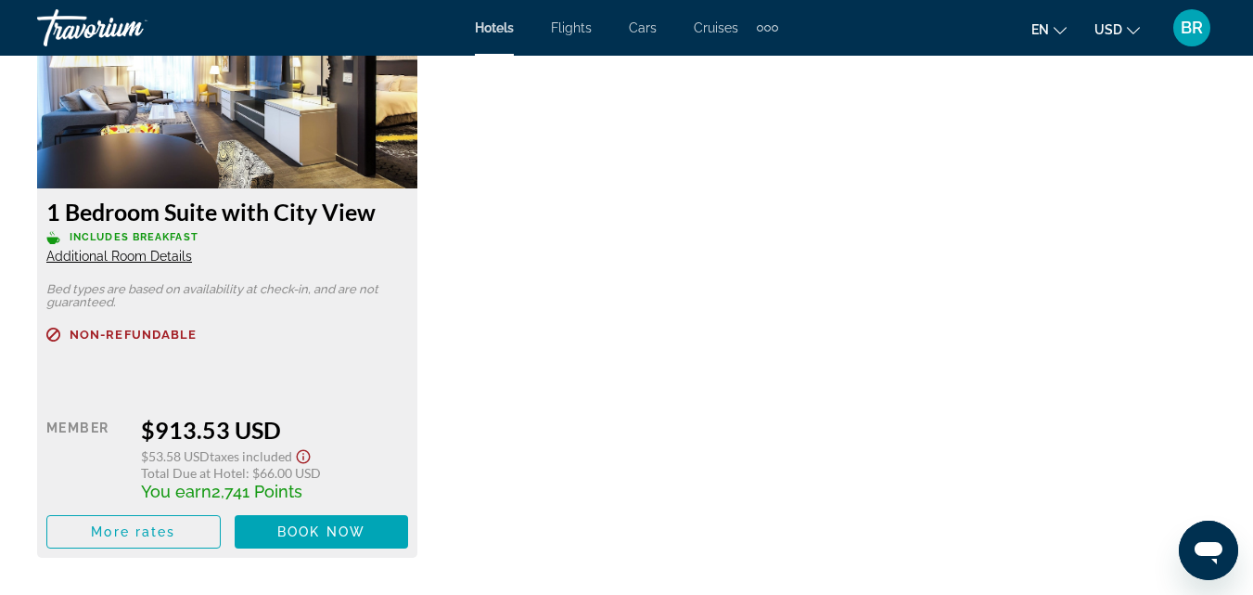
scroll to position [4976, 0]
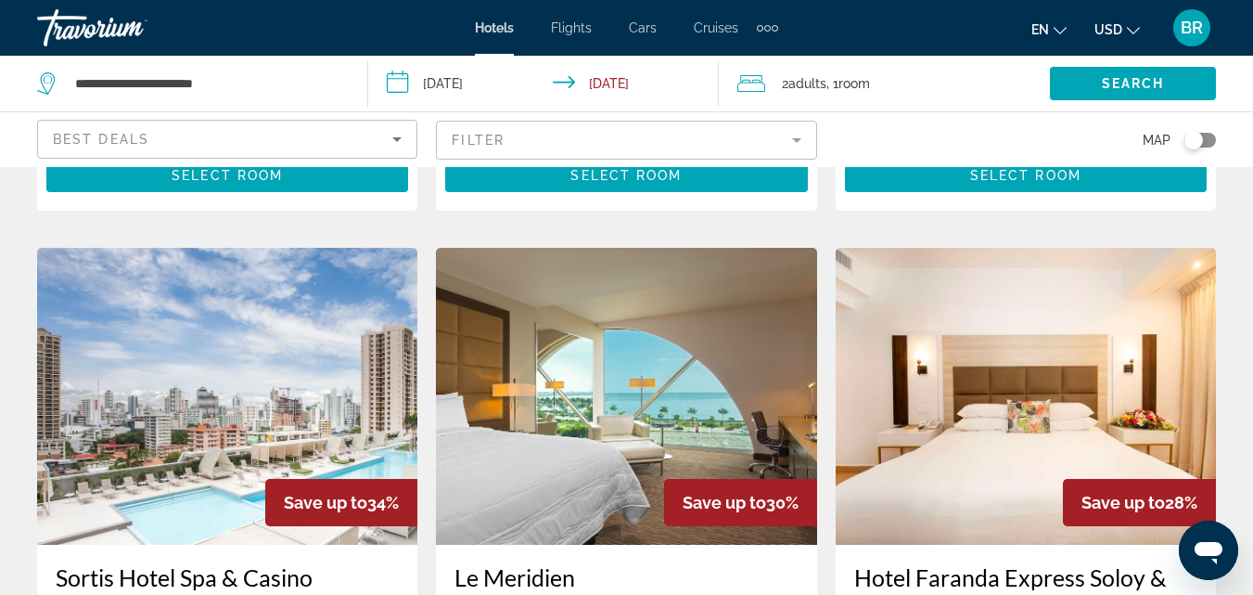
scroll to position [2297, 0]
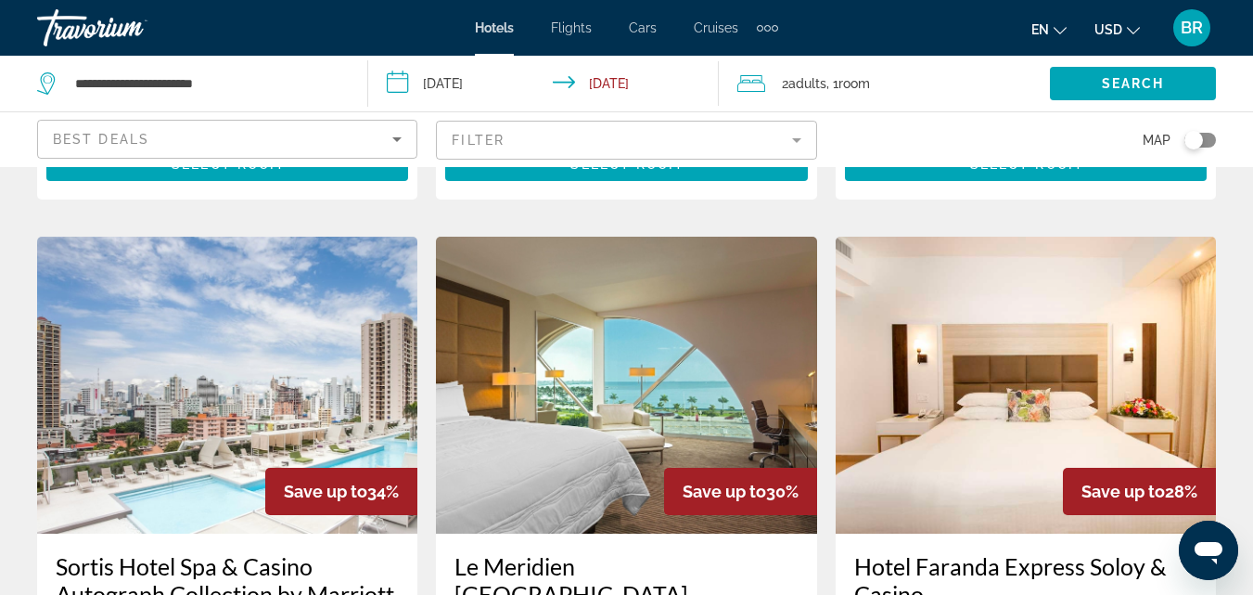
click at [1224, 464] on app-hotels-search-item "Save up to 28% Hotel Faranda Express Soloy & Casino Hotel Calle 30 Con Avenida …" at bounding box center [1026, 593] width 399 height 712
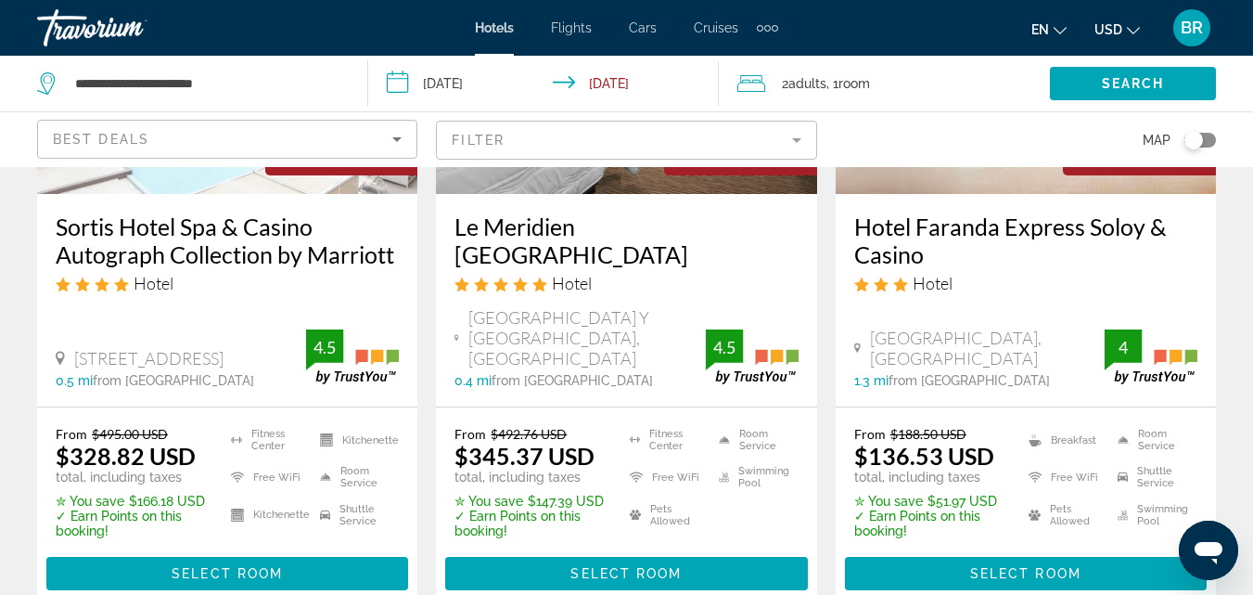
scroll to position [2654, 0]
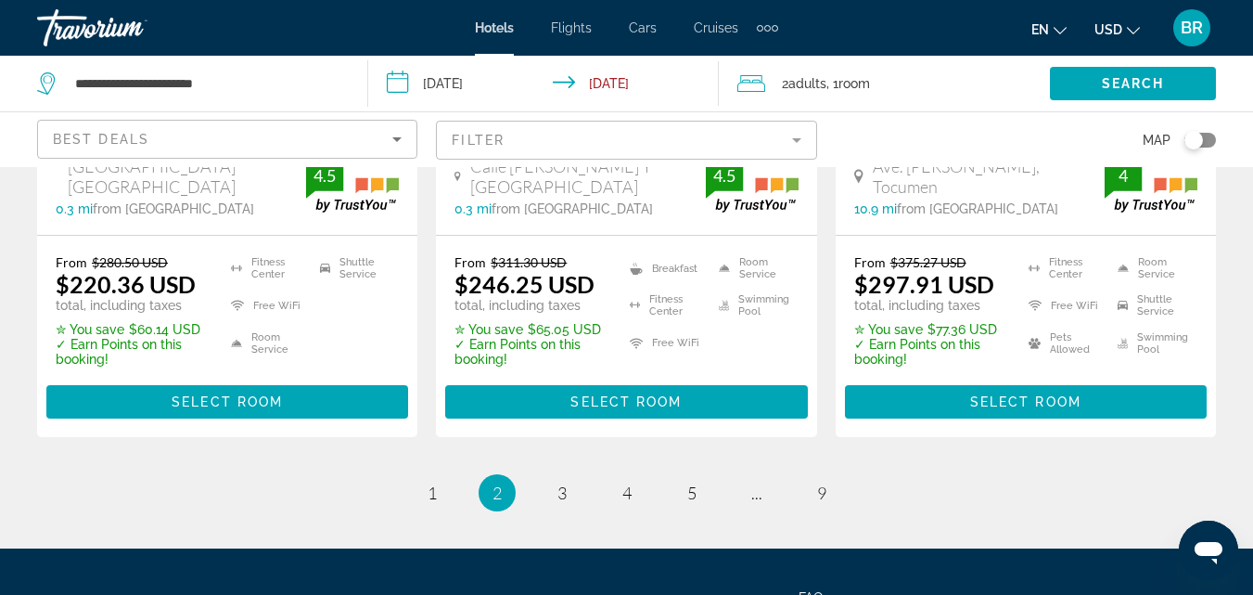
scroll to position [2780, 0]
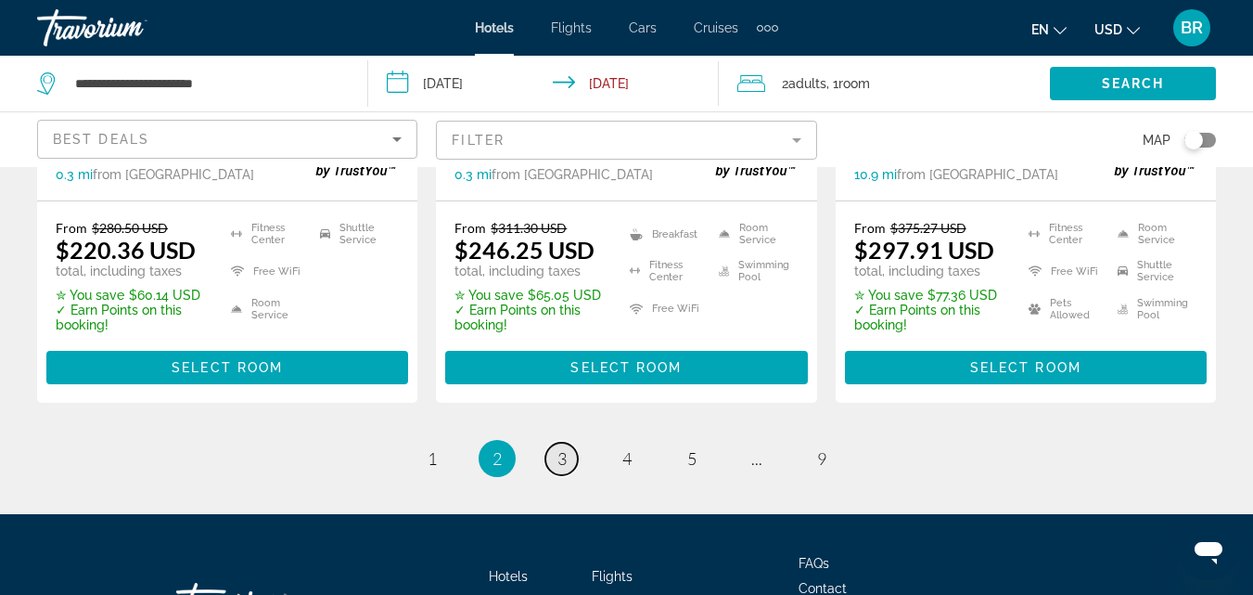
click at [558, 448] on span "3" at bounding box center [562, 458] width 9 height 20
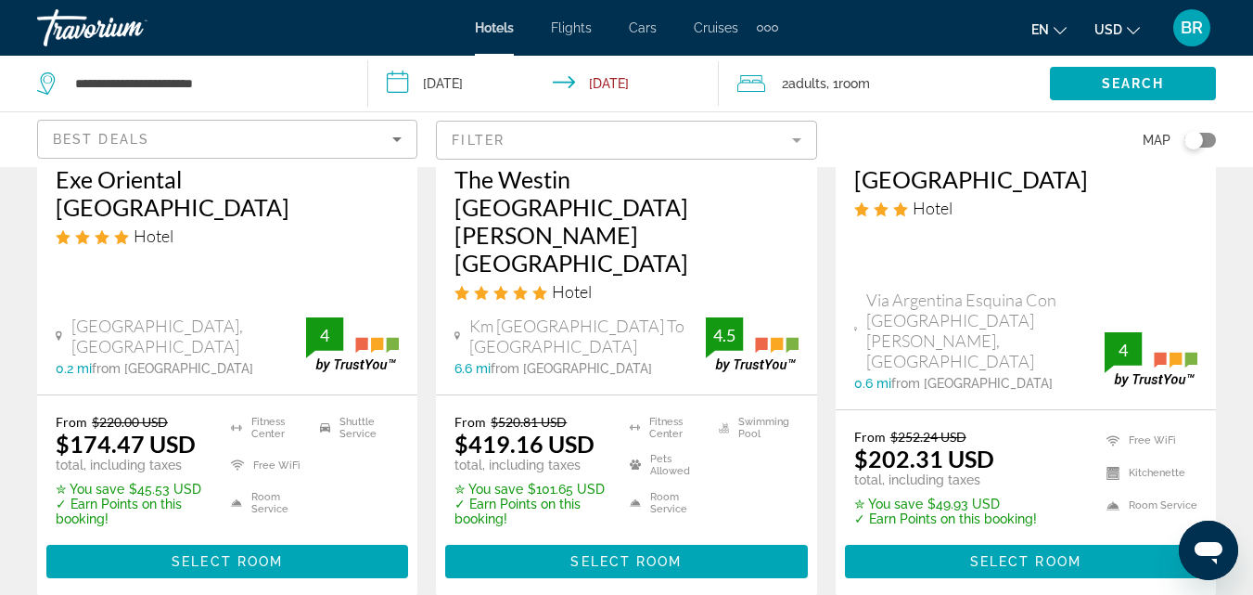
scroll to position [393, 0]
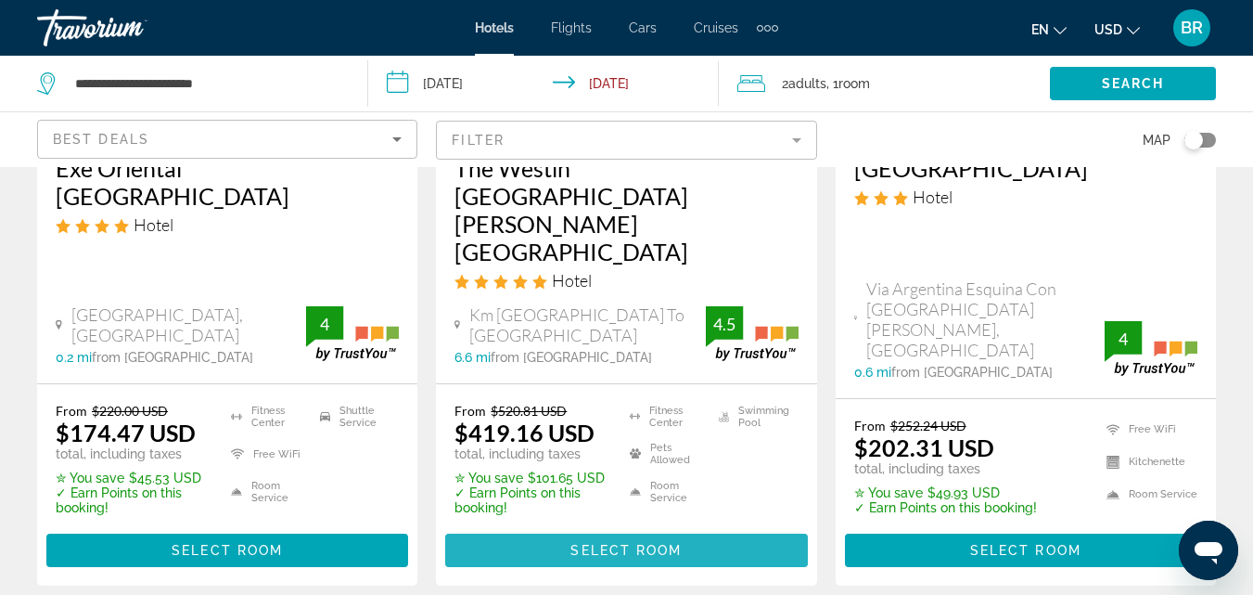
click at [637, 543] on span "Select Room" at bounding box center [626, 550] width 111 height 15
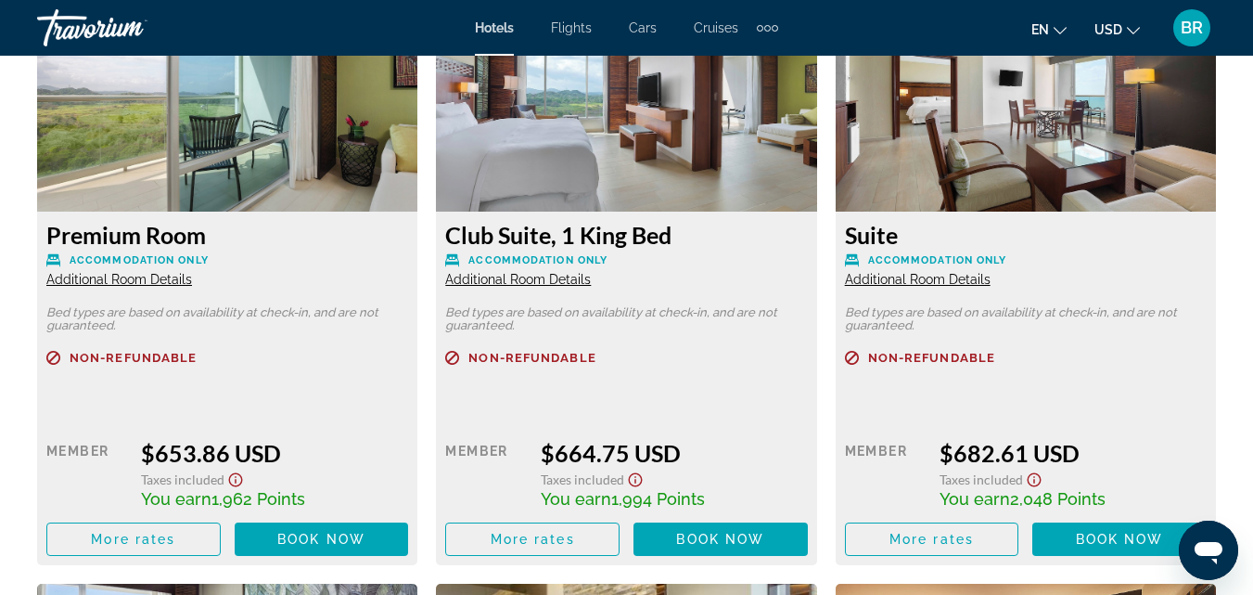
scroll to position [7229, 0]
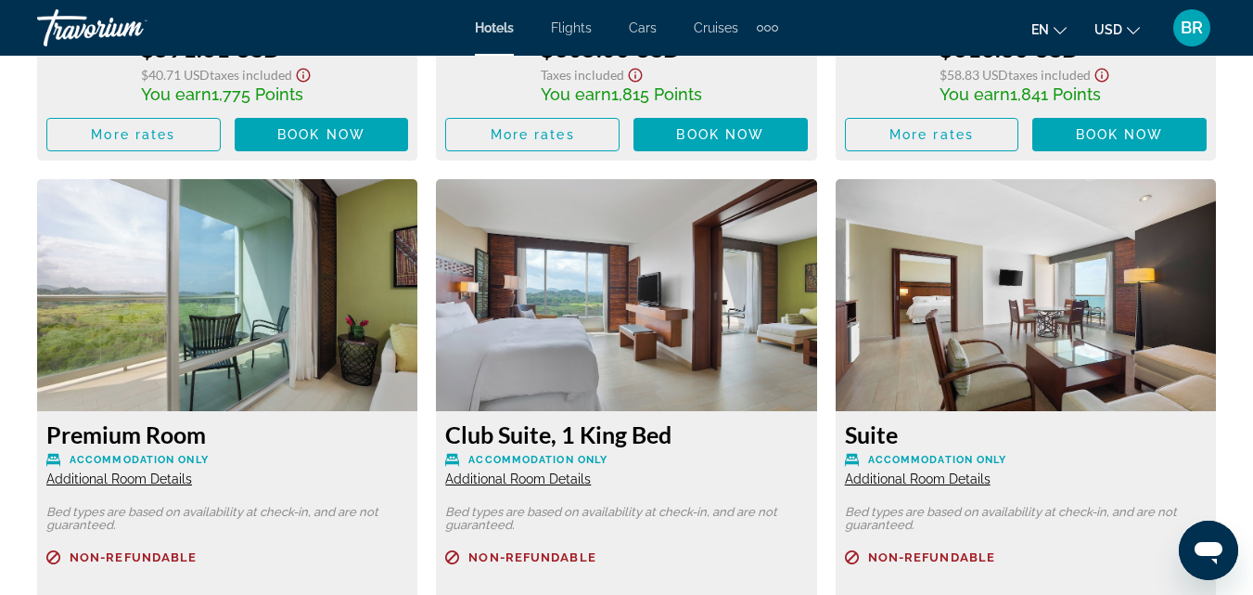
click at [667, 372] on img "Main content" at bounding box center [626, 295] width 380 height 232
click at [559, 456] on span "Accommodation Only" at bounding box center [538, 460] width 139 height 12
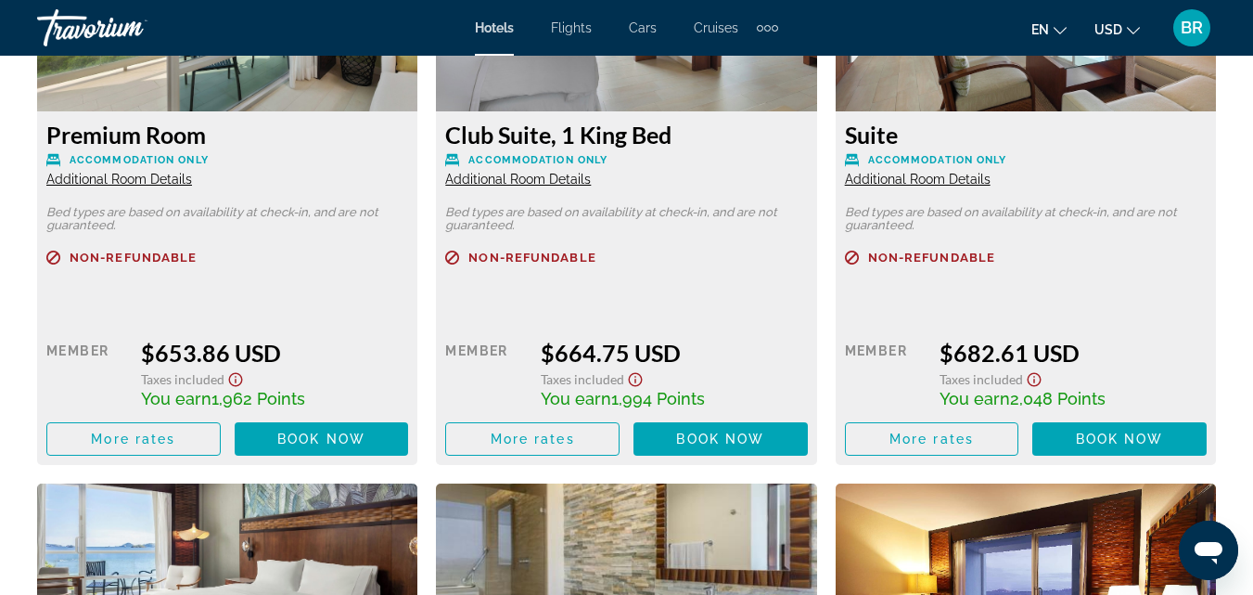
scroll to position [7628, 0]
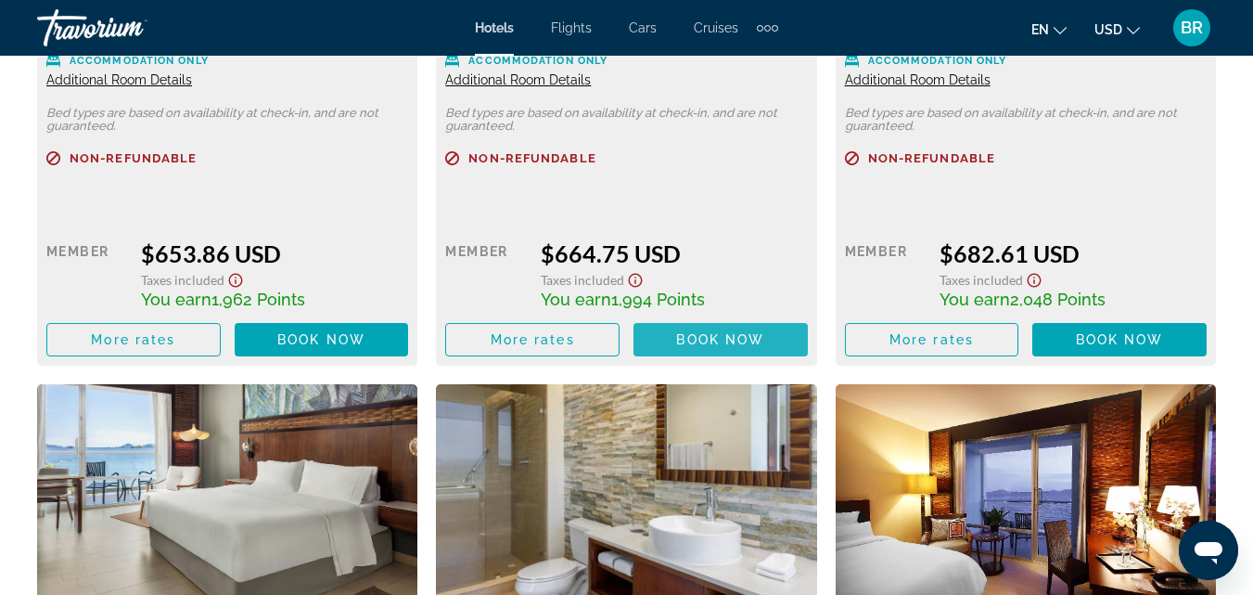
click at [781, 329] on span "Main content" at bounding box center [721, 339] width 174 height 45
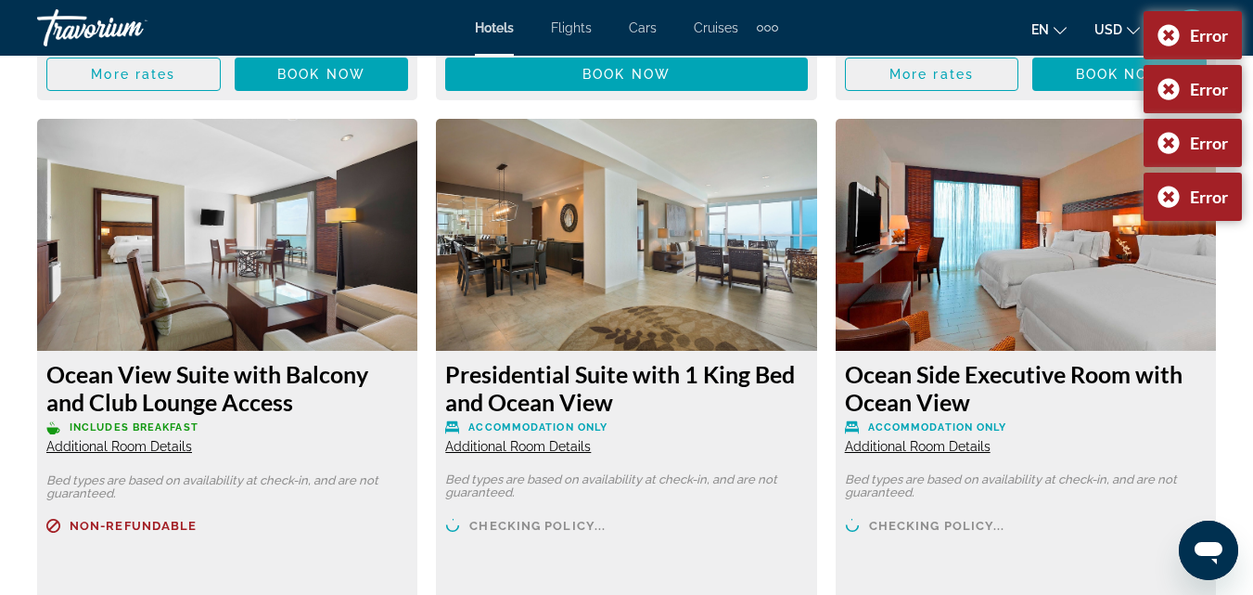
scroll to position [12549, 0]
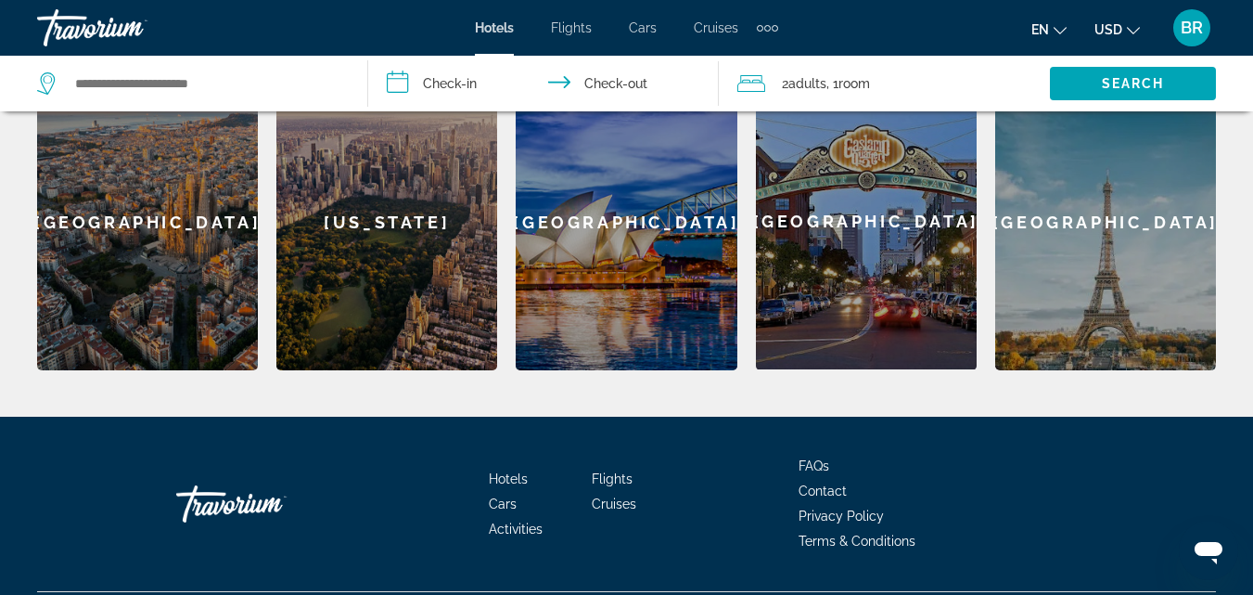
scroll to position [852, 0]
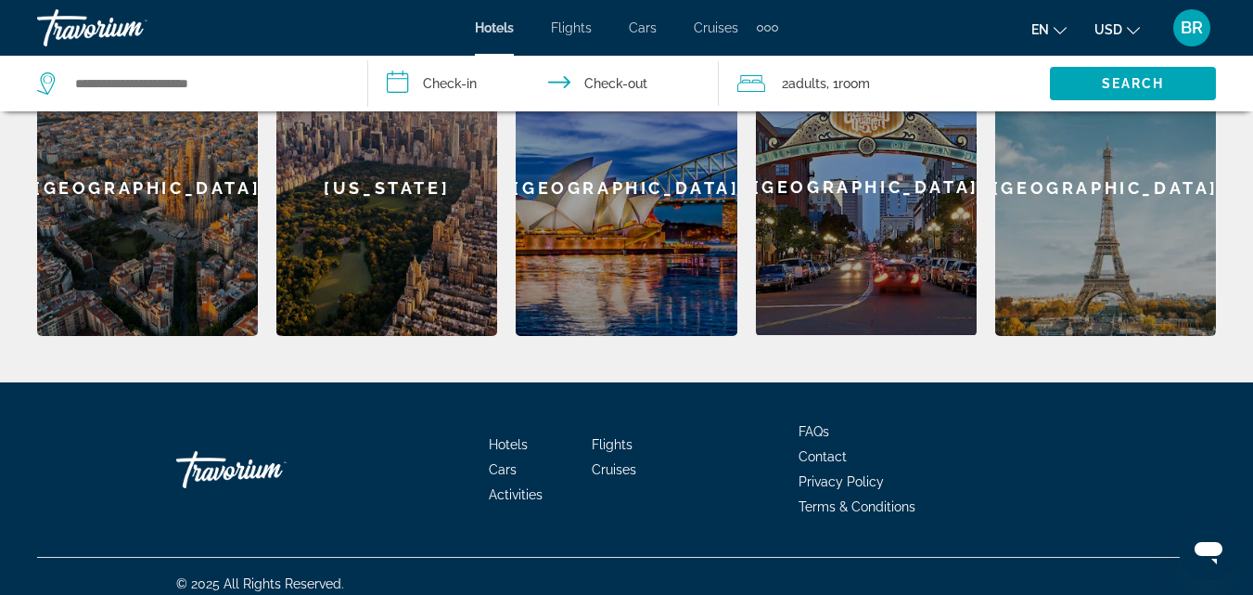
click at [573, 26] on span "Flights" at bounding box center [571, 27] width 41 height 15
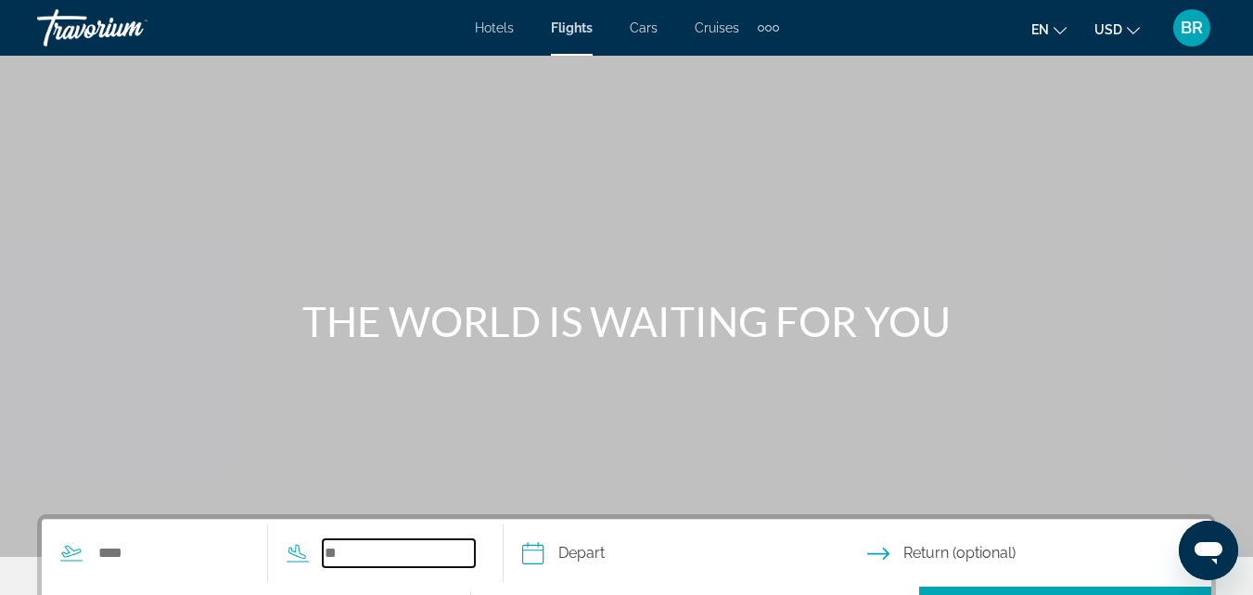
click at [371, 556] on input "Search widget" at bounding box center [399, 553] width 152 height 28
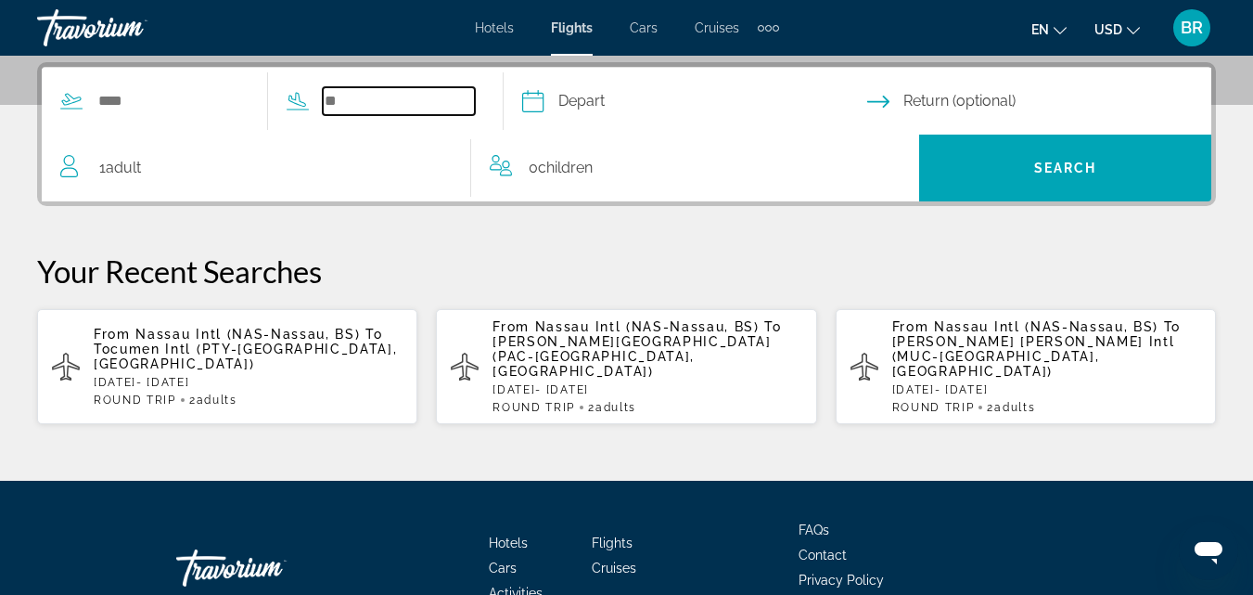
scroll to position [454, 0]
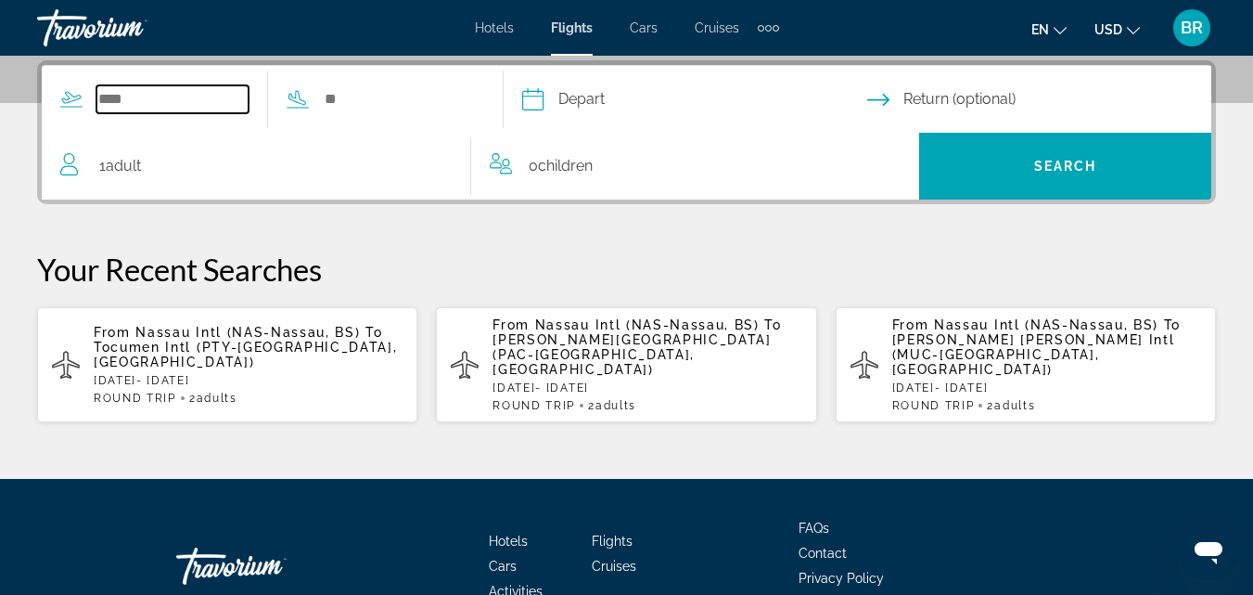
click at [161, 98] on input "Search widget" at bounding box center [172, 99] width 152 height 28
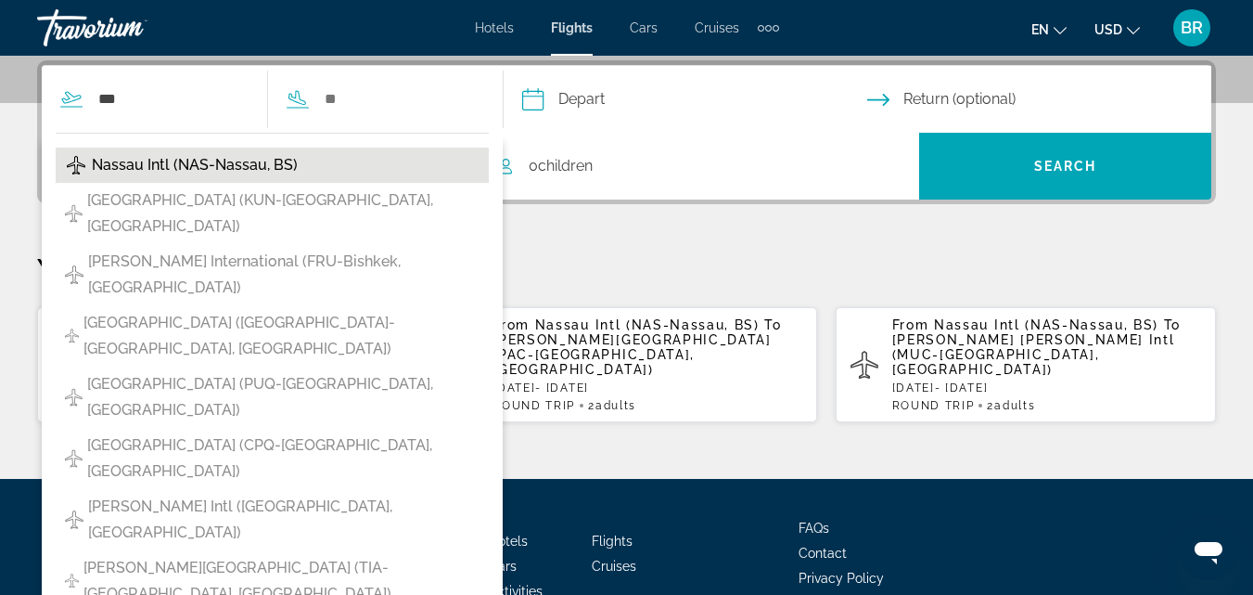
click at [151, 172] on span "Nassau Intl (NAS-Nassau, BS)" at bounding box center [195, 165] width 206 height 26
type input "**********"
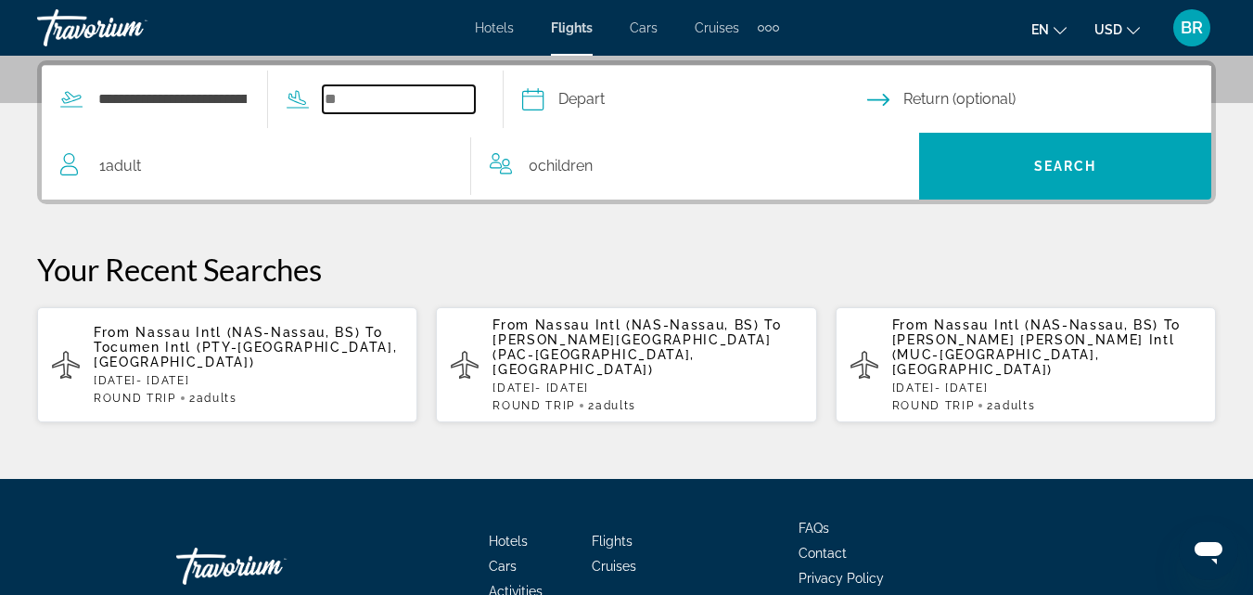
click at [411, 103] on input "Search widget" at bounding box center [399, 99] width 152 height 28
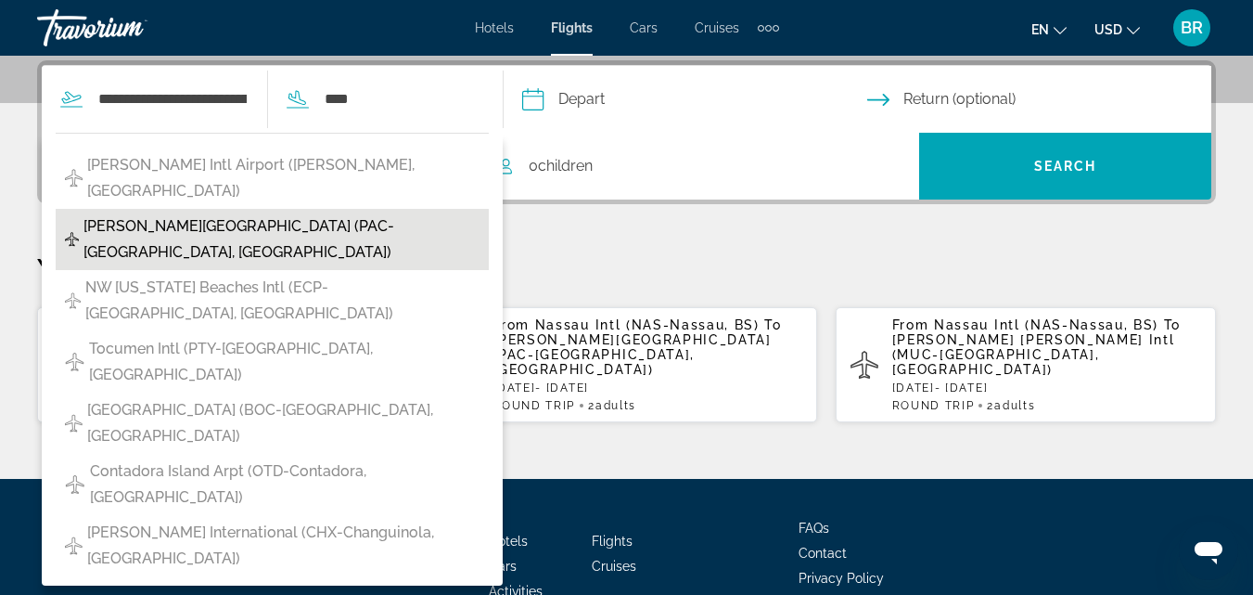
click at [307, 213] on span "[PERSON_NAME][GEOGRAPHIC_DATA] (PAC-[GEOGRAPHIC_DATA], [GEOGRAPHIC_DATA])" at bounding box center [282, 239] width 396 height 52
type input "**********"
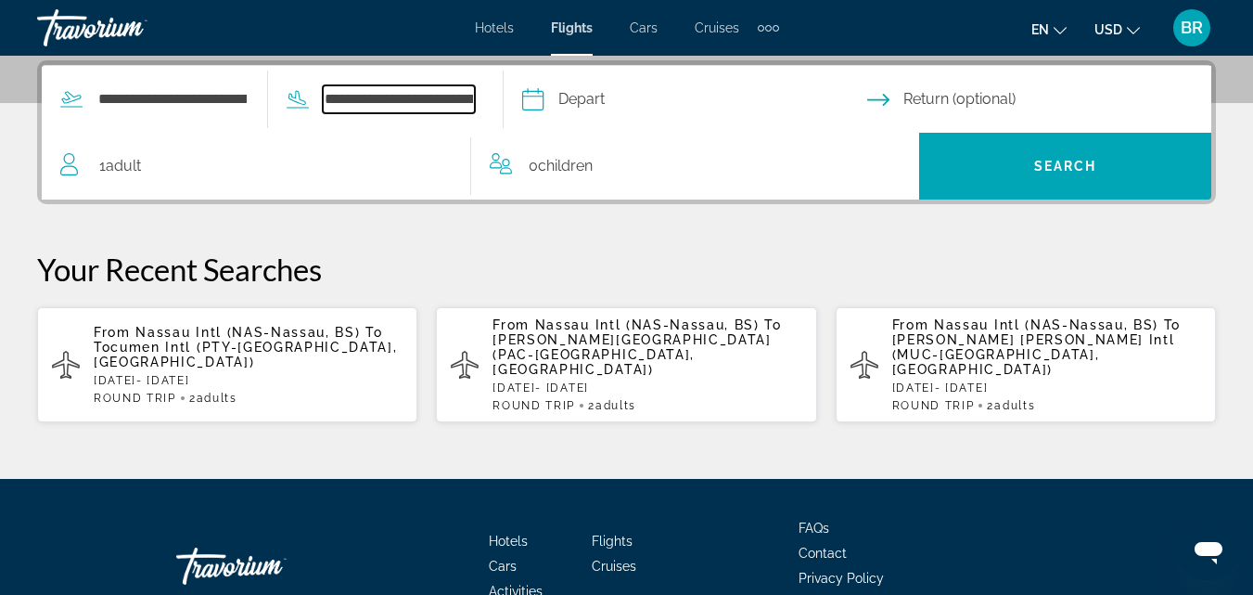
click at [431, 102] on input "**********" at bounding box center [399, 99] width 152 height 28
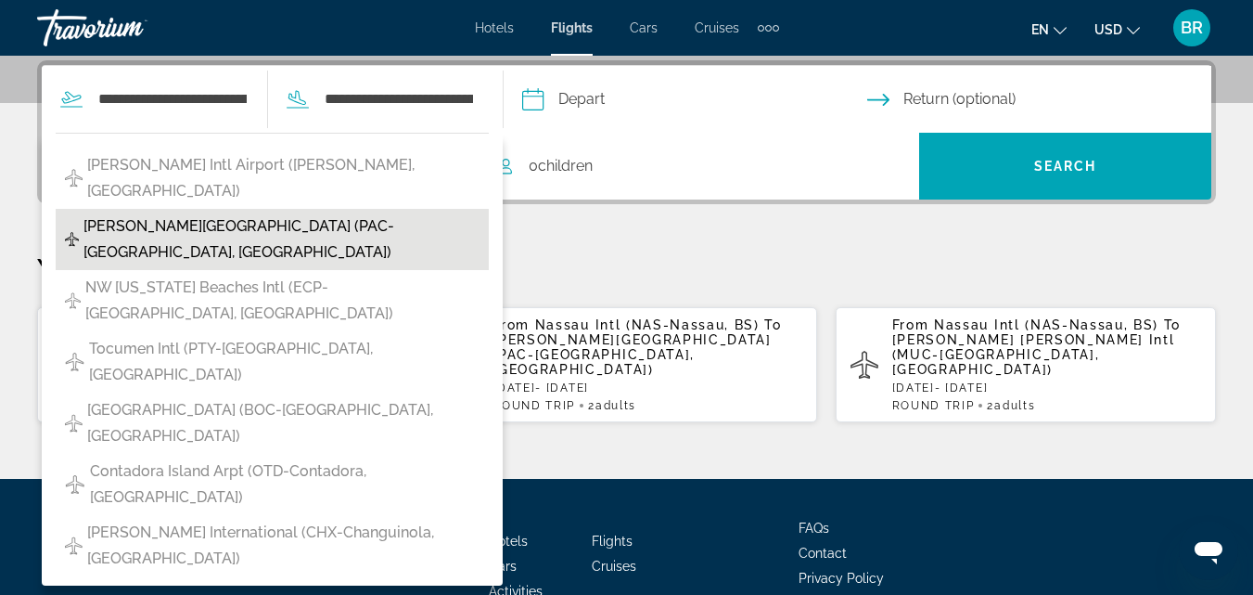
click at [427, 213] on span "[PERSON_NAME][GEOGRAPHIC_DATA] (PAC-[GEOGRAPHIC_DATA], [GEOGRAPHIC_DATA])" at bounding box center [282, 239] width 396 height 52
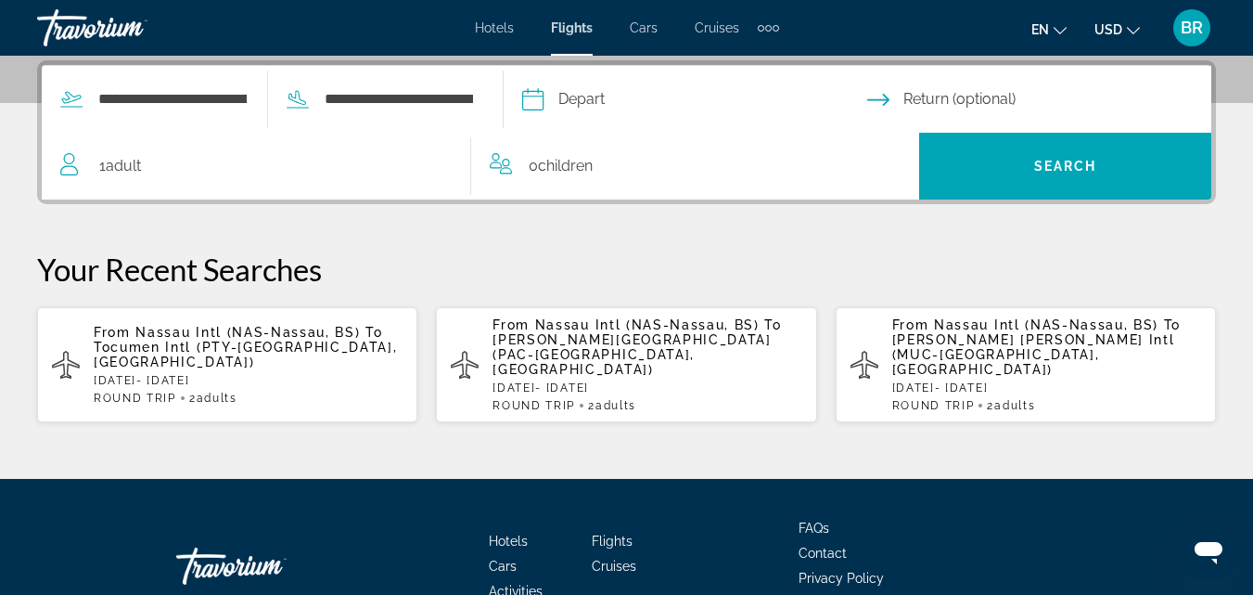
click at [570, 100] on input "Depart date" at bounding box center [694, 102] width 353 height 72
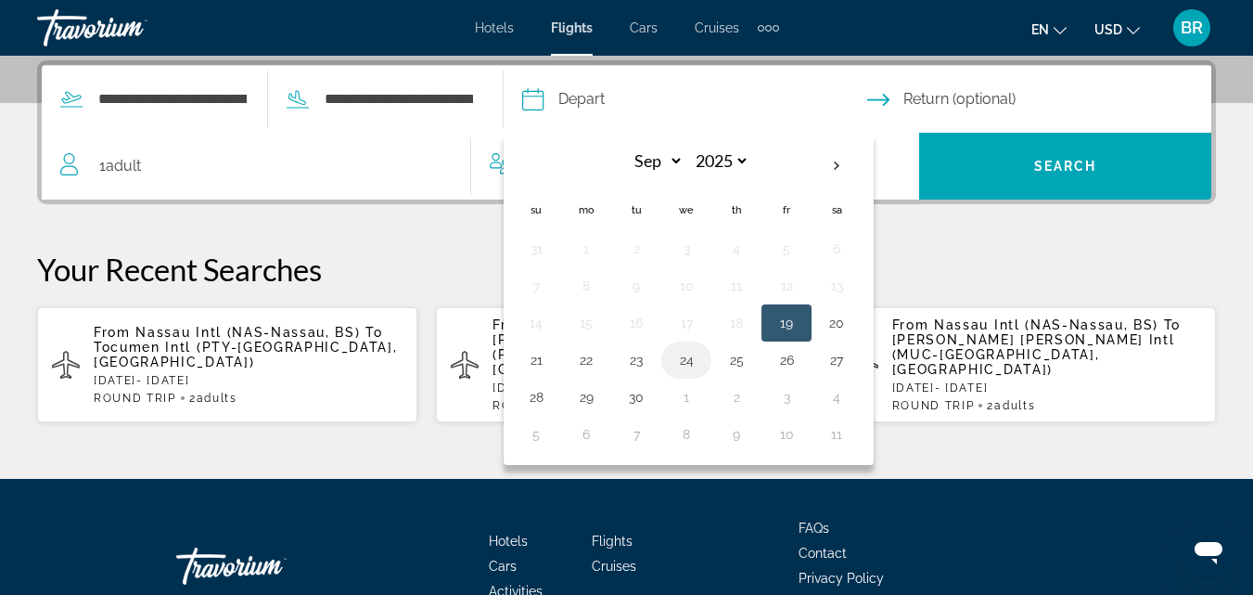
click at [701, 352] on button "24" at bounding box center [687, 360] width 30 height 26
type input "**********"
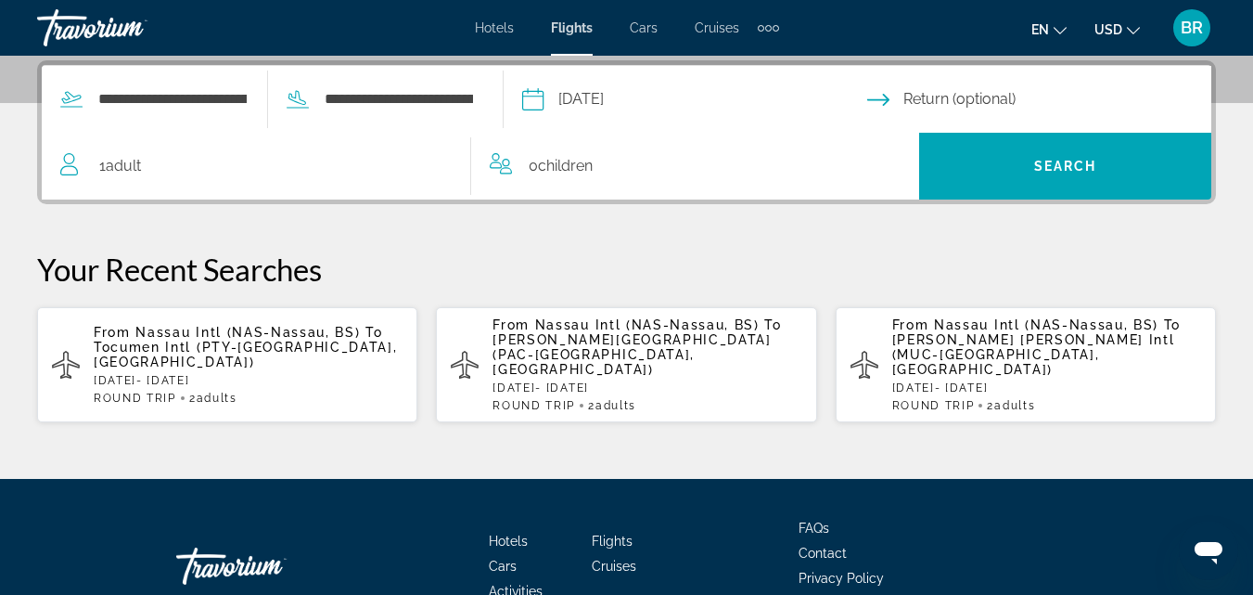
click at [933, 93] on input "Return date" at bounding box center [1044, 102] width 353 height 72
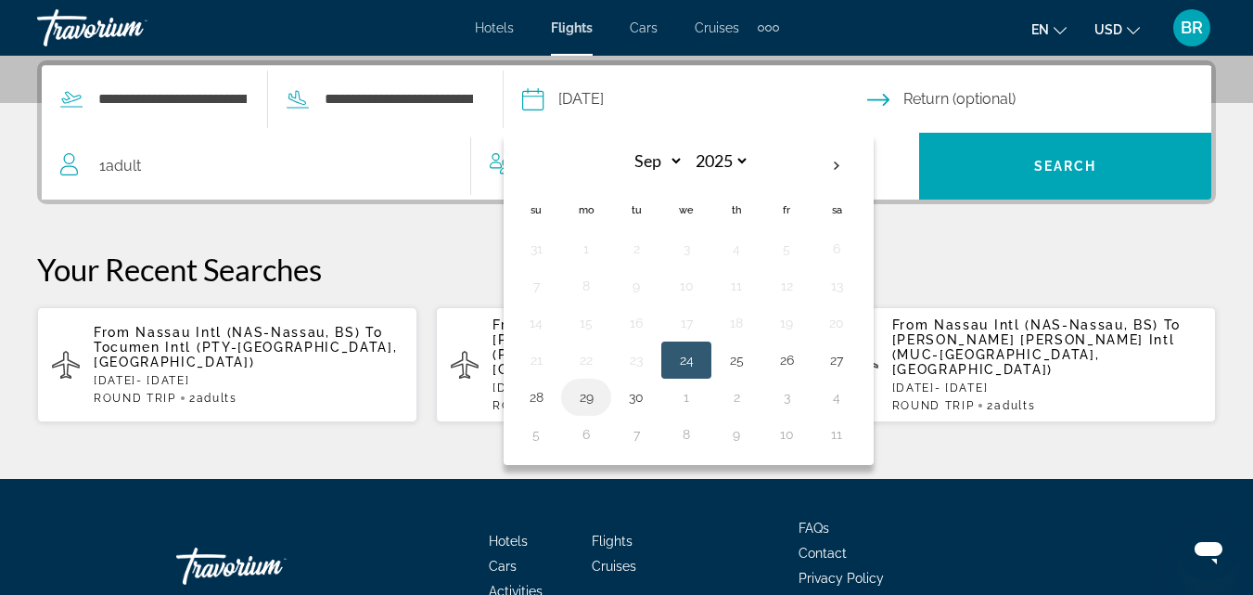
click at [601, 388] on button "29" at bounding box center [587, 397] width 30 height 26
type input "**********"
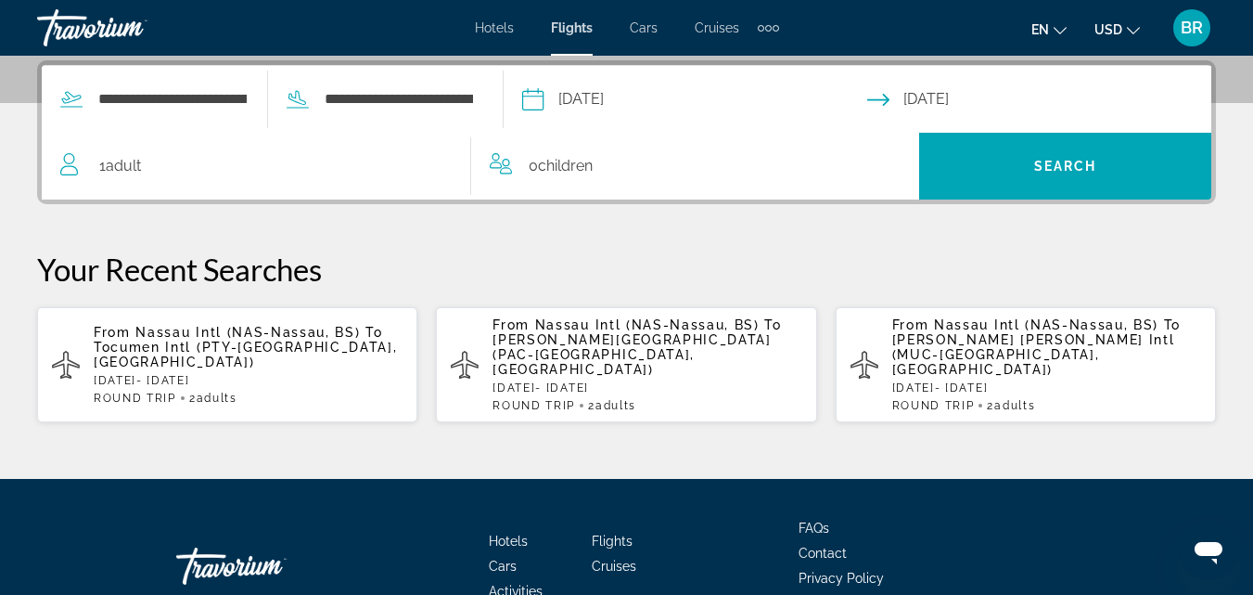
click at [122, 166] on span "Adult" at bounding box center [123, 166] width 35 height 18
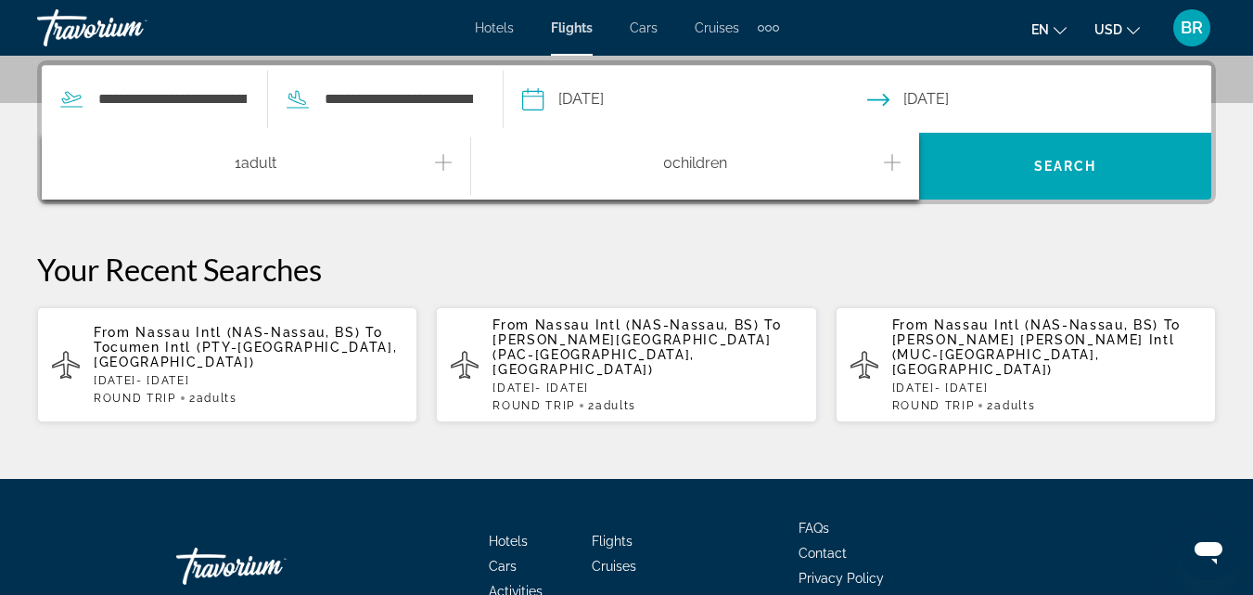
click at [441, 160] on icon "Increment adults" at bounding box center [443, 162] width 17 height 22
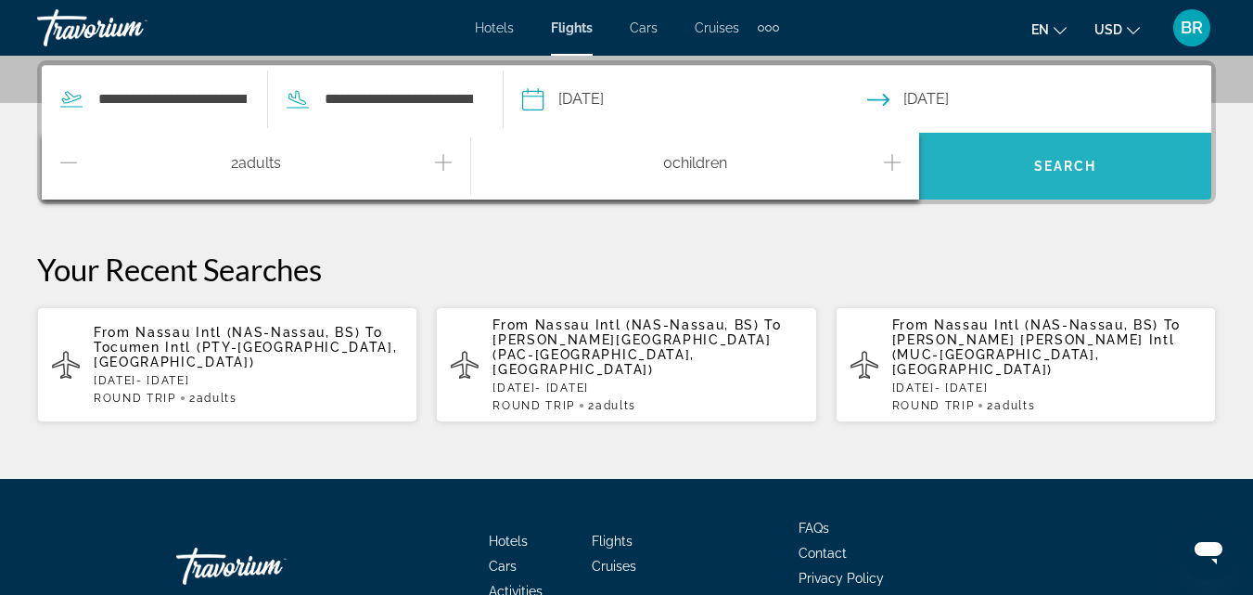
click at [1058, 171] on span "Search" at bounding box center [1066, 166] width 63 height 15
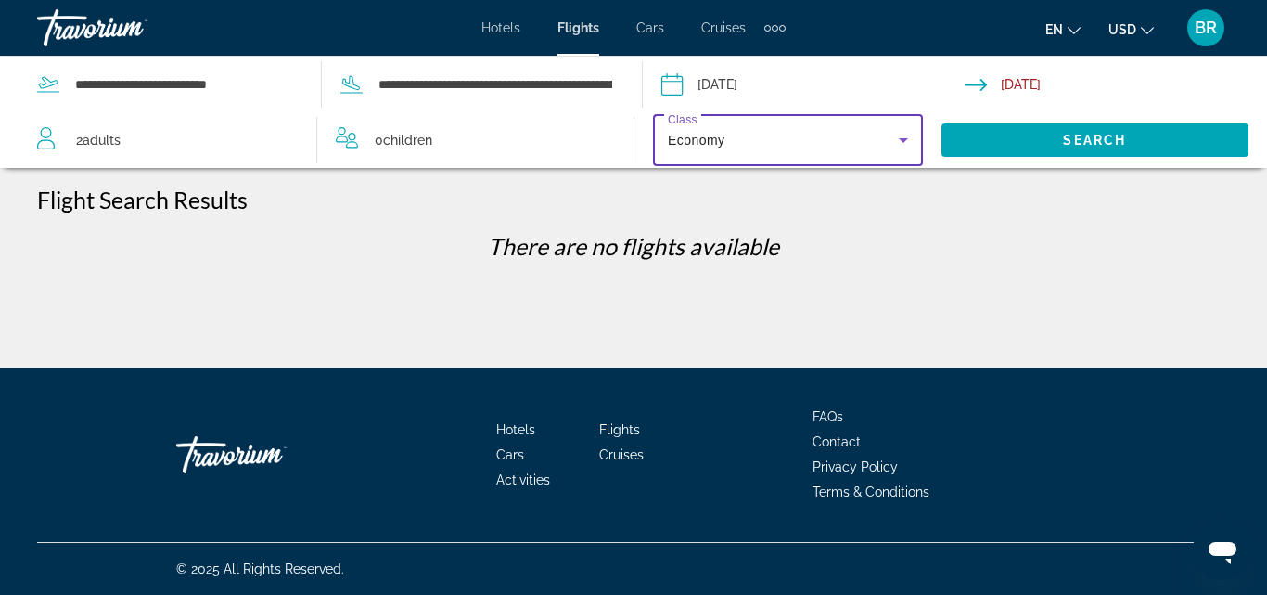
click at [906, 140] on icon "Search widget" at bounding box center [904, 140] width 22 height 22
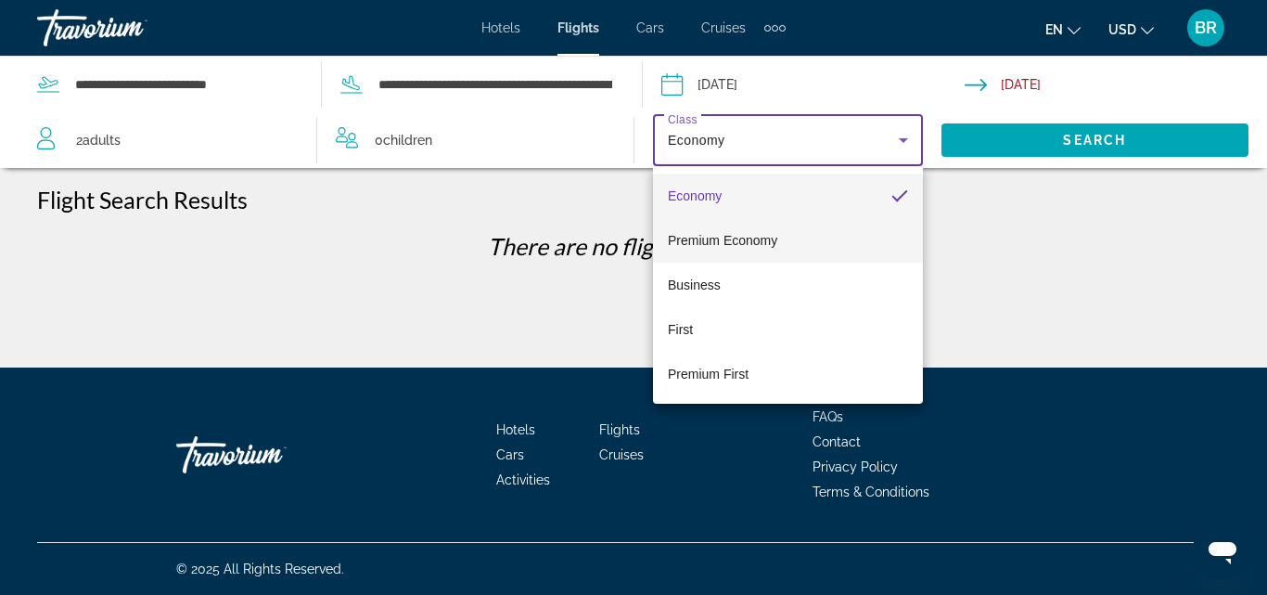
click at [795, 244] on mat-option "Premium Economy" at bounding box center [788, 240] width 270 height 45
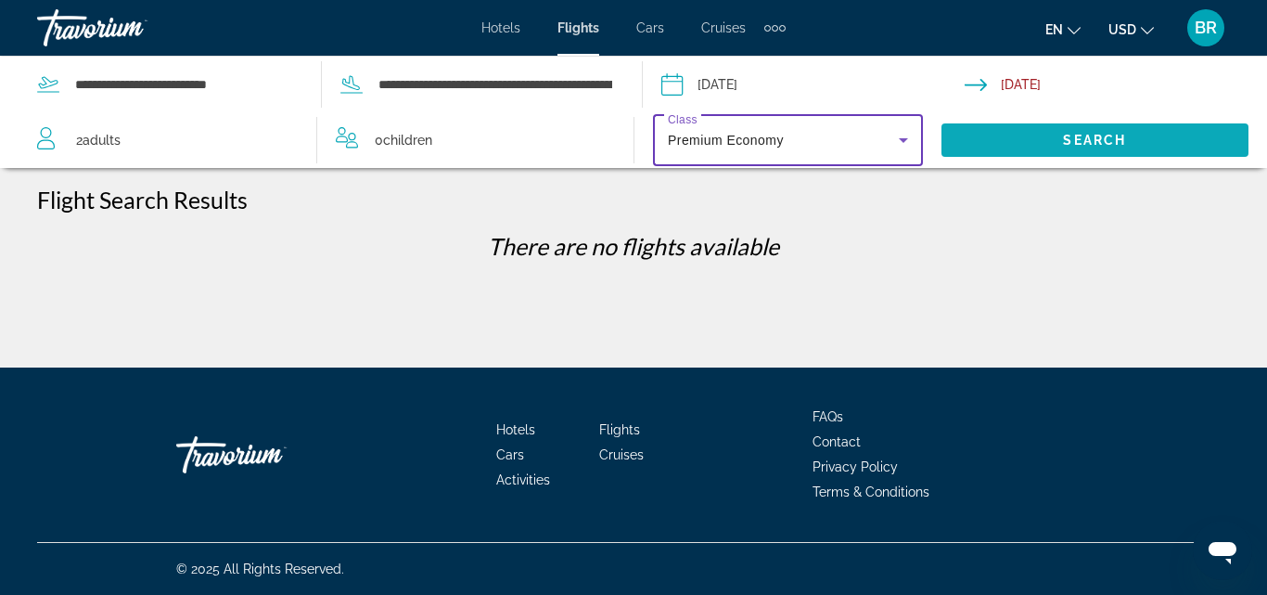
click at [1030, 125] on span "Search widget" at bounding box center [1096, 140] width 308 height 45
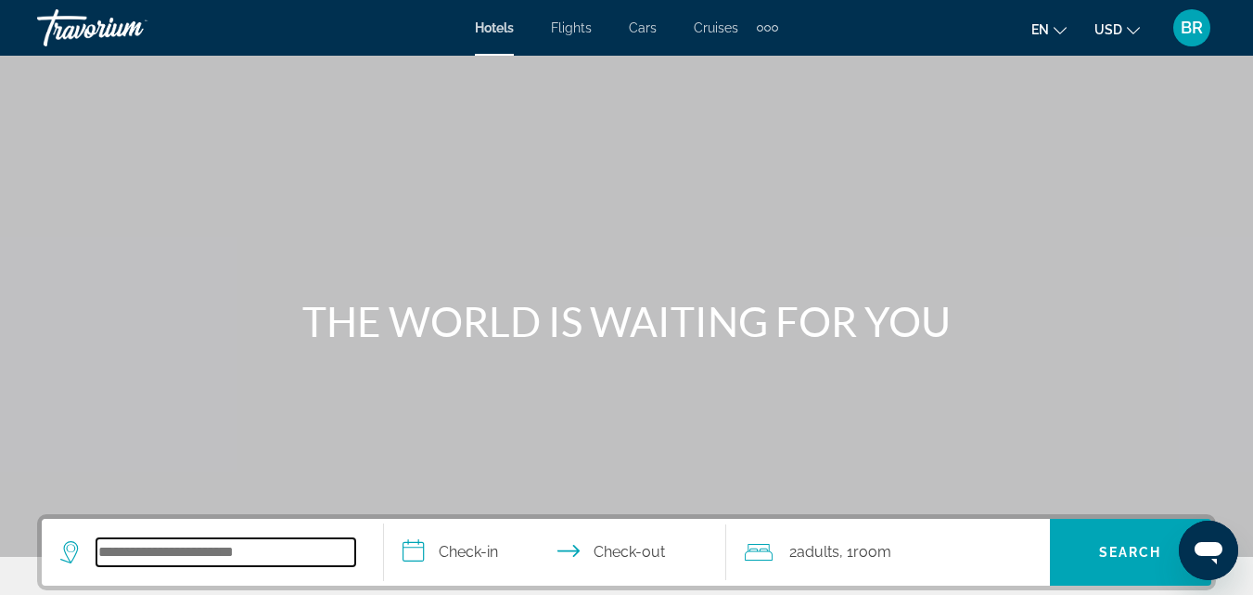
click at [301, 553] on input "Search widget" at bounding box center [225, 552] width 259 height 28
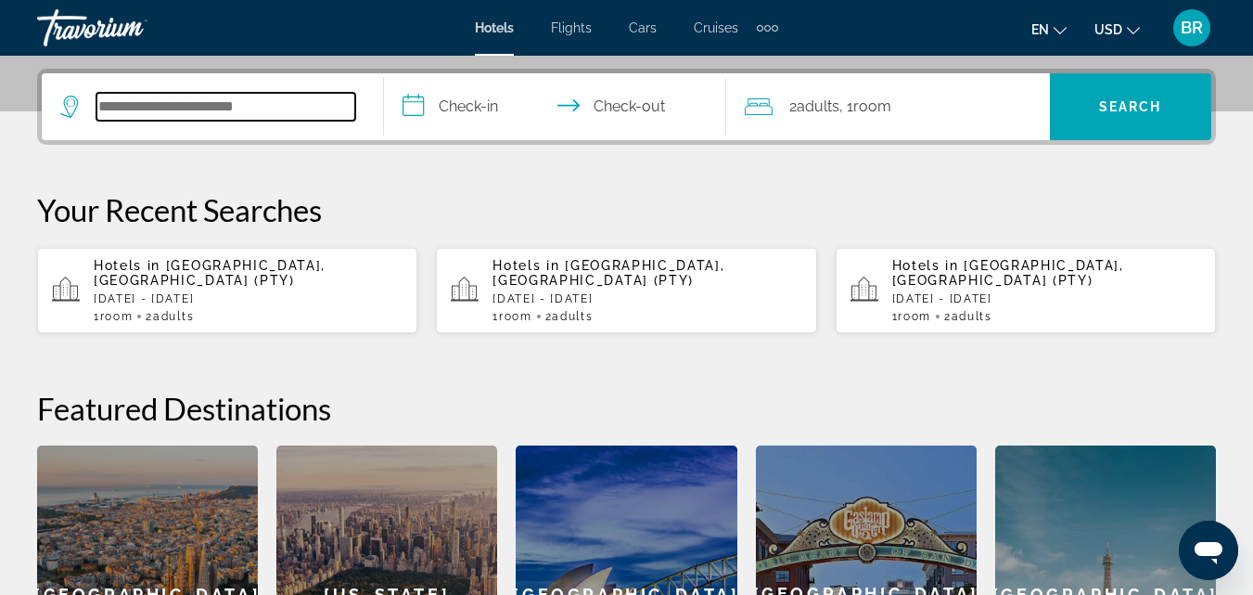
scroll to position [454, 0]
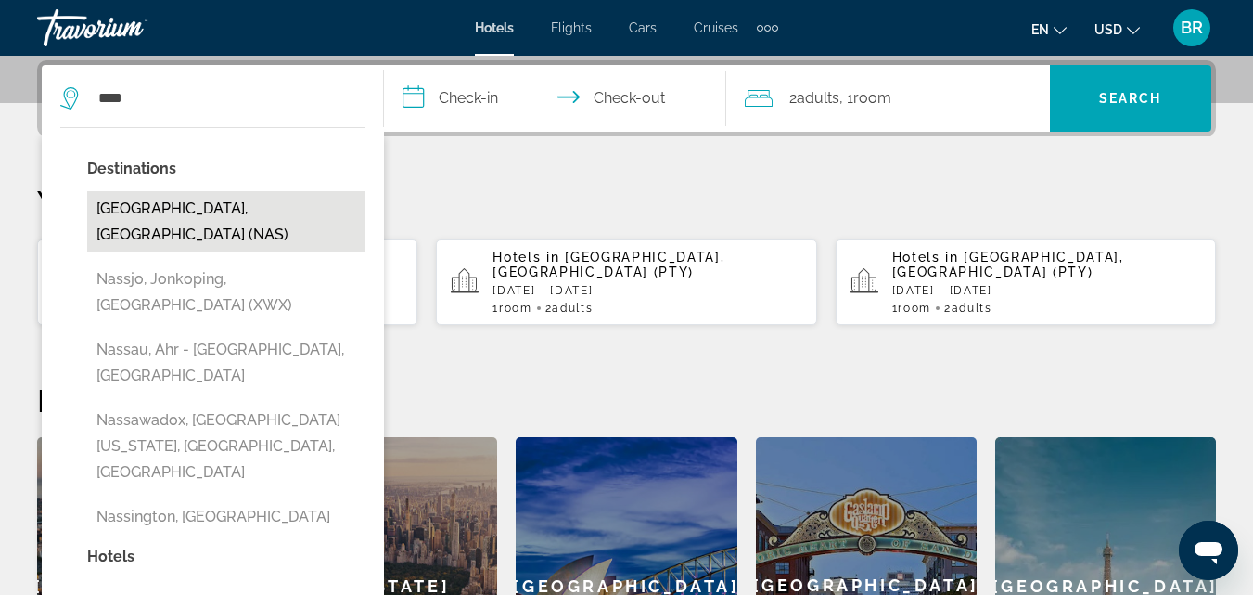
click at [264, 208] on button "[GEOGRAPHIC_DATA], [GEOGRAPHIC_DATA] (NAS)" at bounding box center [226, 221] width 278 height 61
type input "**********"
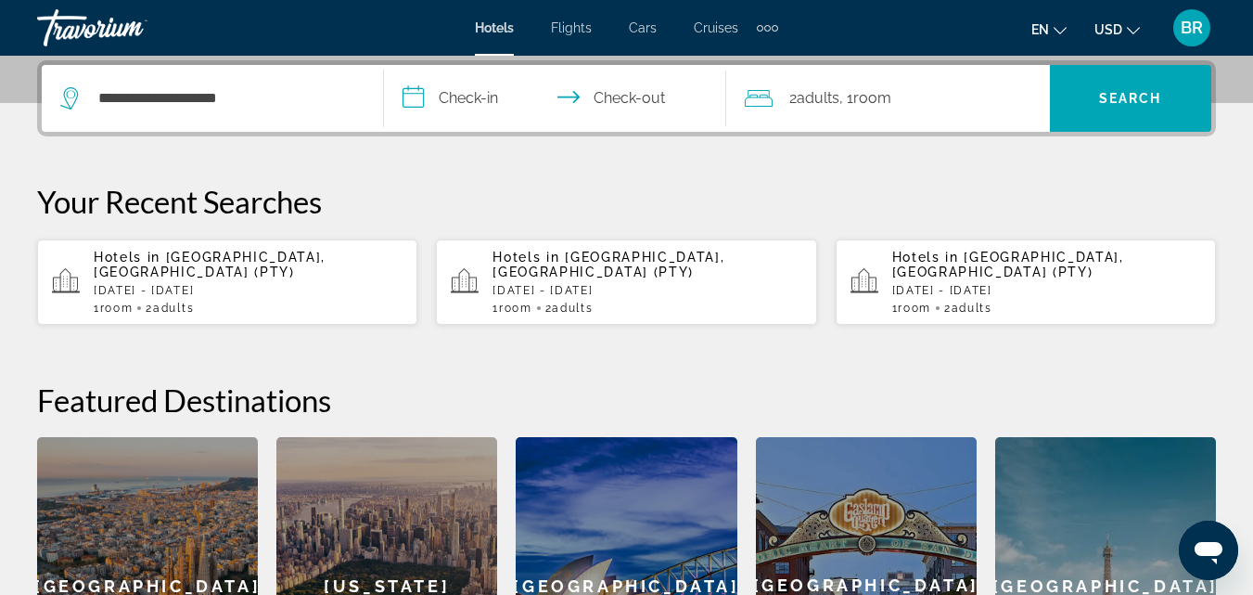
click at [414, 102] on input "**********" at bounding box center [559, 101] width 350 height 72
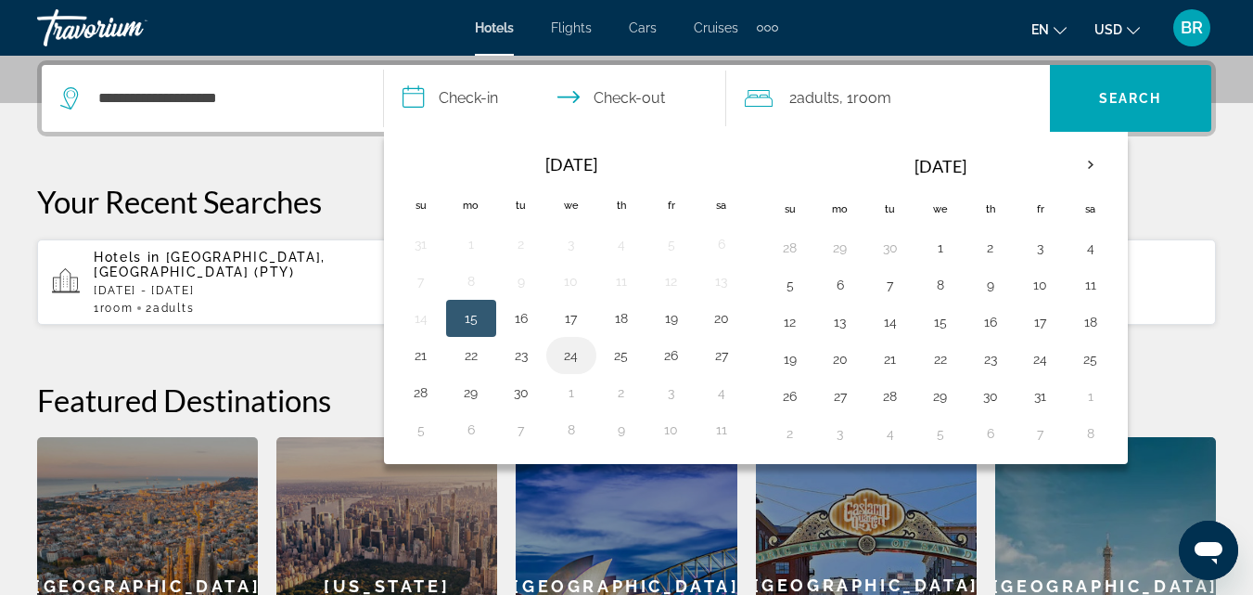
click at [576, 349] on button "24" at bounding box center [572, 355] width 30 height 26
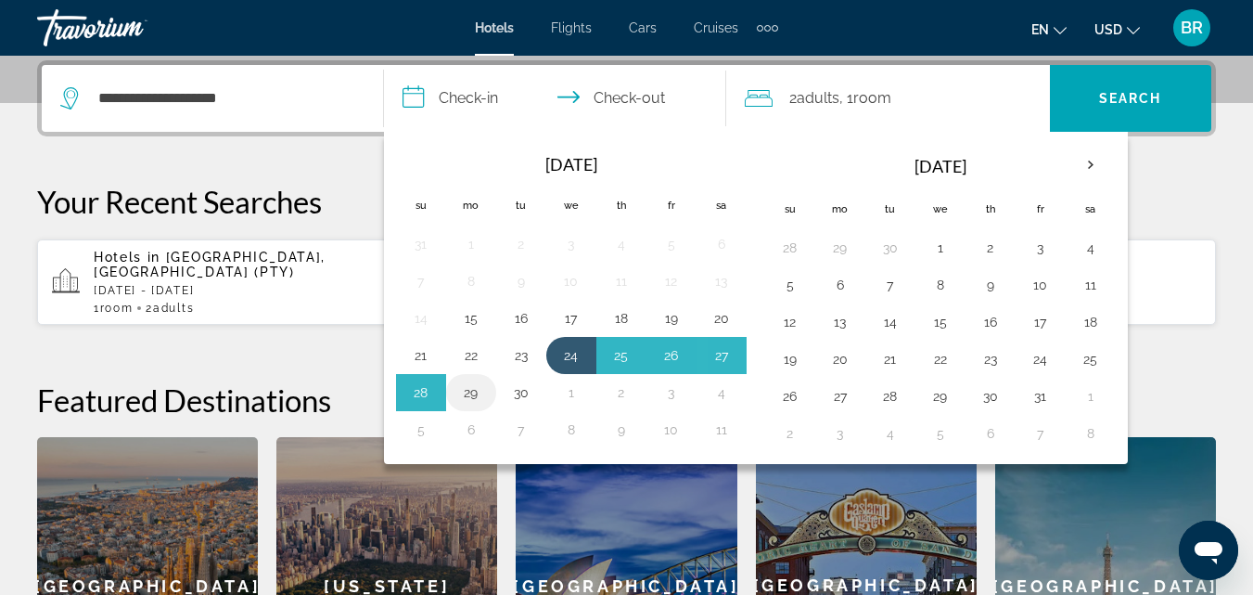
click at [475, 392] on button "29" at bounding box center [471, 392] width 30 height 26
type input "**********"
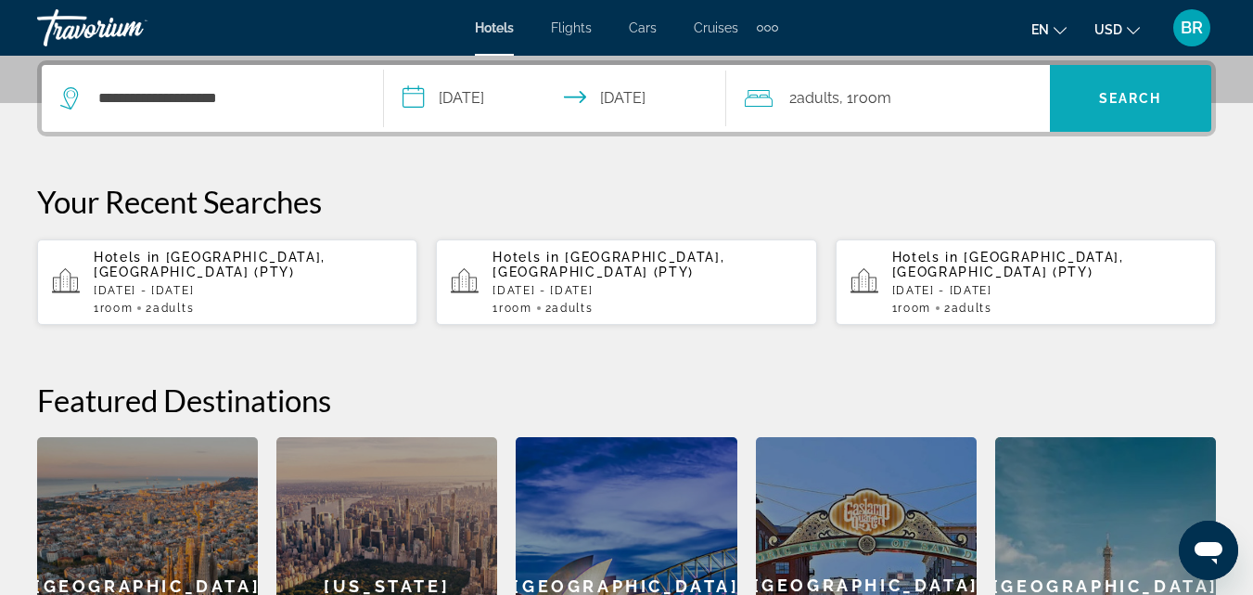
click at [1148, 97] on span "Search" at bounding box center [1130, 98] width 63 height 15
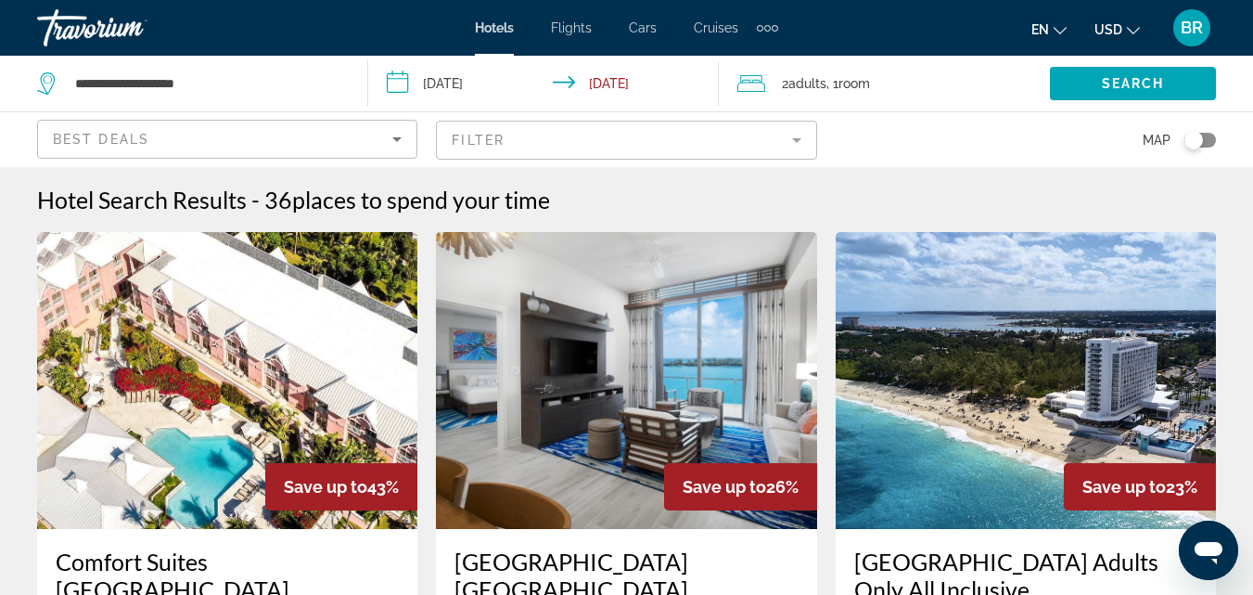
click at [578, 26] on span "Flights" at bounding box center [571, 27] width 41 height 15
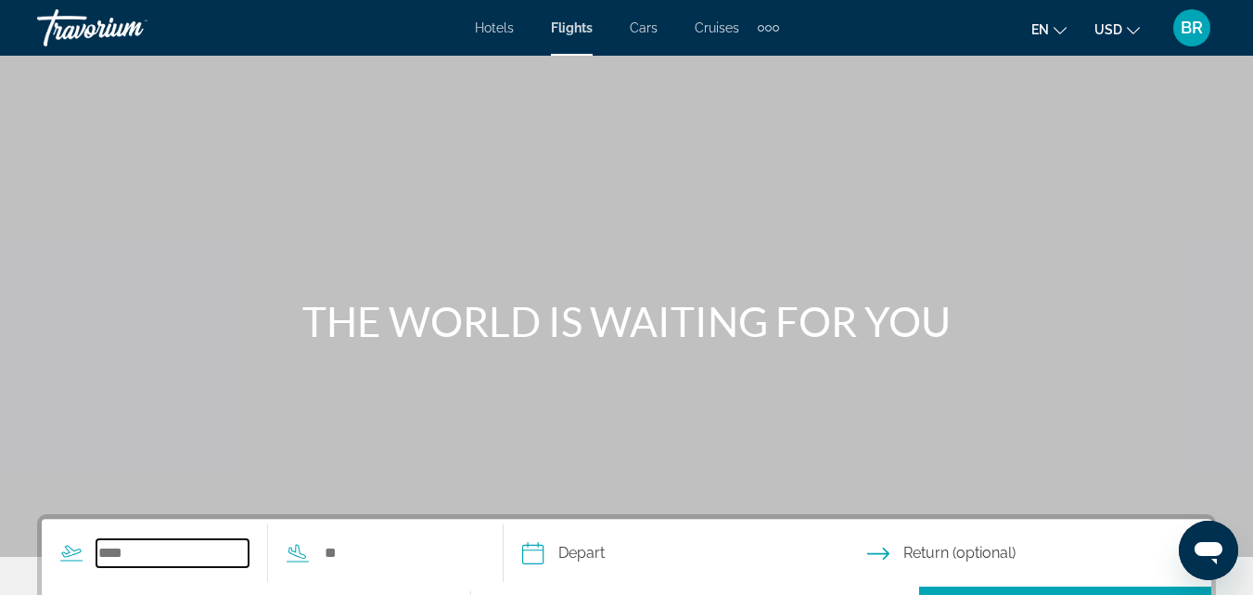
click at [157, 548] on input "Search widget" at bounding box center [172, 553] width 152 height 28
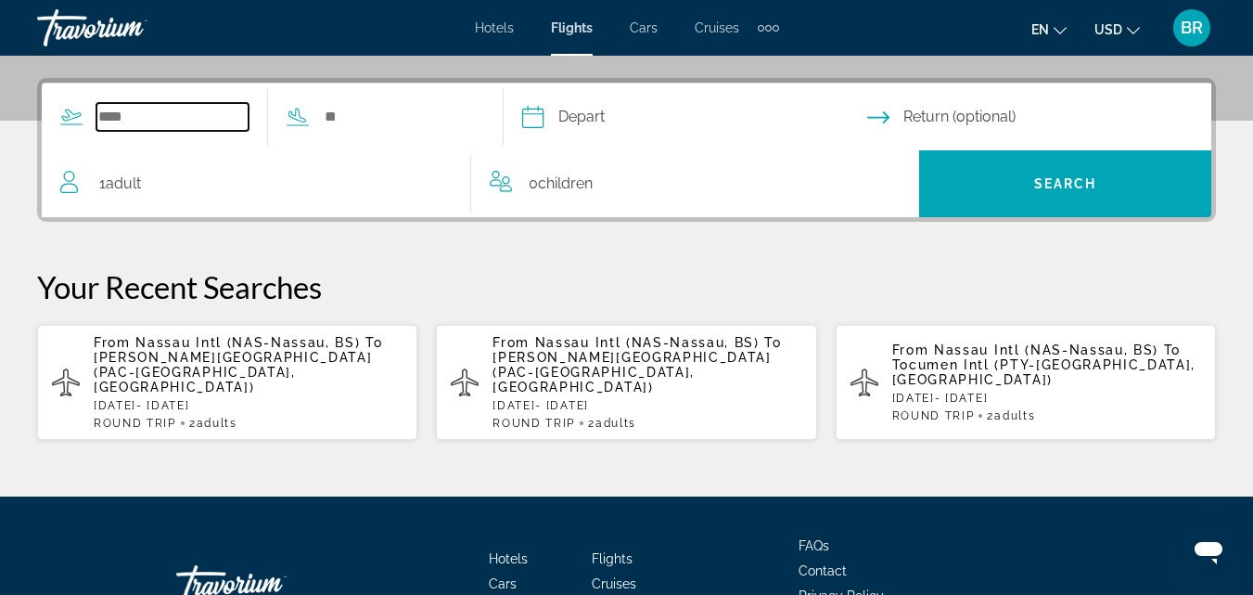
scroll to position [454, 0]
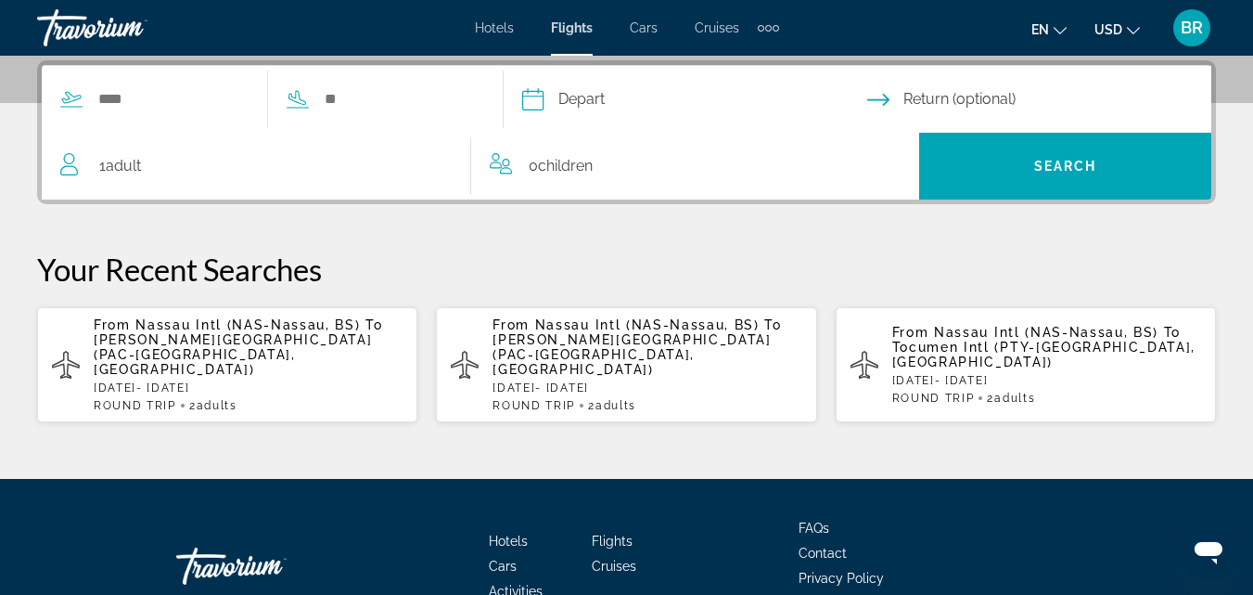
click at [109, 163] on span "Adult" at bounding box center [123, 166] width 35 height 18
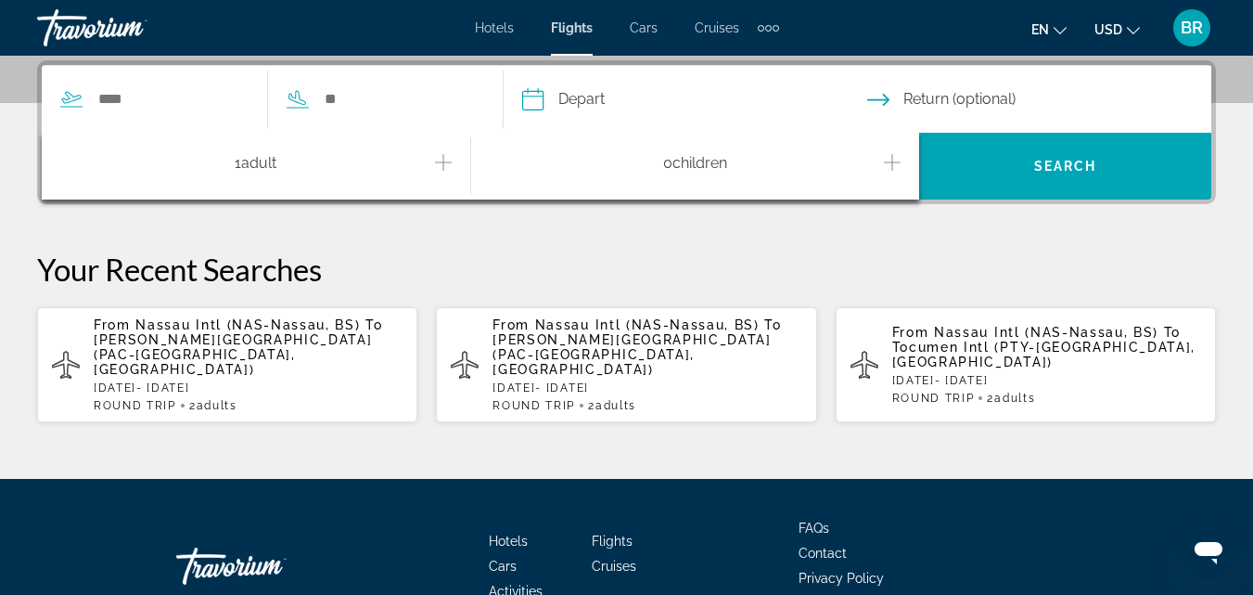
click at [442, 163] on icon "Increment adults" at bounding box center [443, 162] width 17 height 22
click at [156, 103] on input "Search widget" at bounding box center [172, 99] width 152 height 28
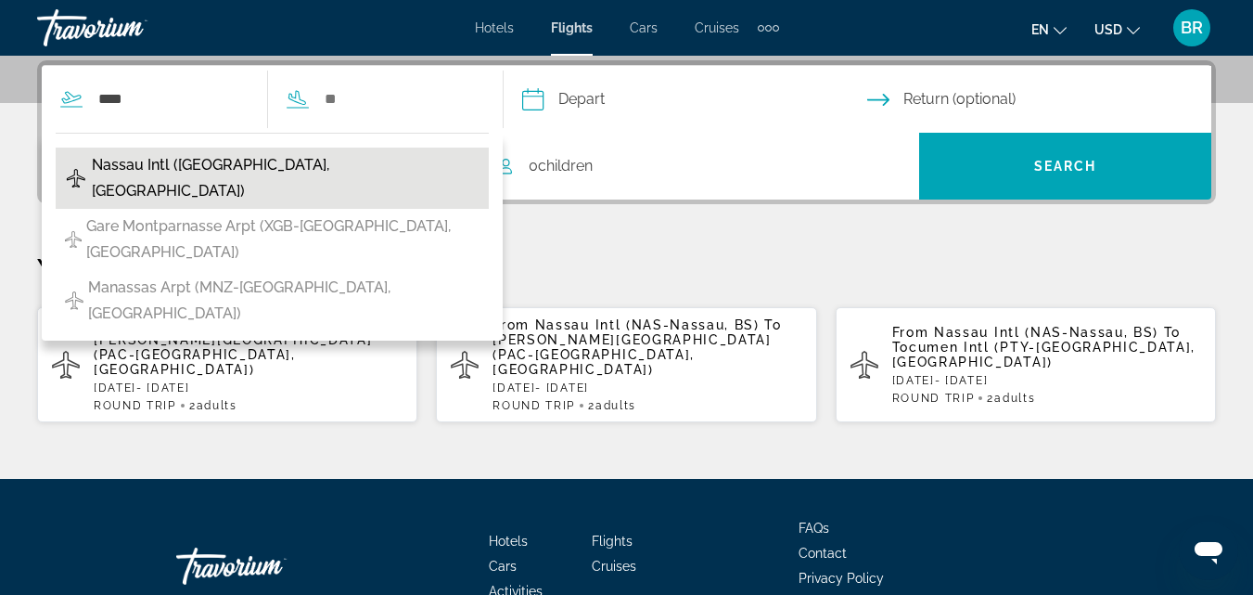
click at [182, 154] on span "Nassau Intl ([GEOGRAPHIC_DATA], [GEOGRAPHIC_DATA])" at bounding box center [286, 178] width 388 height 52
type input "**********"
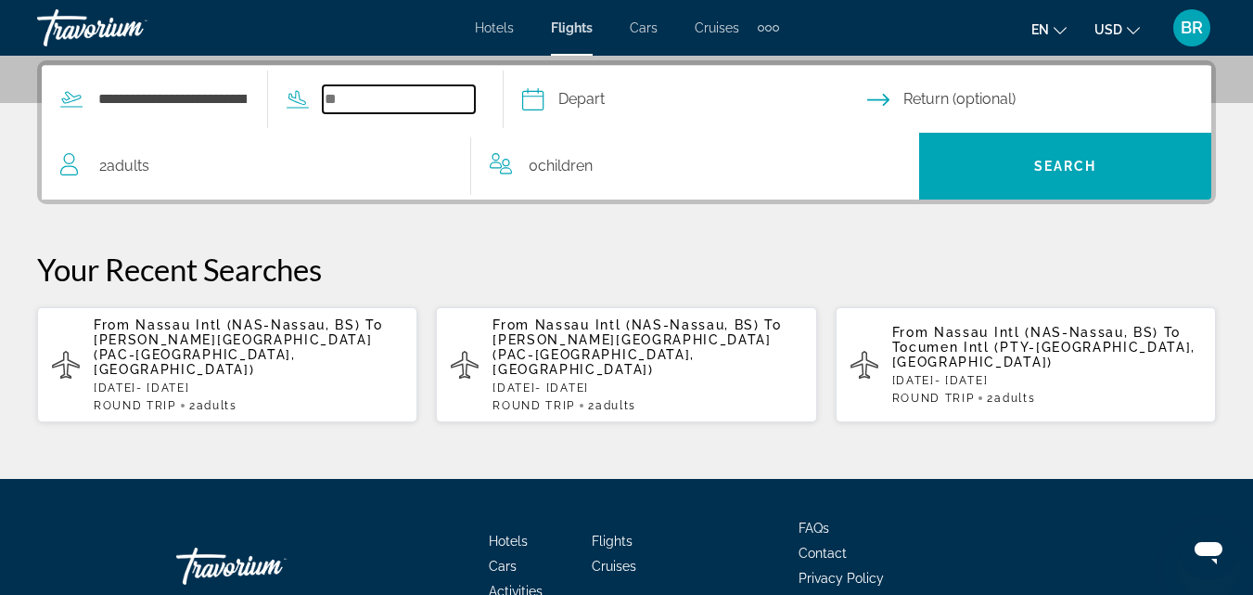
click at [377, 101] on input "Search widget" at bounding box center [399, 99] width 152 height 28
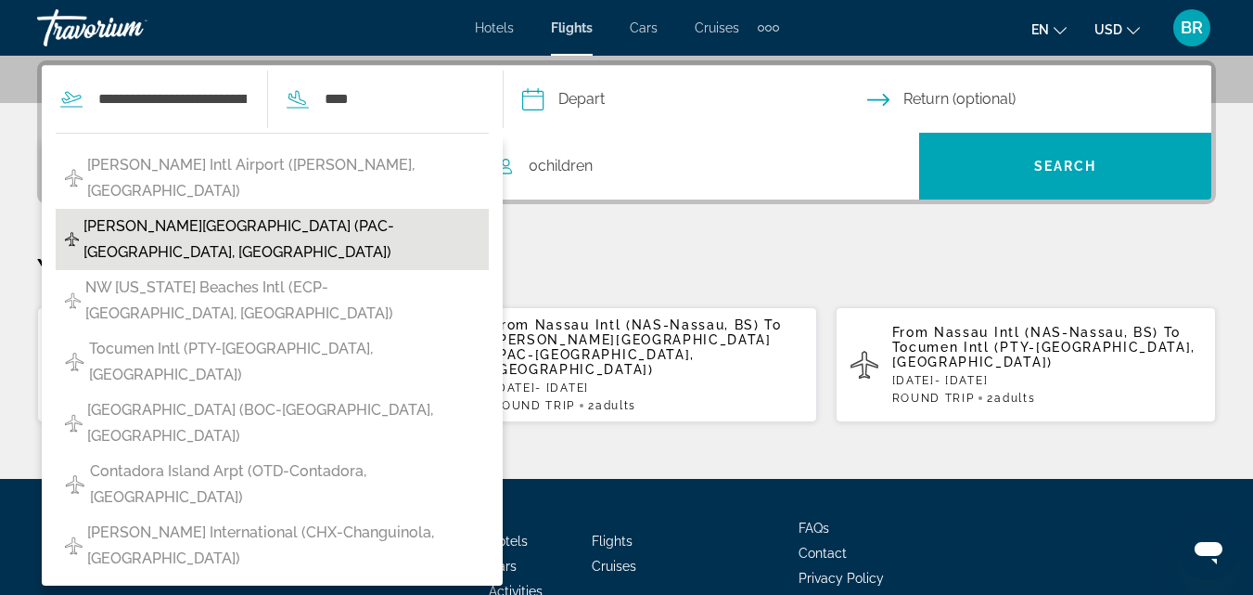
click at [326, 213] on span "[PERSON_NAME][GEOGRAPHIC_DATA] (PAC-[GEOGRAPHIC_DATA], [GEOGRAPHIC_DATA])" at bounding box center [282, 239] width 396 height 52
type input "**********"
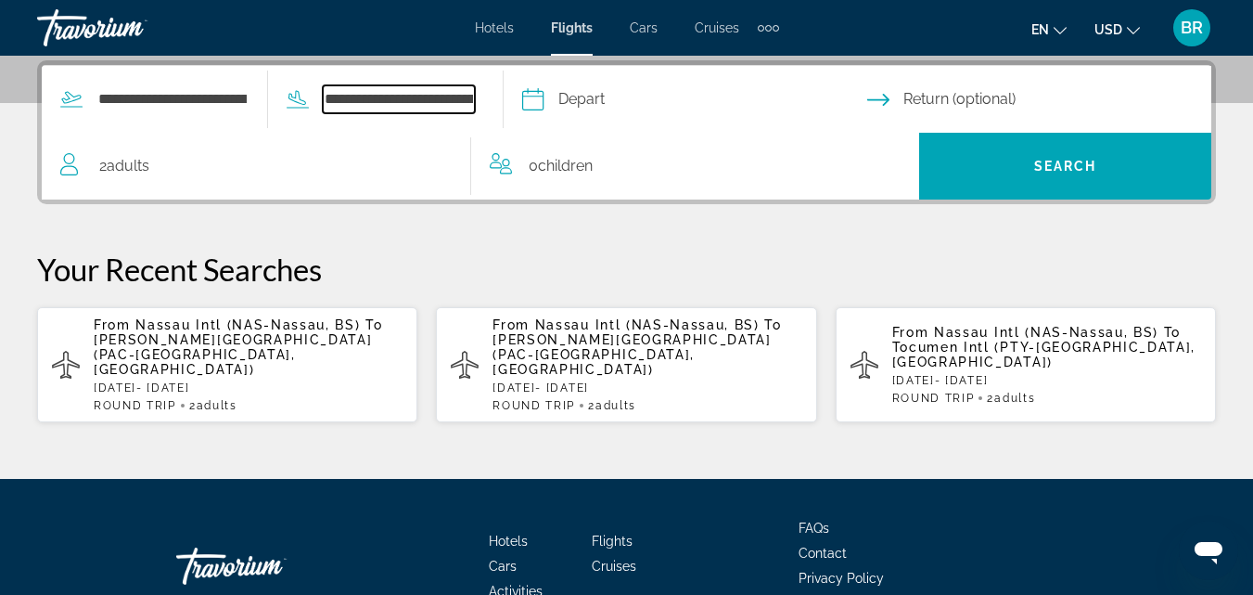
click at [436, 97] on input "**********" at bounding box center [399, 99] width 152 height 28
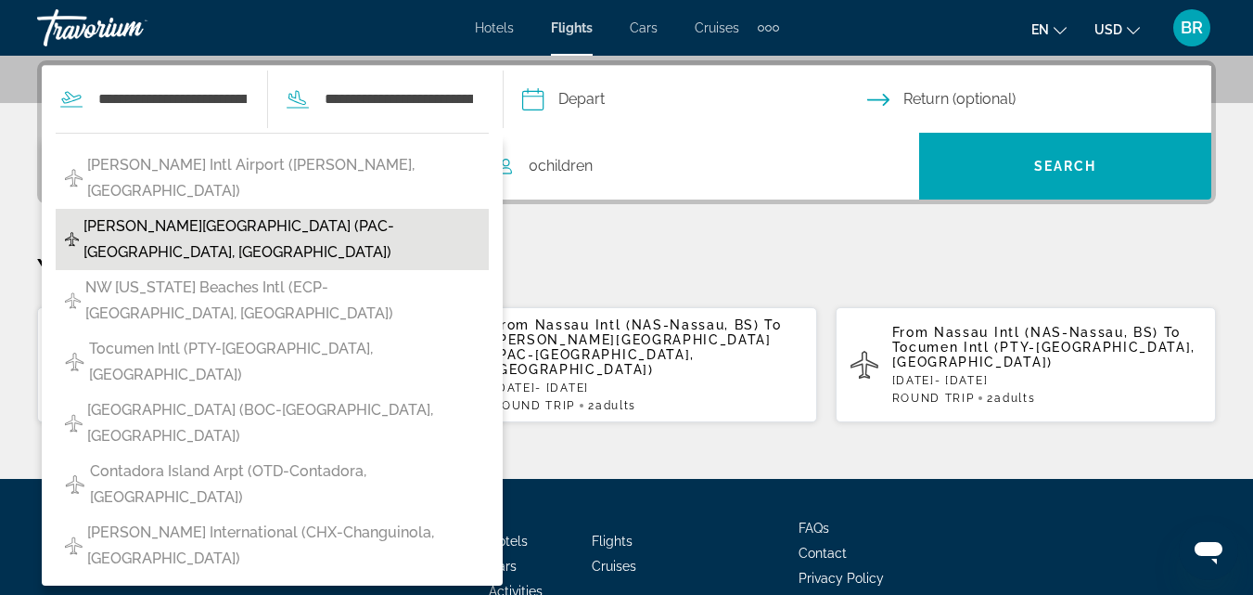
click at [426, 213] on span "[PERSON_NAME][GEOGRAPHIC_DATA] (PAC-[GEOGRAPHIC_DATA], [GEOGRAPHIC_DATA])" at bounding box center [282, 239] width 396 height 52
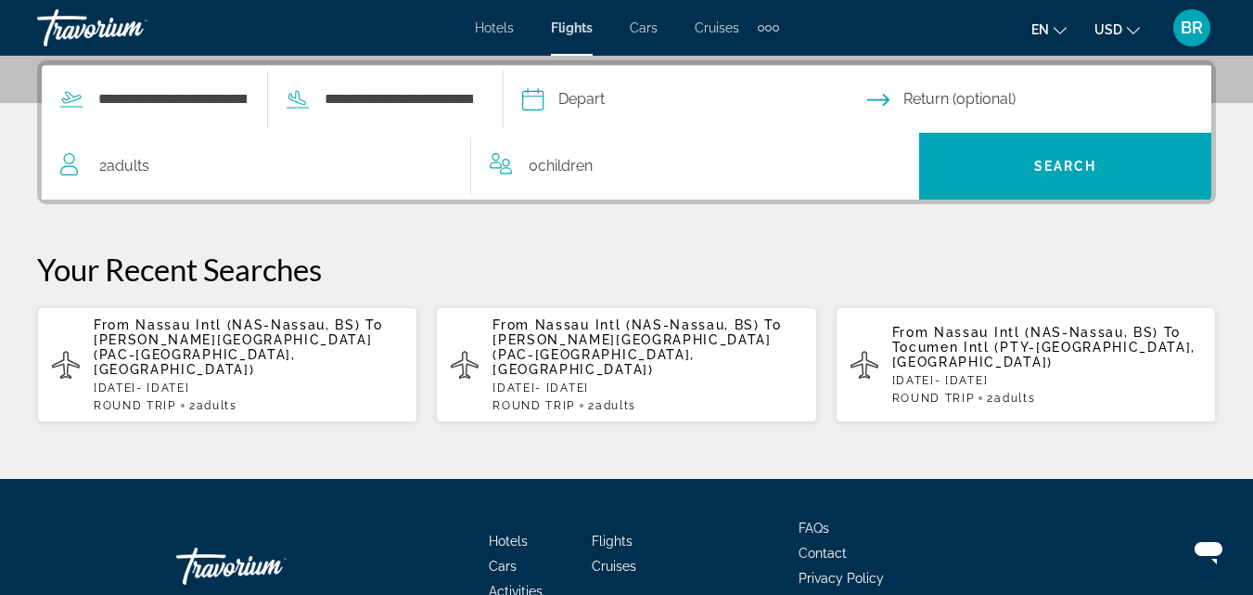
click at [573, 101] on input "Depart date" at bounding box center [694, 102] width 353 height 72
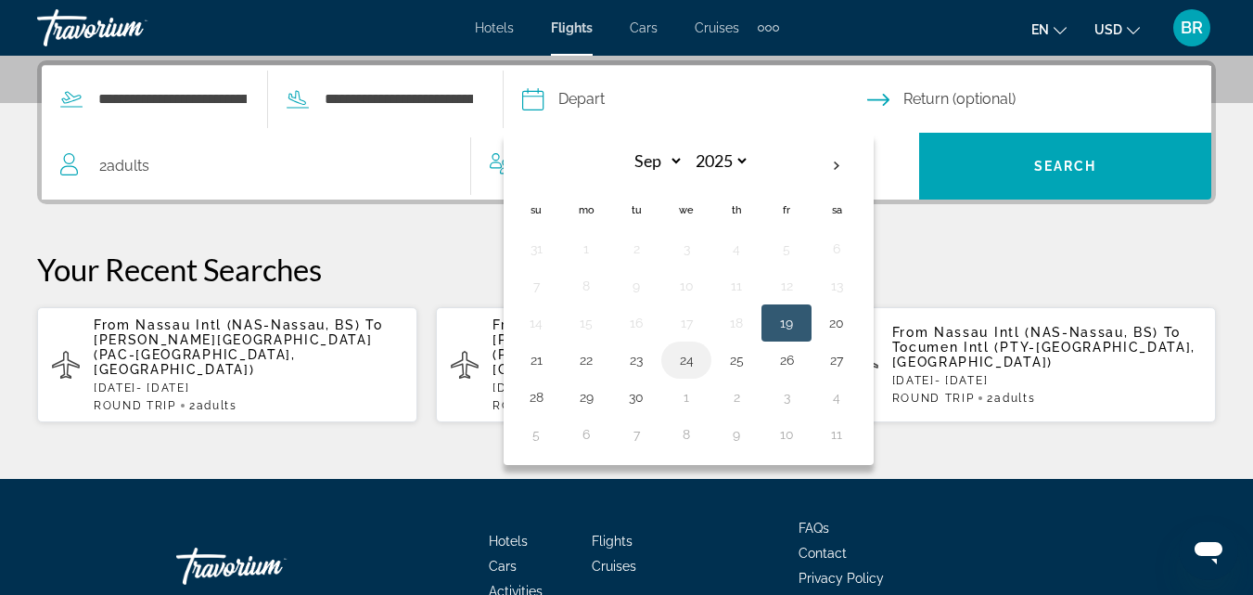
click at [701, 357] on button "24" at bounding box center [687, 360] width 30 height 26
type input "**********"
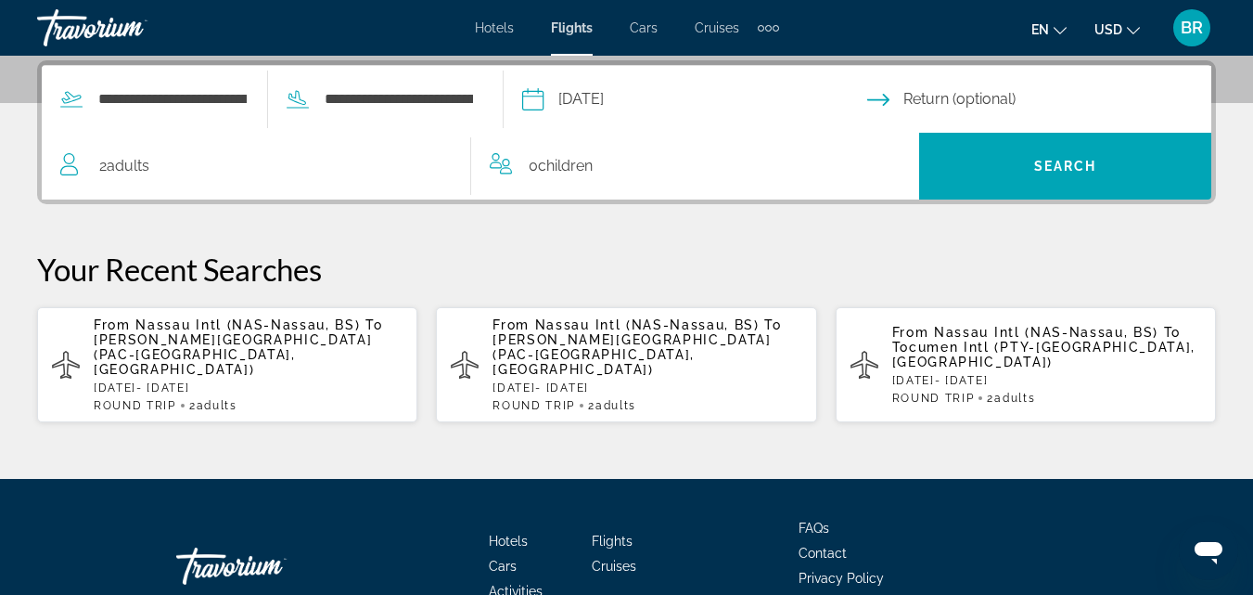
click at [932, 95] on input "Return date" at bounding box center [1044, 102] width 353 height 72
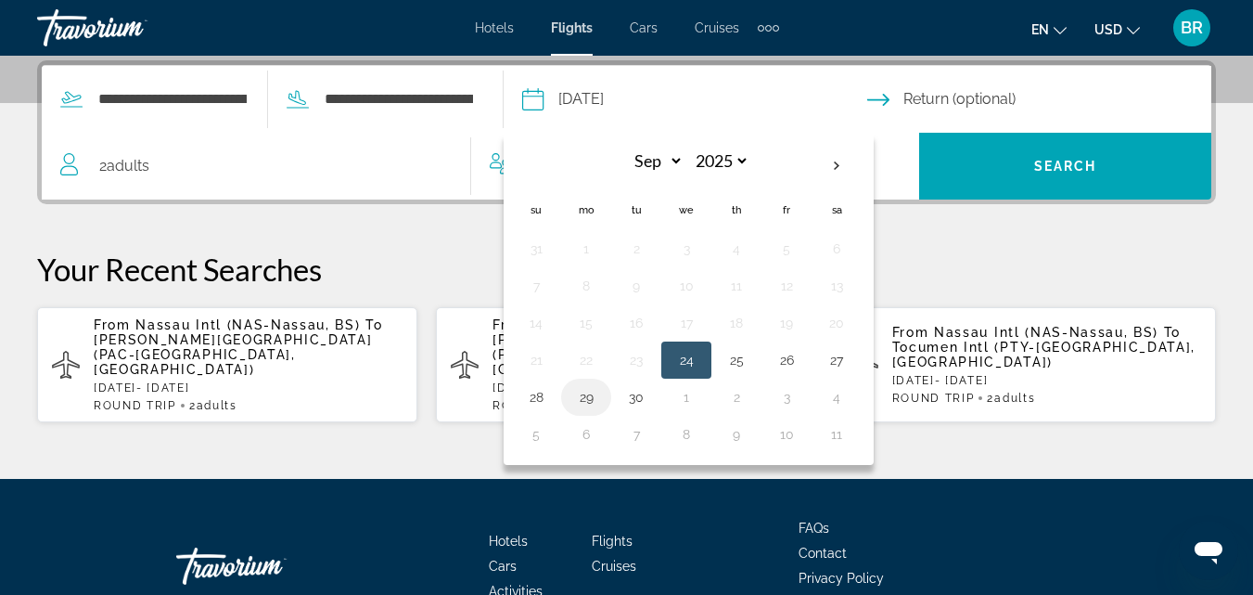
click at [601, 397] on button "29" at bounding box center [587, 397] width 30 height 26
type input "**********"
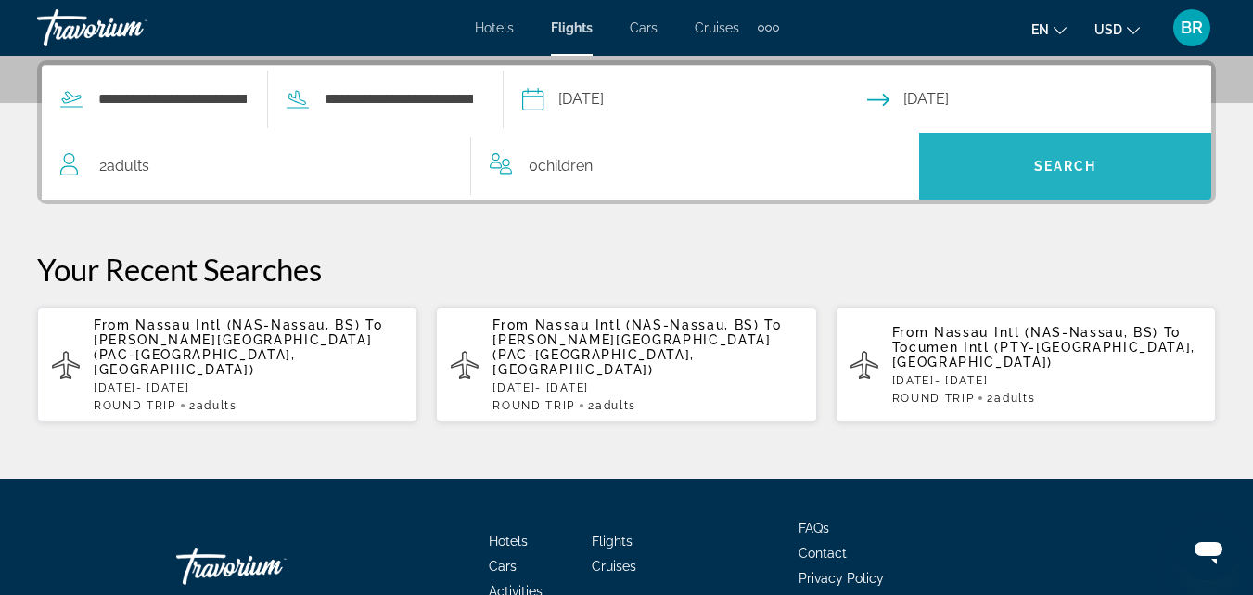
click at [1022, 170] on span "Search widget" at bounding box center [1065, 166] width 292 height 45
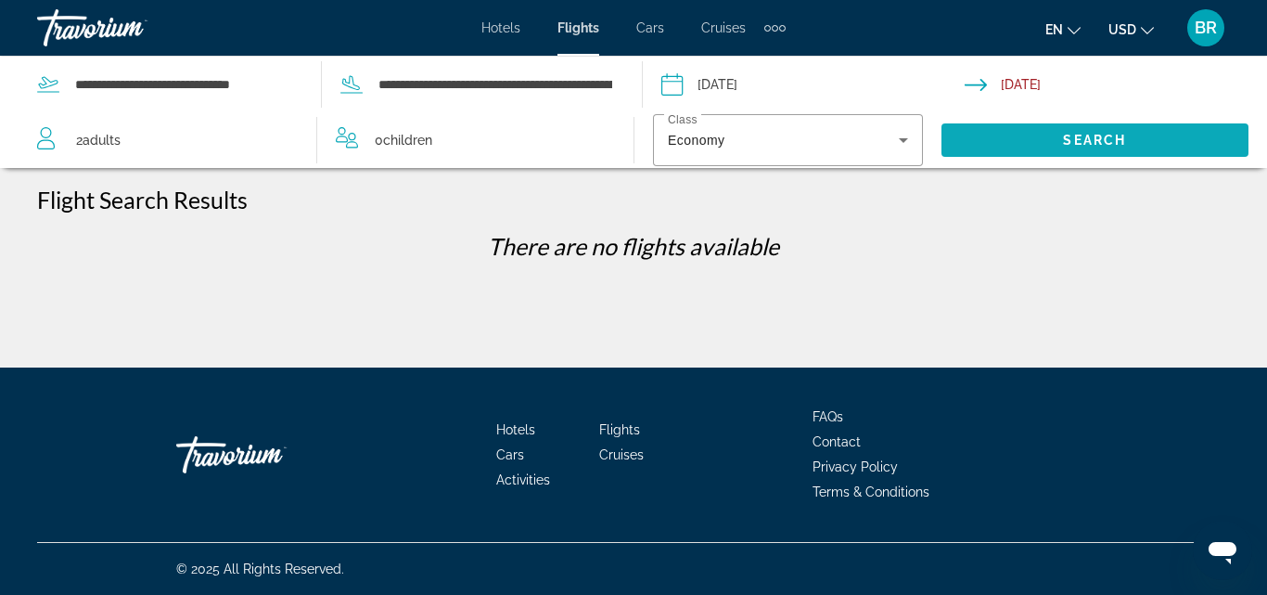
click at [1090, 136] on span "Search" at bounding box center [1094, 140] width 63 height 15
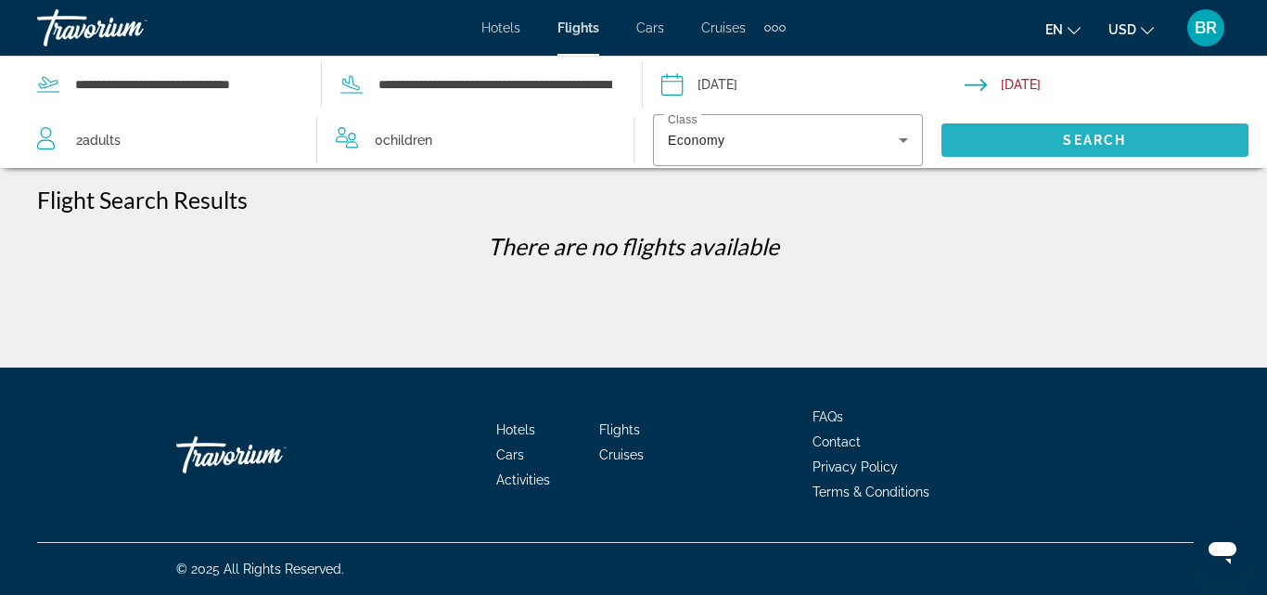
click at [1087, 135] on span "Search" at bounding box center [1094, 140] width 63 height 15
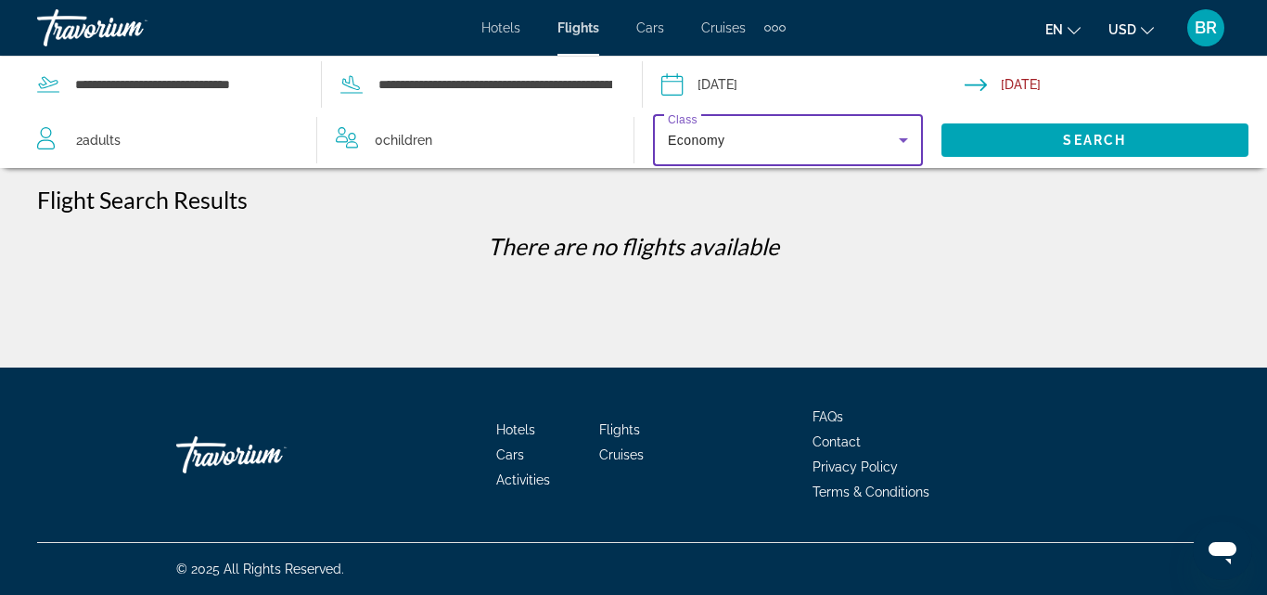
click at [903, 138] on icon "Search widget" at bounding box center [903, 140] width 9 height 5
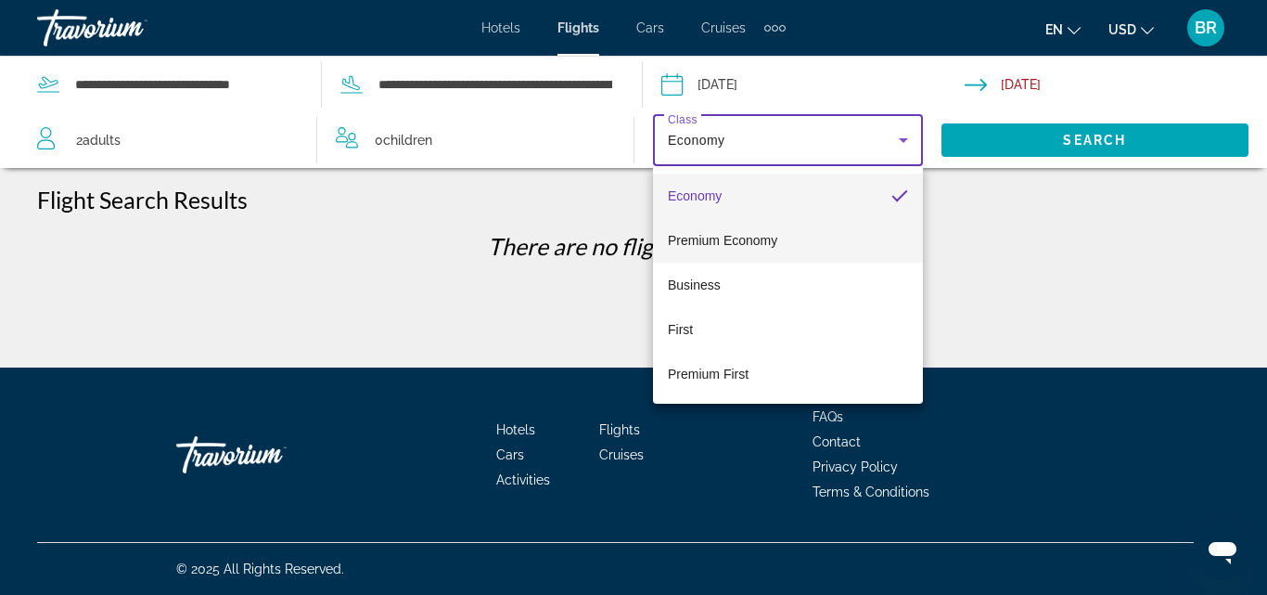
click at [816, 239] on mat-option "Premium Economy" at bounding box center [788, 240] width 270 height 45
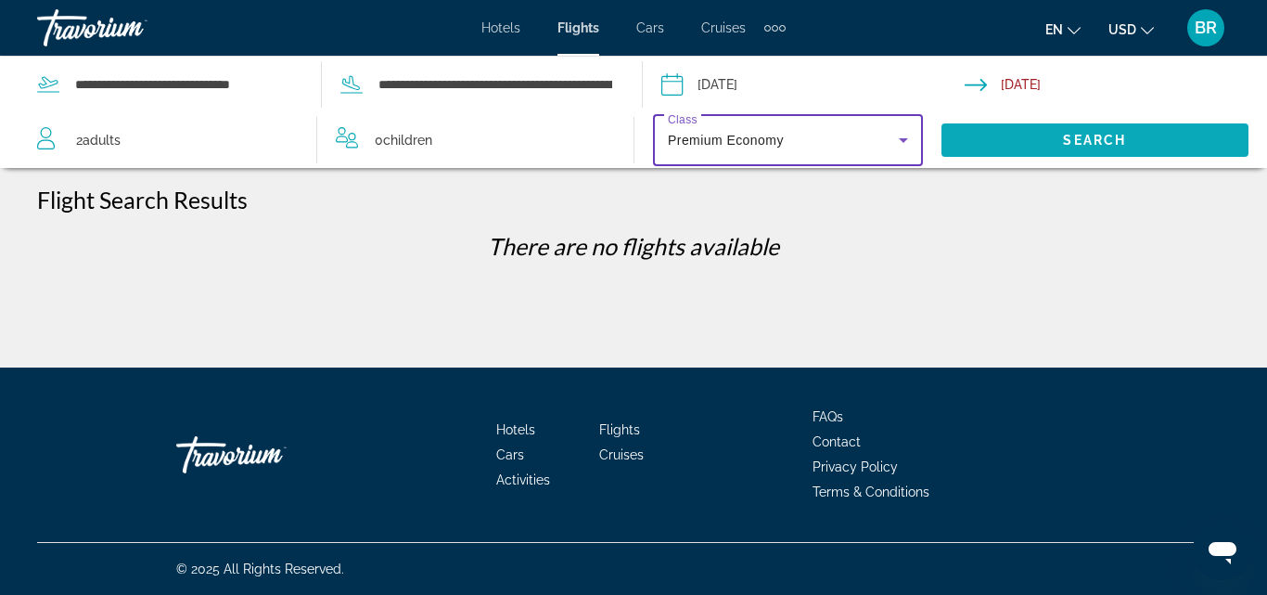
click at [1104, 135] on span "Search" at bounding box center [1094, 140] width 63 height 15
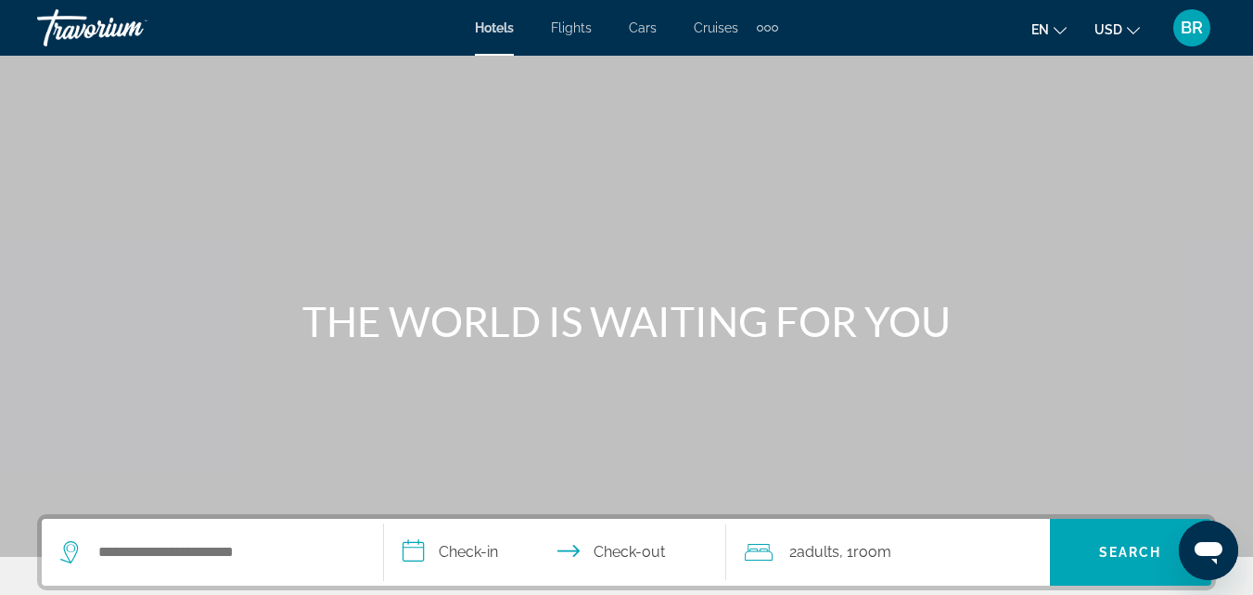
click at [567, 33] on span "Flights" at bounding box center [571, 27] width 41 height 15
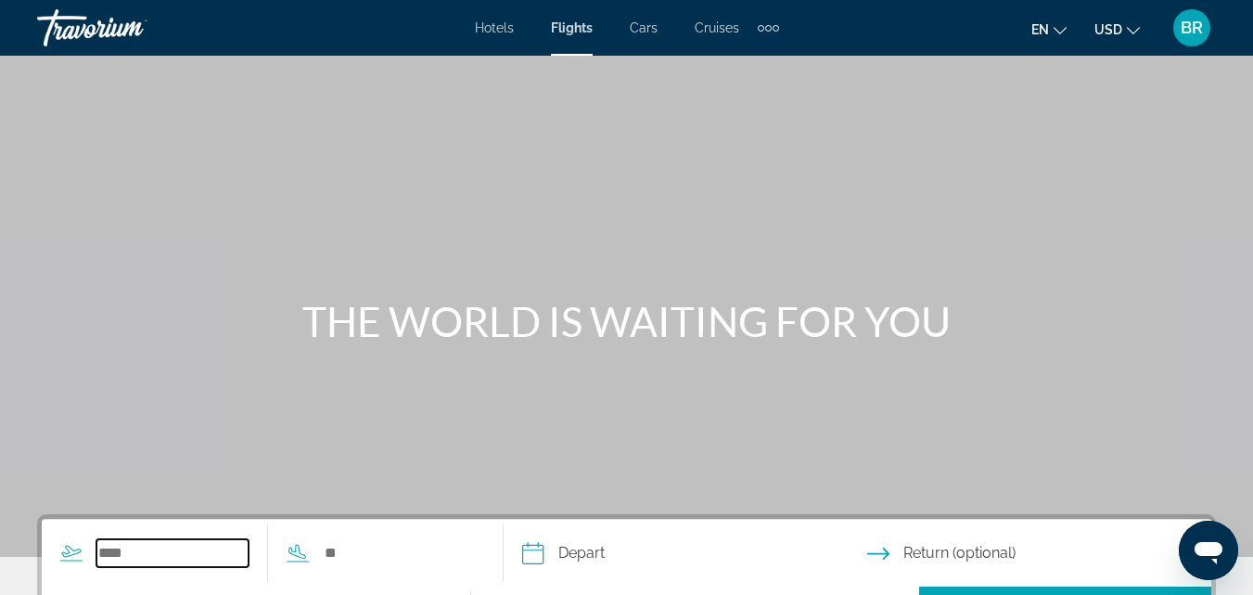
click at [159, 553] on input "Search widget" at bounding box center [172, 553] width 152 height 28
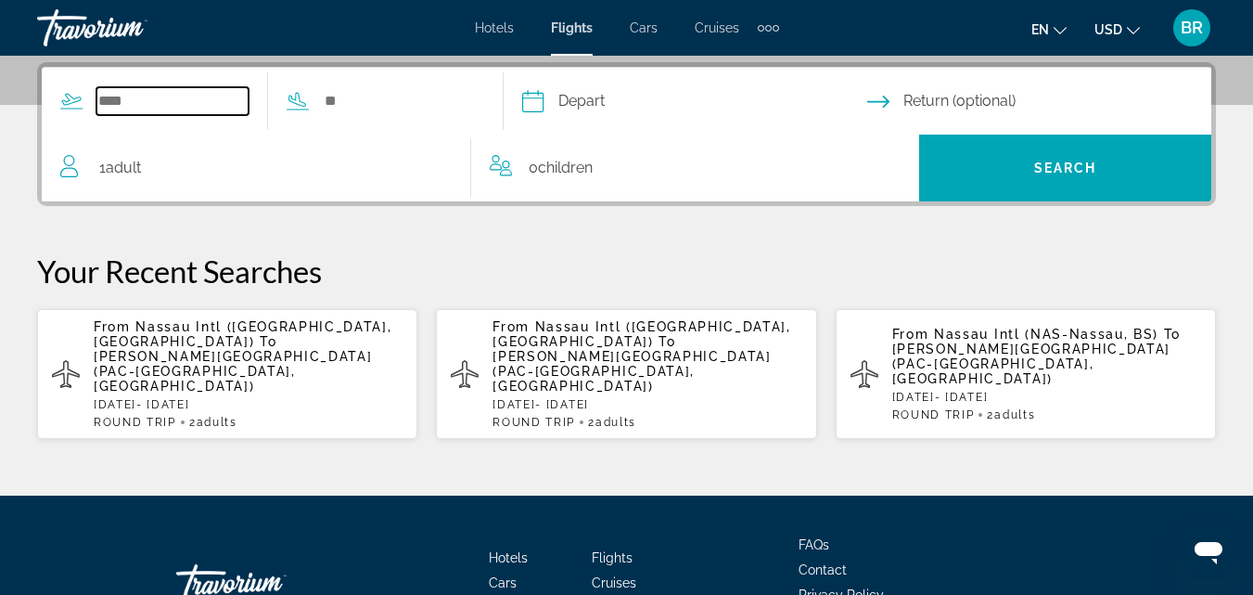
scroll to position [454, 0]
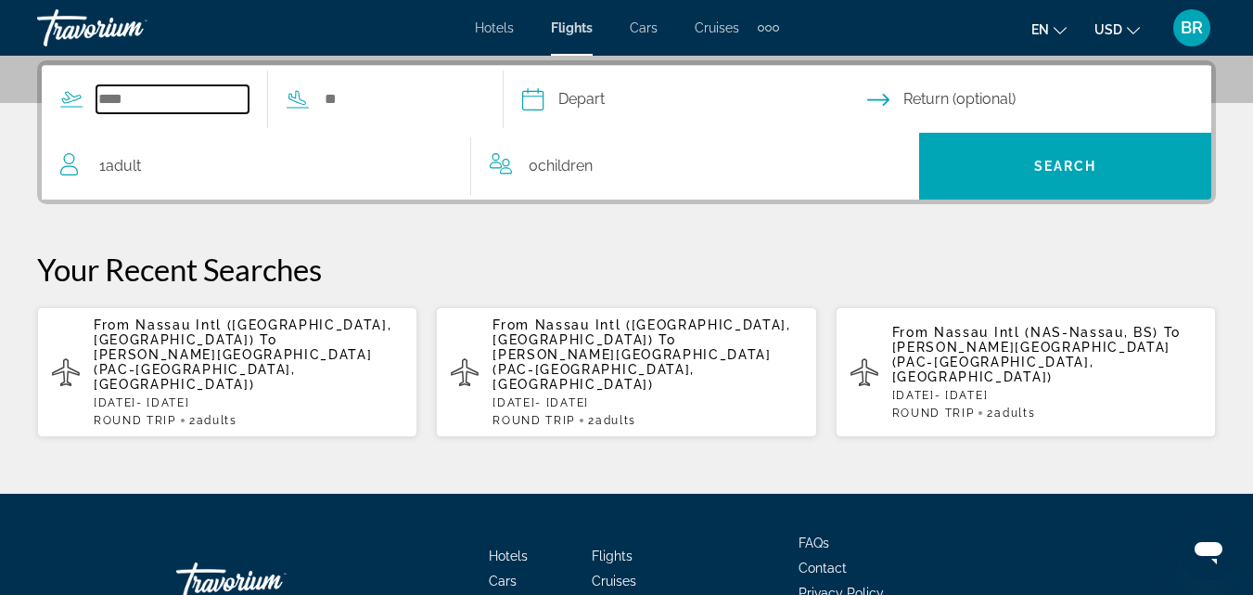
click at [163, 100] on input "Search widget" at bounding box center [172, 99] width 152 height 28
click at [199, 347] on span "[PERSON_NAME][GEOGRAPHIC_DATA] (PAC-[GEOGRAPHIC_DATA], [GEOGRAPHIC_DATA])" at bounding box center [233, 369] width 278 height 45
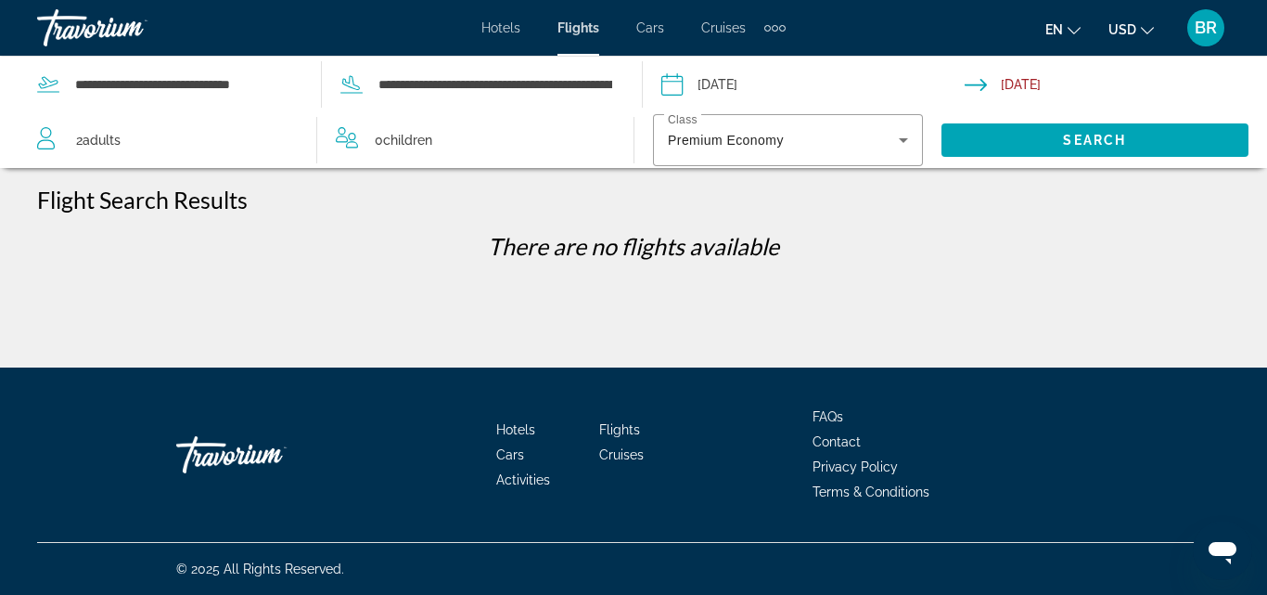
click at [791, 379] on div "Hotels Flights Cars Cruises Activities FAQs Contact Privacy Policy Terms & Cond…" at bounding box center [633, 454] width 1193 height 174
click at [103, 22] on div "Travorium" at bounding box center [130, 28] width 186 height 48
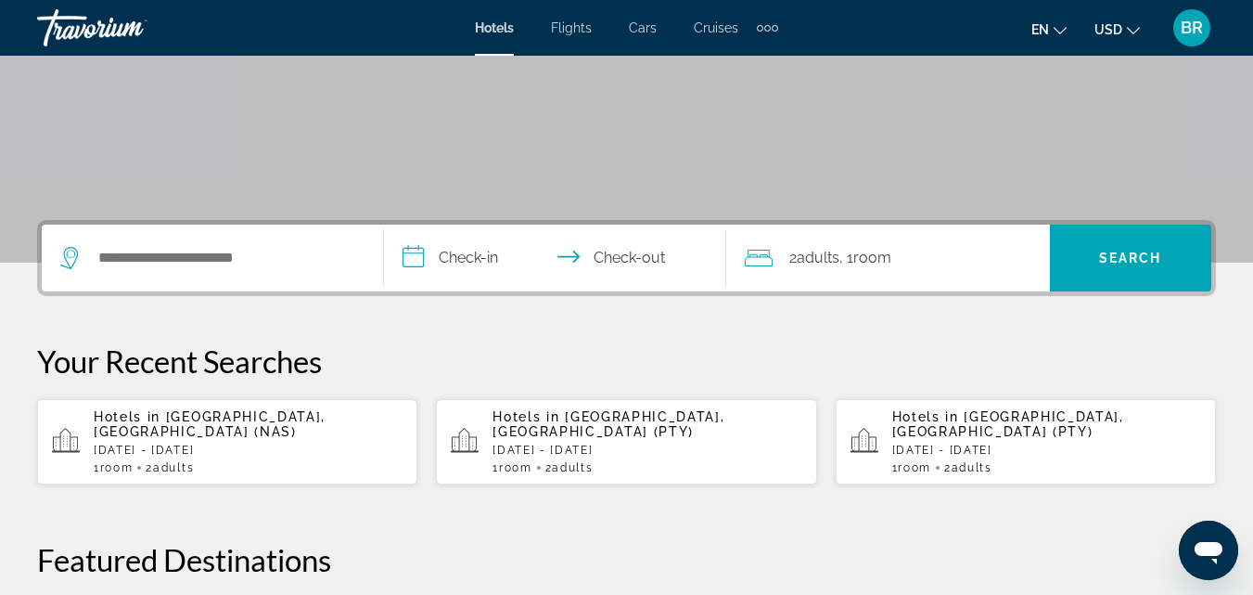
scroll to position [297, 0]
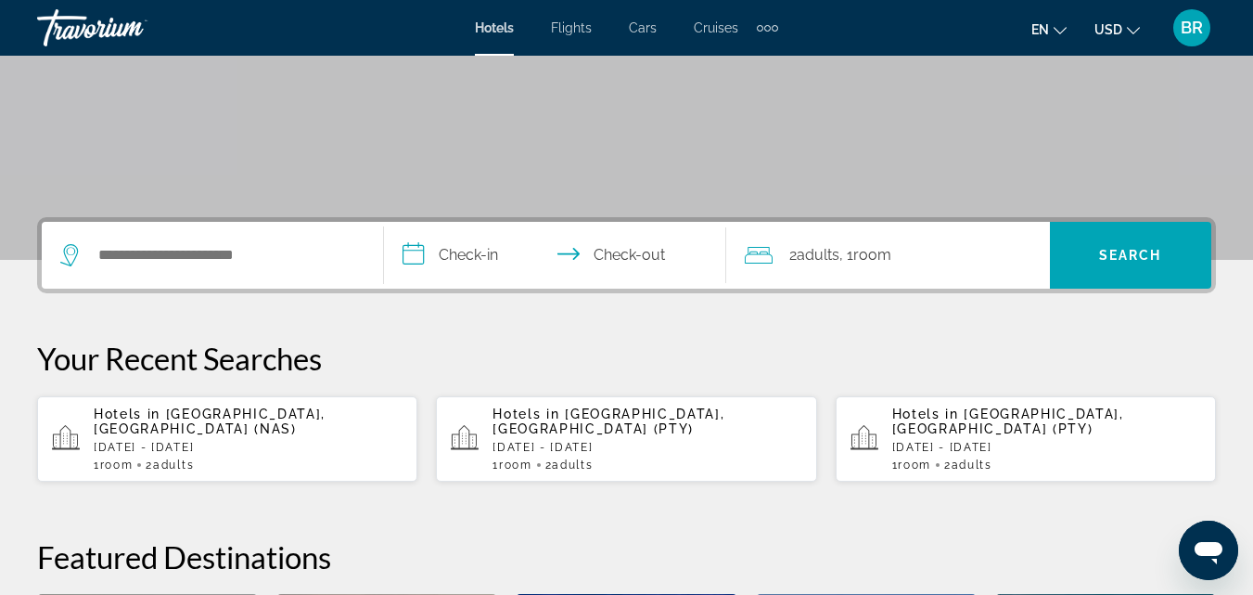
click at [583, 23] on span "Flights" at bounding box center [571, 27] width 41 height 15
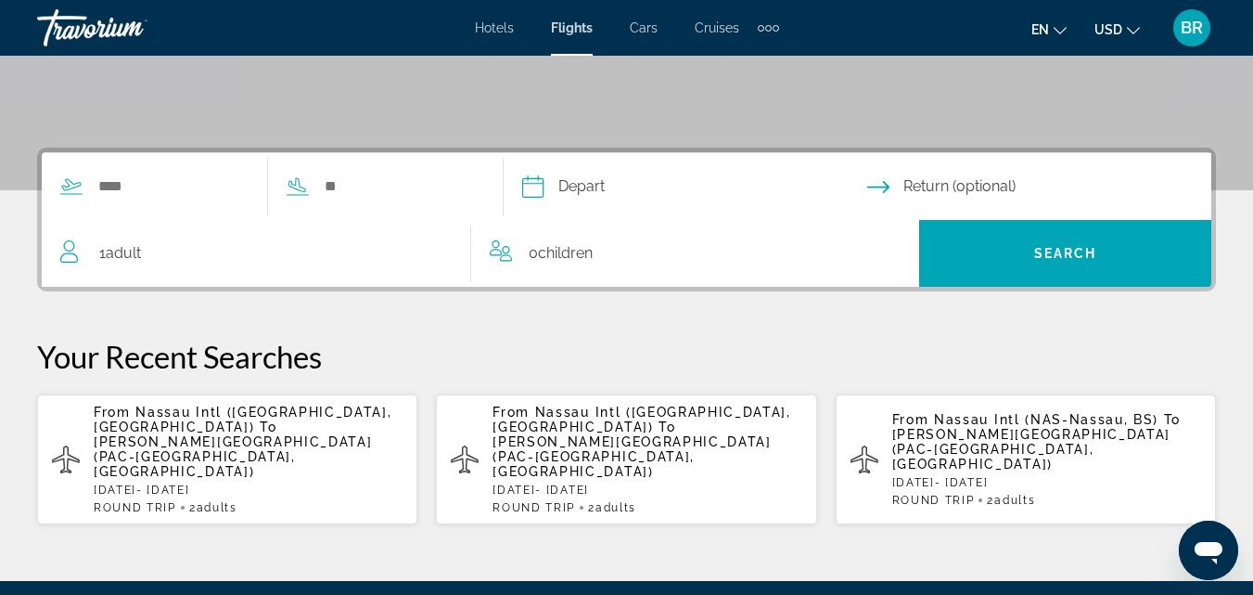
scroll to position [370, 0]
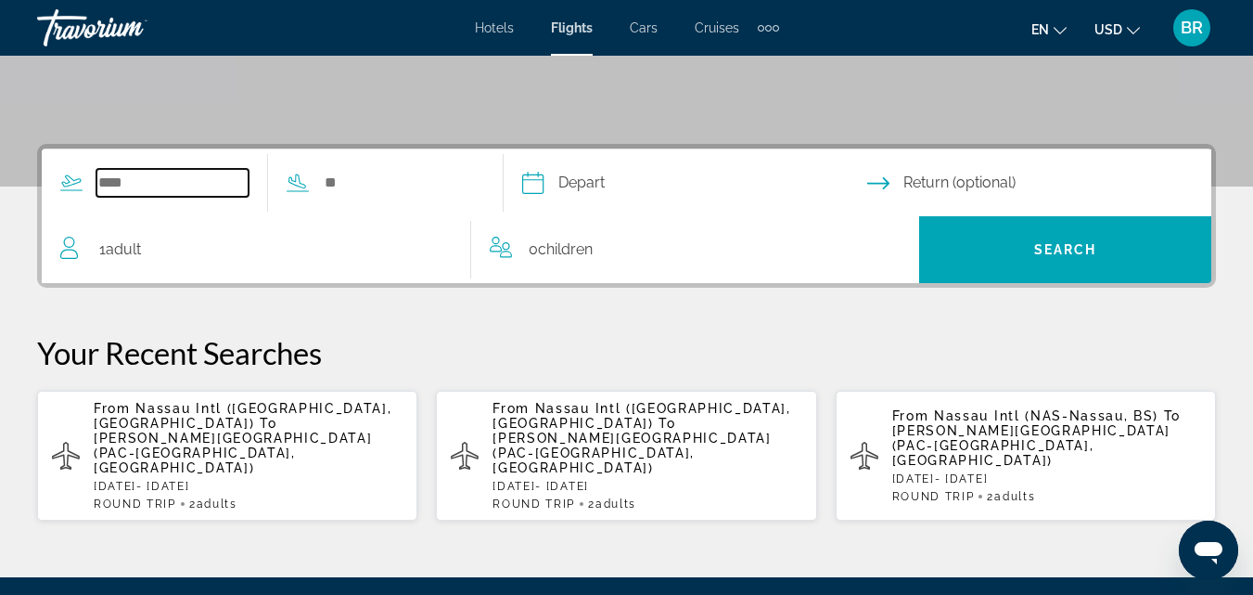
click at [249, 194] on input "Search widget" at bounding box center [172, 183] width 152 height 28
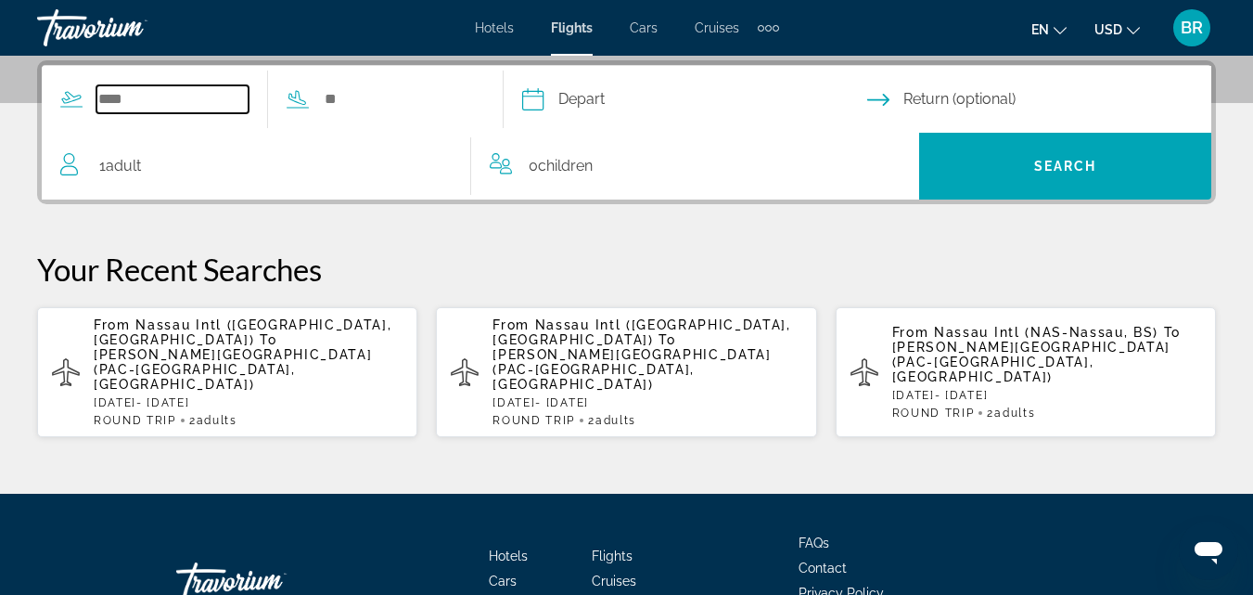
click at [224, 106] on input "Search widget" at bounding box center [172, 99] width 152 height 28
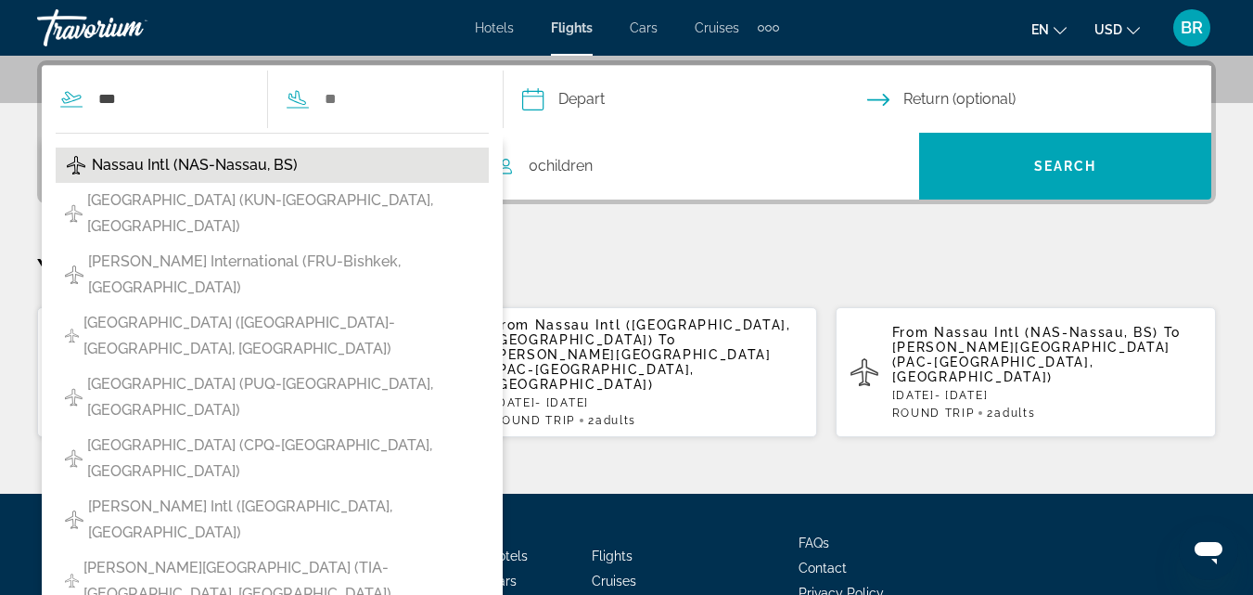
click at [221, 168] on span "Nassau Intl (NAS-Nassau, BS)" at bounding box center [195, 165] width 206 height 26
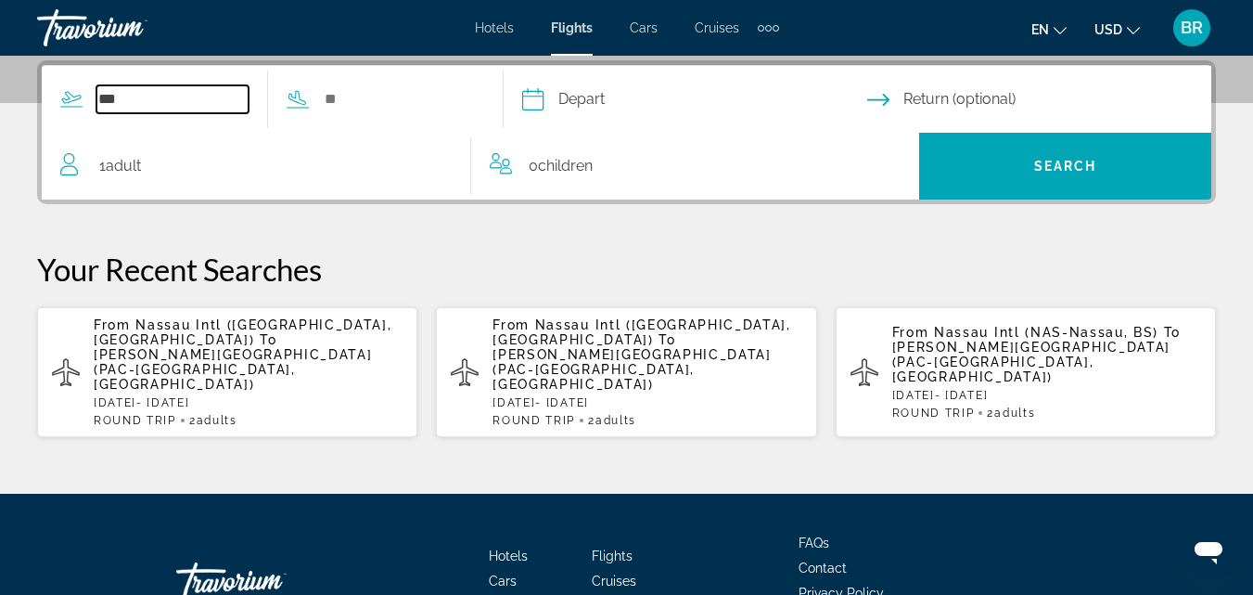
type input "**********"
click at [609, 99] on input "Depart date" at bounding box center [694, 102] width 353 height 72
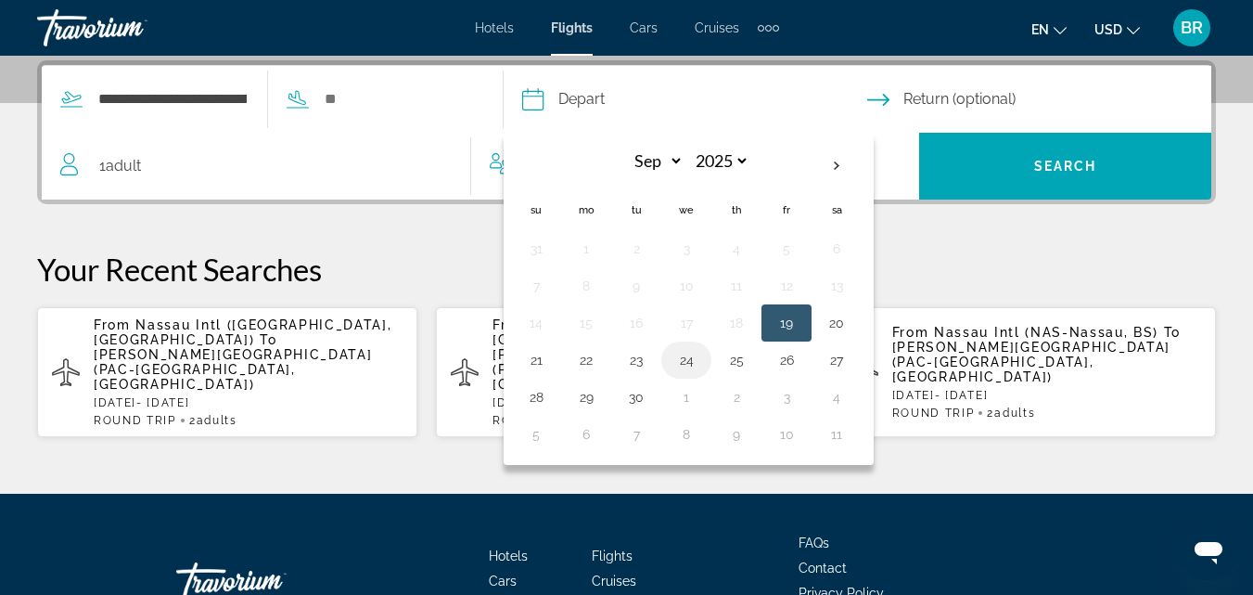
click at [701, 352] on button "24" at bounding box center [687, 360] width 30 height 26
type input "**********"
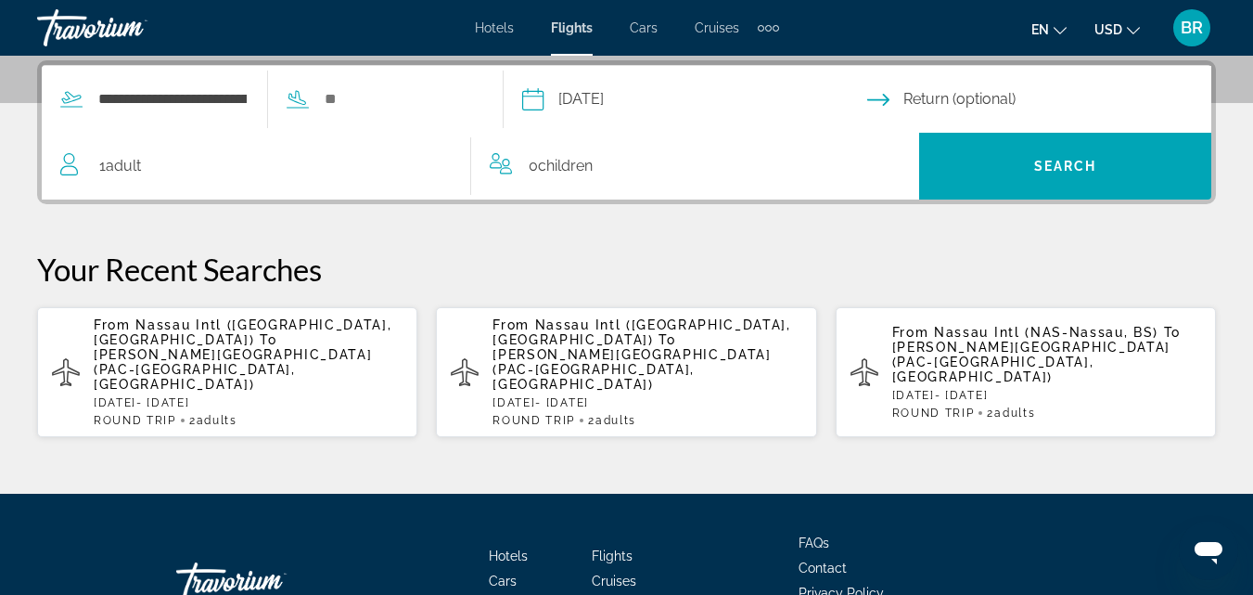
click at [945, 90] on input "Return date" at bounding box center [1044, 102] width 353 height 72
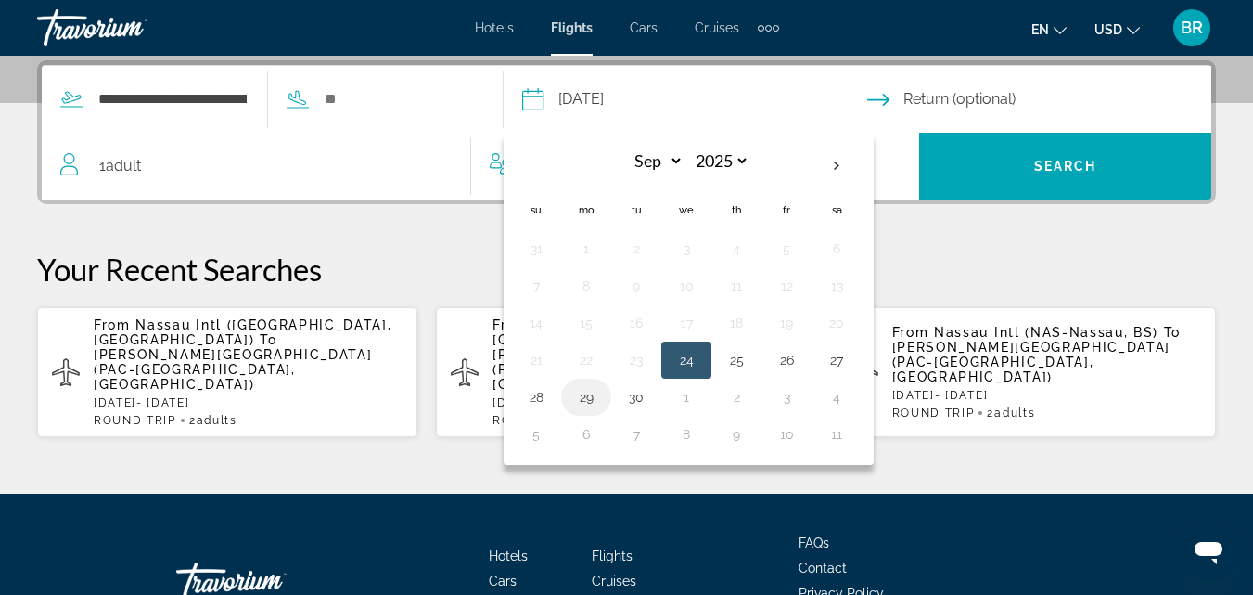
click at [601, 389] on button "29" at bounding box center [587, 397] width 30 height 26
type input "**********"
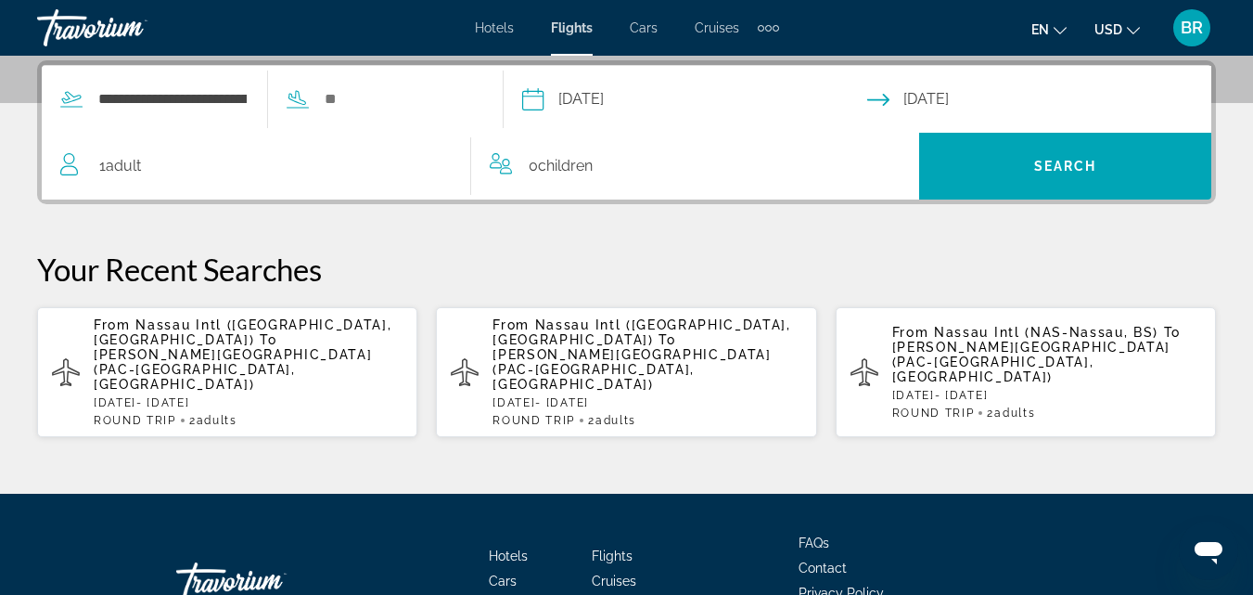
click at [131, 157] on span "Adult" at bounding box center [123, 166] width 35 height 18
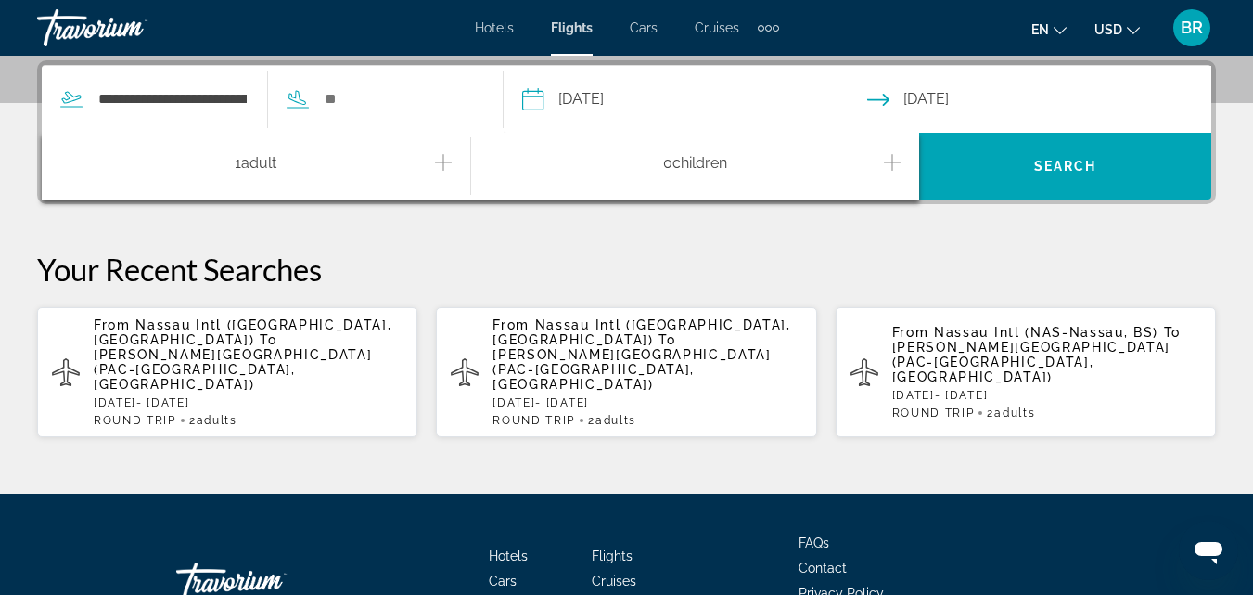
click at [441, 150] on button "Increment adults" at bounding box center [443, 166] width 17 height 32
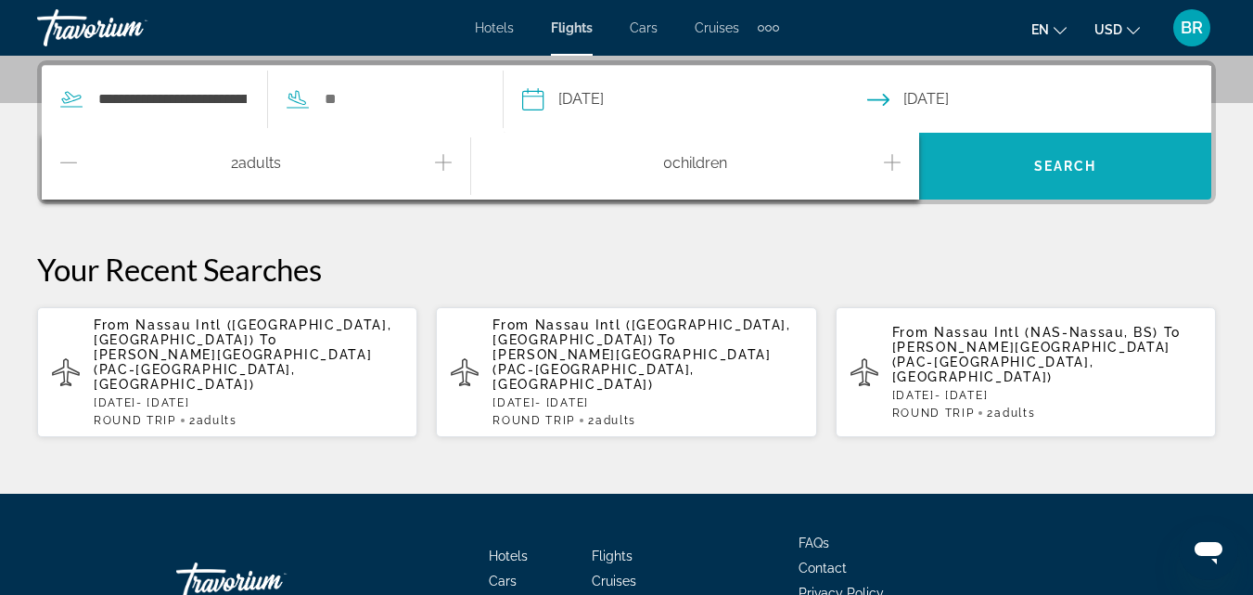
click at [1005, 160] on span "Search widget" at bounding box center [1065, 166] width 292 height 45
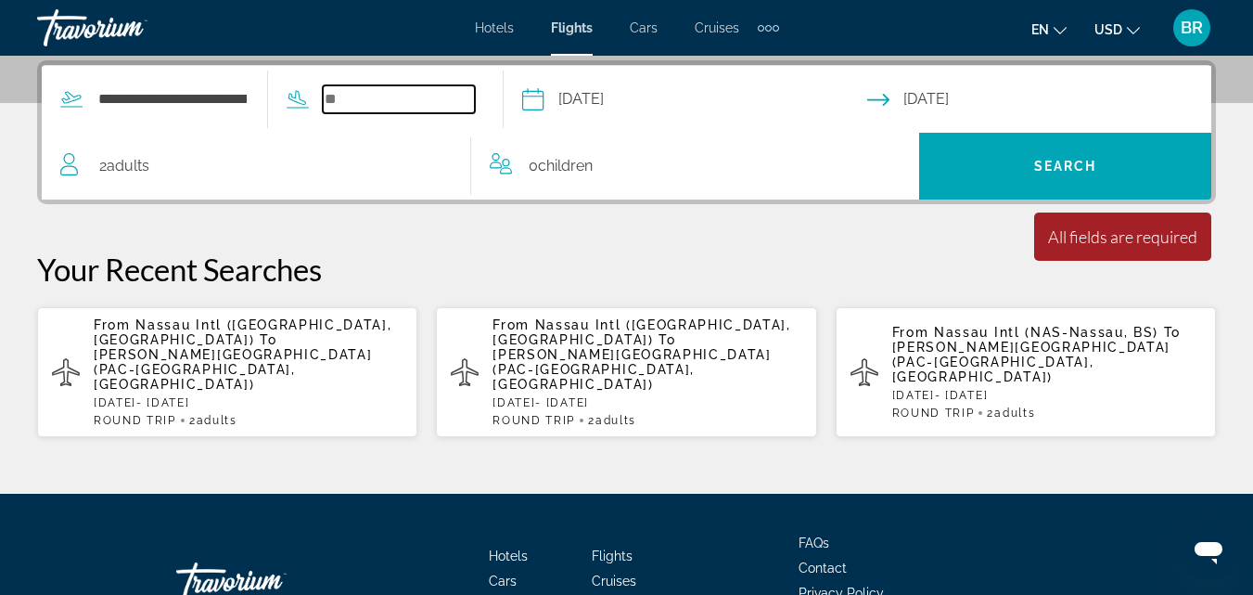
click at [438, 99] on input "Search widget" at bounding box center [399, 99] width 152 height 28
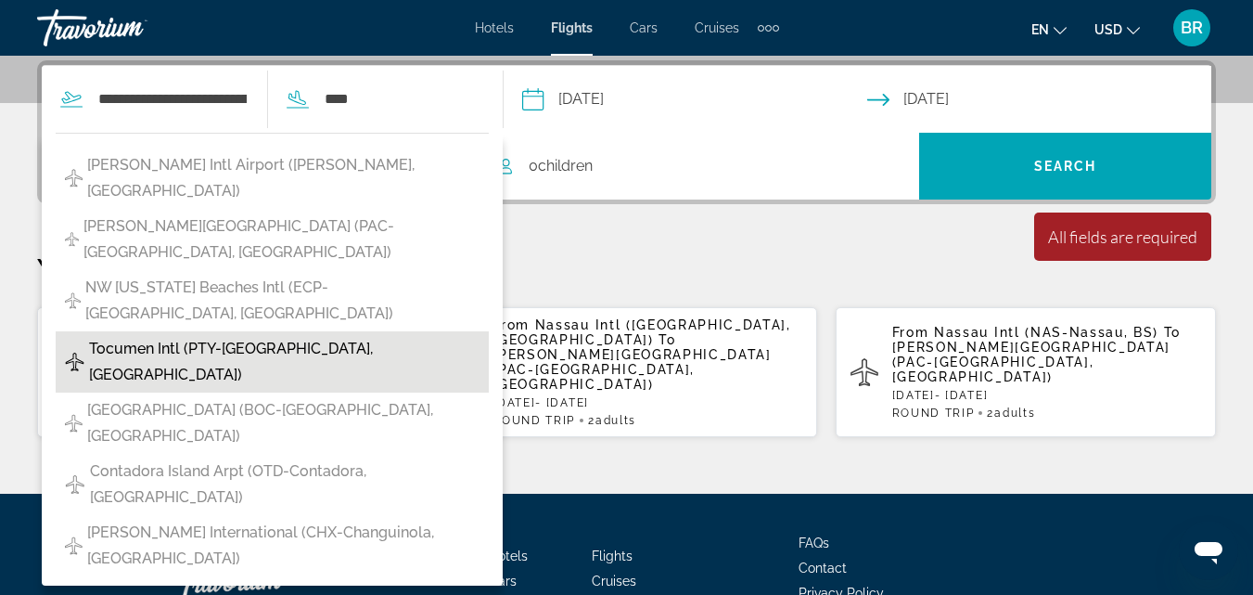
click at [328, 336] on span "Tocumen Intl (PTY-[GEOGRAPHIC_DATA], [GEOGRAPHIC_DATA])" at bounding box center [284, 362] width 391 height 52
type input "**********"
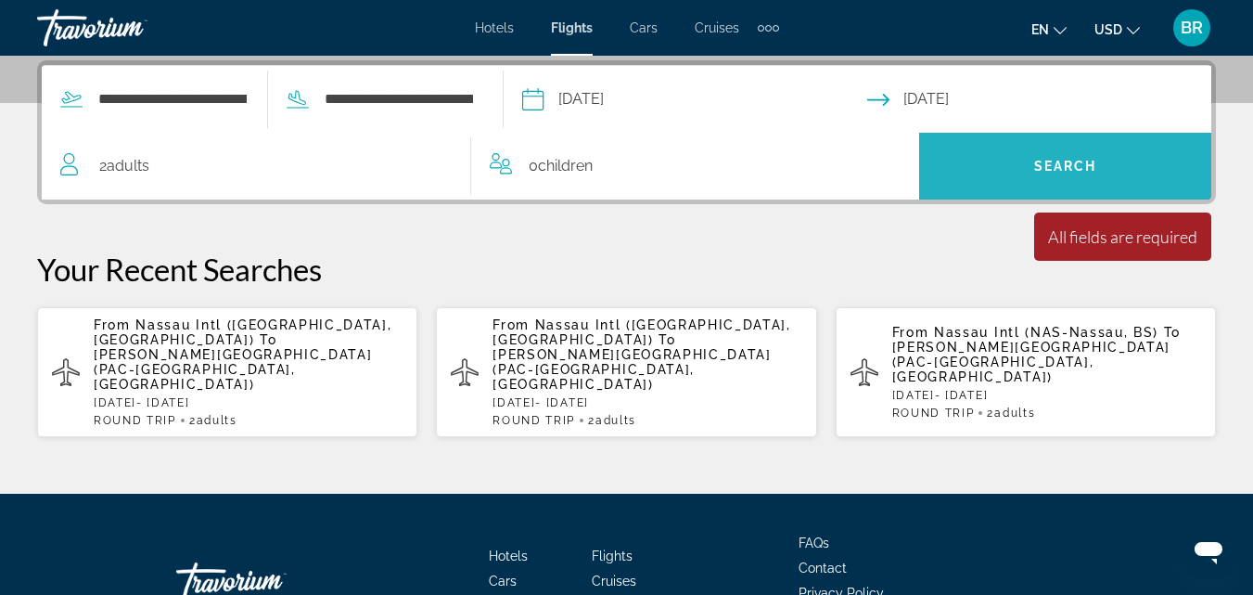
click at [1086, 161] on span "Search" at bounding box center [1066, 166] width 63 height 15
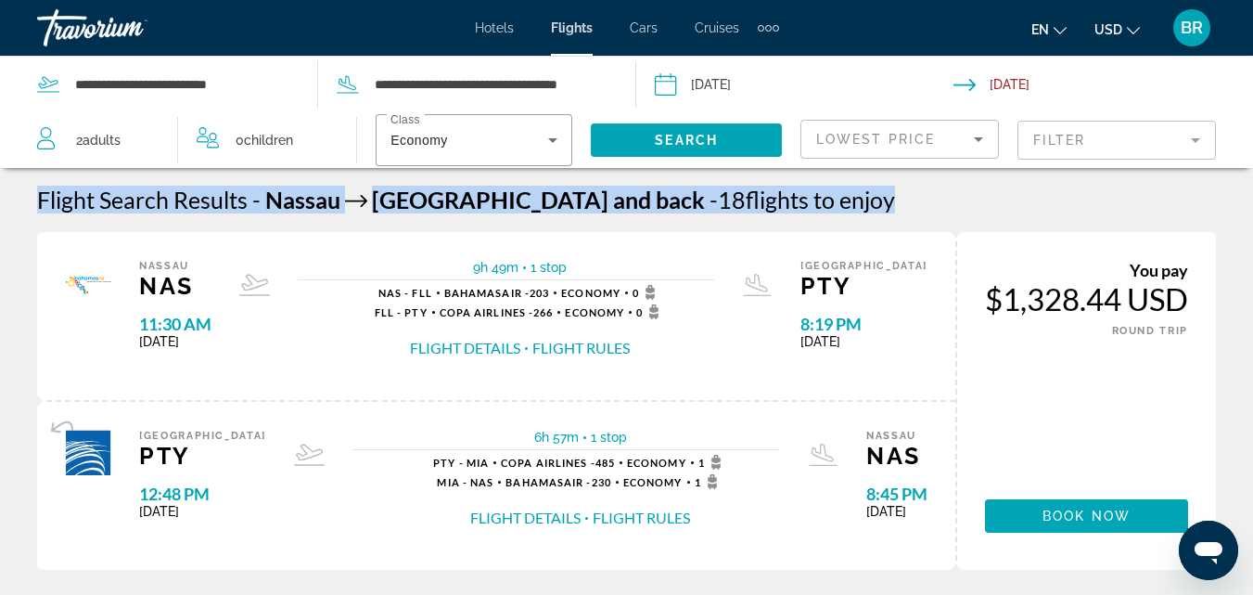
drag, startPoint x: 1086, startPoint y: 161, endPoint x: 1266, endPoint y: 111, distance: 187.7
click at [1253, 111] on html "**********" at bounding box center [626, 297] width 1253 height 595
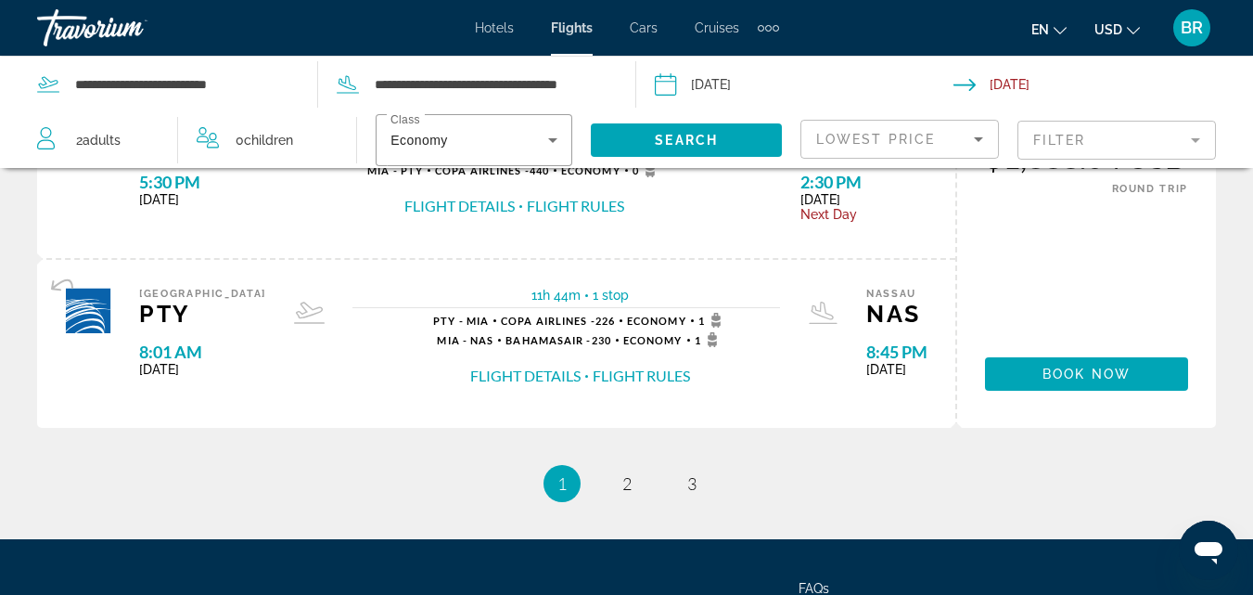
scroll to position [2188, 0]
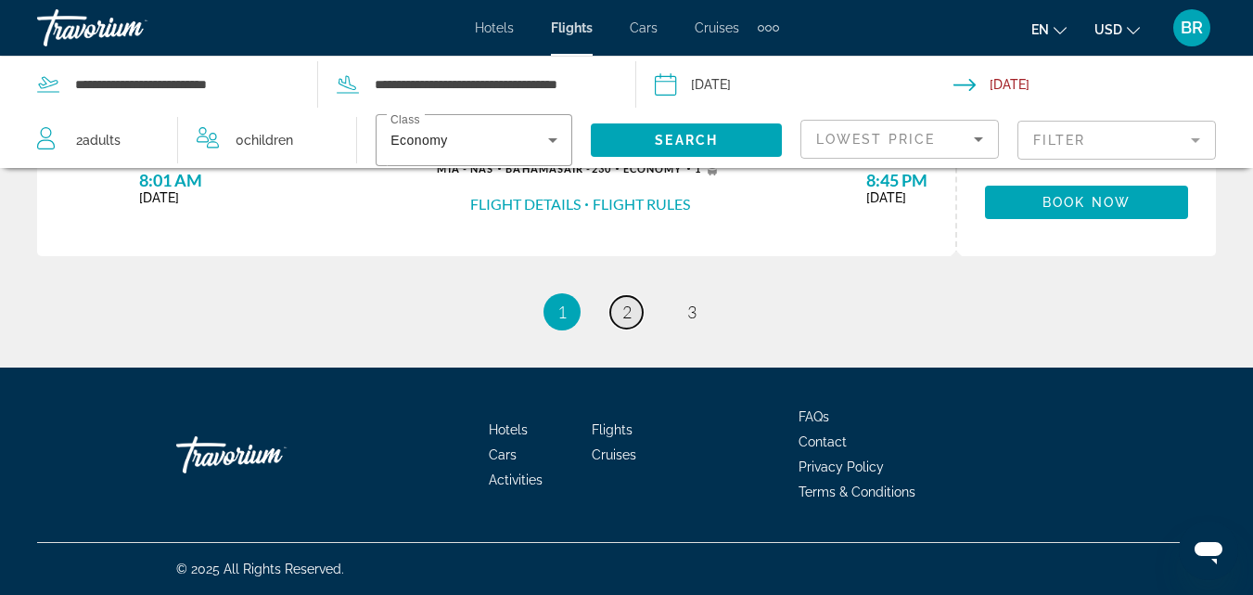
click at [632, 313] on link "page 2" at bounding box center [627, 312] width 32 height 32
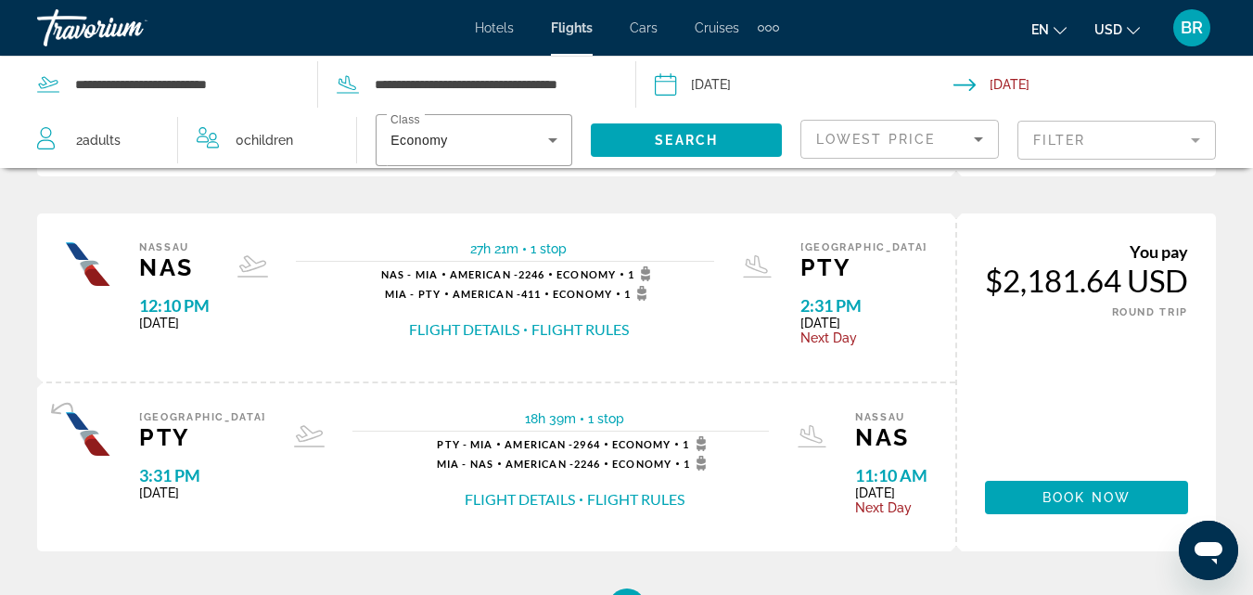
scroll to position [2028, 0]
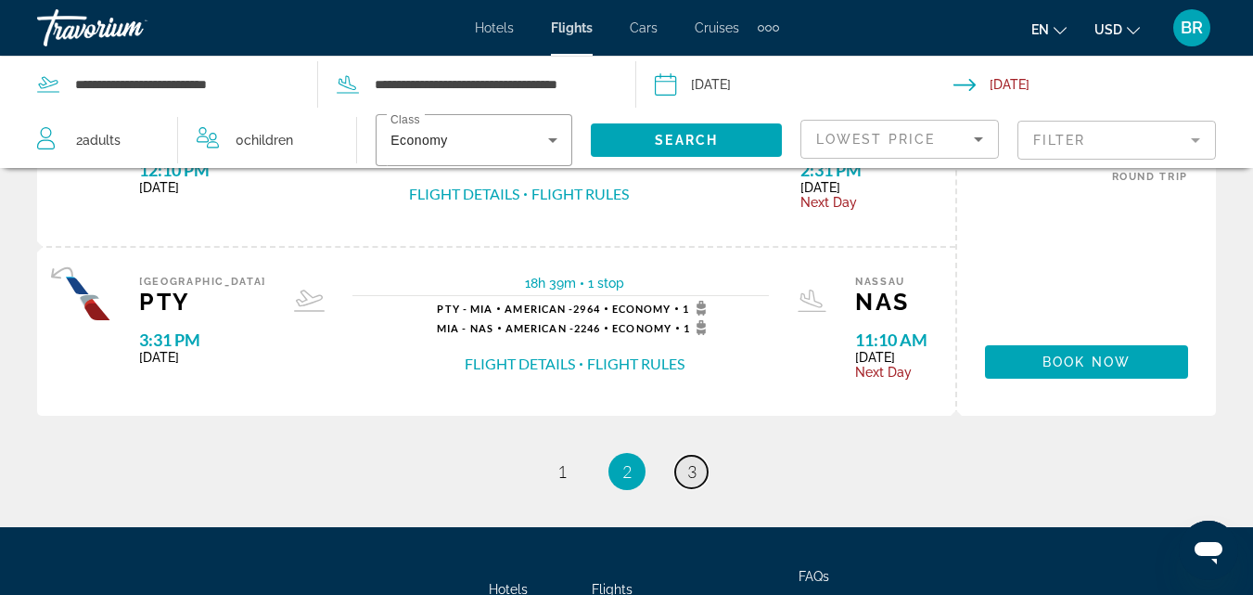
click at [693, 474] on span "3" at bounding box center [692, 471] width 9 height 20
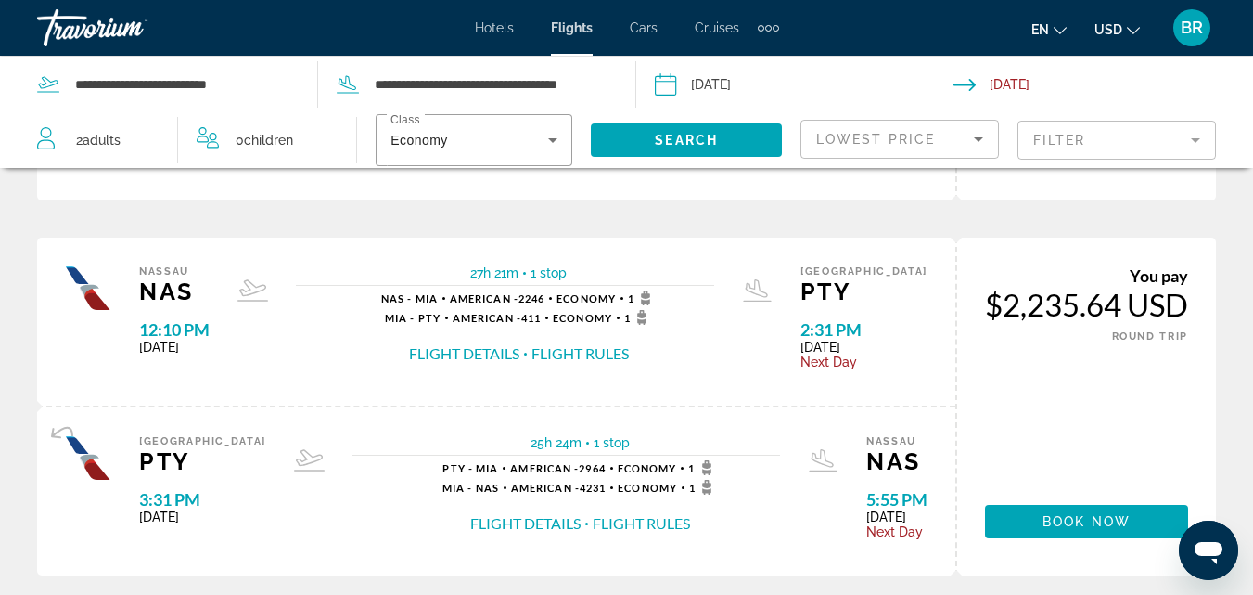
scroll to position [1943, 0]
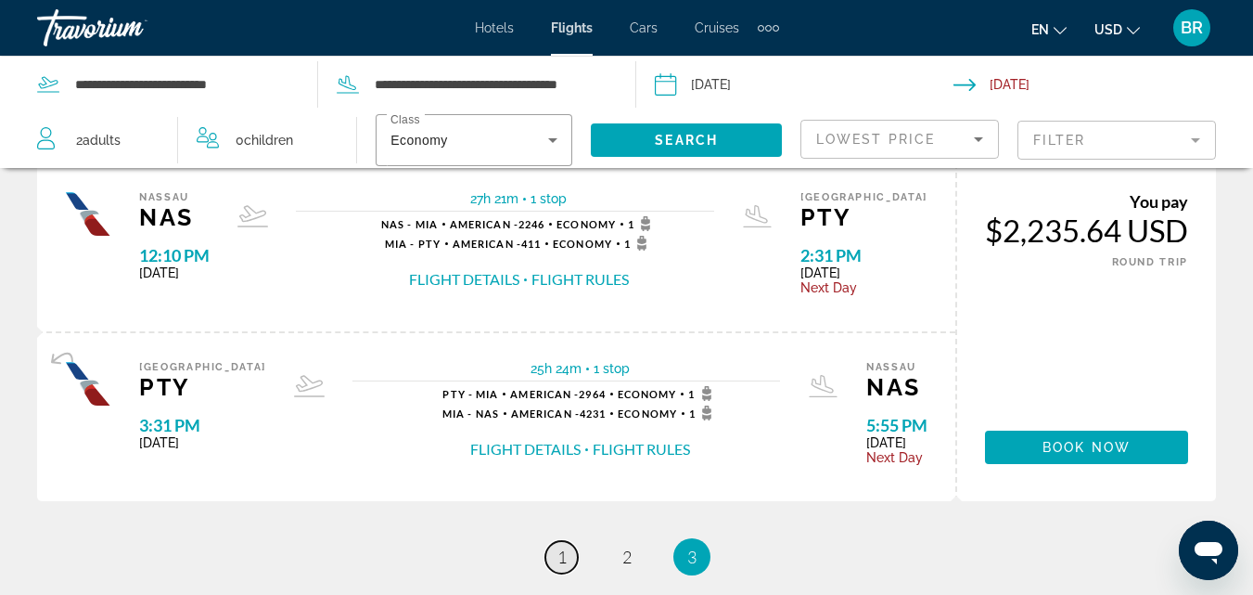
click at [558, 552] on span "1" at bounding box center [562, 556] width 9 height 20
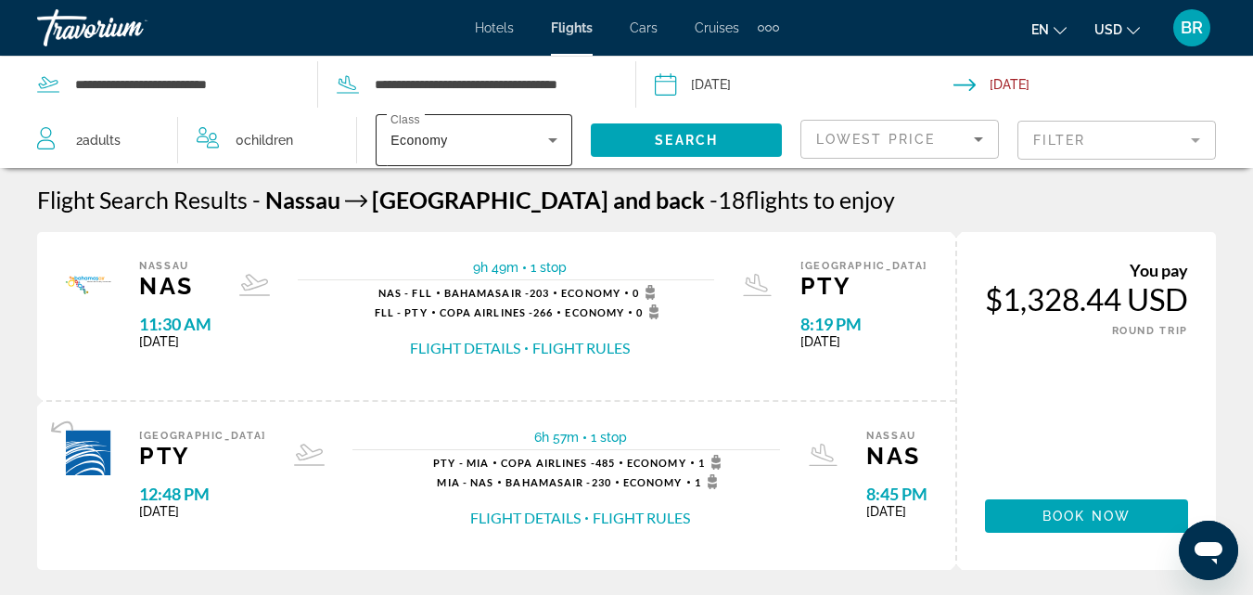
click at [555, 135] on icon "Search widget" at bounding box center [553, 140] width 22 height 22
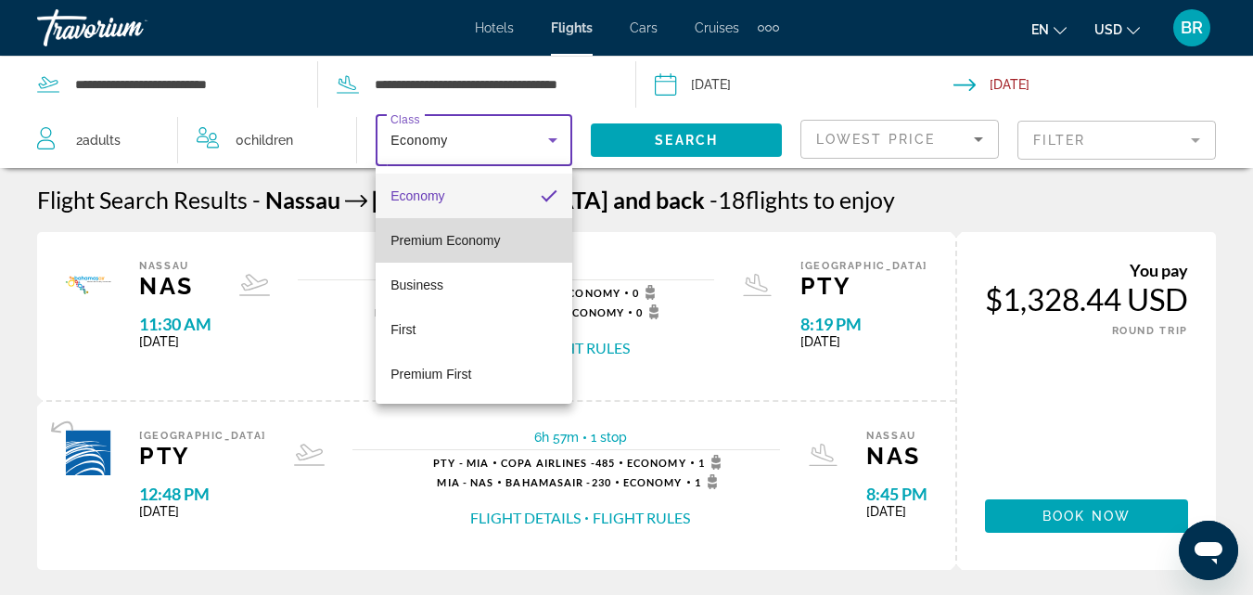
click at [495, 244] on span "Premium Economy" at bounding box center [445, 240] width 109 height 15
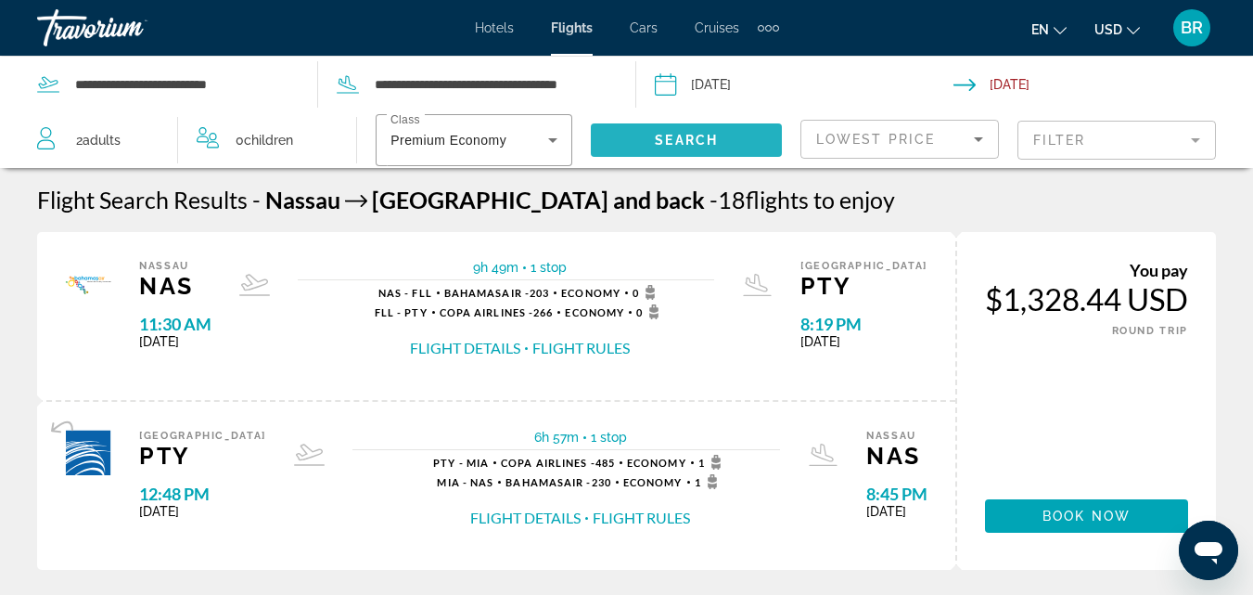
click at [686, 126] on span "Search widget" at bounding box center [686, 140] width 191 height 45
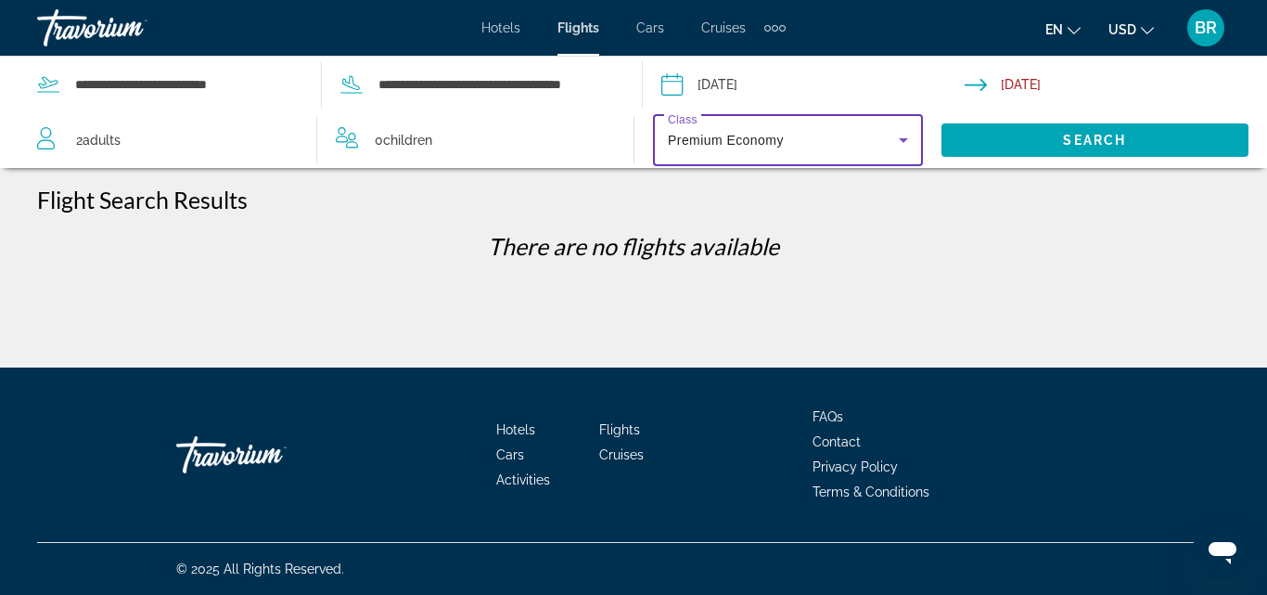
click at [903, 138] on icon "Search widget" at bounding box center [903, 140] width 9 height 5
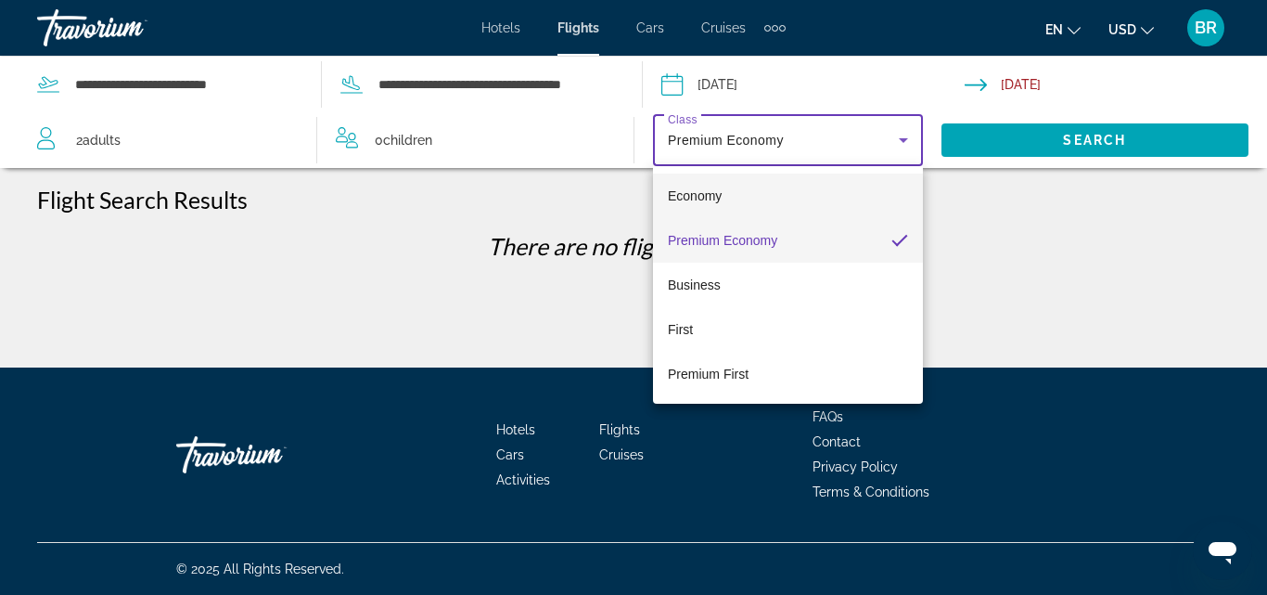
click at [776, 189] on mat-option "Economy" at bounding box center [788, 196] width 270 height 45
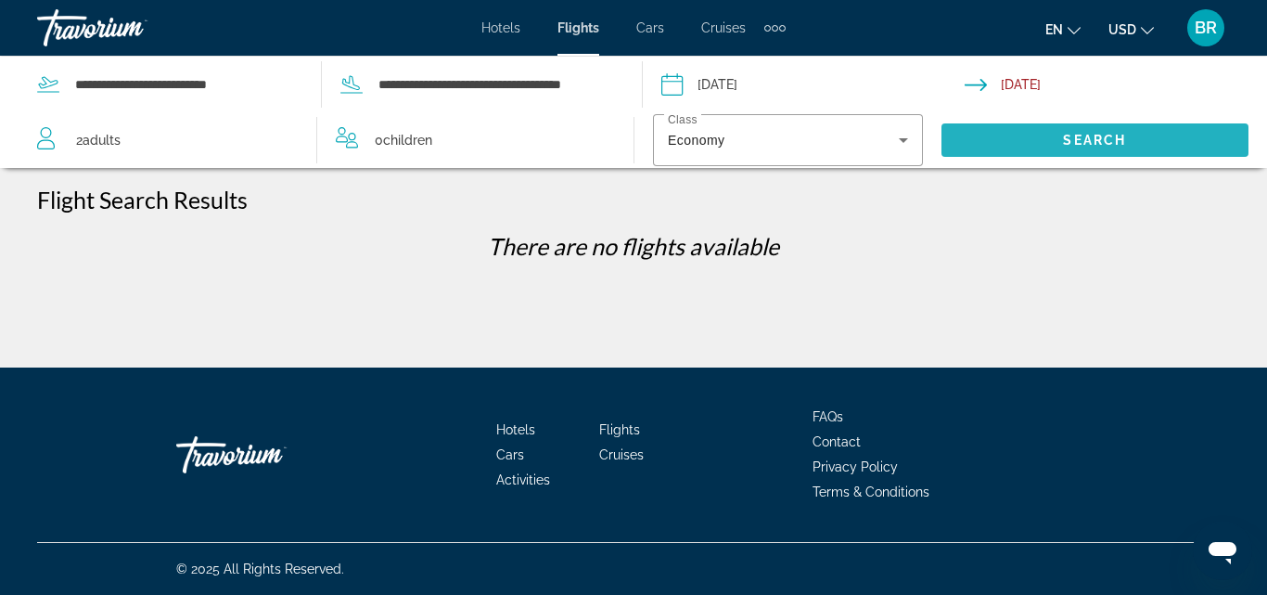
click at [1104, 130] on span "Search widget" at bounding box center [1096, 140] width 308 height 45
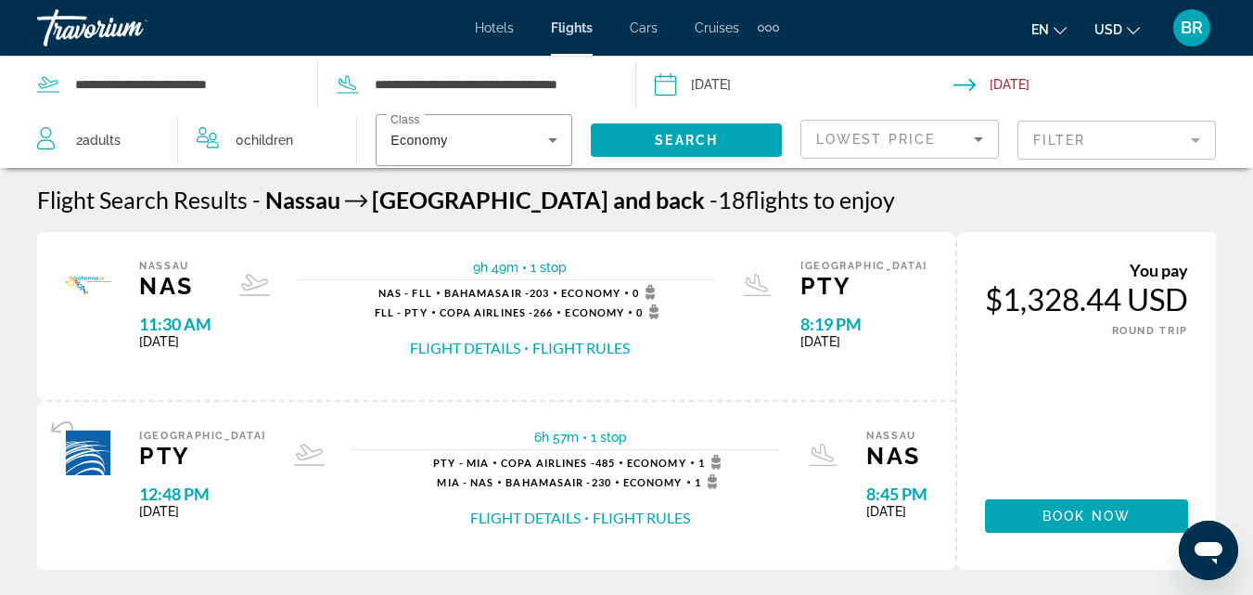
click at [1195, 141] on mat-form-field "Filter" at bounding box center [1117, 140] width 199 height 39
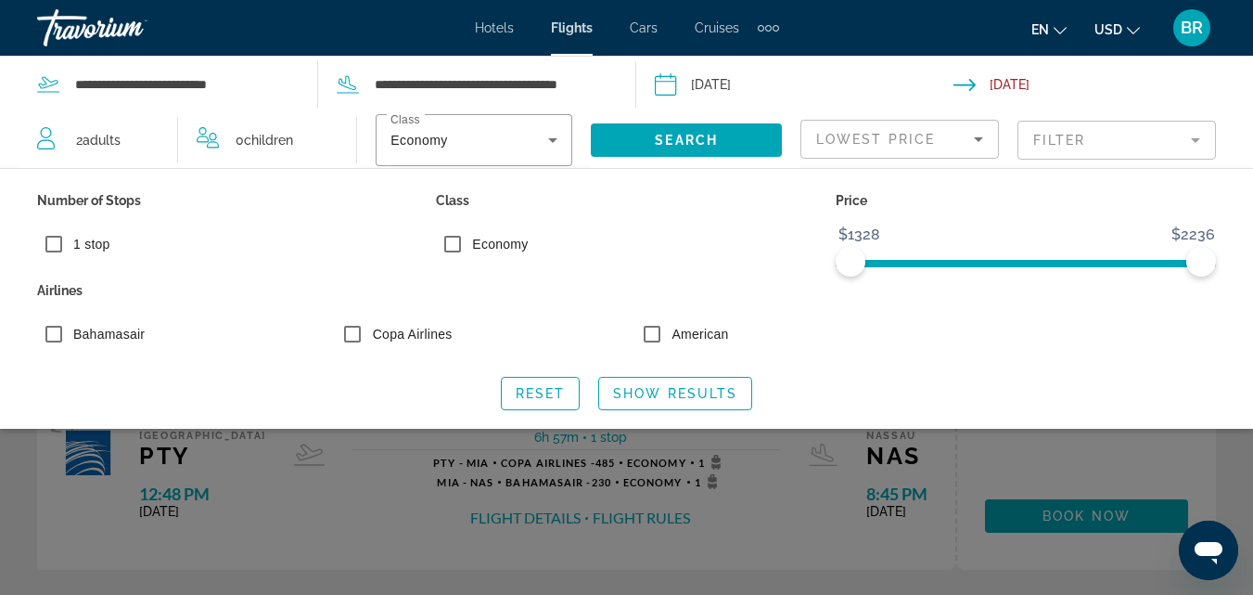
click at [886, 261] on span "ngx-slider" at bounding box center [1026, 263] width 351 height 7
click at [841, 262] on span "ngx-slider" at bounding box center [1026, 263] width 380 height 7
click at [841, 262] on span "ngx-slider" at bounding box center [851, 262] width 30 height 30
click at [1160, 264] on span "ngx-slider" at bounding box center [1005, 263] width 309 height 7
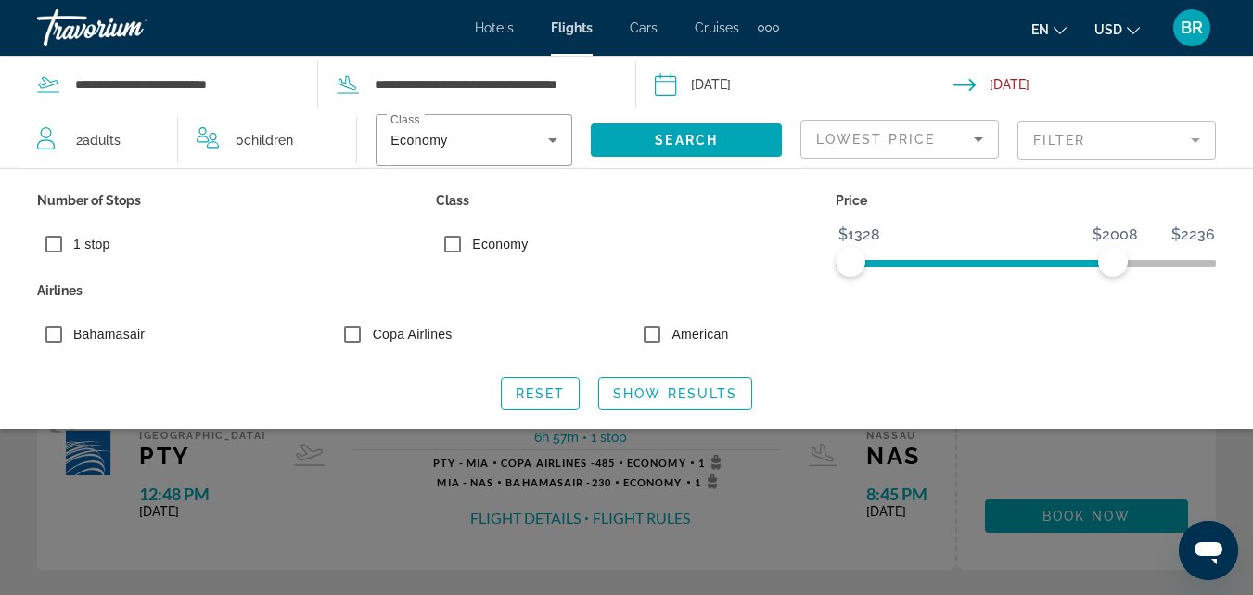
click at [1113, 264] on span "ngx-slider" at bounding box center [982, 263] width 263 height 7
click at [1080, 263] on span "ngx-slider" at bounding box center [965, 263] width 229 height 7
click at [1048, 261] on span "ngx-slider" at bounding box center [965, 263] width 229 height 7
click at [993, 260] on span "ngx-slider" at bounding box center [922, 263] width 142 height 7
click at [719, 145] on span "Search widget" at bounding box center [686, 140] width 191 height 45
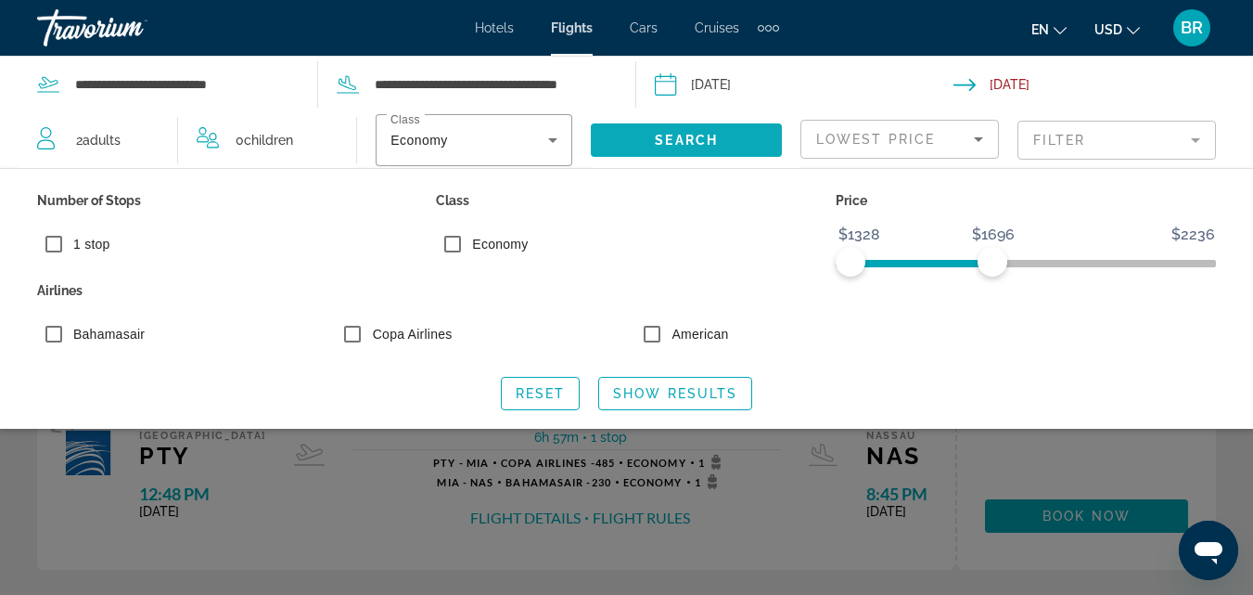
click at [702, 134] on span "Search" at bounding box center [686, 140] width 63 height 15
click at [1167, 264] on span "ngx-slider" at bounding box center [1026, 263] width 380 height 7
click at [577, 472] on div "Search widget" at bounding box center [626, 432] width 1253 height 326
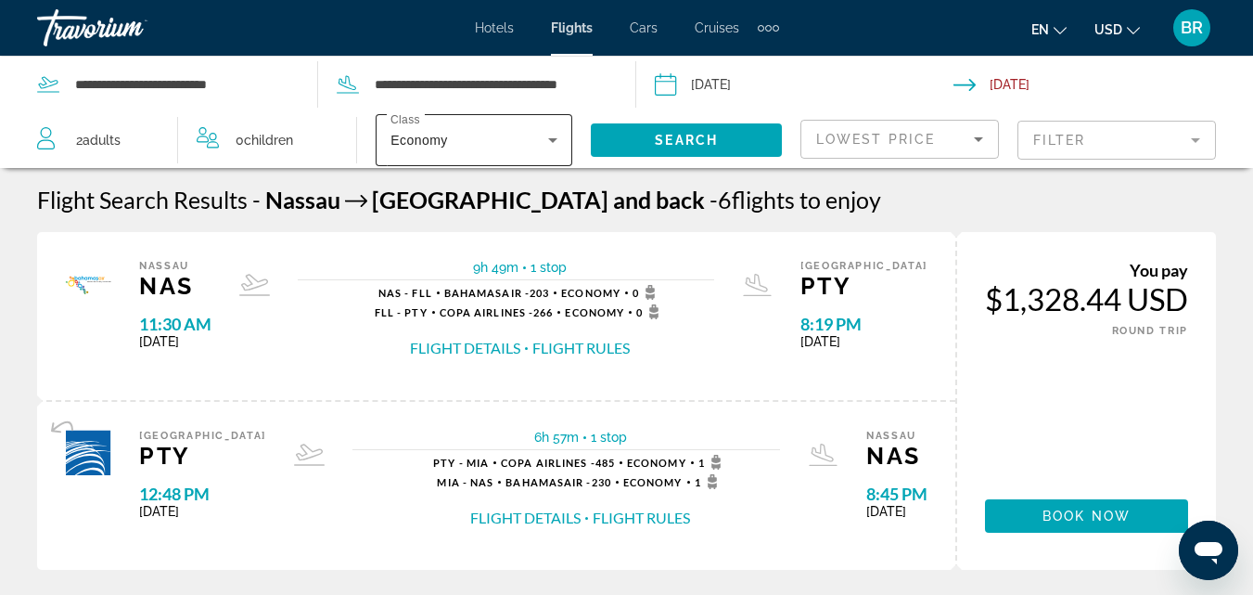
click at [548, 143] on icon "Search widget" at bounding box center [553, 140] width 22 height 22
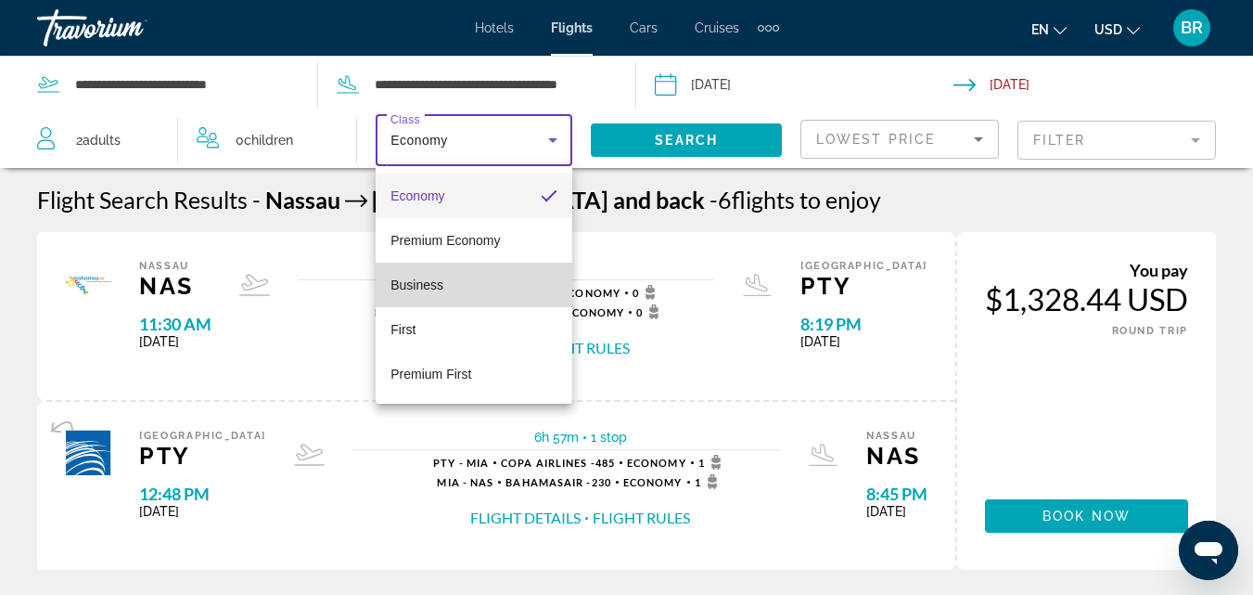
click at [440, 284] on span "Business" at bounding box center [417, 284] width 53 height 15
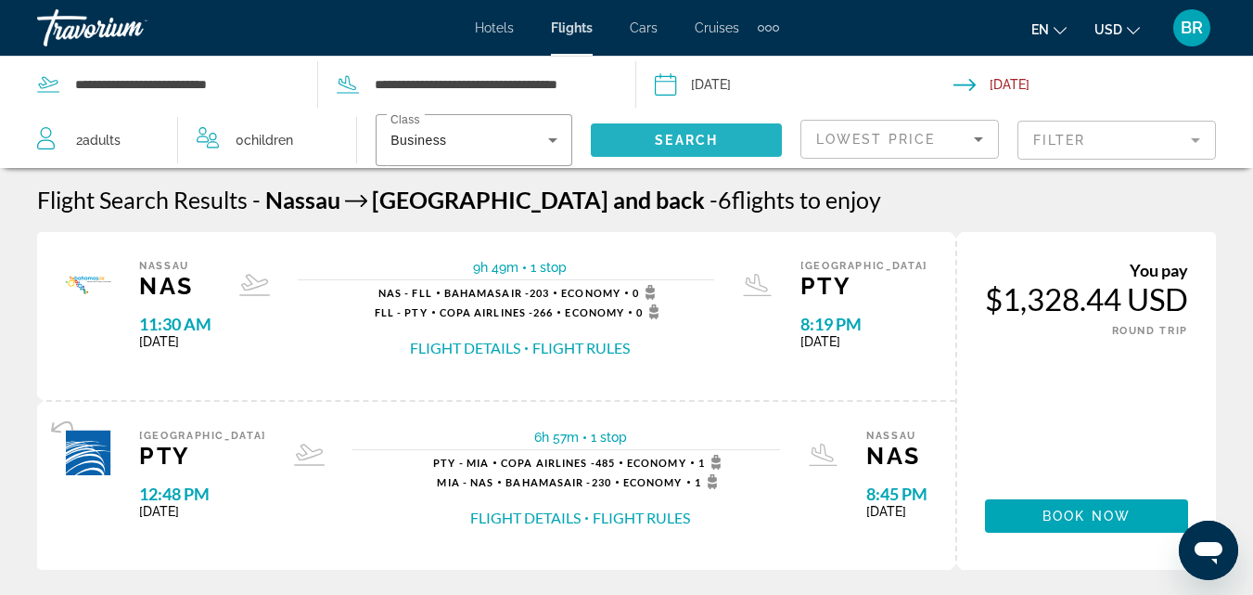
click at [665, 138] on span "Search" at bounding box center [686, 140] width 63 height 15
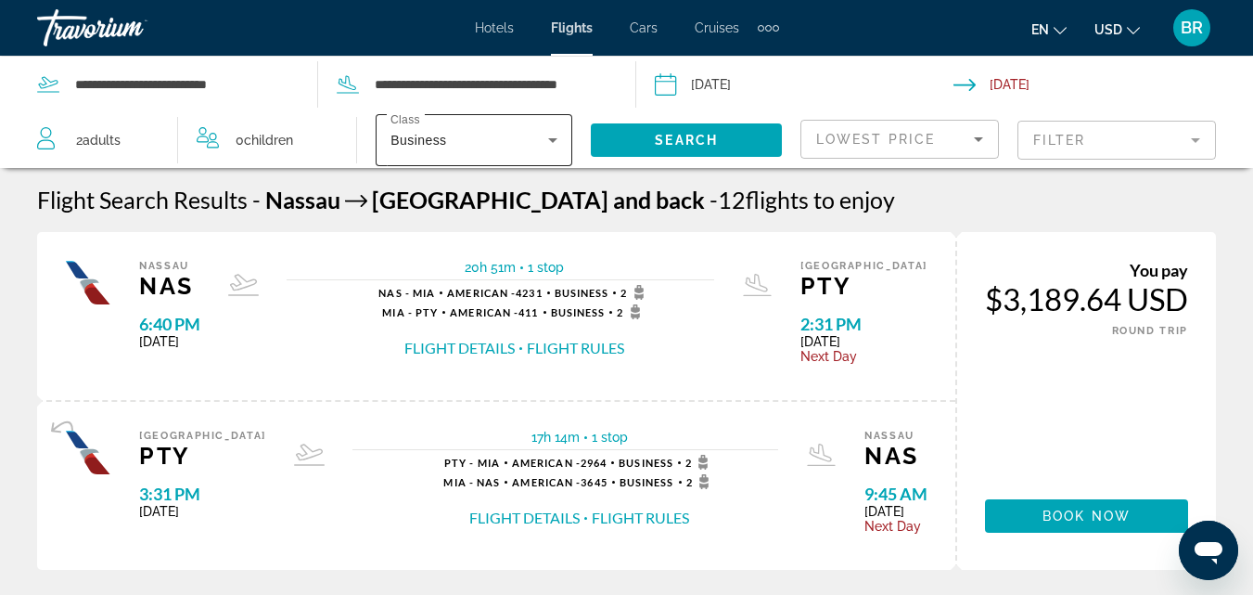
click at [553, 136] on icon "Search widget" at bounding box center [553, 140] width 22 height 22
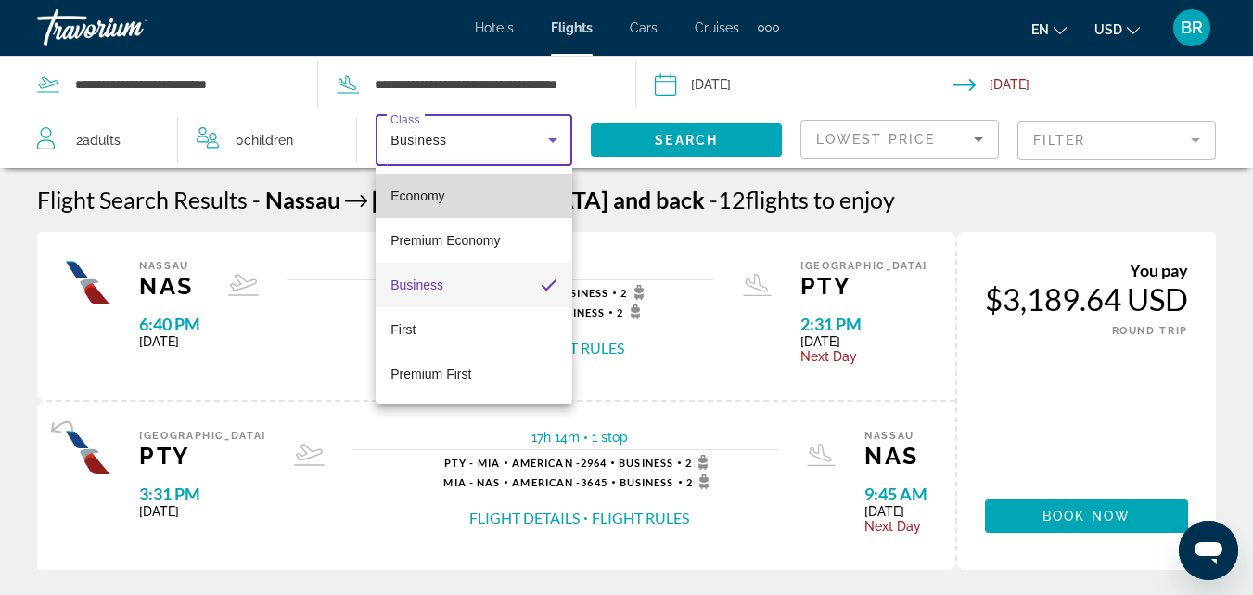
click at [487, 200] on mat-option "Economy" at bounding box center [474, 196] width 197 height 45
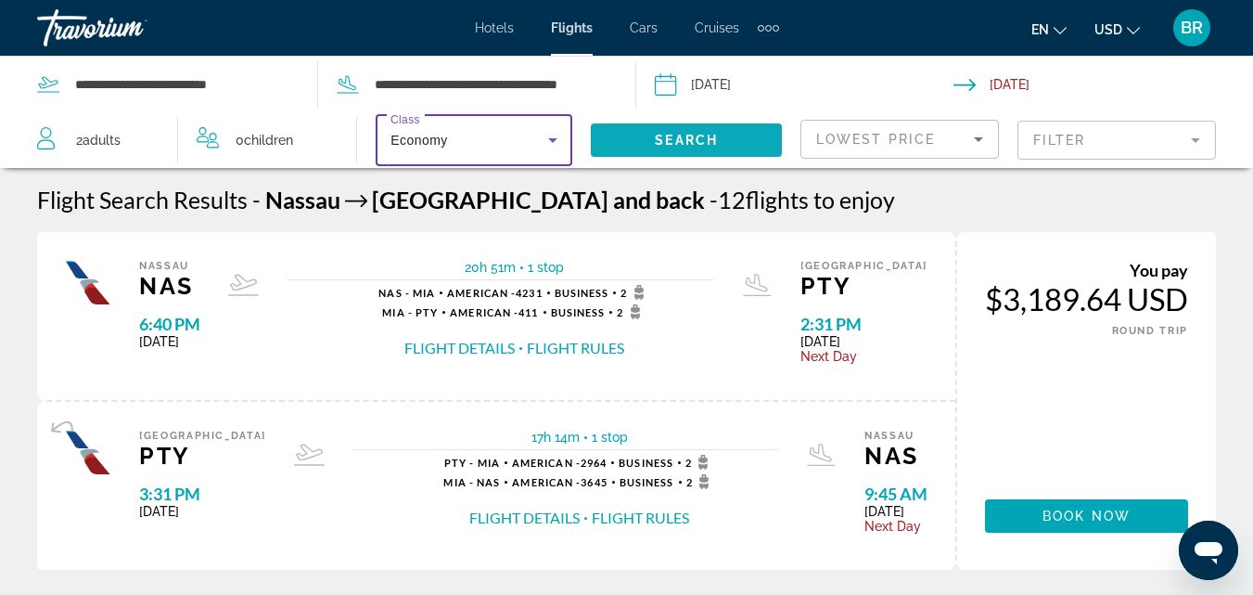
click at [652, 140] on span "Search widget" at bounding box center [686, 140] width 191 height 45
